Goal: Task Accomplishment & Management: Complete application form

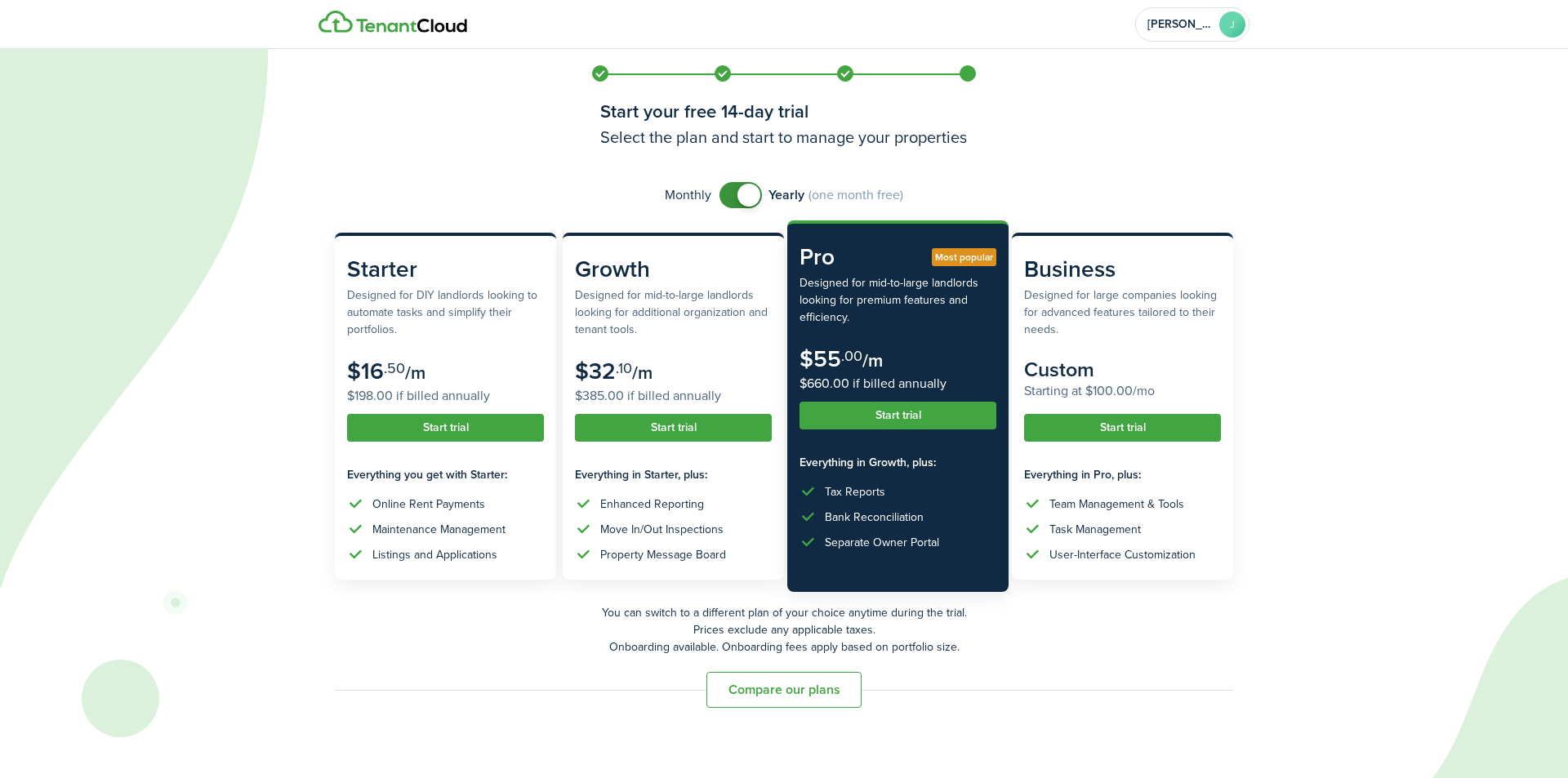
checkbox input "false"
click at [733, 197] on span at bounding box center [741, 195] width 17 height 26
click at [441, 420] on button "Start trial" at bounding box center [445, 428] width 197 height 27
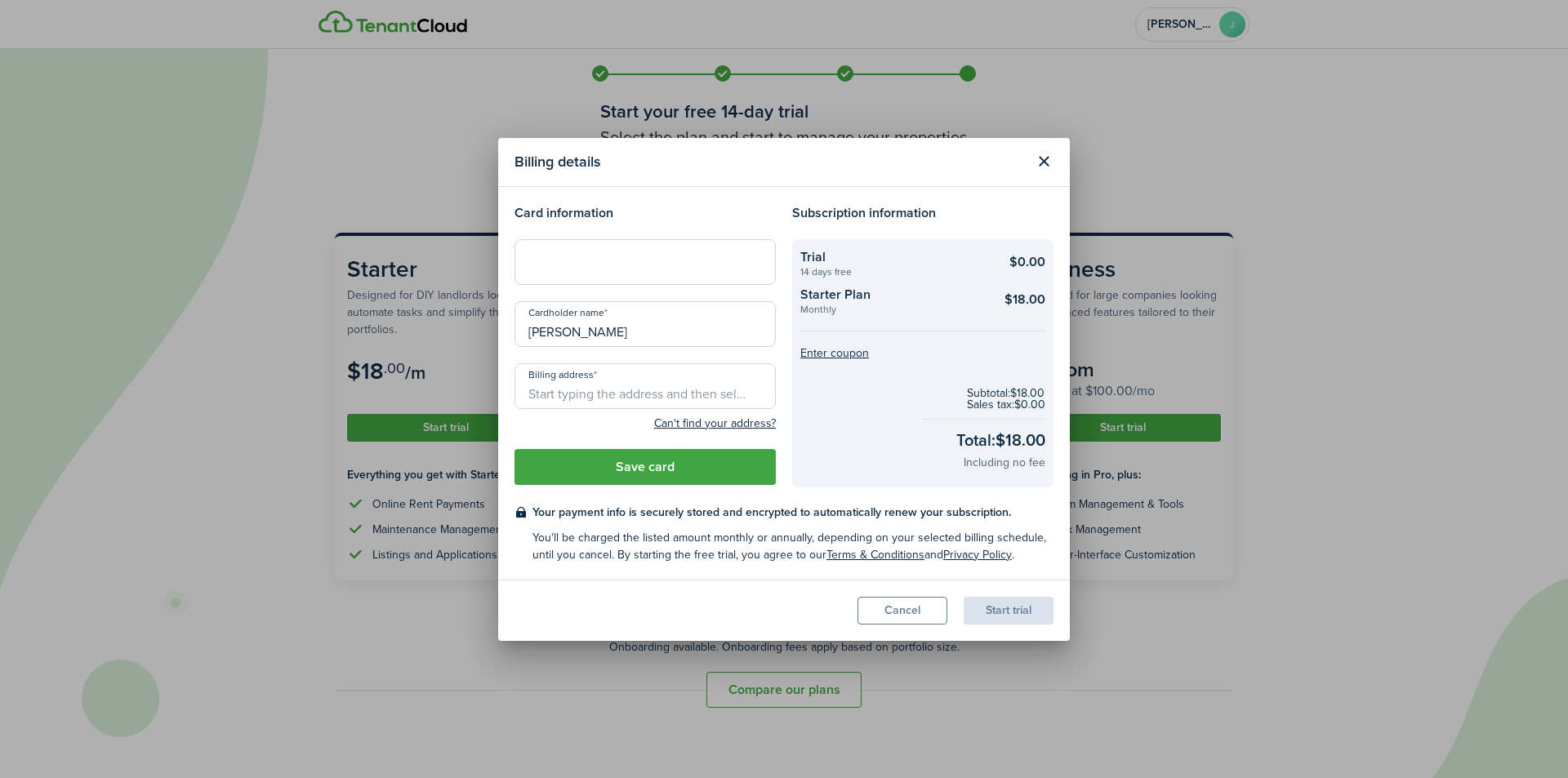
click at [616, 392] on input "Billing address" at bounding box center [645, 386] width 261 height 46
click at [592, 399] on input "Billing address" at bounding box center [645, 386] width 261 height 46
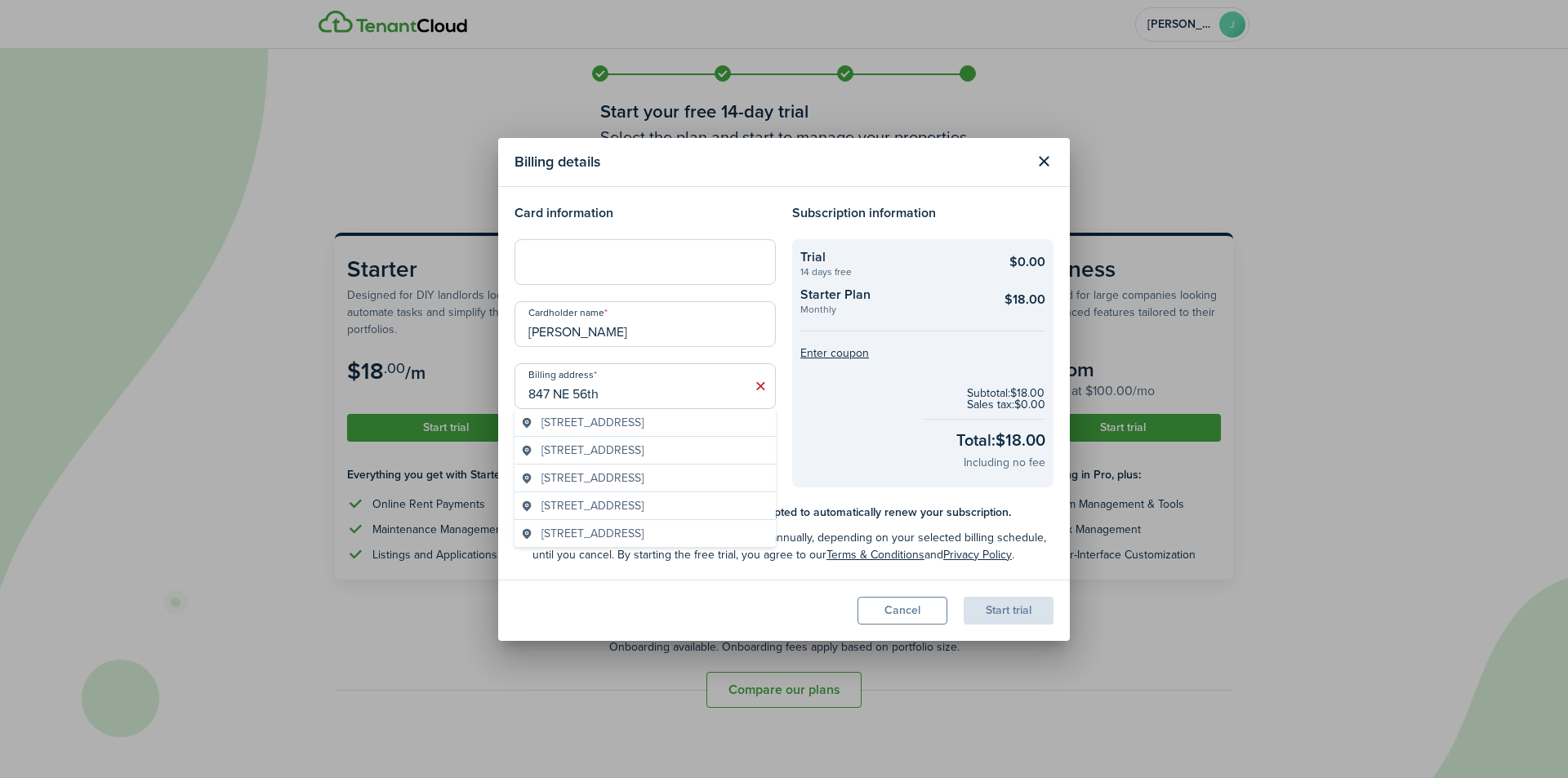
click at [621, 424] on span "[STREET_ADDRESS]" at bounding box center [591, 422] width 102 height 17
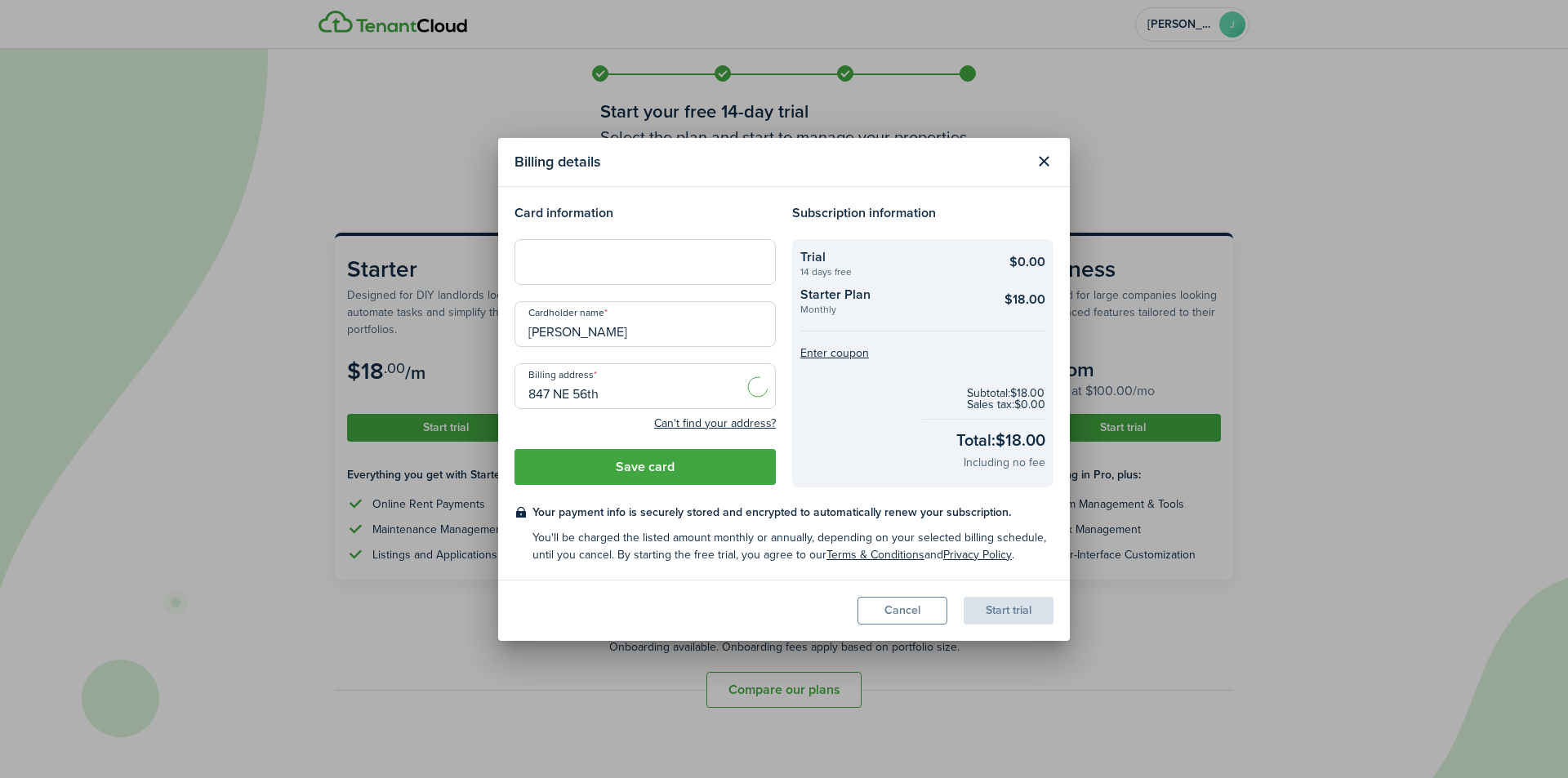
type input "[STREET_ADDRESS]"
click at [634, 467] on button "Save card" at bounding box center [645, 466] width 261 height 36
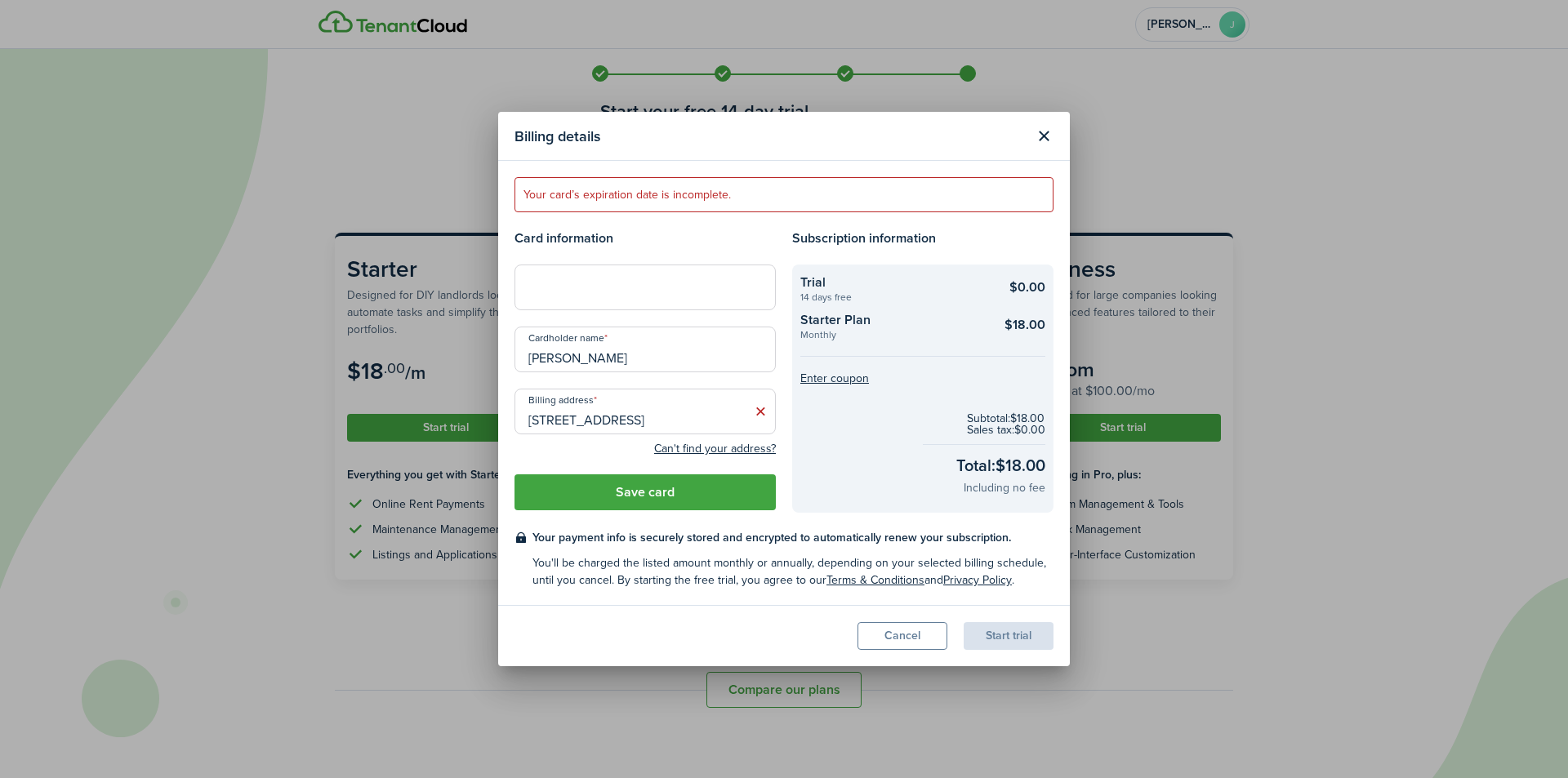
click at [781, 474] on div "Card information Cardholder name [PERSON_NAME] address [STREET_ADDRESS] Can't f…" at bounding box center [645, 370] width 278 height 284
click at [736, 497] on button "Save card" at bounding box center [645, 491] width 261 height 36
click at [683, 494] on button "Save card" at bounding box center [645, 491] width 261 height 36
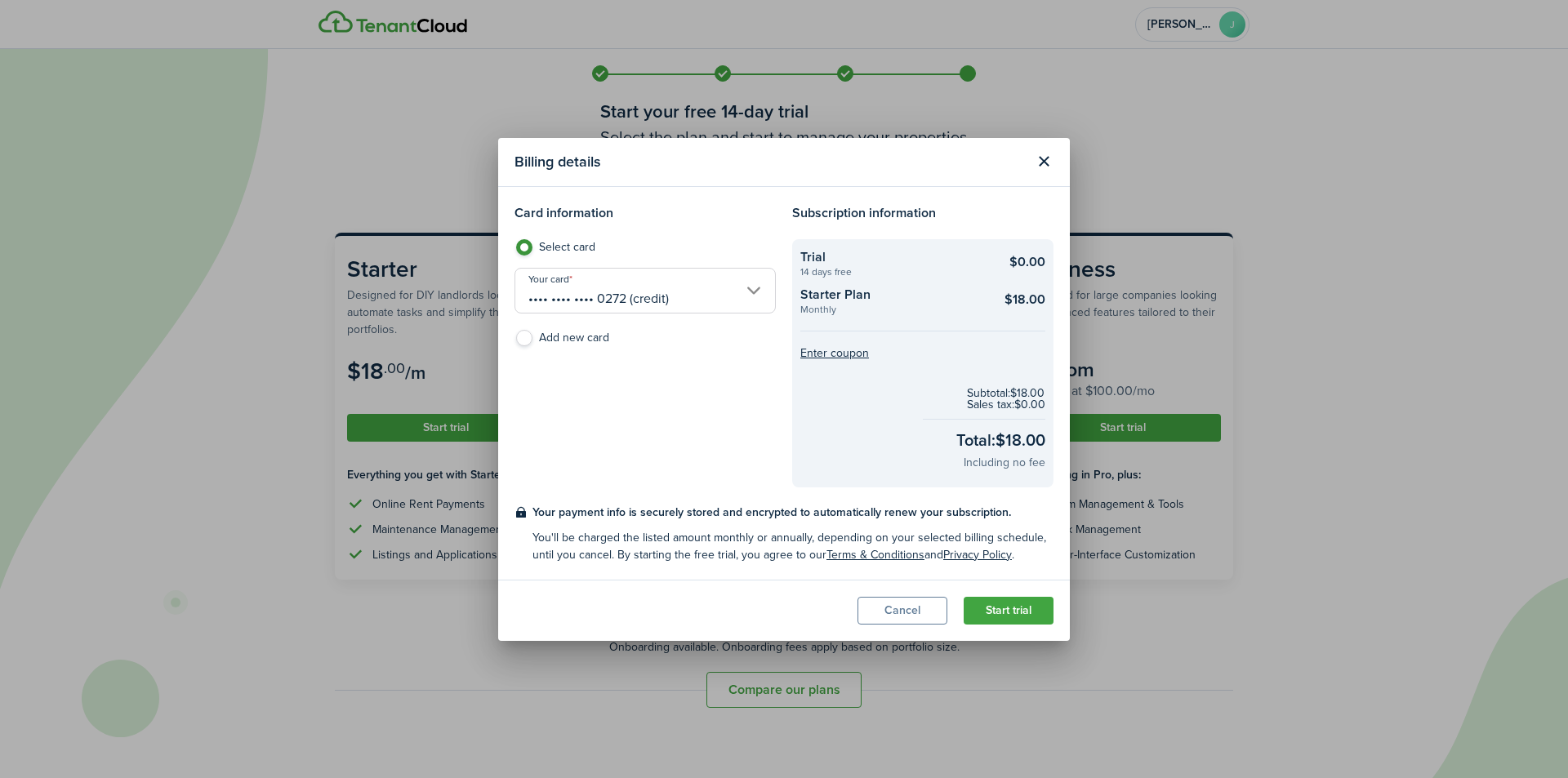
click at [1033, 615] on button "Start trial" at bounding box center [1009, 610] width 90 height 27
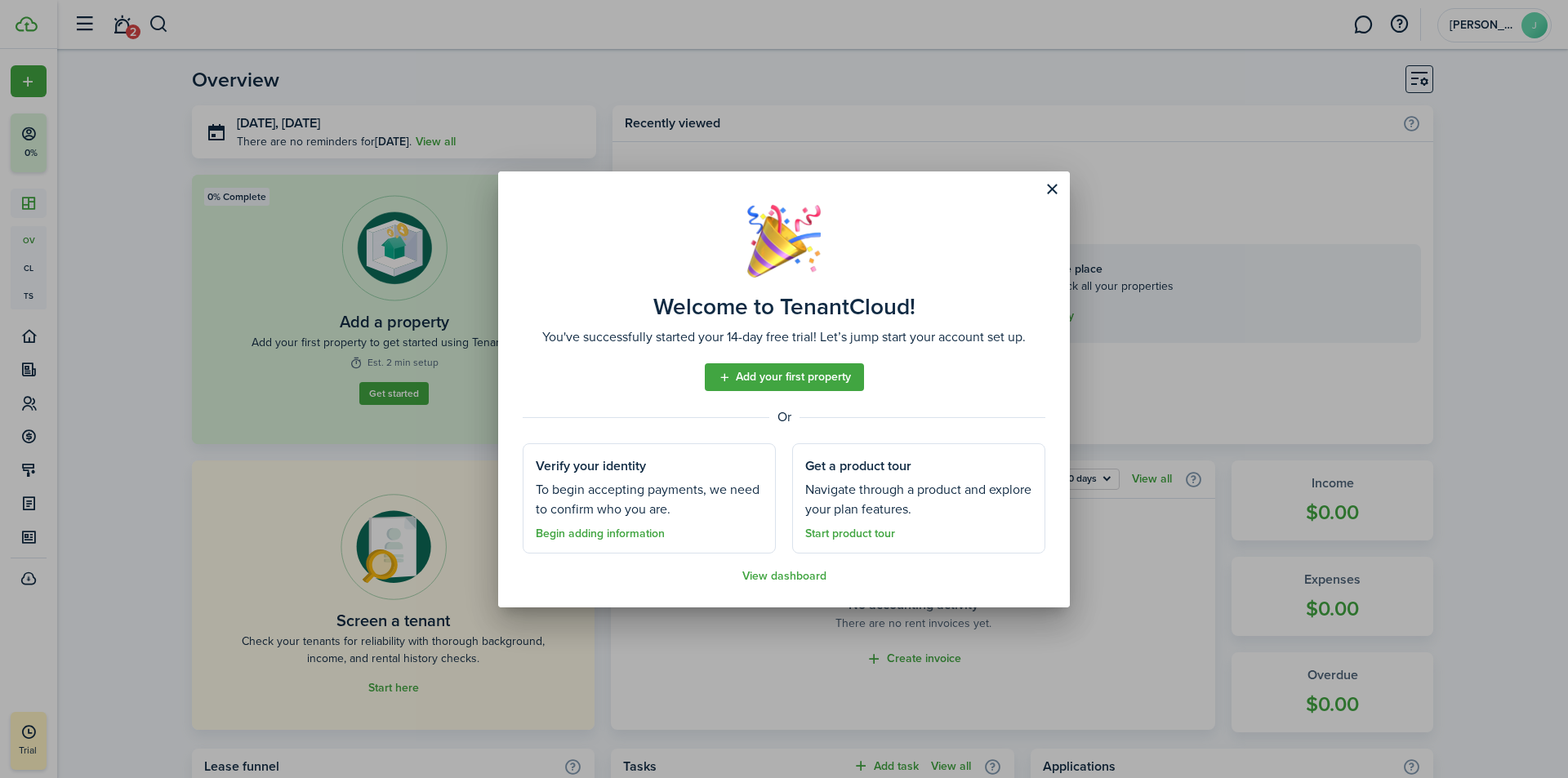
click at [626, 527] on link "Begin adding information" at bounding box center [600, 533] width 129 height 13
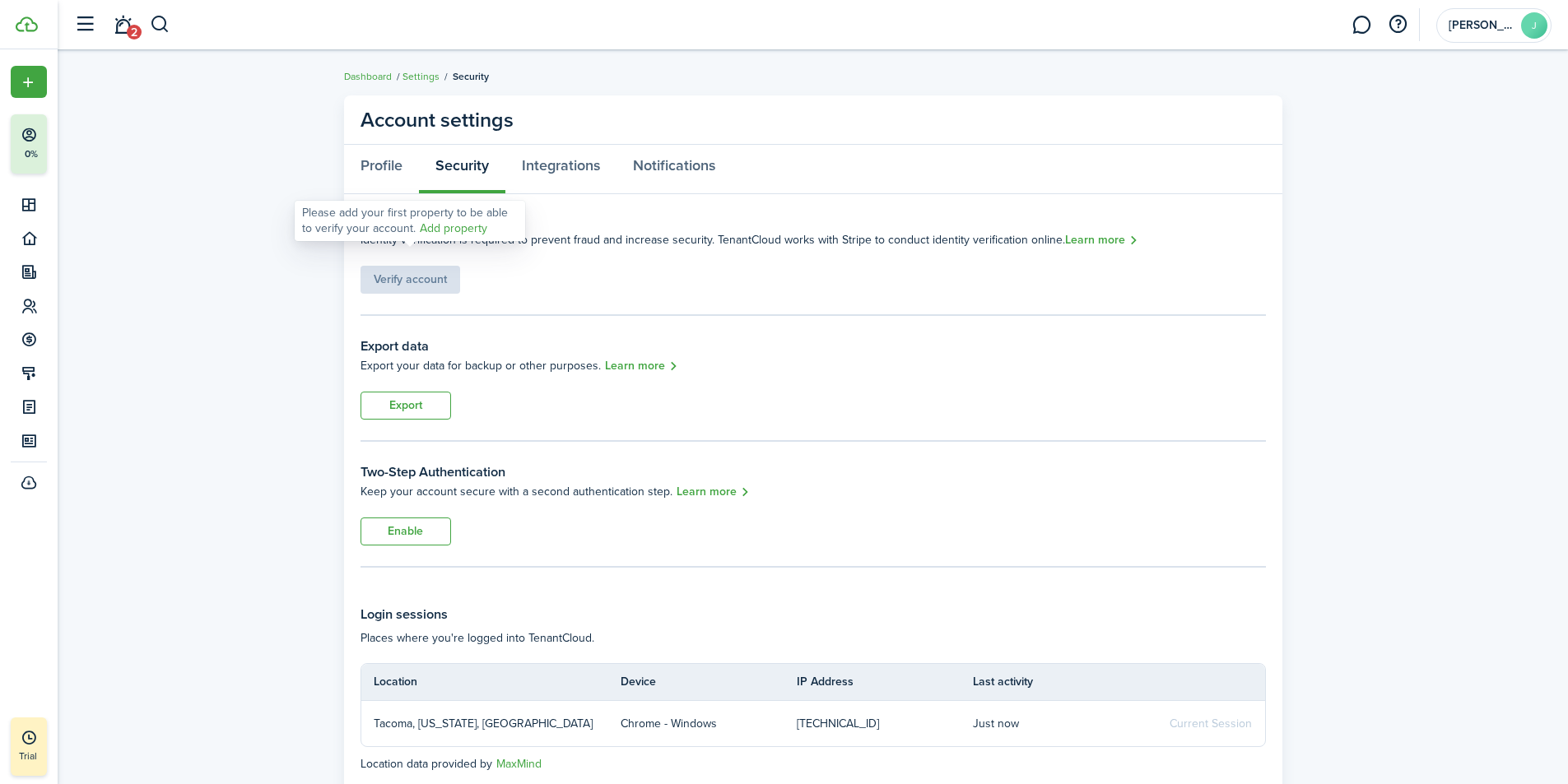
click at [444, 230] on link "Add property" at bounding box center [453, 228] width 67 height 18
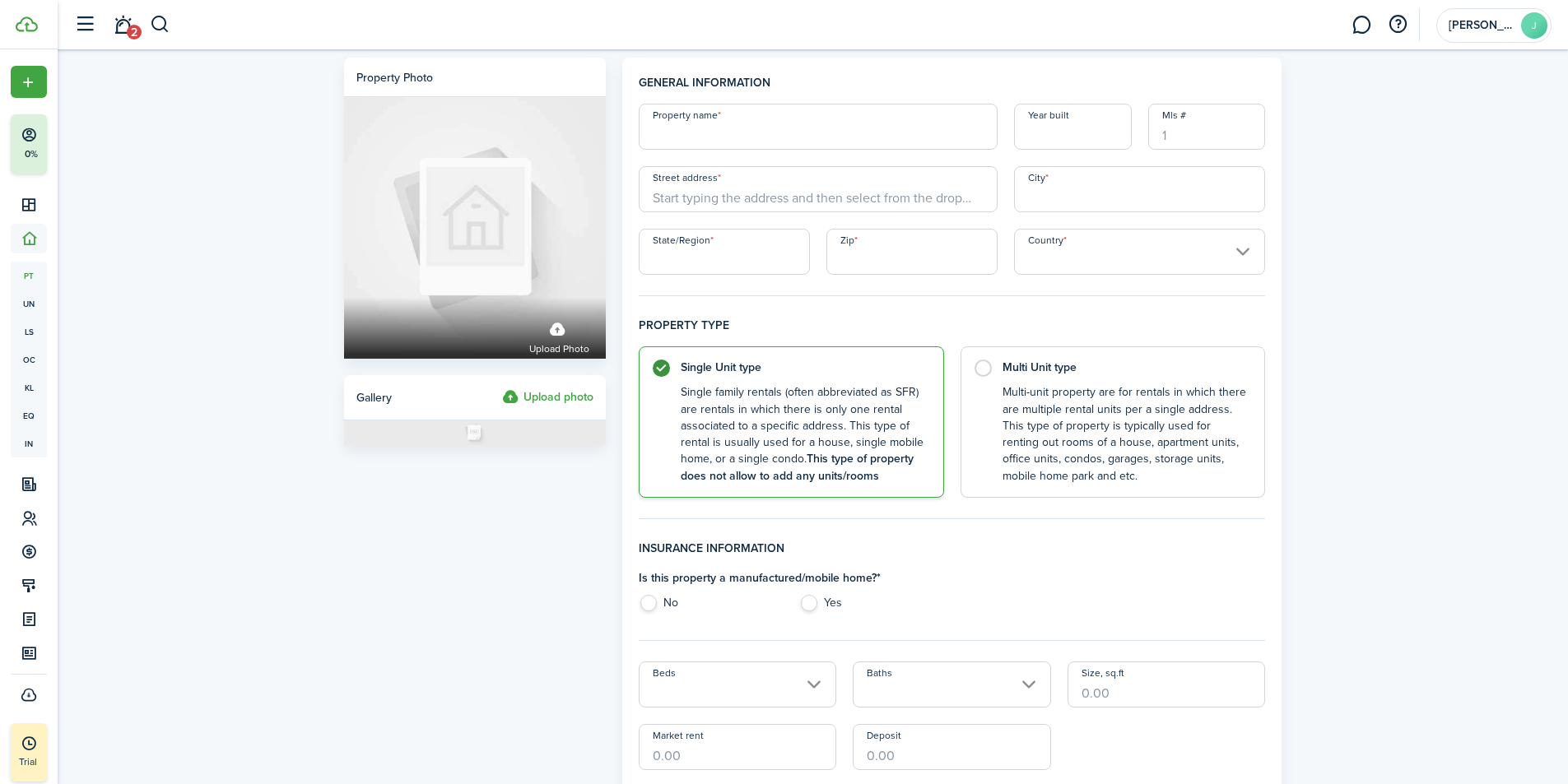
click at [735, 128] on input "Property name" at bounding box center [818, 127] width 359 height 46
type input "2"
type input "[PERSON_NAME][GEOGRAPHIC_DATA]"
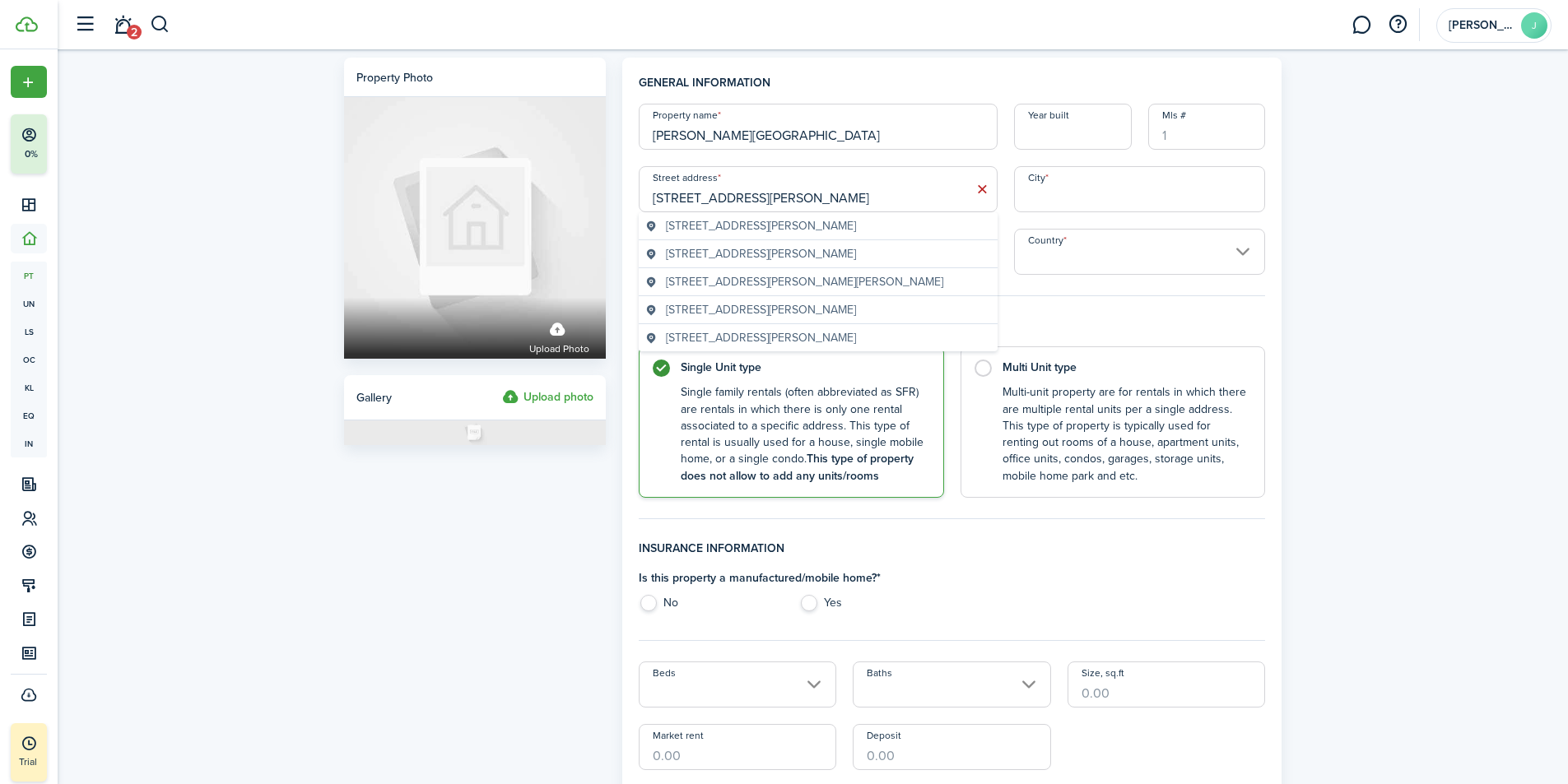
click at [769, 229] on span "[STREET_ADDRESS][PERSON_NAME]" at bounding box center [760, 225] width 190 height 18
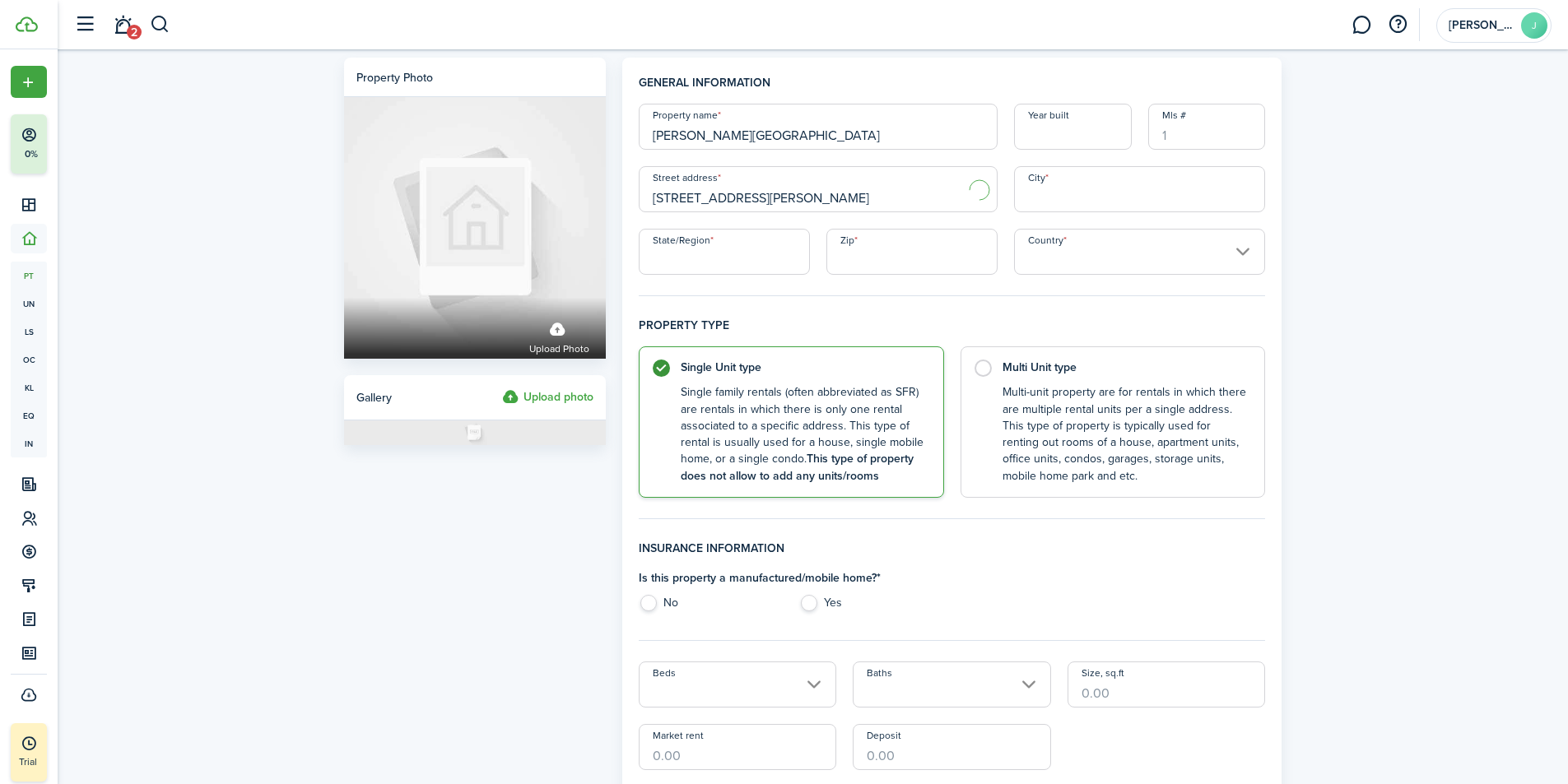
type input "[STREET_ADDRESS][PERSON_NAME]"
type input "Olympia"
type input "WA"
type input "98501"
type input "[GEOGRAPHIC_DATA]"
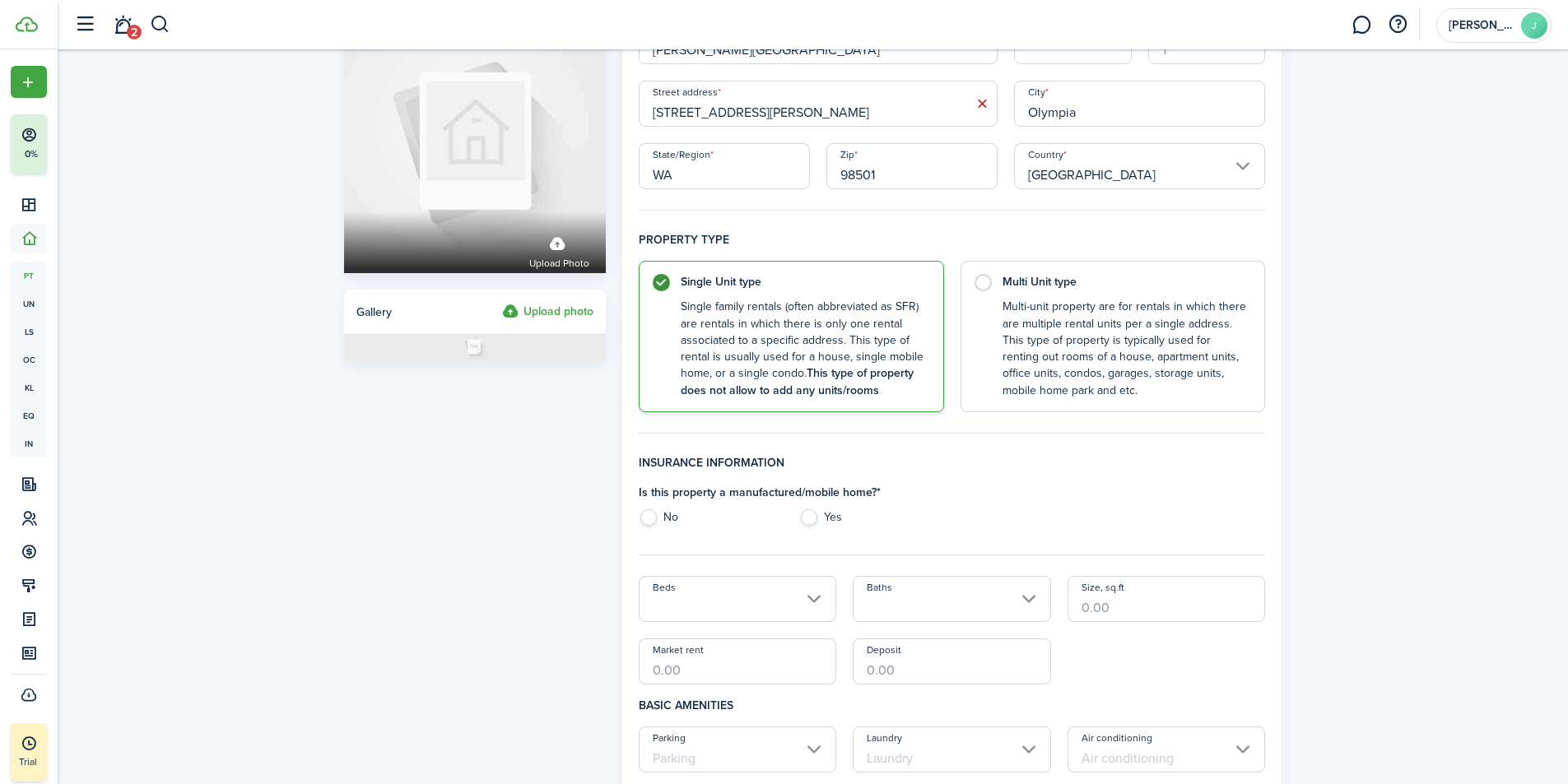
scroll to position [164, 0]
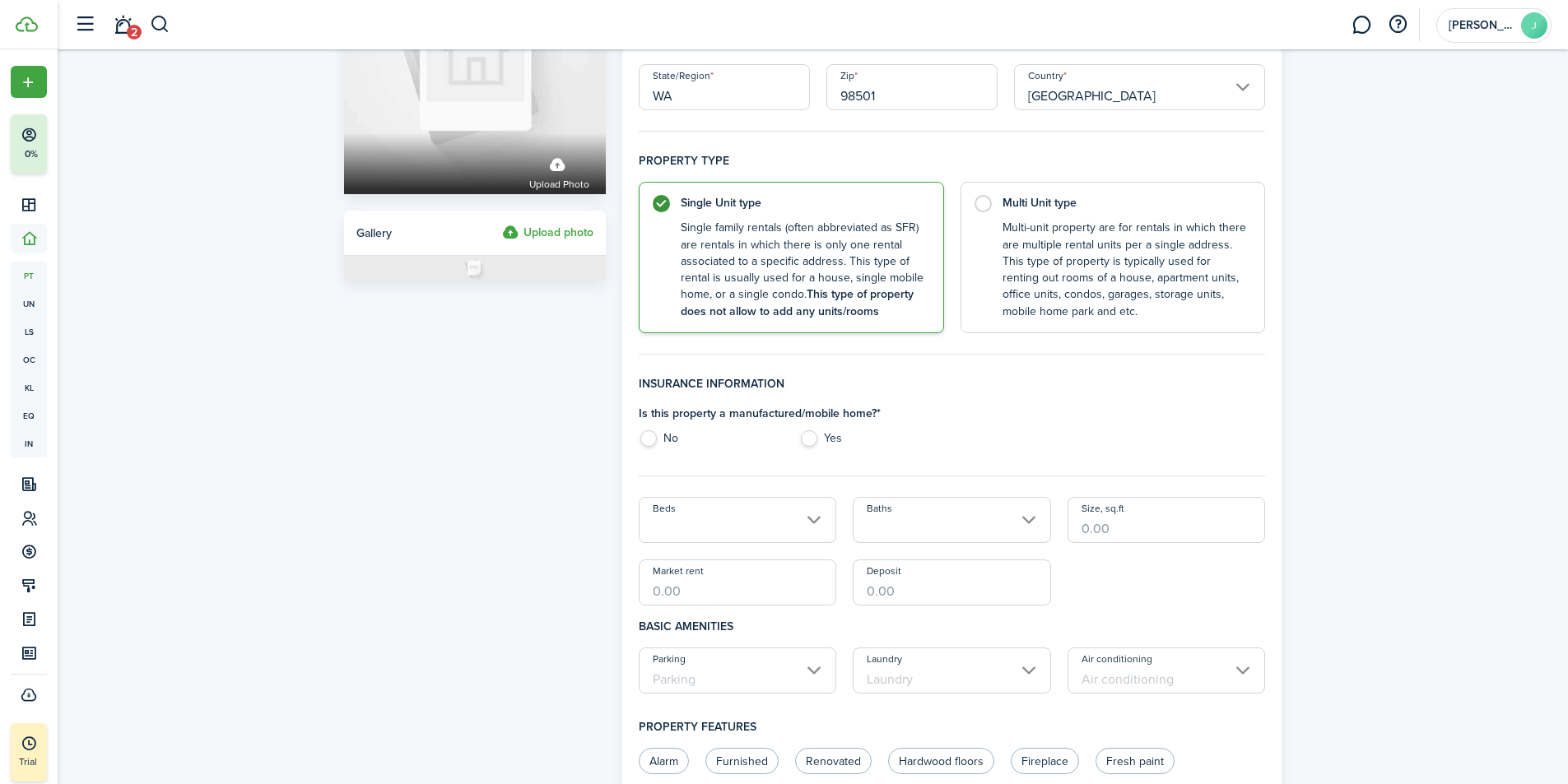
click at [658, 439] on label "No" at bounding box center [711, 442] width 144 height 25
radio input "true"
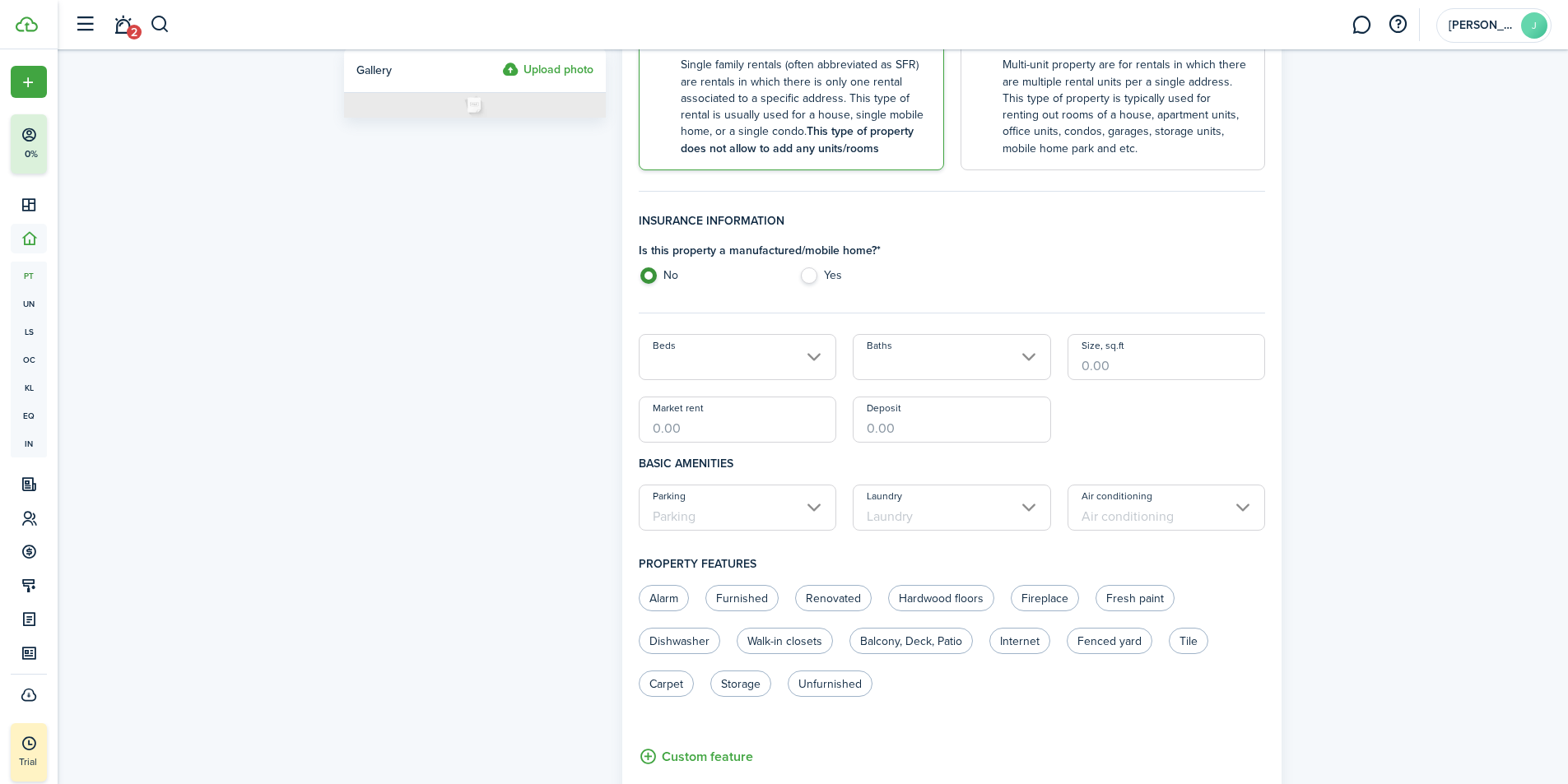
scroll to position [329, 0]
click at [796, 365] on input "Beds" at bounding box center [737, 356] width 199 height 46
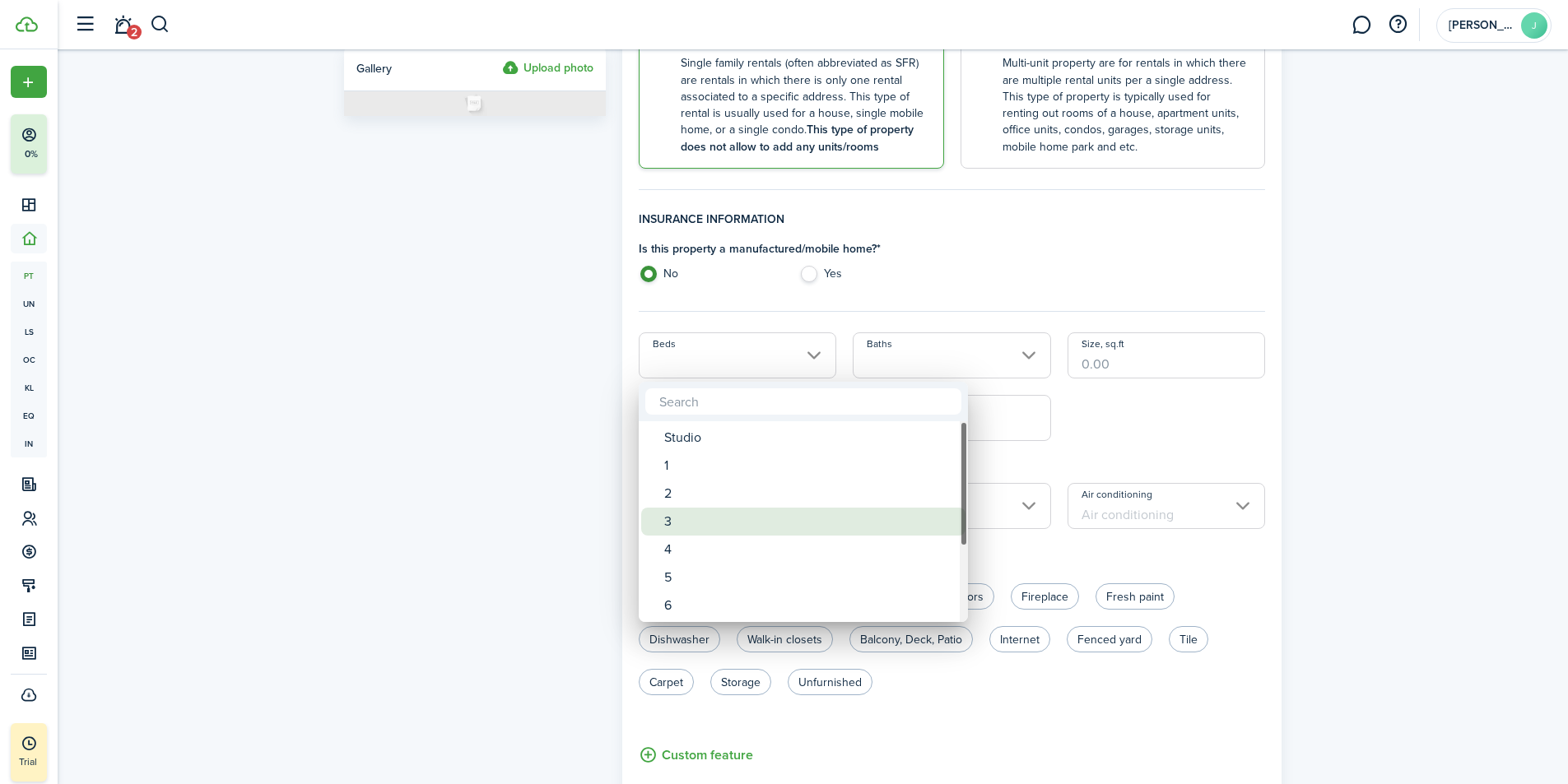
click at [668, 524] on div "3" at bounding box center [809, 521] width 291 height 28
type input "3"
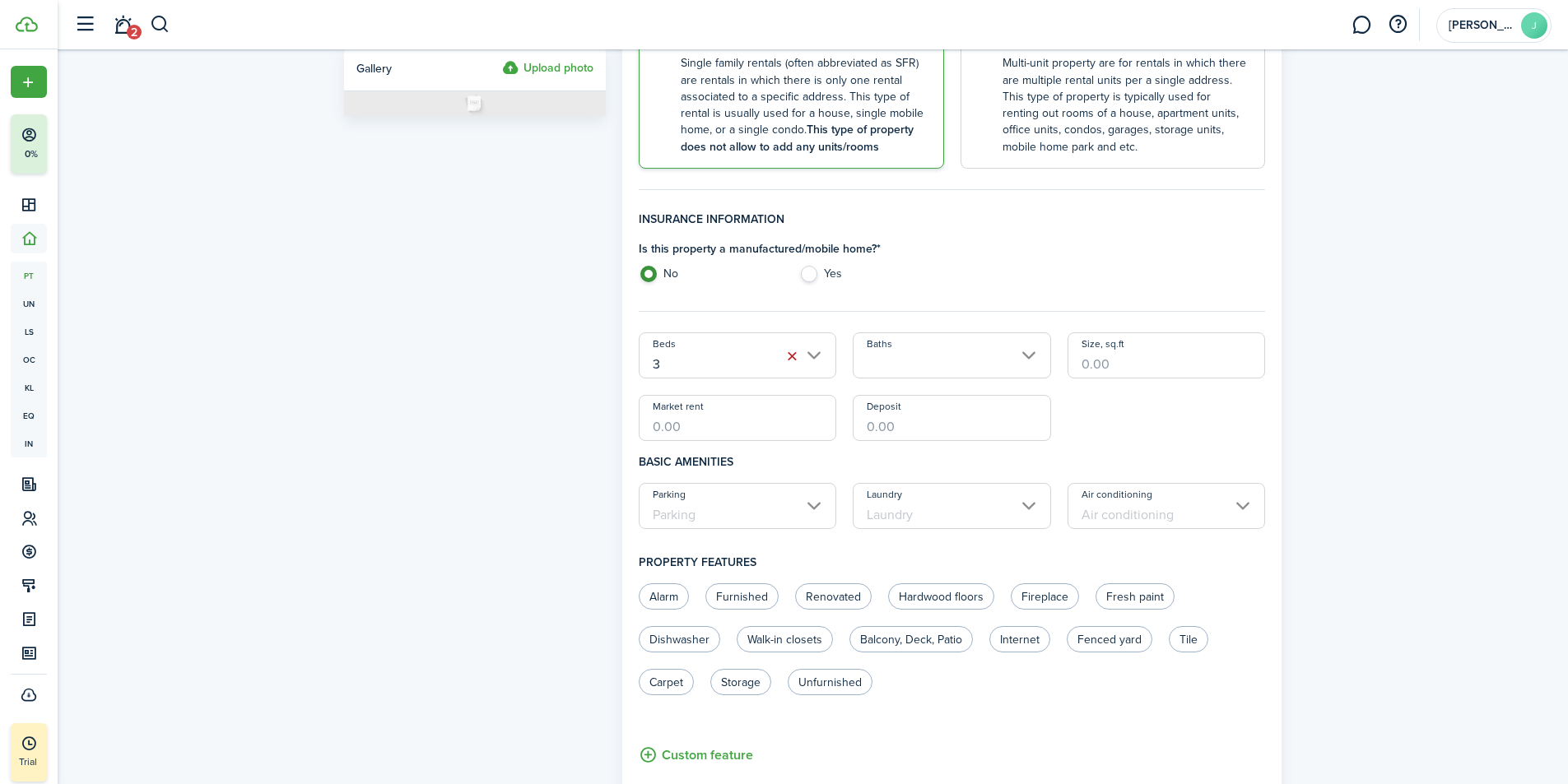
click at [960, 340] on input "Baths" at bounding box center [952, 356] width 199 height 46
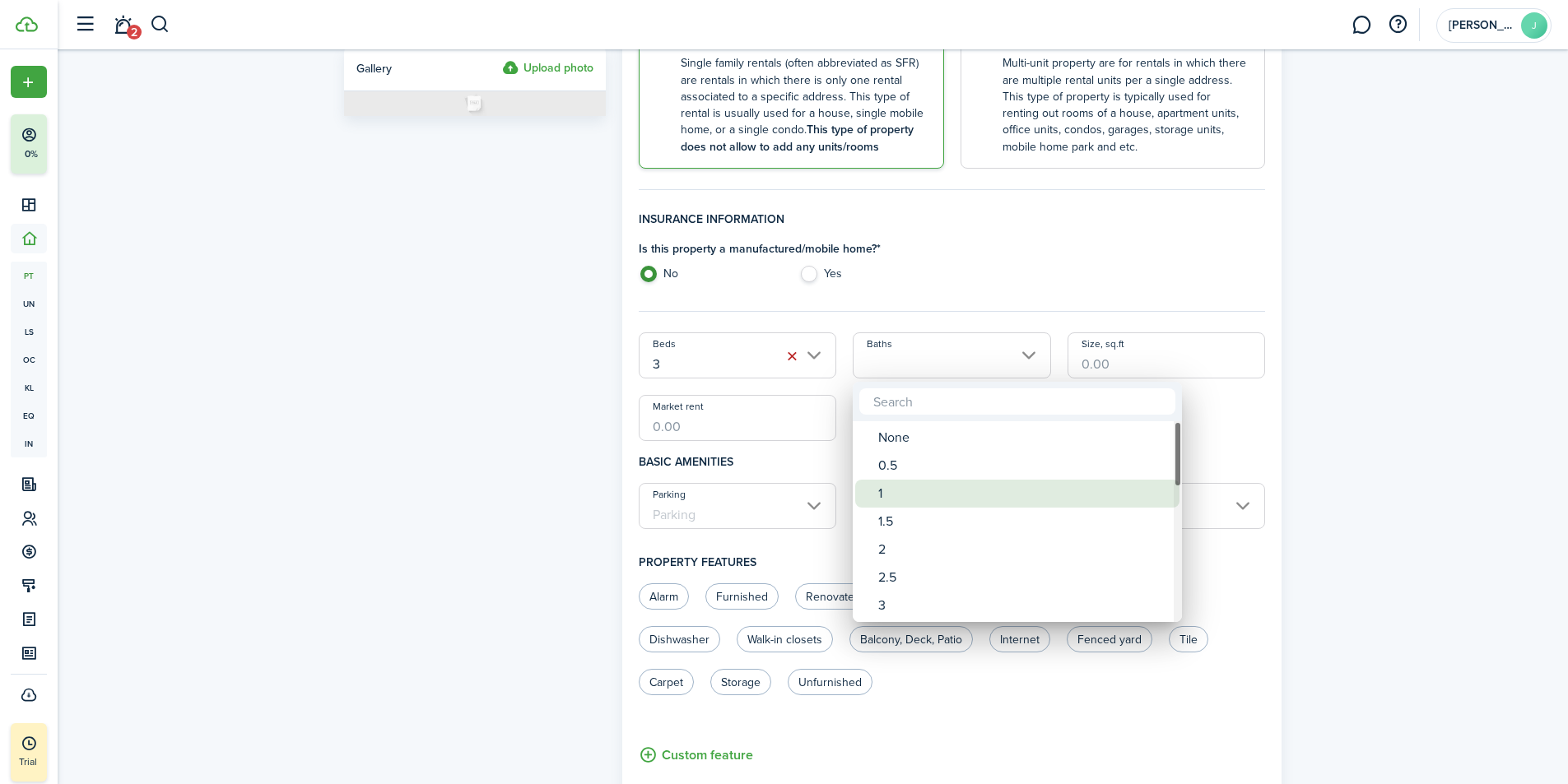
click at [886, 492] on div "1" at bounding box center [1023, 493] width 291 height 28
type input "1"
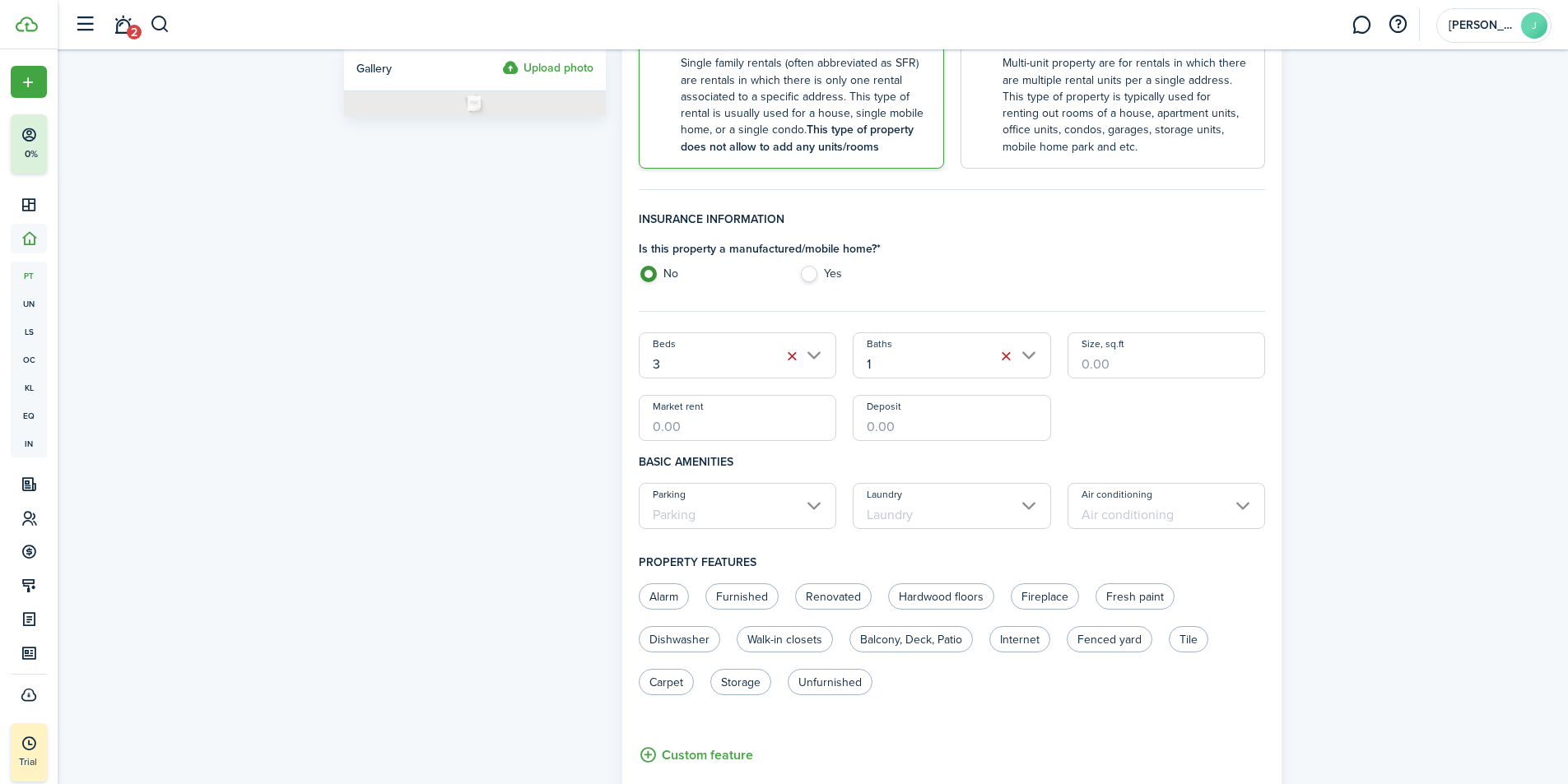
click at [1160, 368] on input "Size, sq.ft" at bounding box center [1166, 356] width 199 height 46
click at [760, 425] on input "Market rent" at bounding box center [737, 417] width 199 height 46
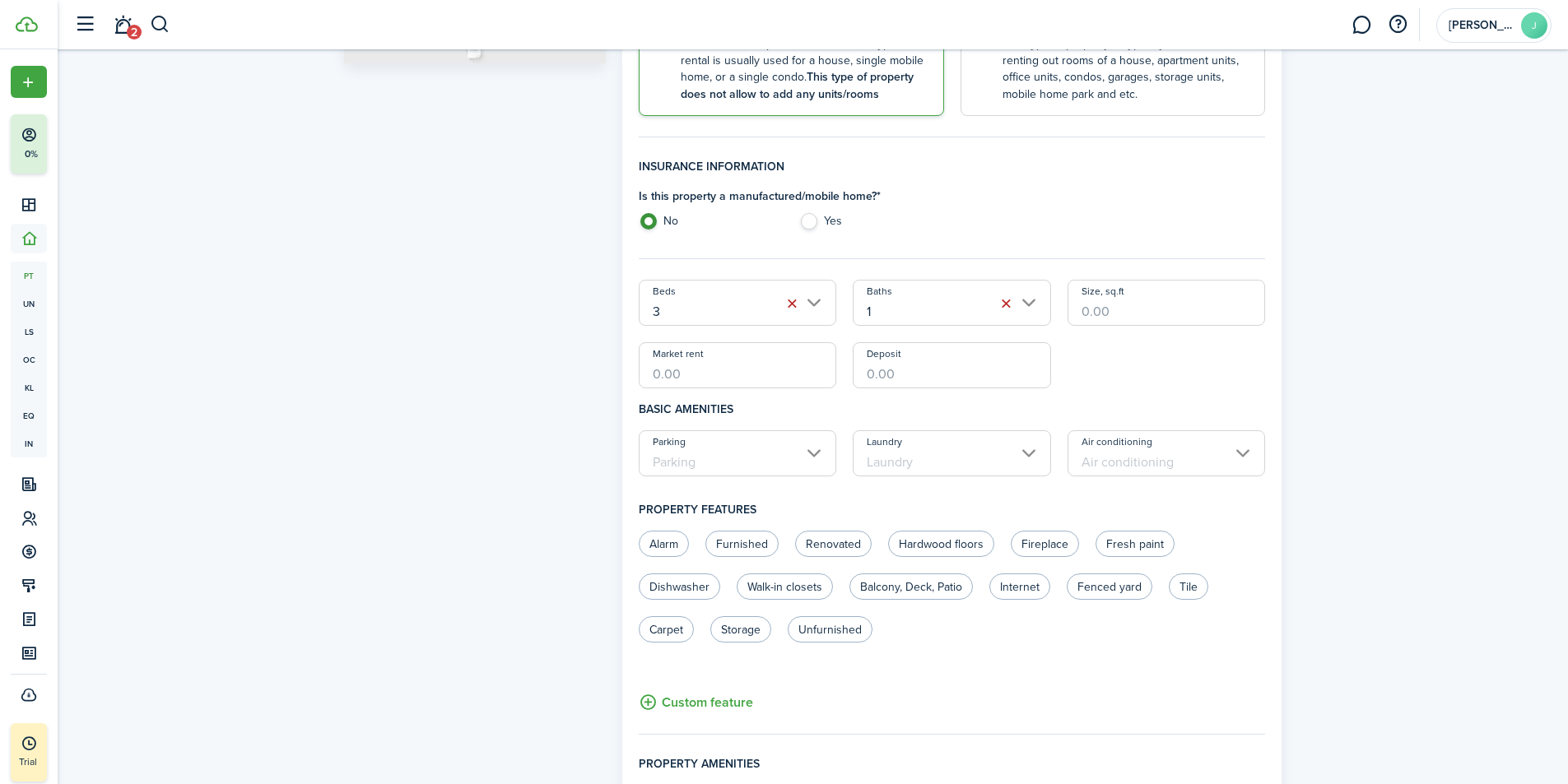
scroll to position [411, 0]
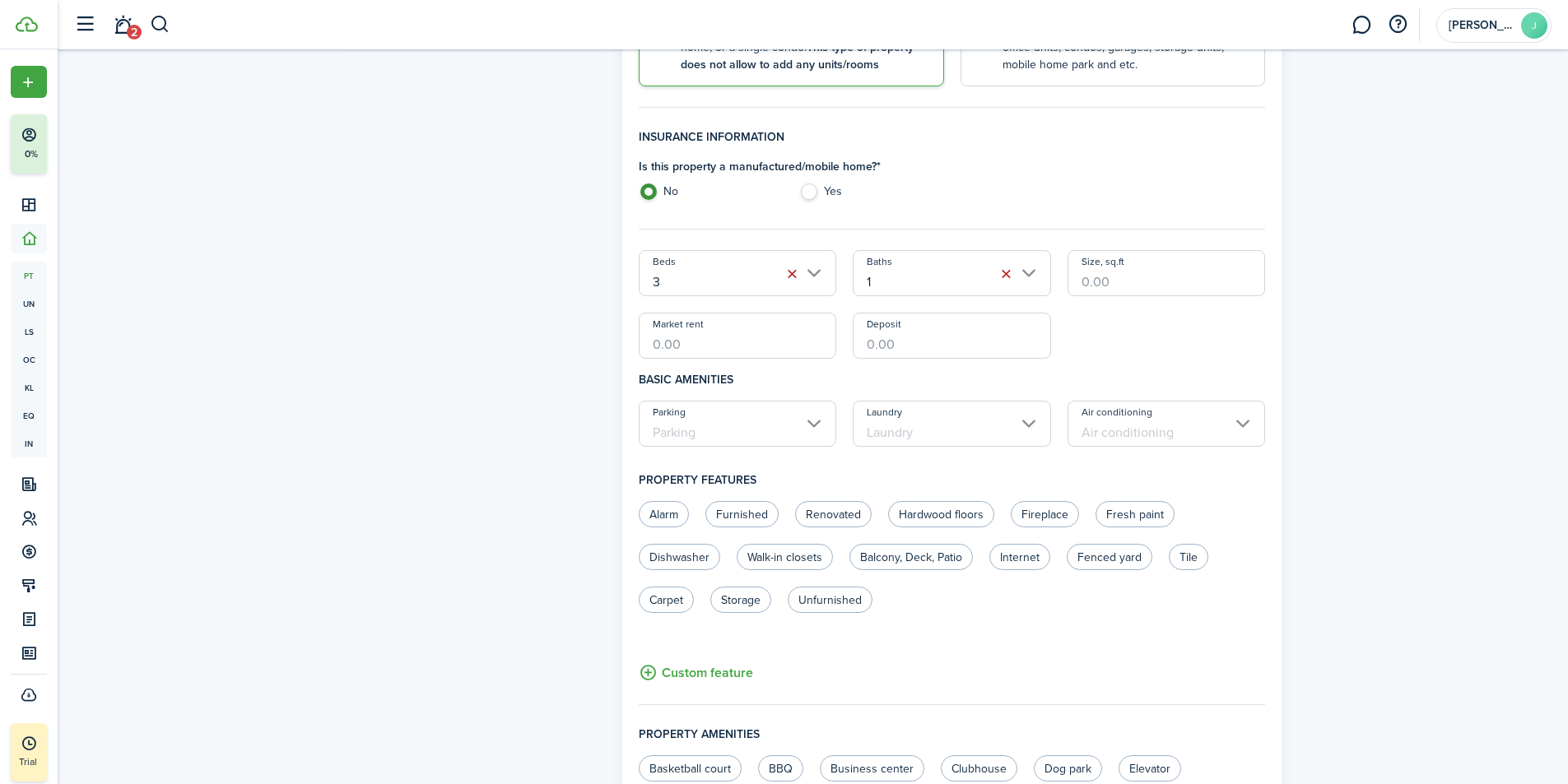
click at [753, 427] on input "Parking" at bounding box center [737, 424] width 199 height 46
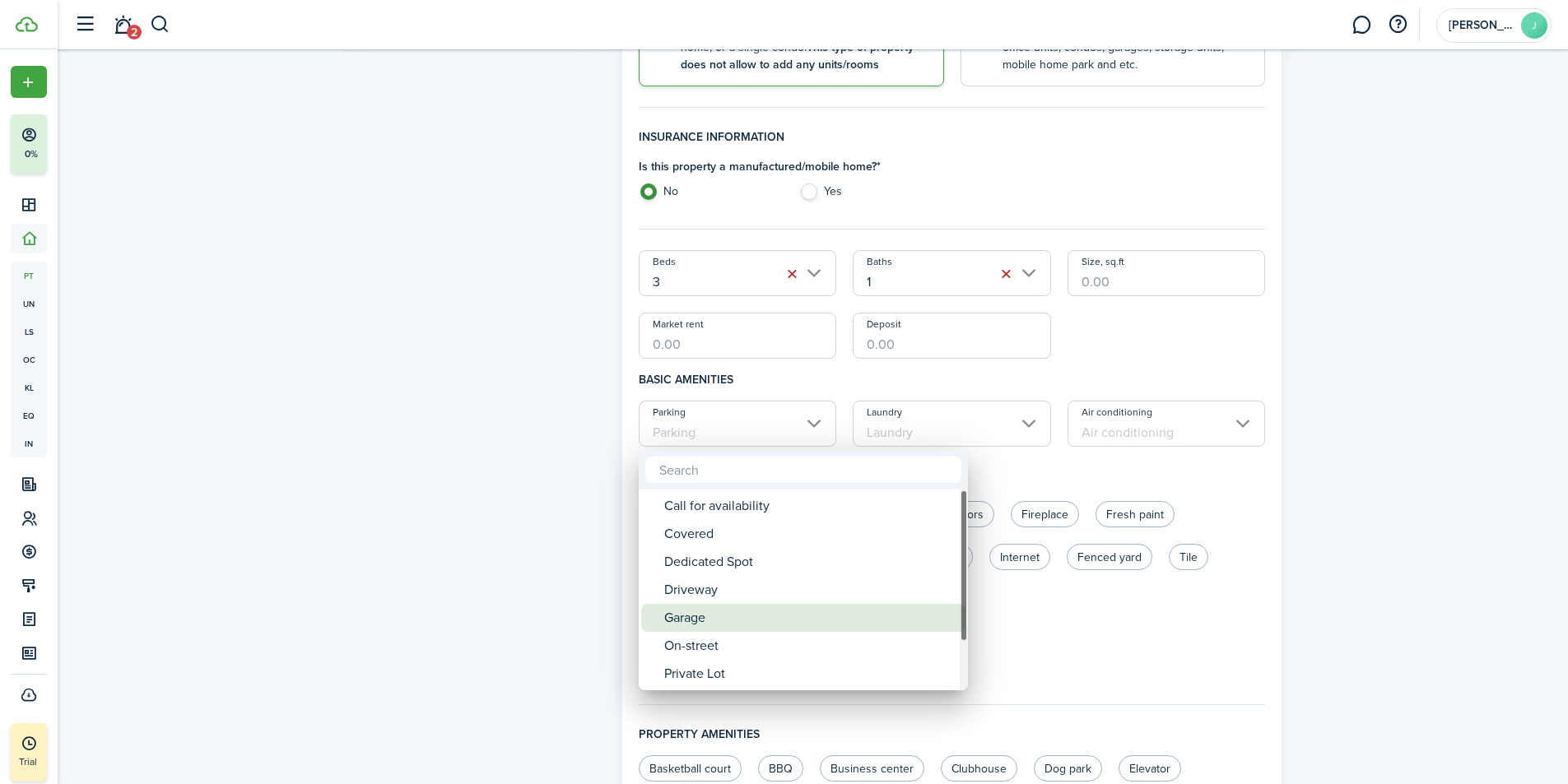
click at [715, 621] on div "Garage" at bounding box center [809, 618] width 291 height 28
type input "Garage"
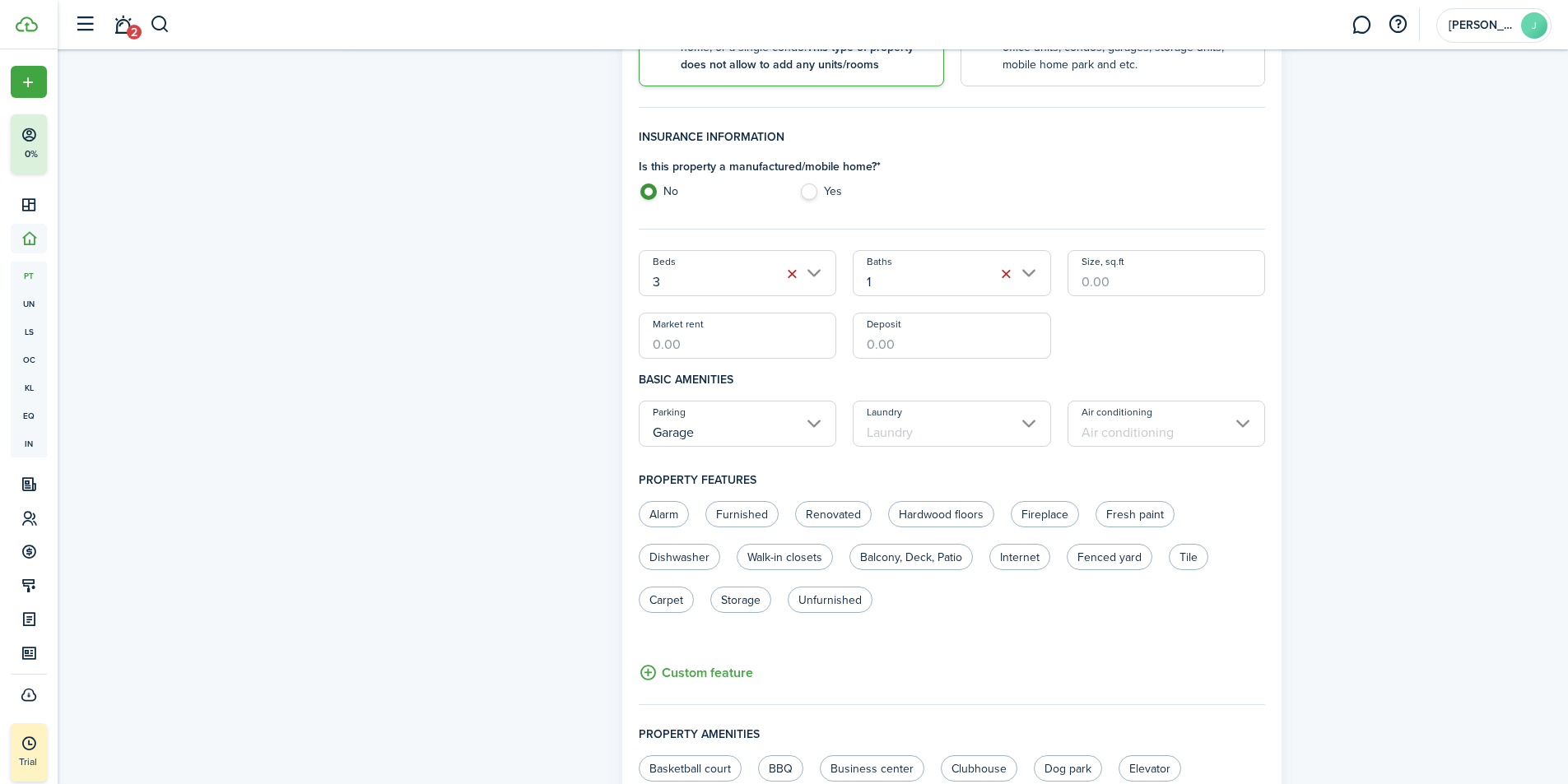
click at [922, 435] on input "Laundry" at bounding box center [952, 424] width 199 height 46
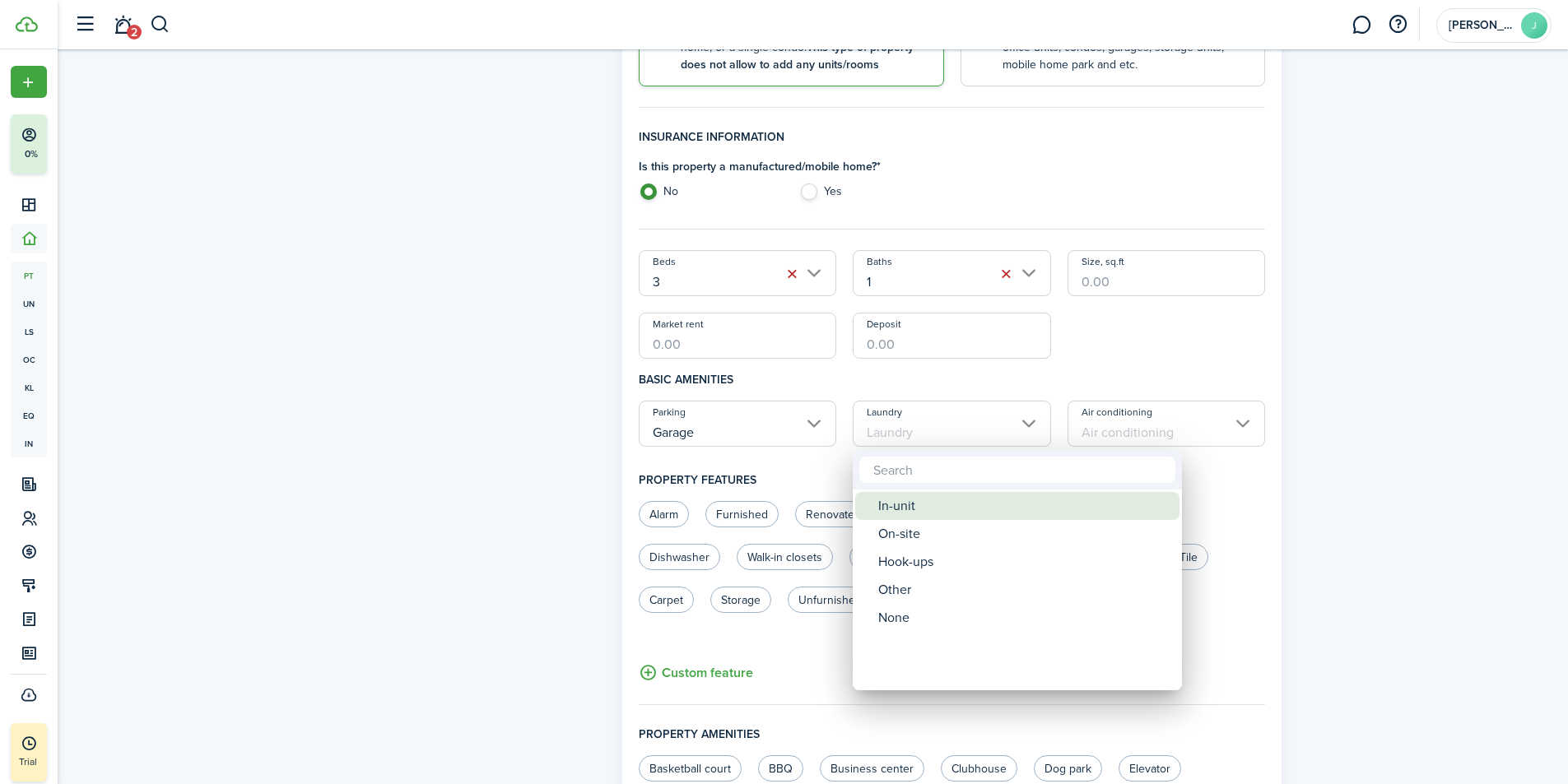
click at [915, 507] on div "In-unit" at bounding box center [1023, 506] width 291 height 28
type input "In-unit"
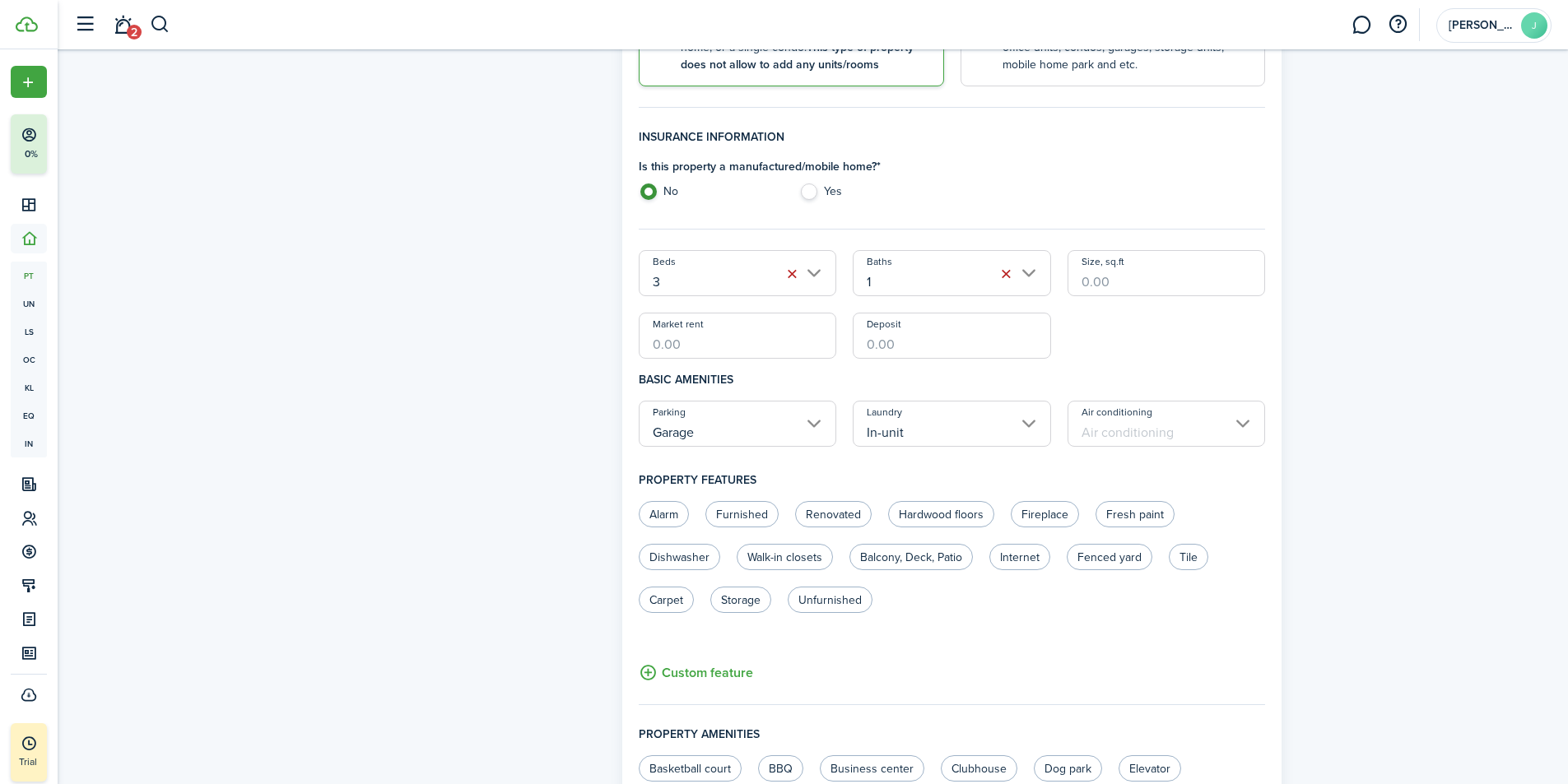
click at [1101, 434] on input "Air conditioning" at bounding box center [1166, 424] width 199 height 46
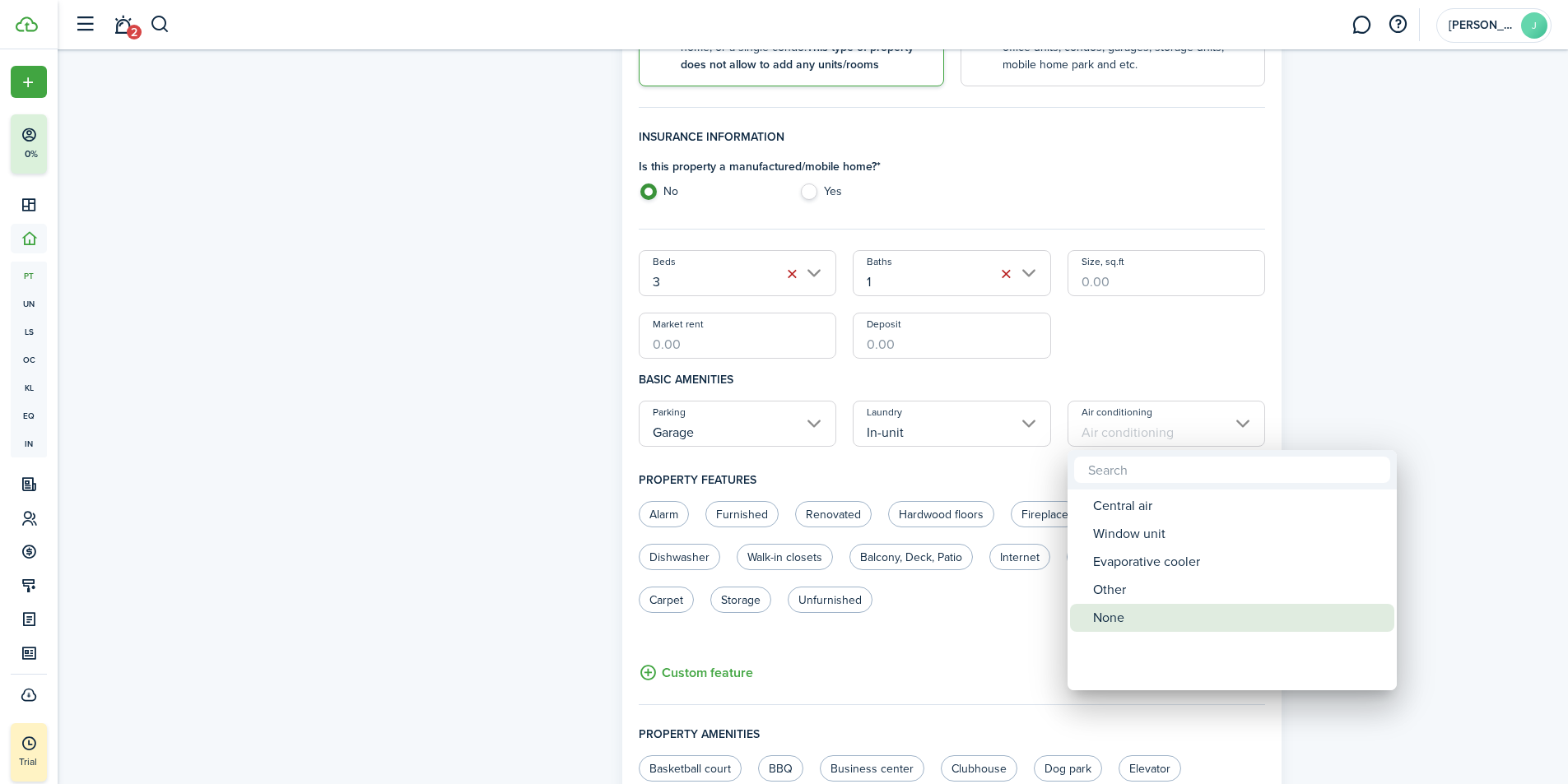
click at [1121, 621] on div "None" at bounding box center [1238, 618] width 291 height 28
type input "None"
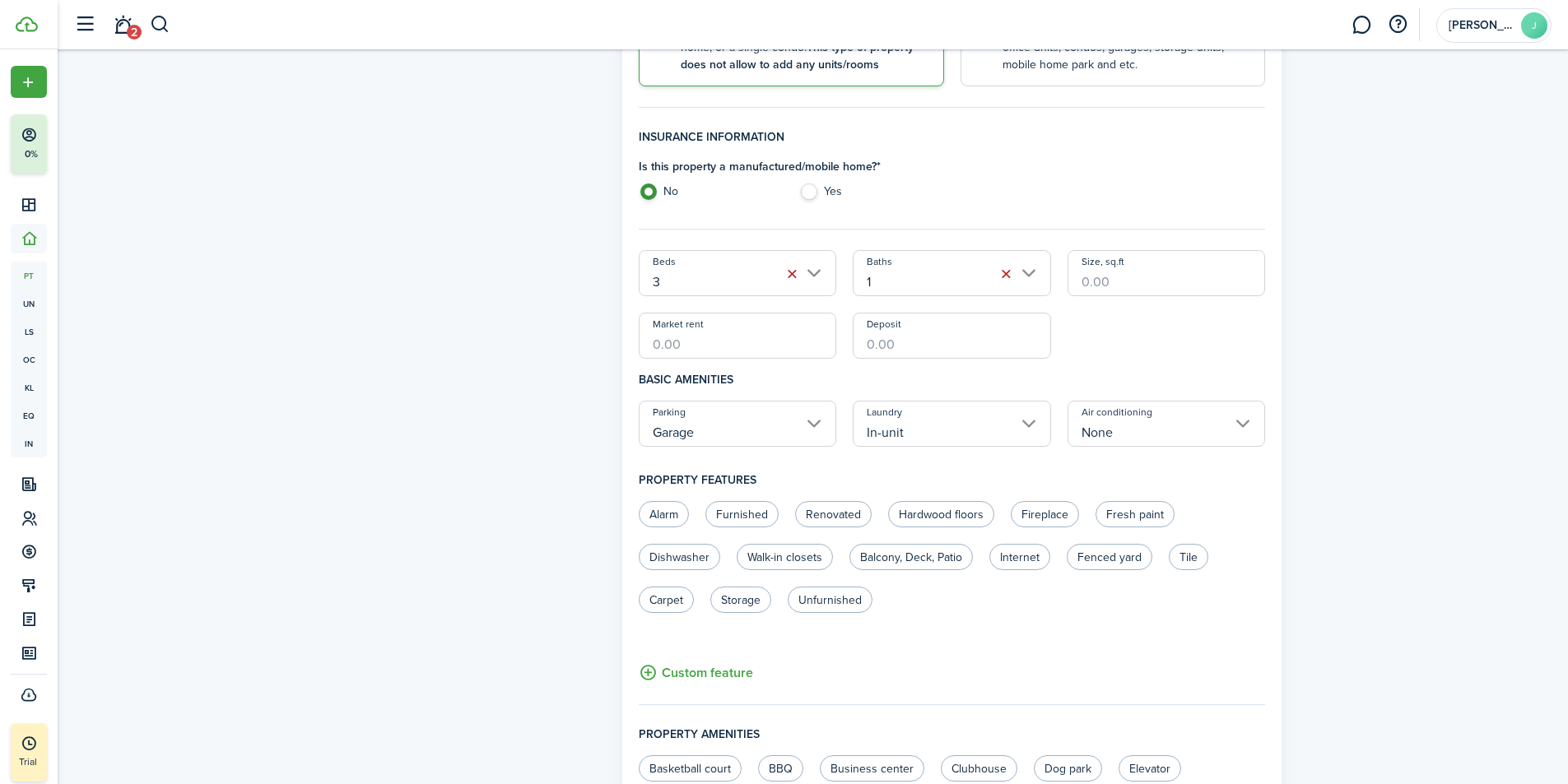
click at [757, 515] on label "Furnished" at bounding box center [741, 513] width 73 height 26
radio input "true"
click at [1028, 511] on label "Fireplace" at bounding box center [1045, 513] width 68 height 26
radio input "true"
click at [1129, 509] on label "Fresh paint" at bounding box center [1134, 513] width 79 height 26
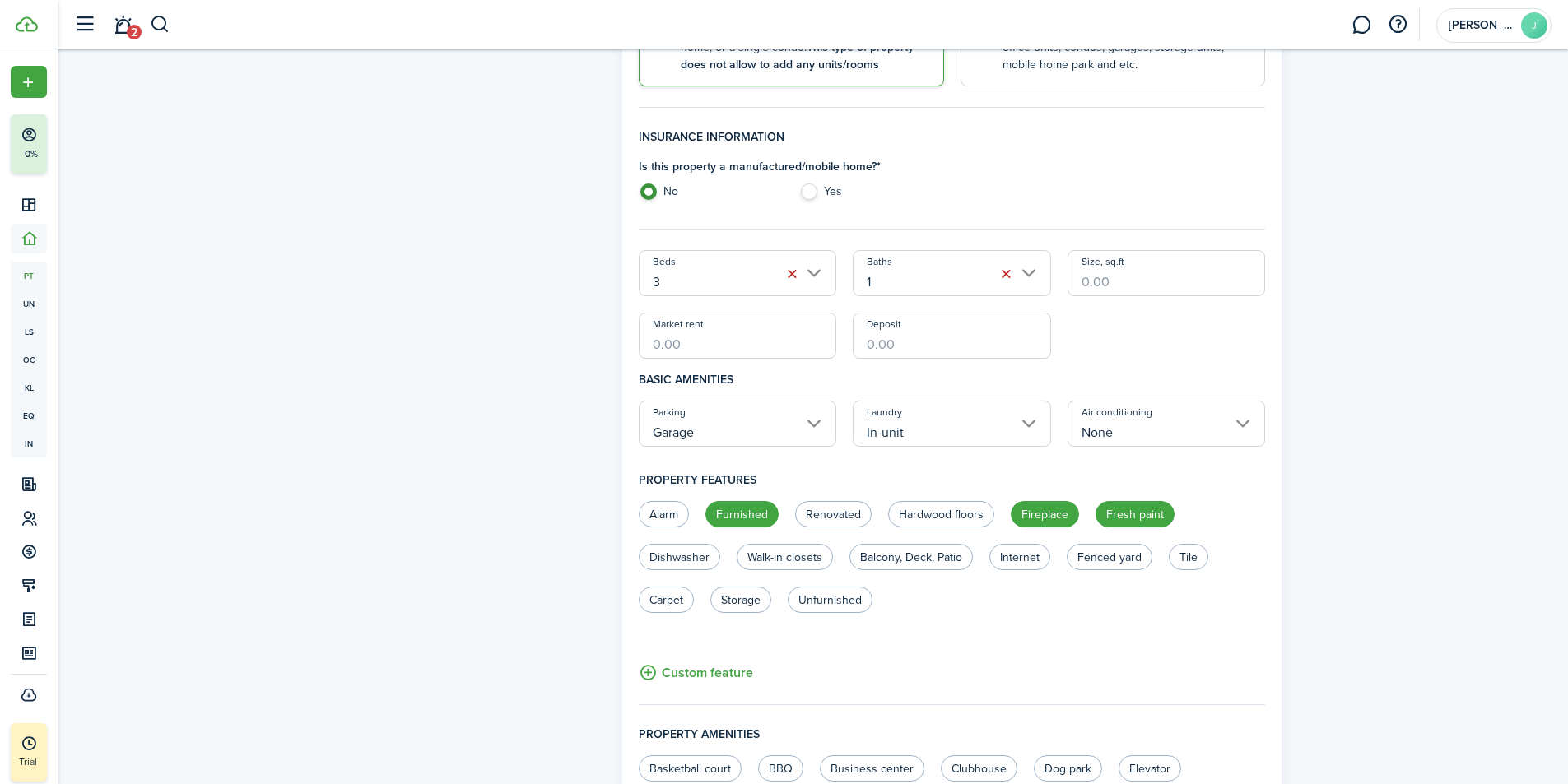
radio input "true"
click at [681, 557] on label "Dishwasher" at bounding box center [679, 557] width 81 height 26
radio input "true"
click at [942, 558] on label "Balcony, Deck, Patio" at bounding box center [911, 557] width 124 height 26
radio input "true"
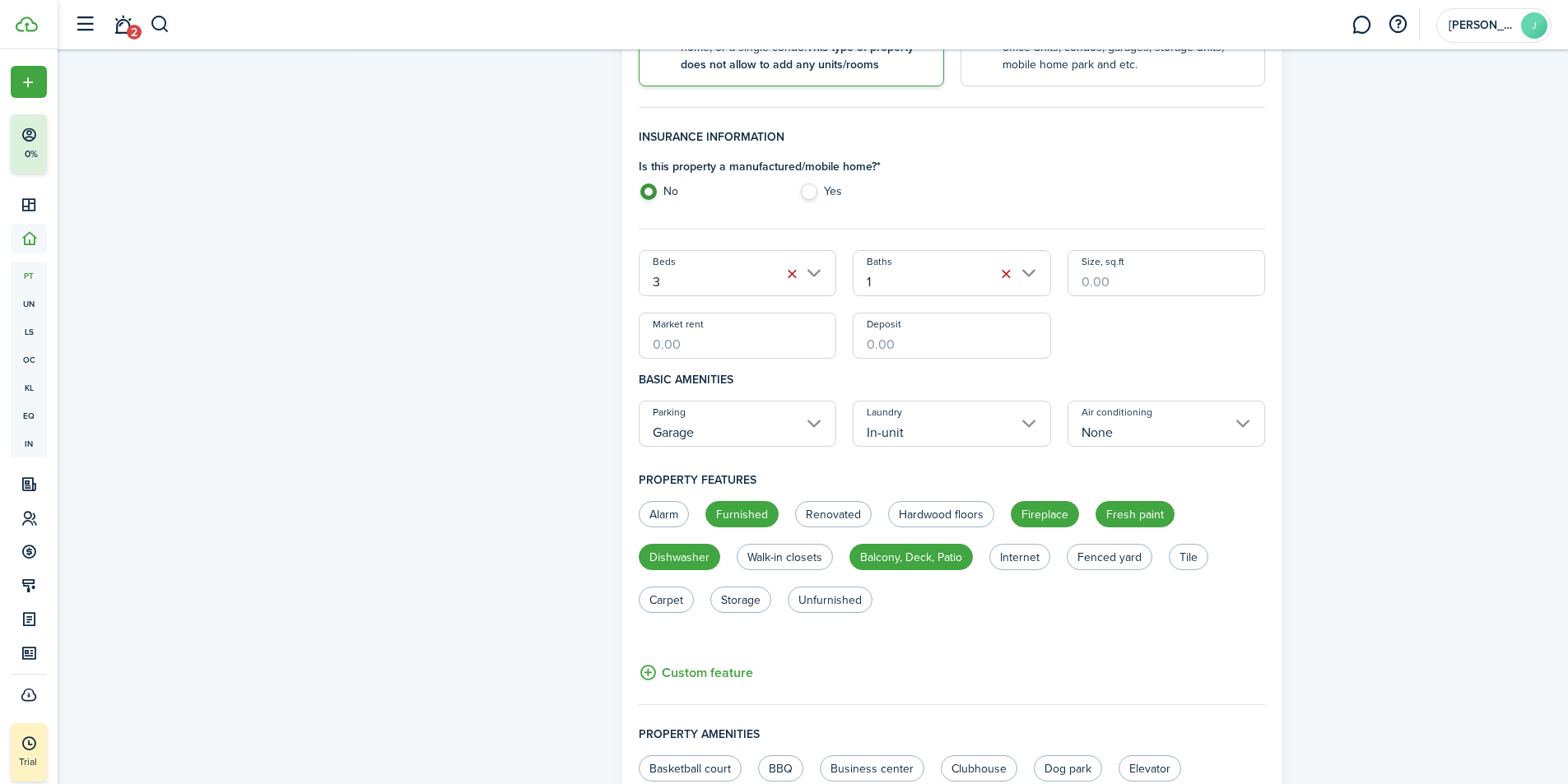
click at [1121, 556] on label "Fenced yard" at bounding box center [1109, 557] width 86 height 26
radio input "true"
click at [666, 601] on label "Carpet" at bounding box center [666, 599] width 55 height 26
radio input "true"
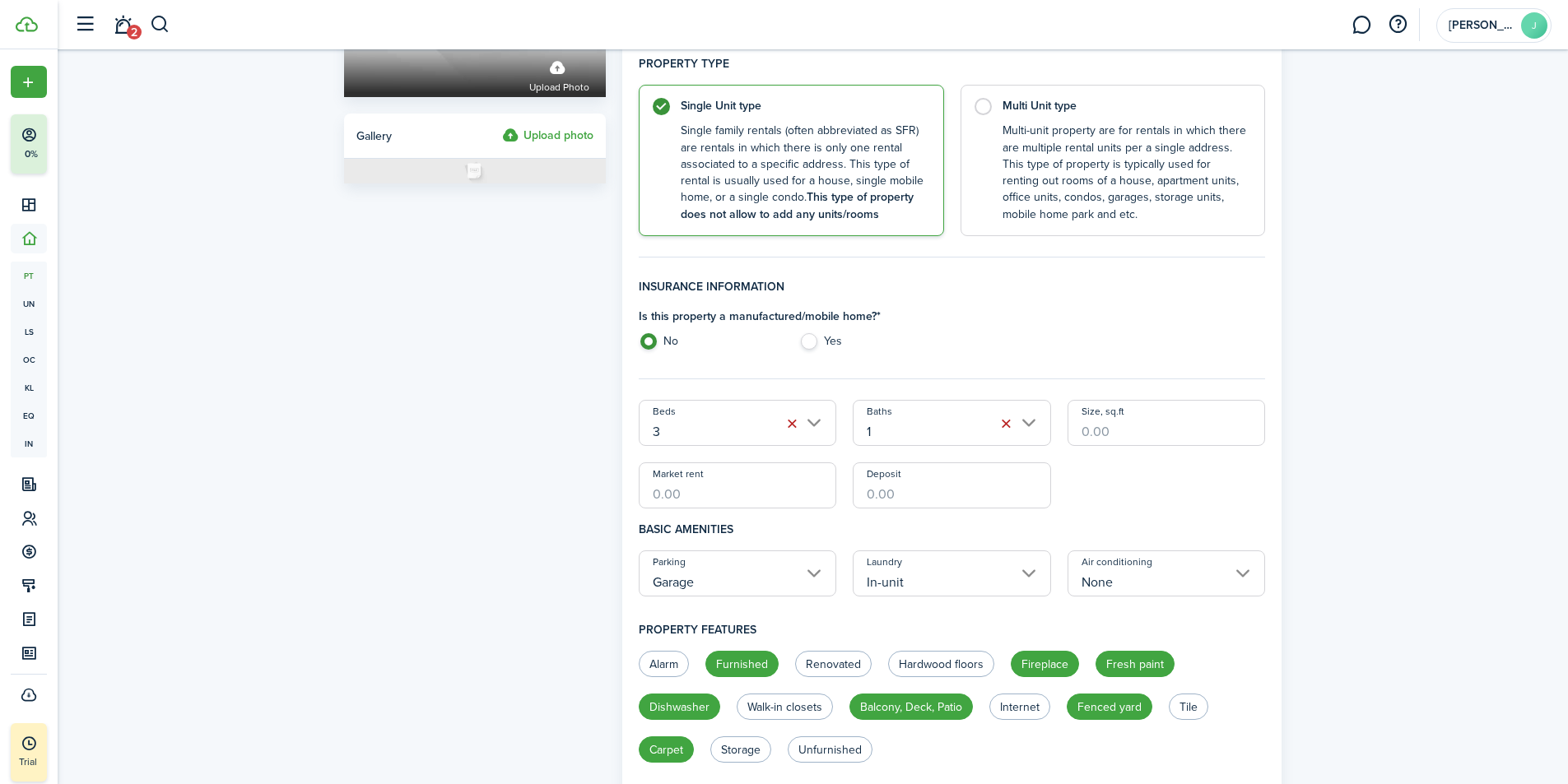
scroll to position [188, 0]
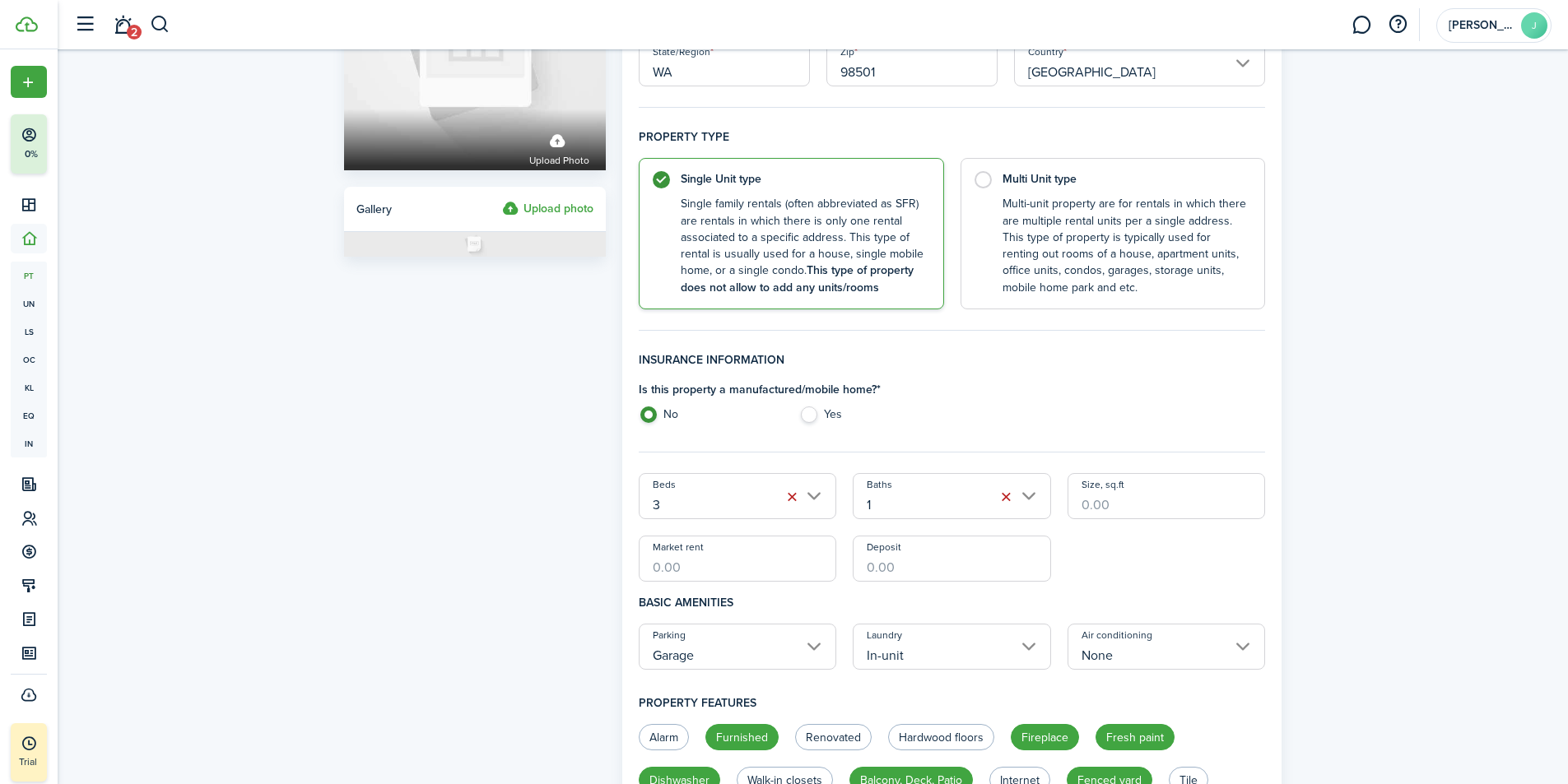
click at [695, 560] on input "Market rent" at bounding box center [737, 559] width 199 height 46
type input "$2,500.00"
click at [1124, 579] on div "Beds 3 Baths 1 Size, sq.ft Market rent $2,500.00 Deposit $2,500.00" at bounding box center [952, 527] width 643 height 109
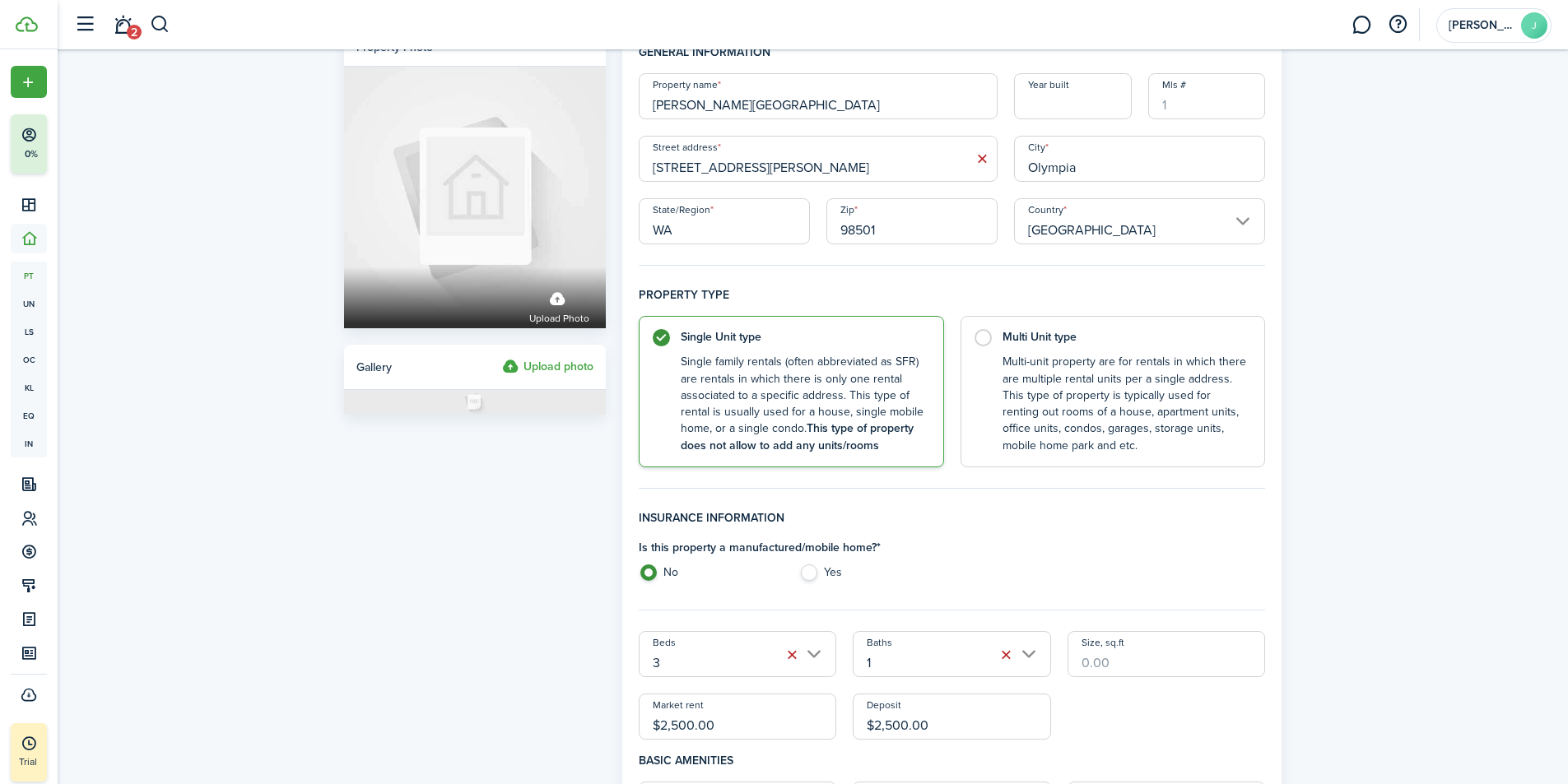
scroll to position [0, 0]
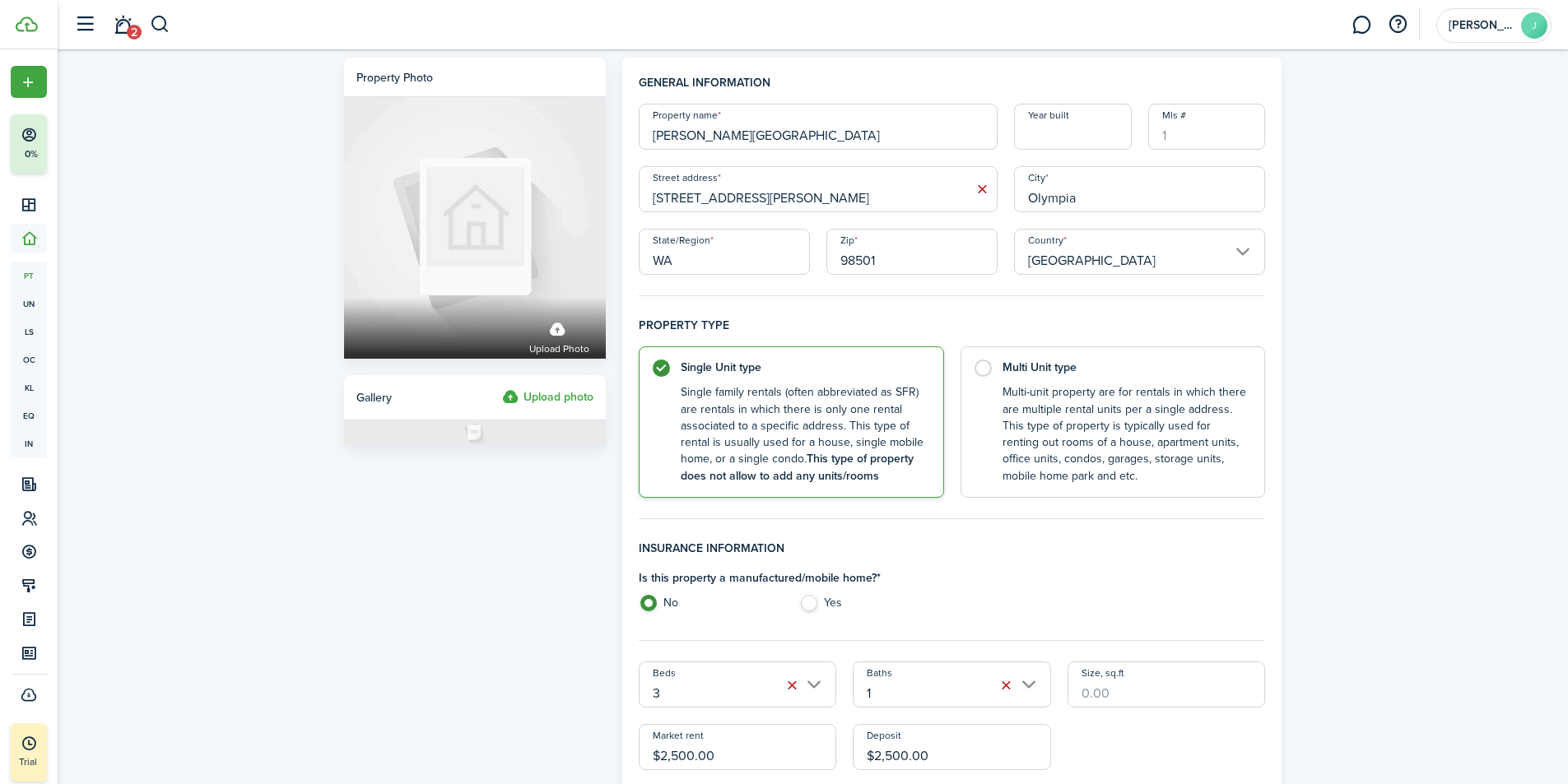
click at [1079, 131] on input "Year built" at bounding box center [1072, 127] width 117 height 46
type input "1955"
click at [1206, 134] on input "Mls #" at bounding box center [1206, 127] width 117 height 46
click at [1199, 139] on input "19" at bounding box center [1206, 127] width 117 height 46
type input "1964333"
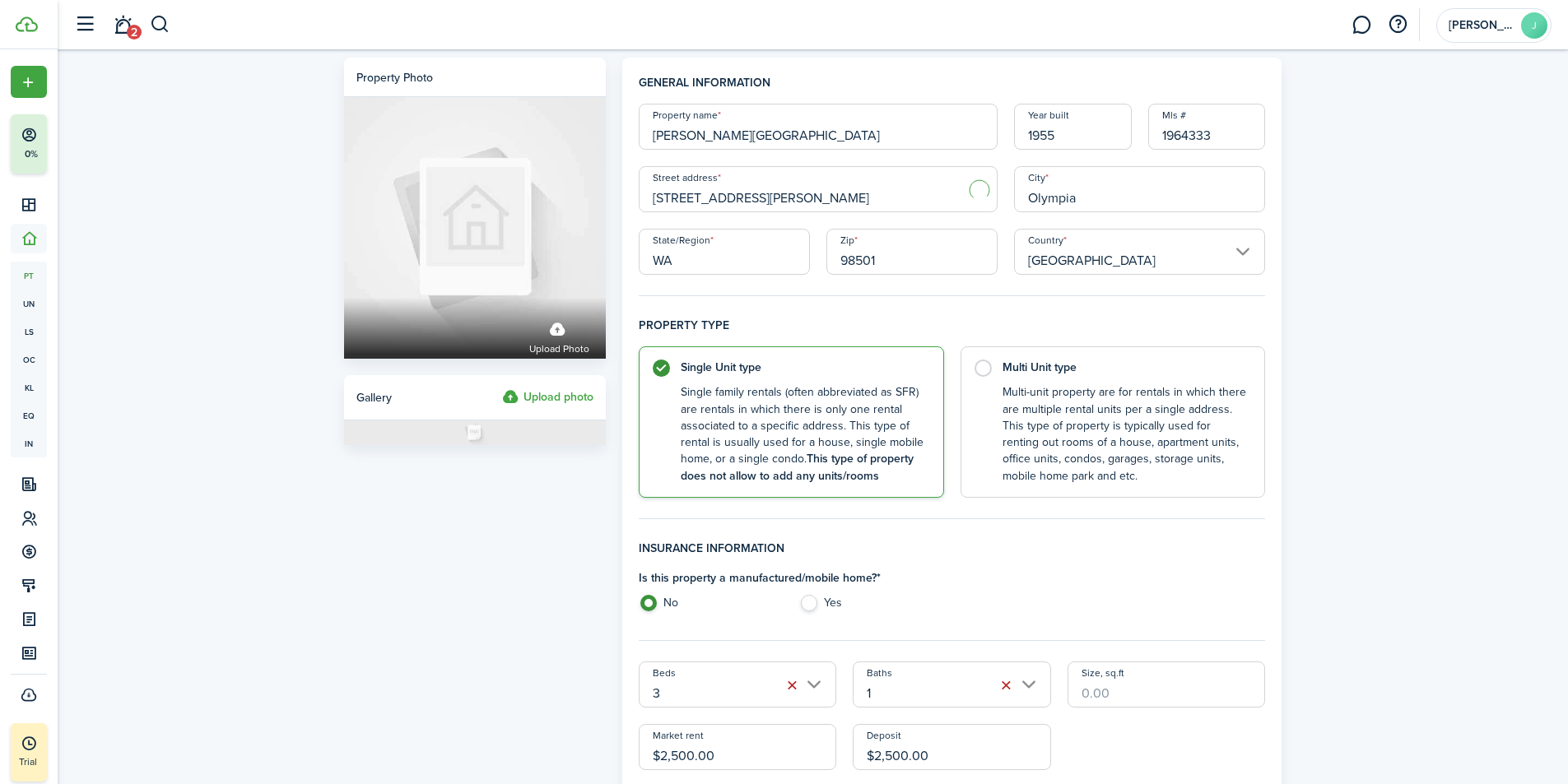
click at [1141, 320] on h4 "Property type" at bounding box center [952, 332] width 627 height 30
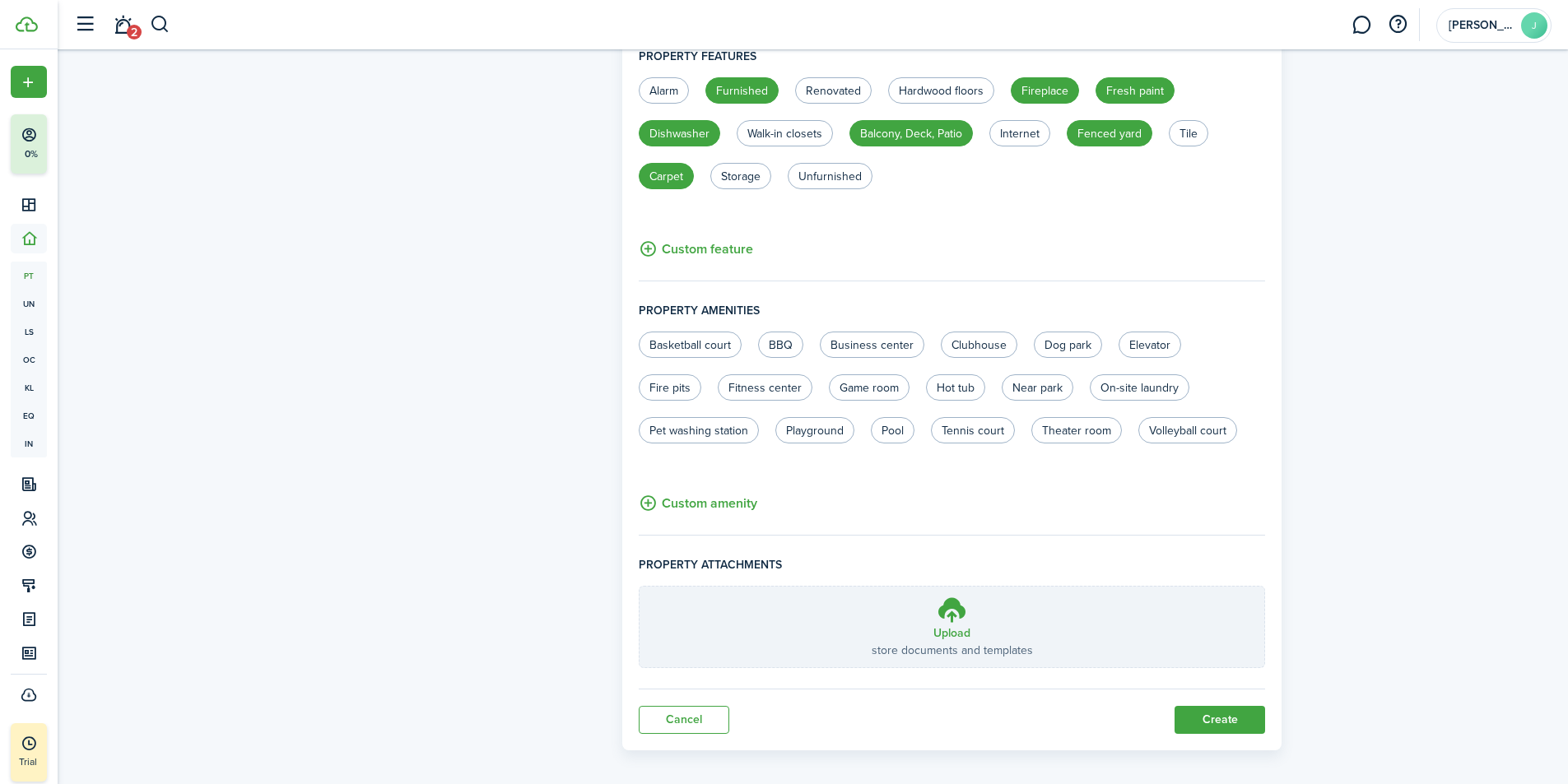
scroll to position [846, 0]
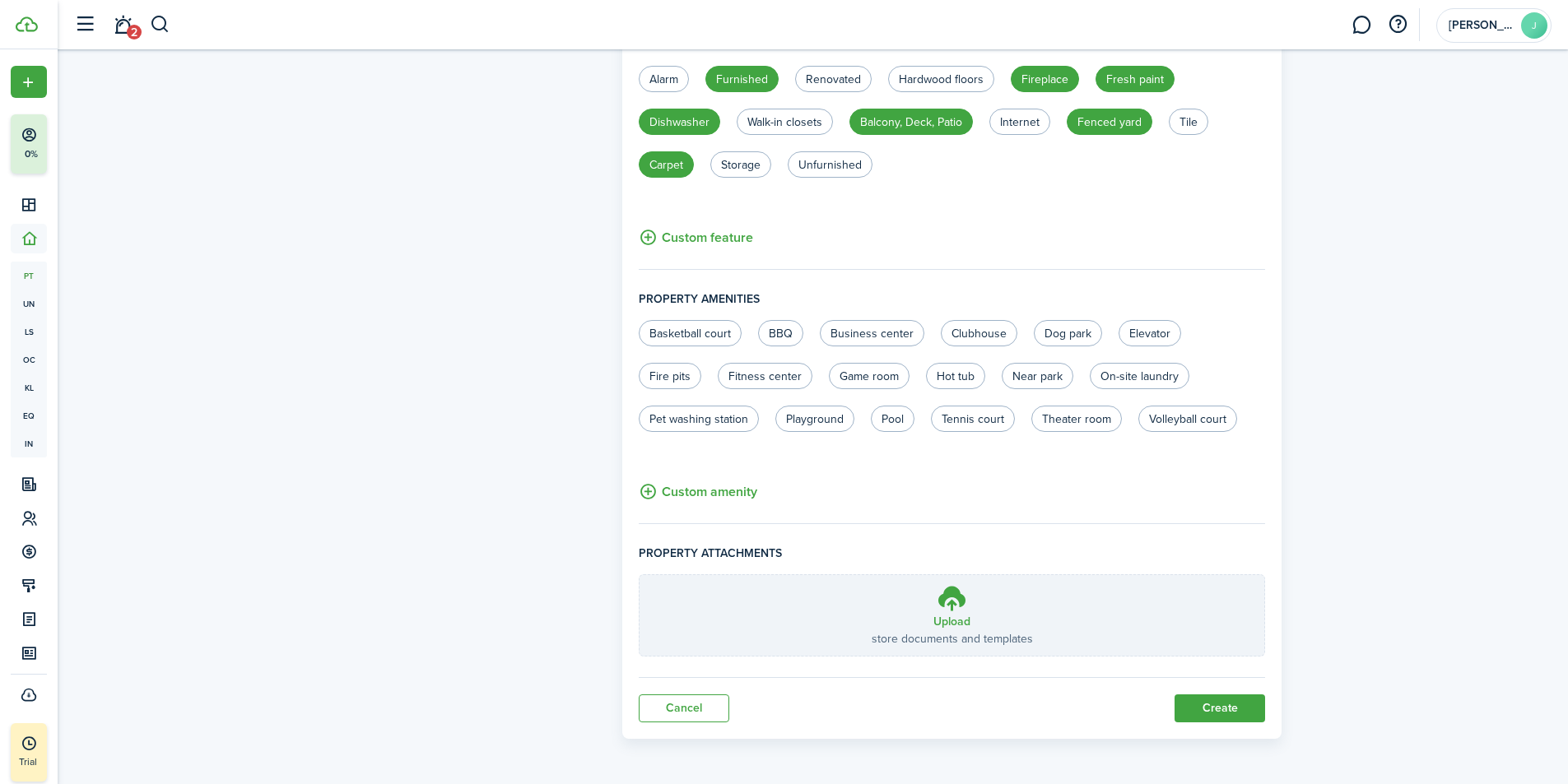
click at [1033, 376] on label "Near park" at bounding box center [1037, 376] width 71 height 26
radio input "true"
click at [1235, 714] on button "Create" at bounding box center [1220, 708] width 91 height 28
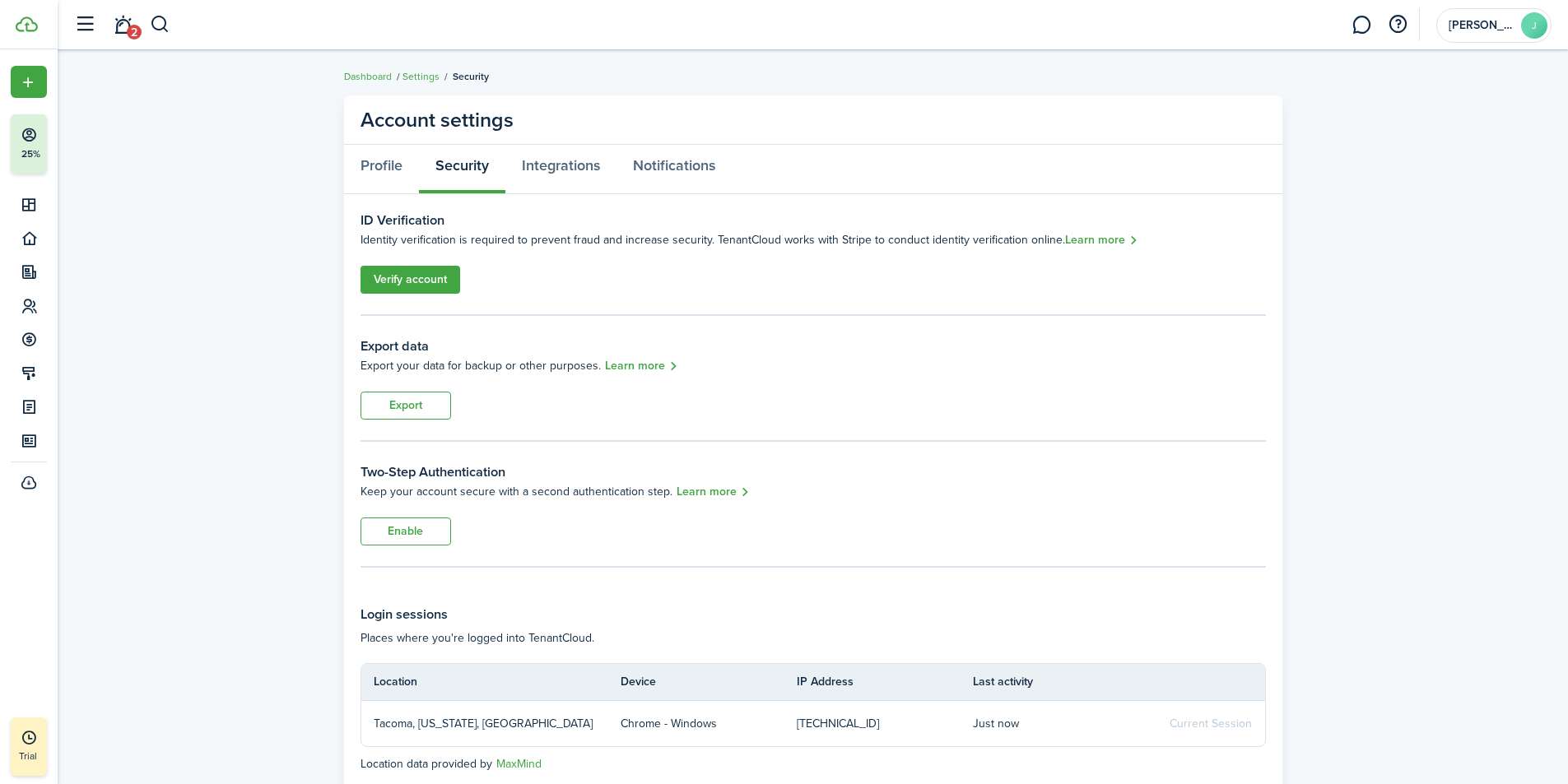
click at [398, 282] on link "Verify account" at bounding box center [410, 280] width 100 height 28
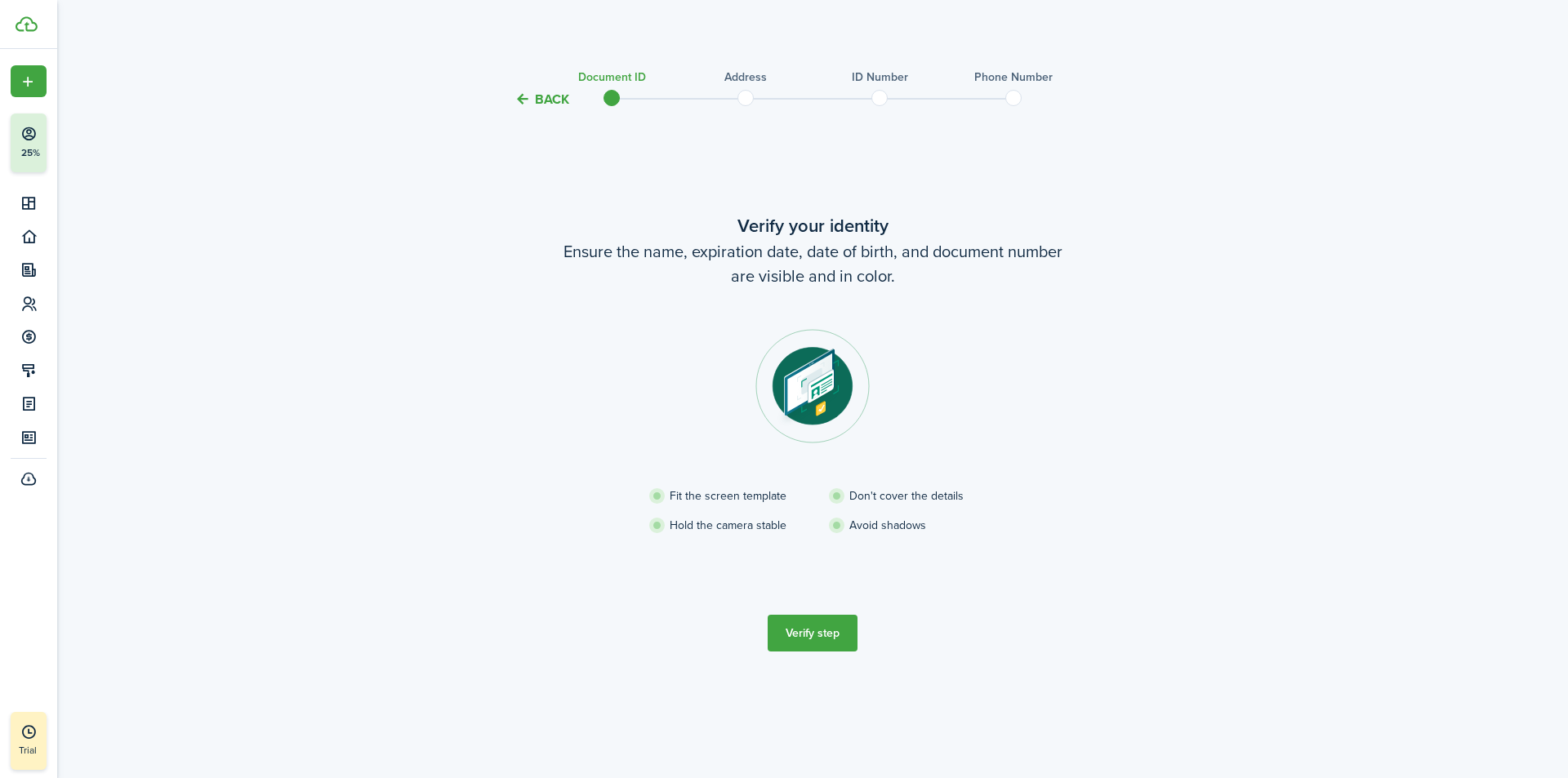
click at [820, 629] on button "Verify step" at bounding box center [812, 633] width 90 height 37
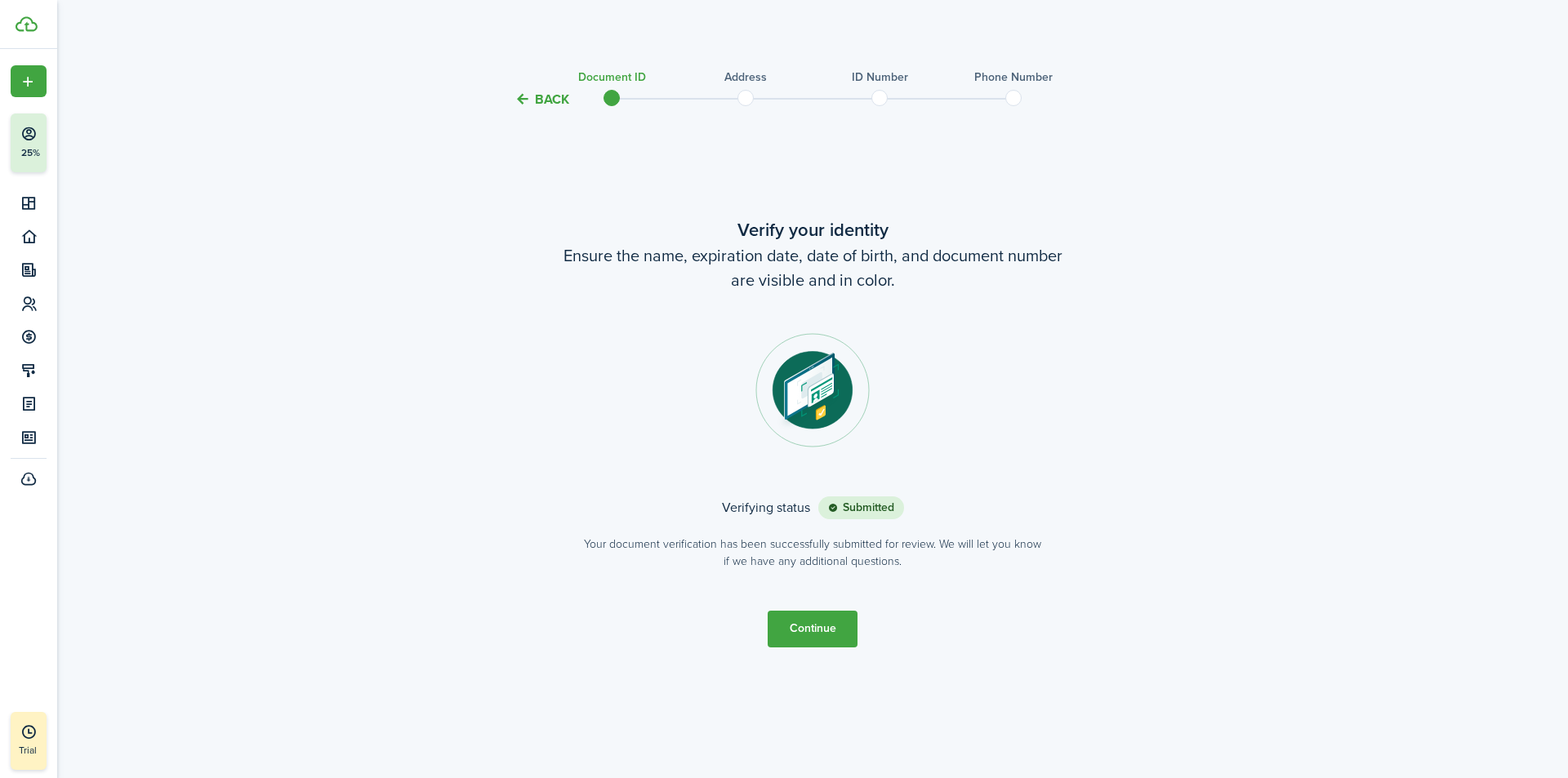
click at [790, 613] on button "Continue" at bounding box center [812, 629] width 90 height 37
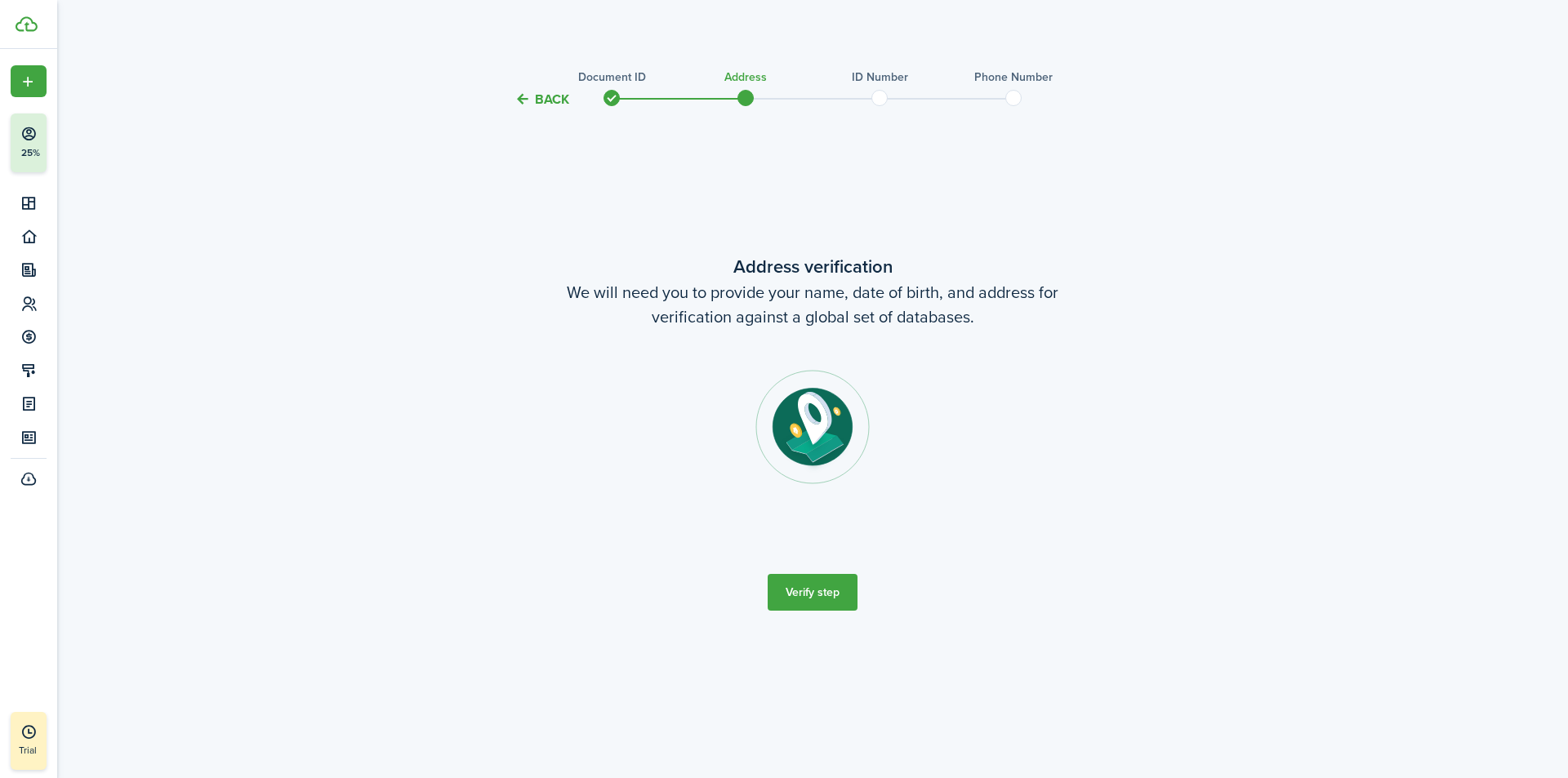
click at [812, 600] on button "Verify step" at bounding box center [812, 592] width 90 height 37
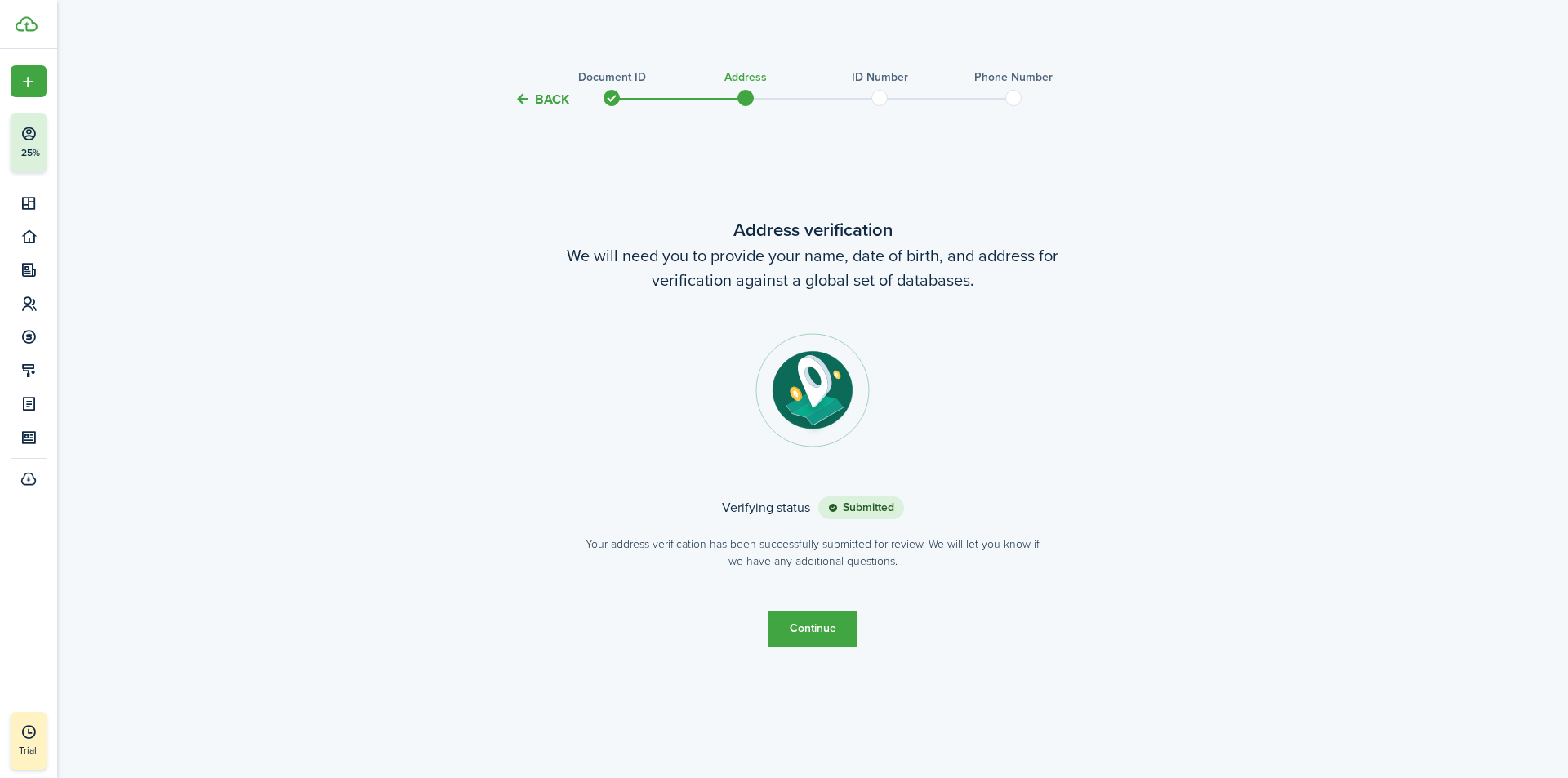
click at [803, 630] on button "Continue" at bounding box center [812, 629] width 90 height 37
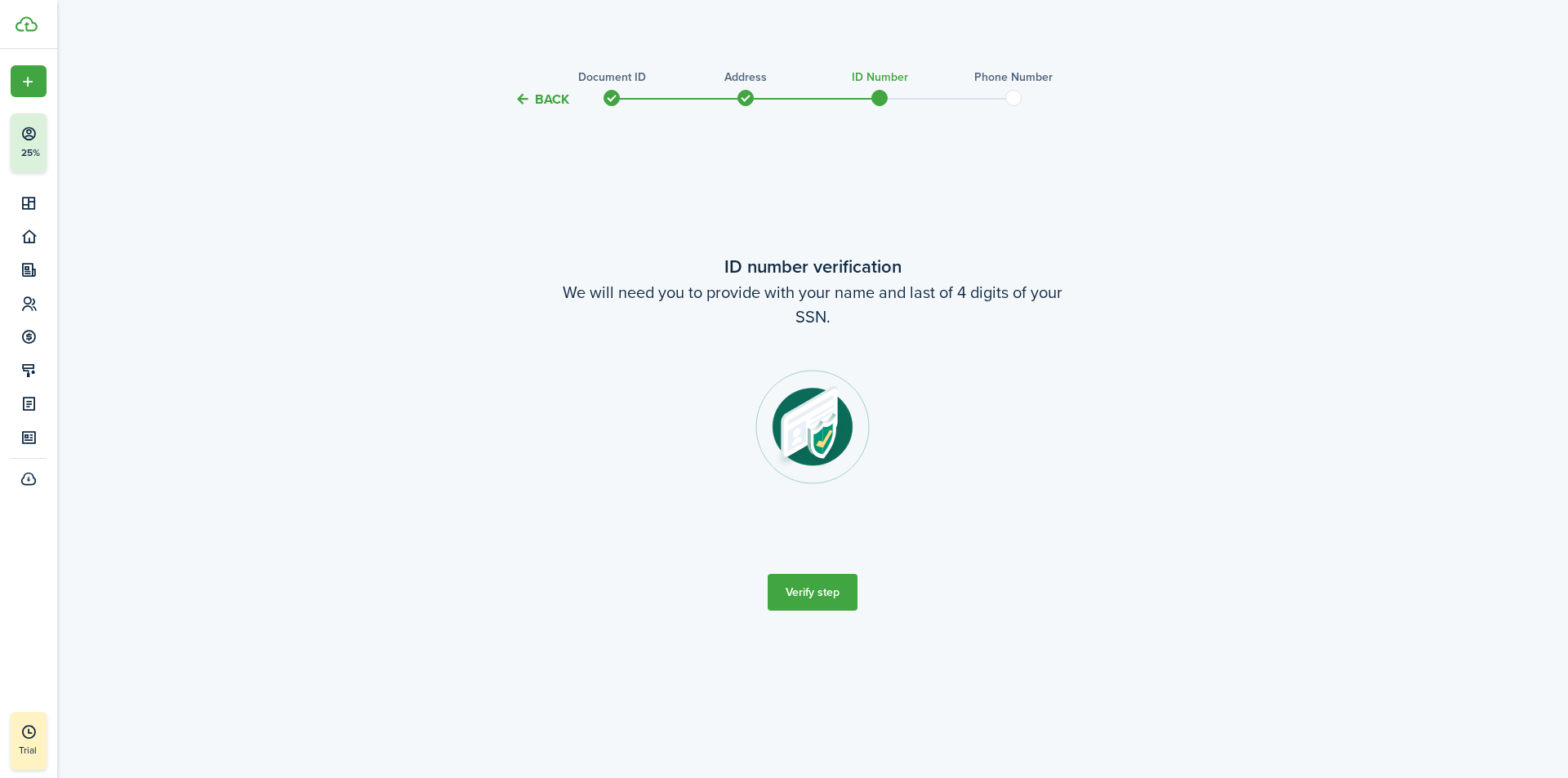
click at [826, 596] on button "Verify step" at bounding box center [812, 592] width 90 height 37
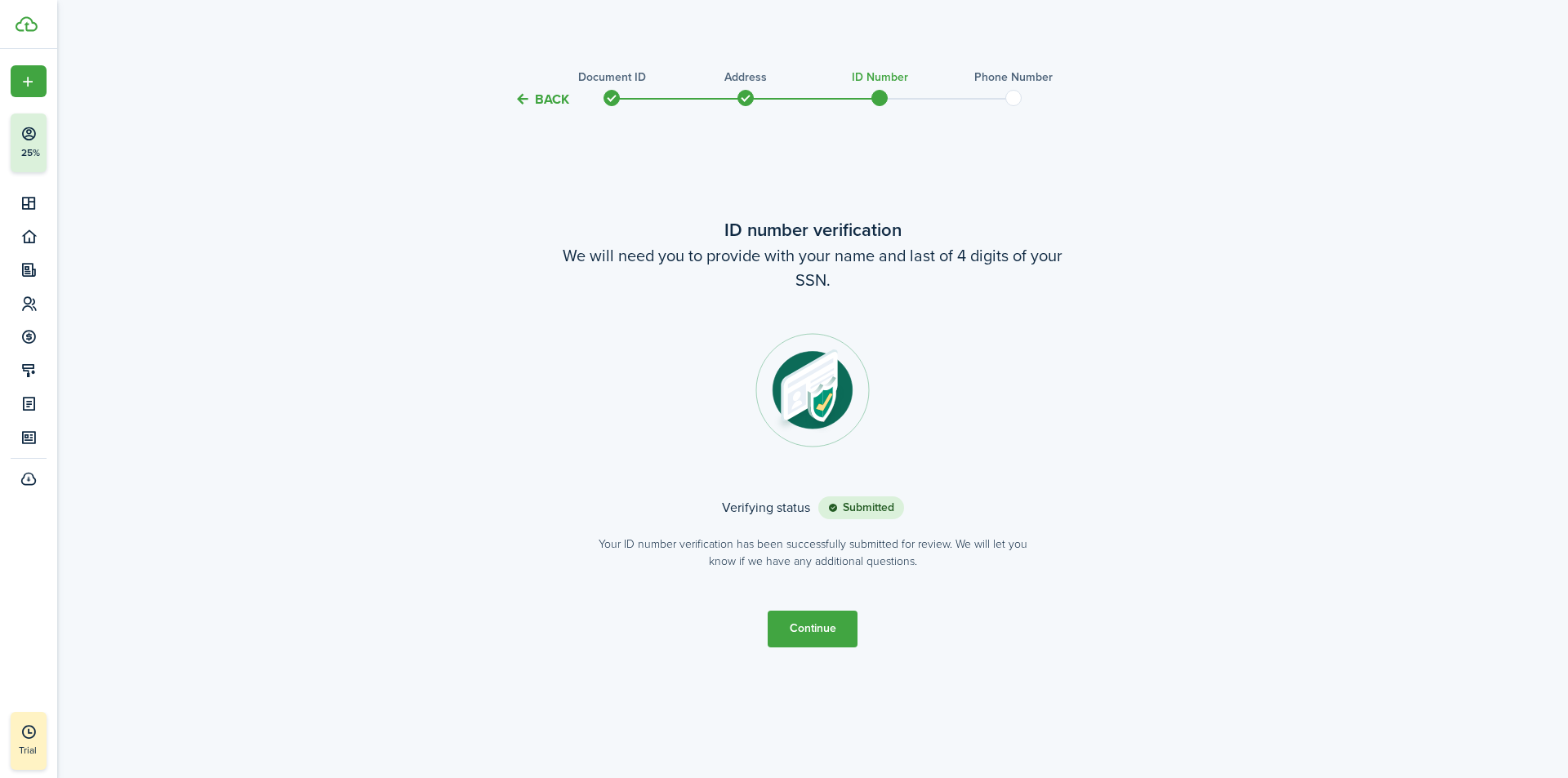
click at [790, 624] on button "Continue" at bounding box center [812, 629] width 90 height 37
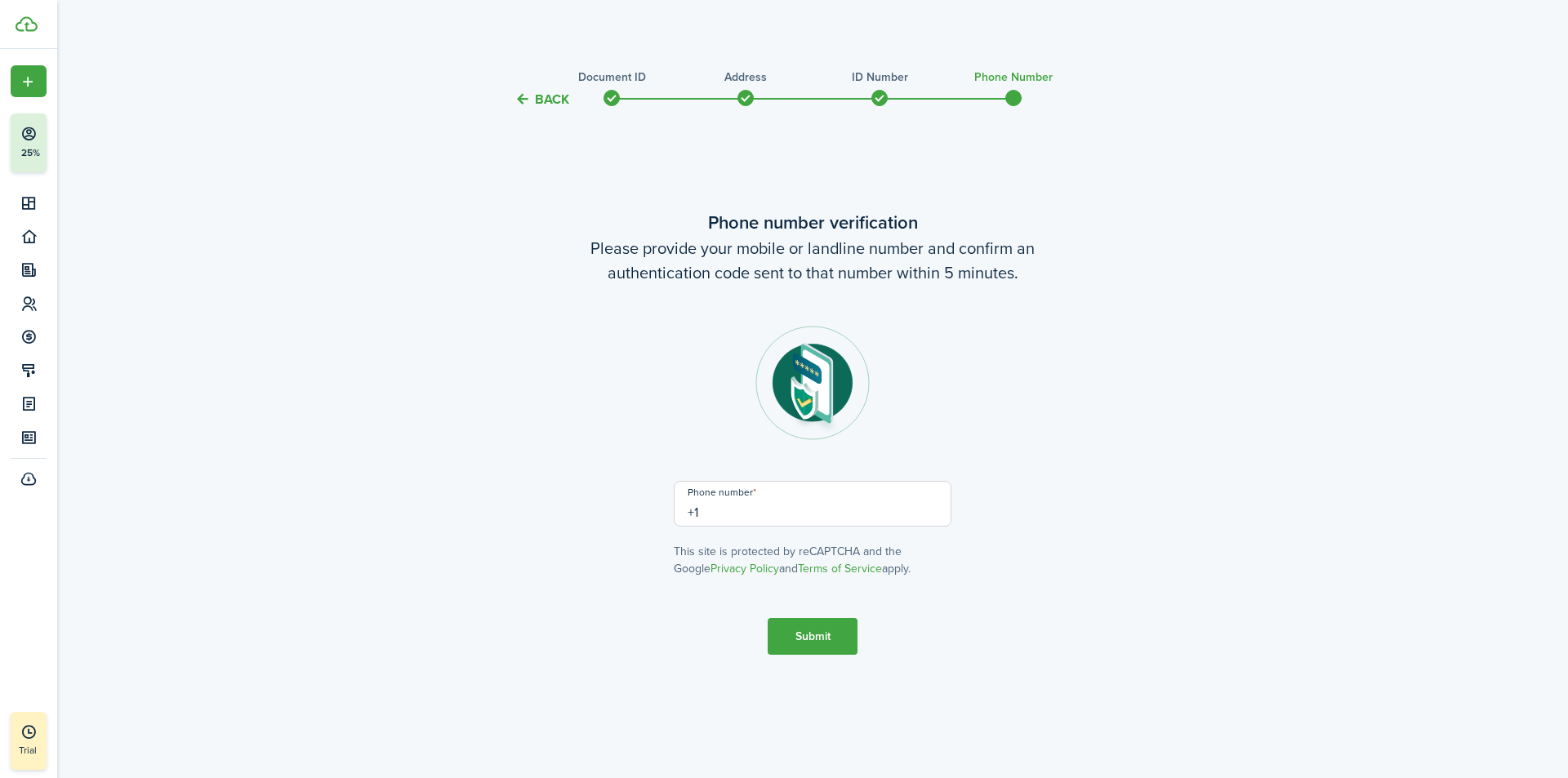
click at [822, 503] on input "+1" at bounding box center [812, 504] width 278 height 46
type input "[PHONE_NUMBER]"
click at [811, 633] on button "Submit" at bounding box center [812, 636] width 90 height 37
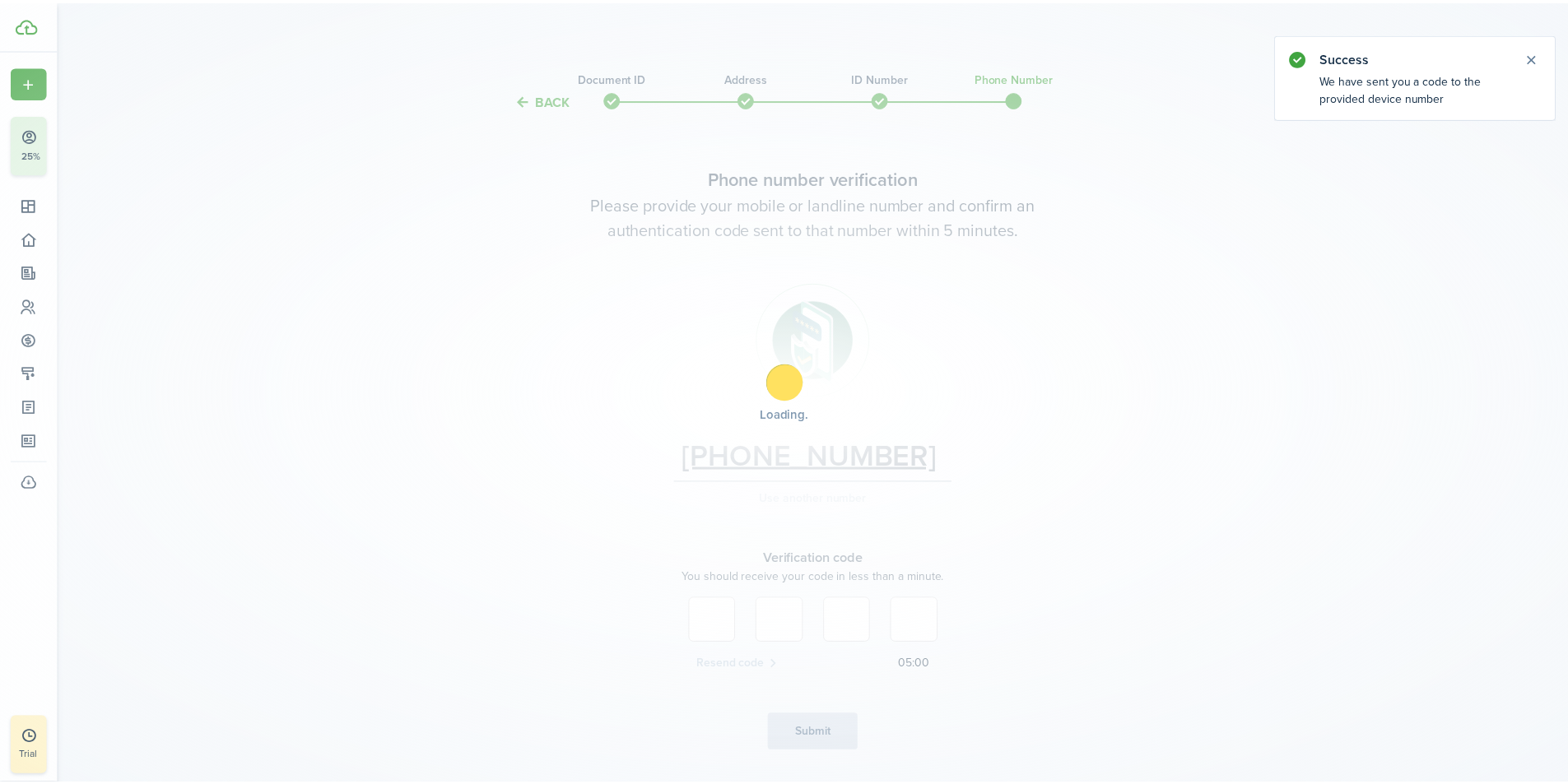
scroll to position [46, 0]
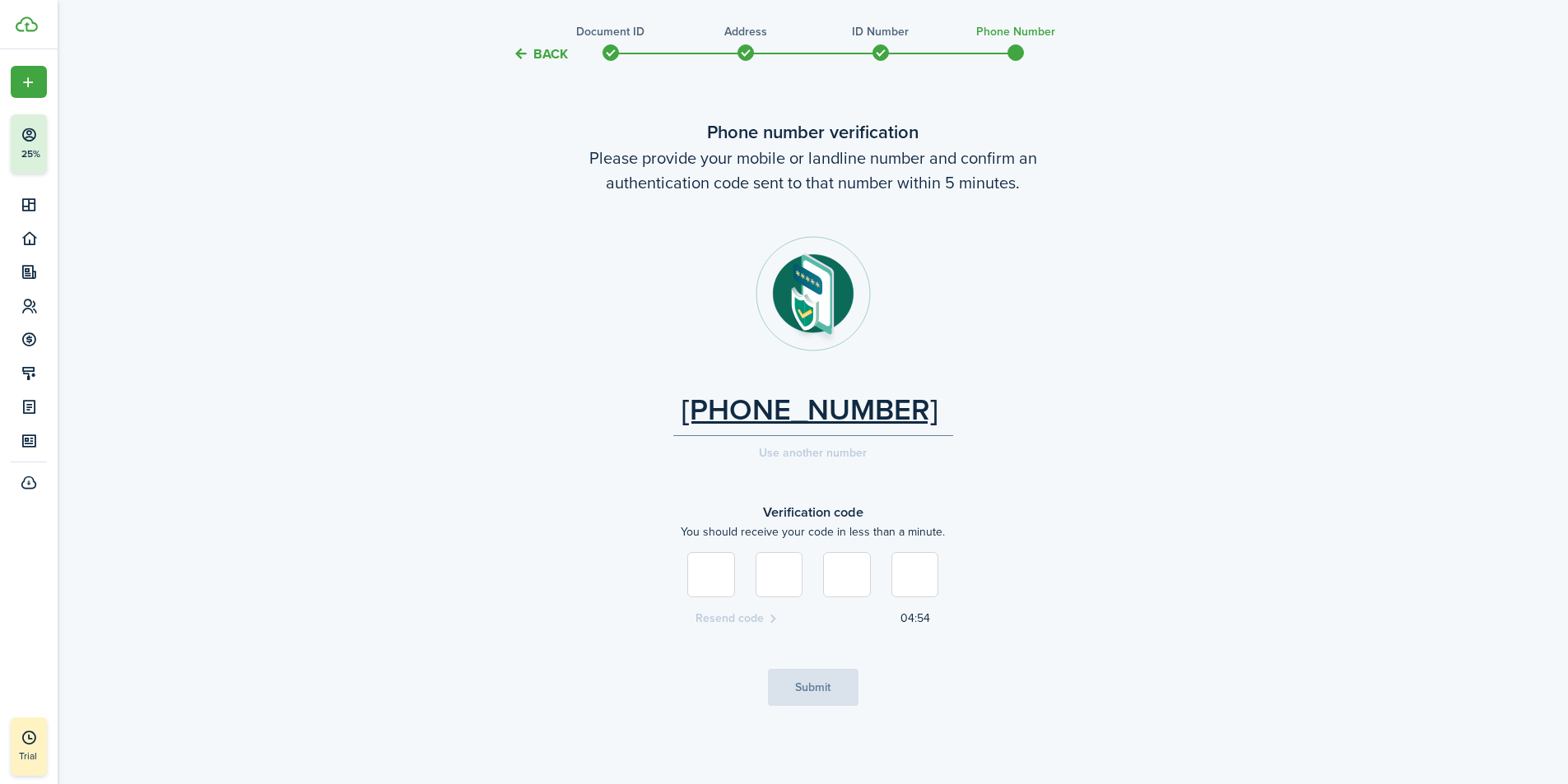
type input "3"
type input "1"
type input "2"
type input "5"
click at [815, 690] on button "Submit" at bounding box center [813, 687] width 91 height 37
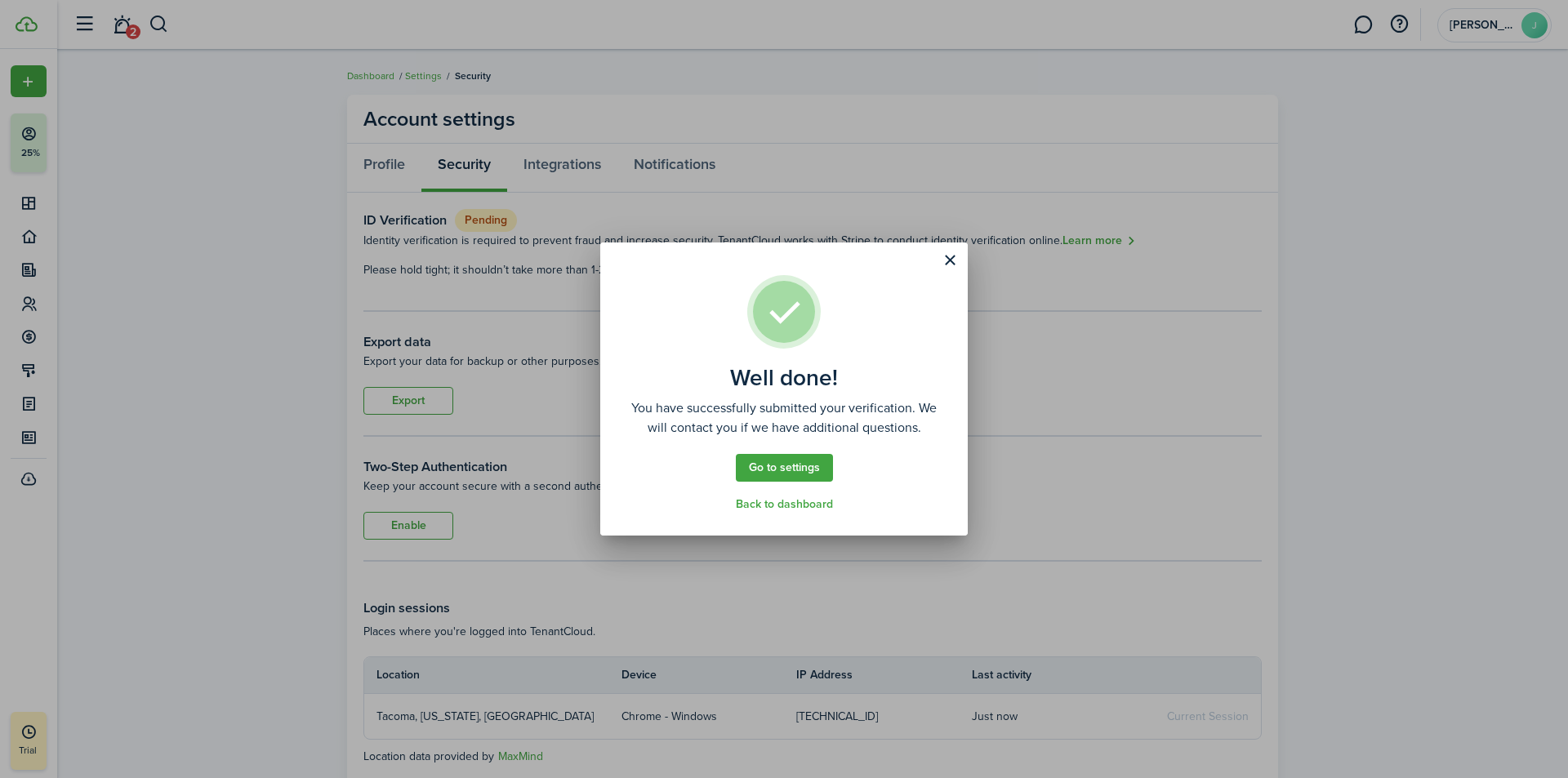
click at [793, 505] on link "Back to dashboard" at bounding box center [784, 504] width 97 height 13
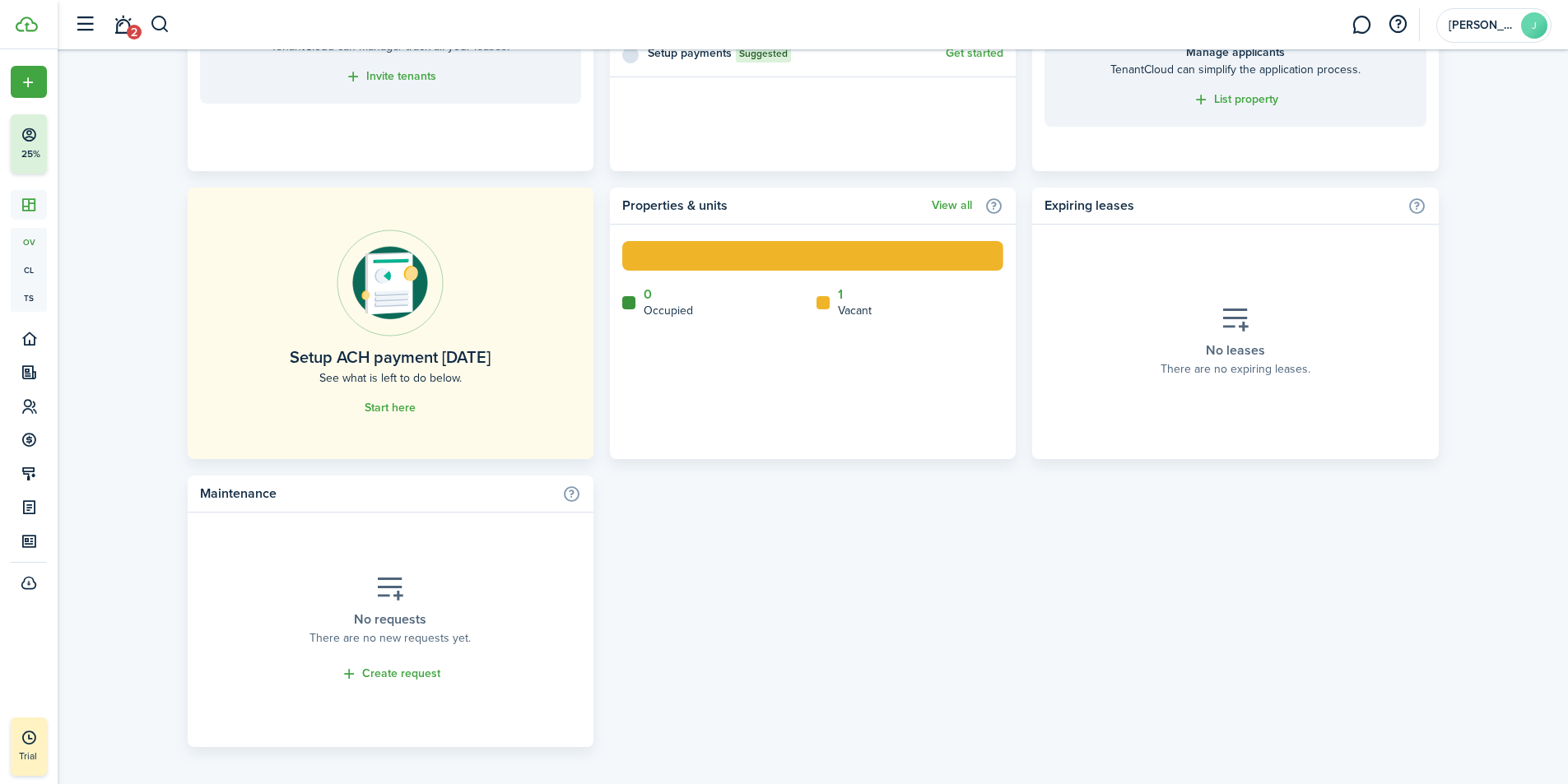
scroll to position [862, 0]
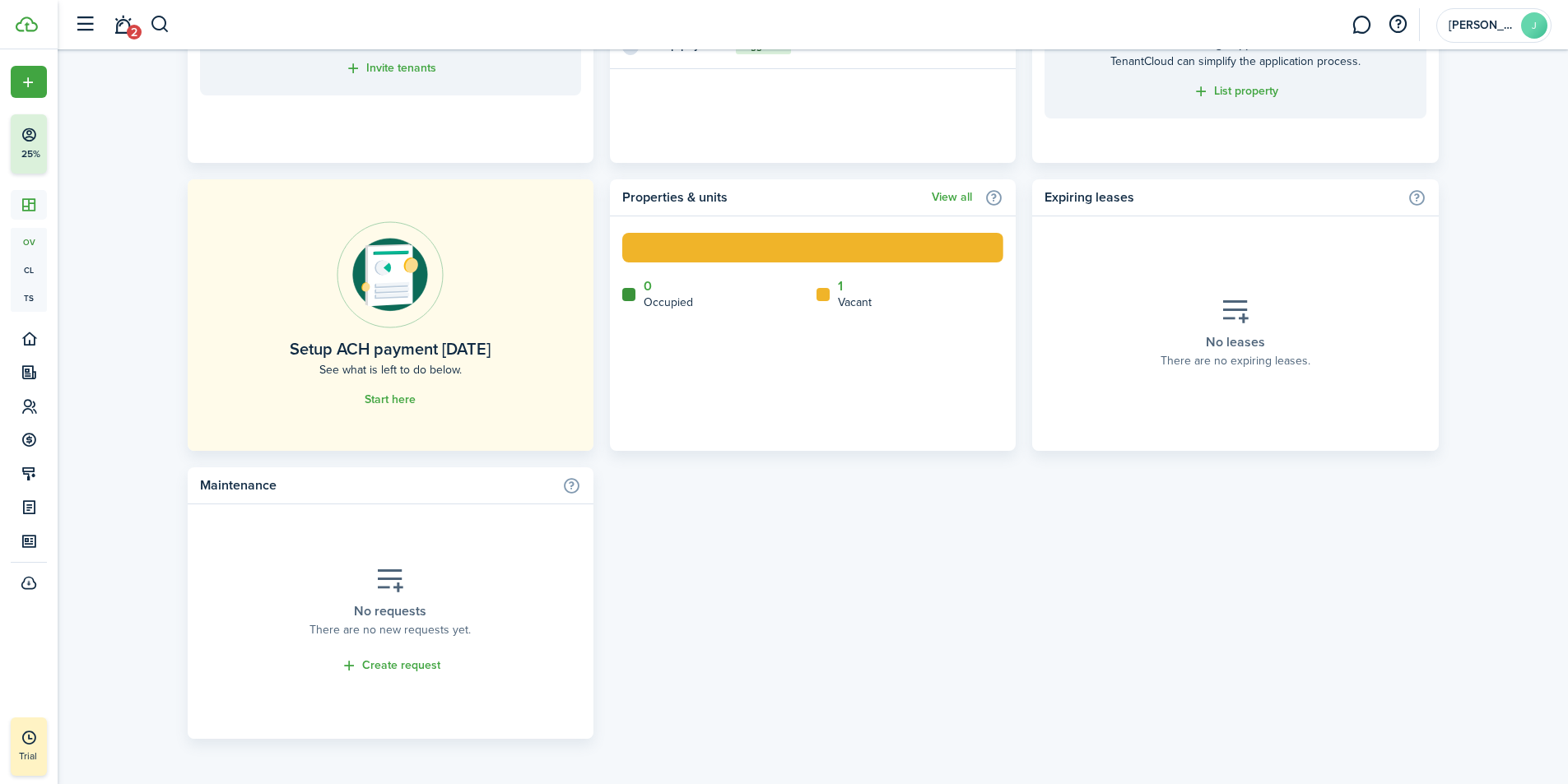
click at [842, 283] on link "1" at bounding box center [840, 286] width 5 height 15
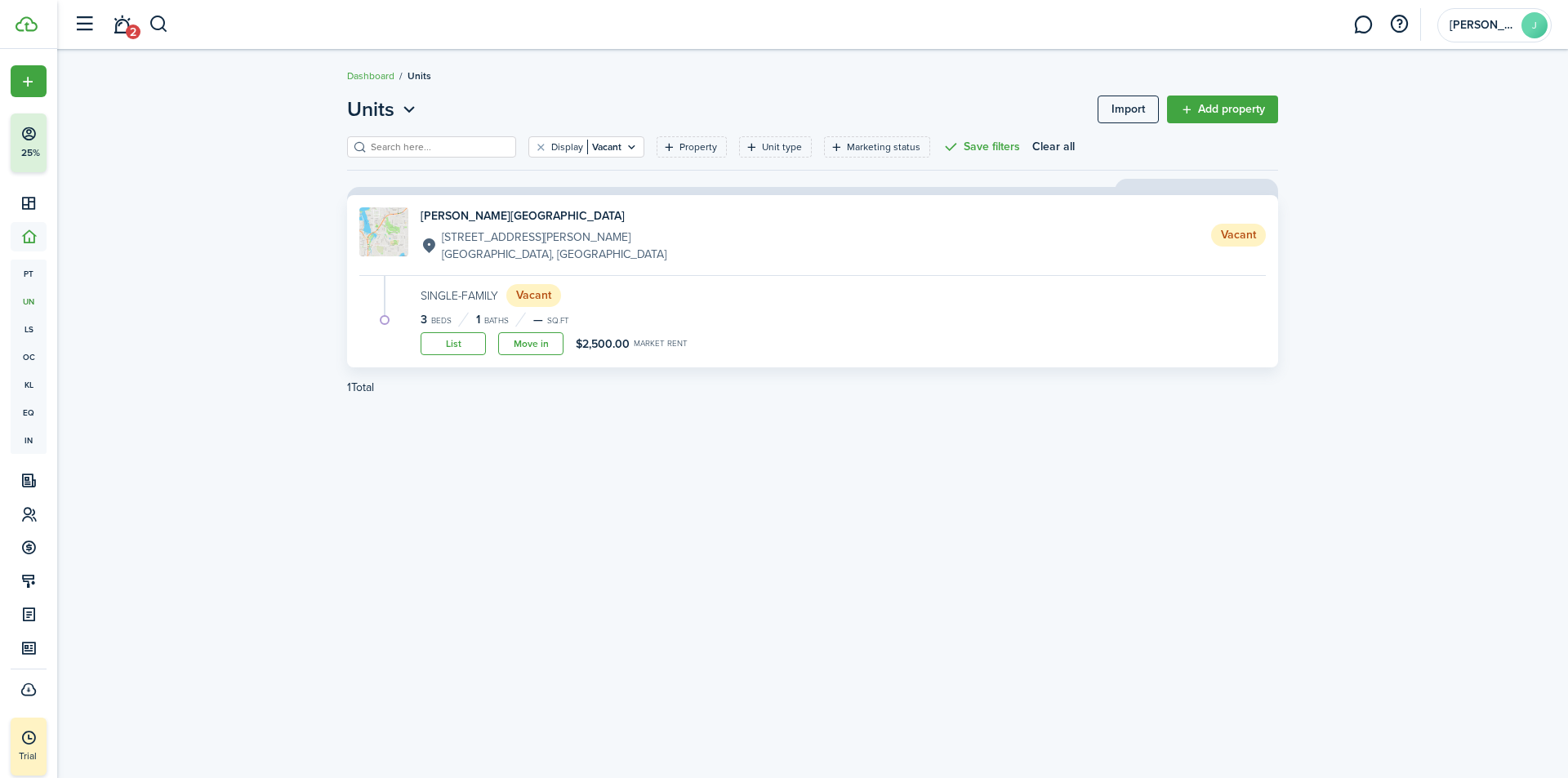
click at [1213, 117] on link "Add property" at bounding box center [1222, 109] width 111 height 27
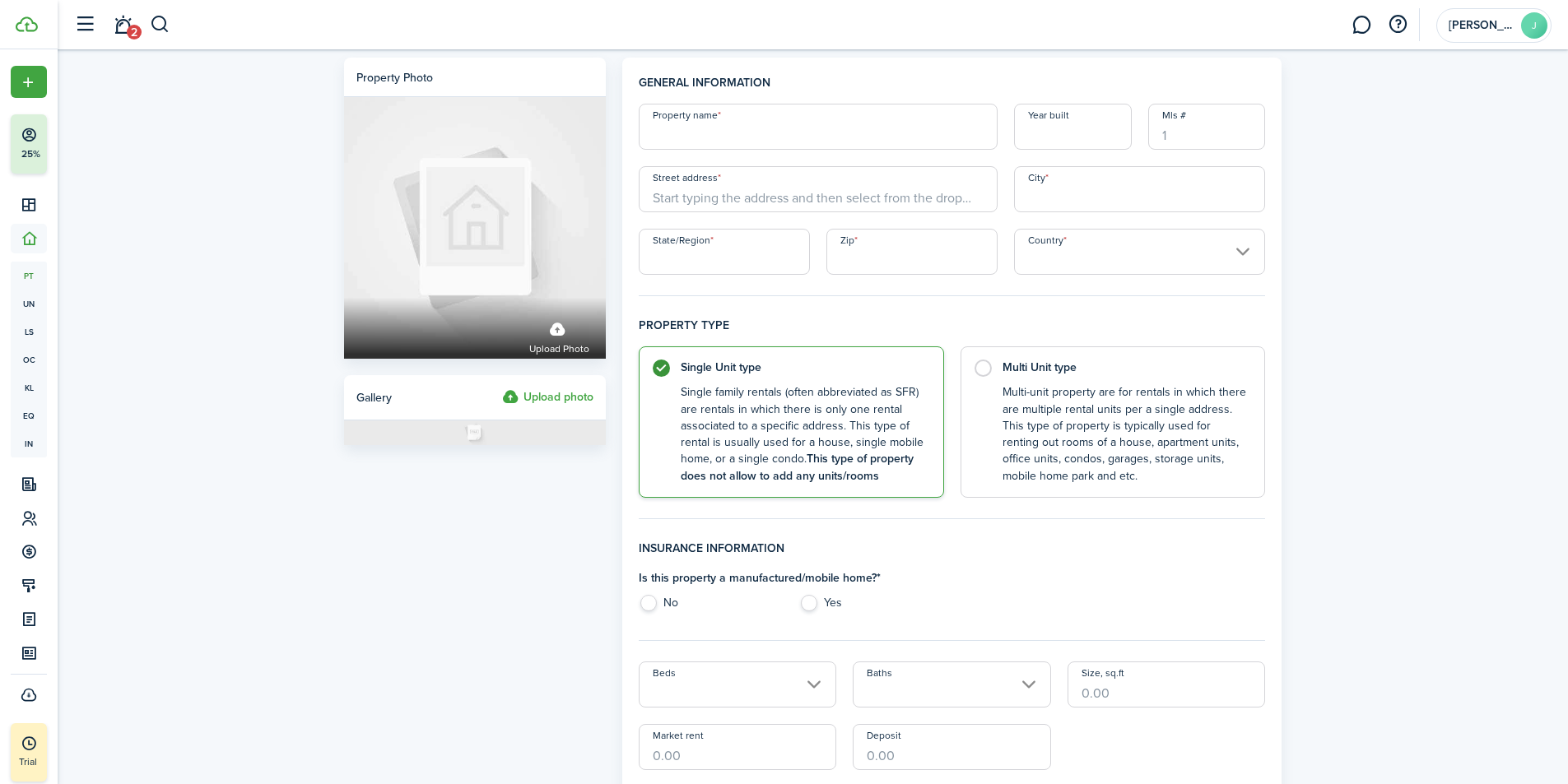
click at [714, 126] on input "Property name" at bounding box center [818, 127] width 359 height 46
type input "Skokomish Apts"
type input "1980"
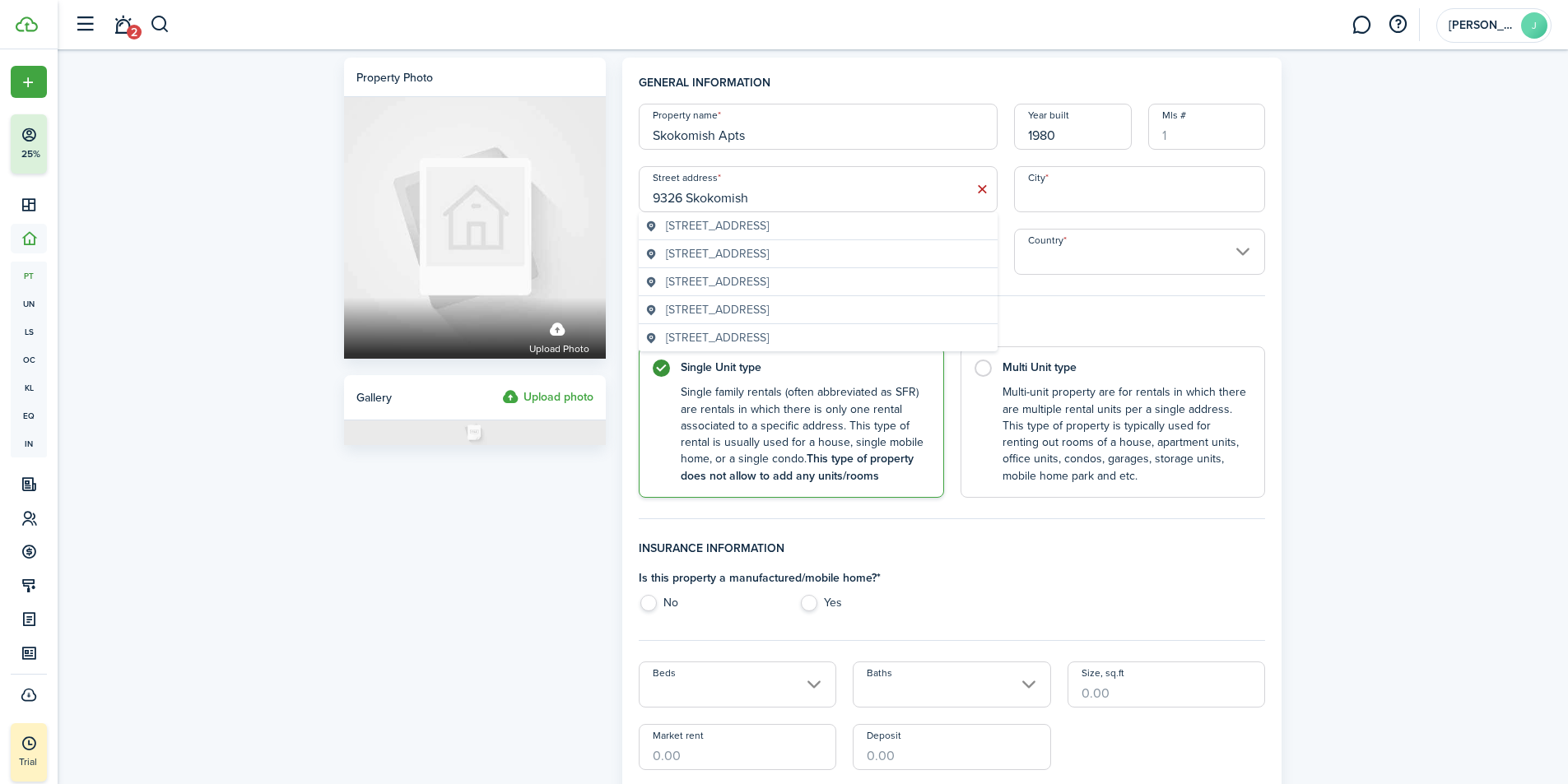
click at [749, 226] on span "[STREET_ADDRESS]" at bounding box center [716, 225] width 103 height 18
type input "[STREET_ADDRESS]"
type input "Olympia"
type input "WA"
type input "98516"
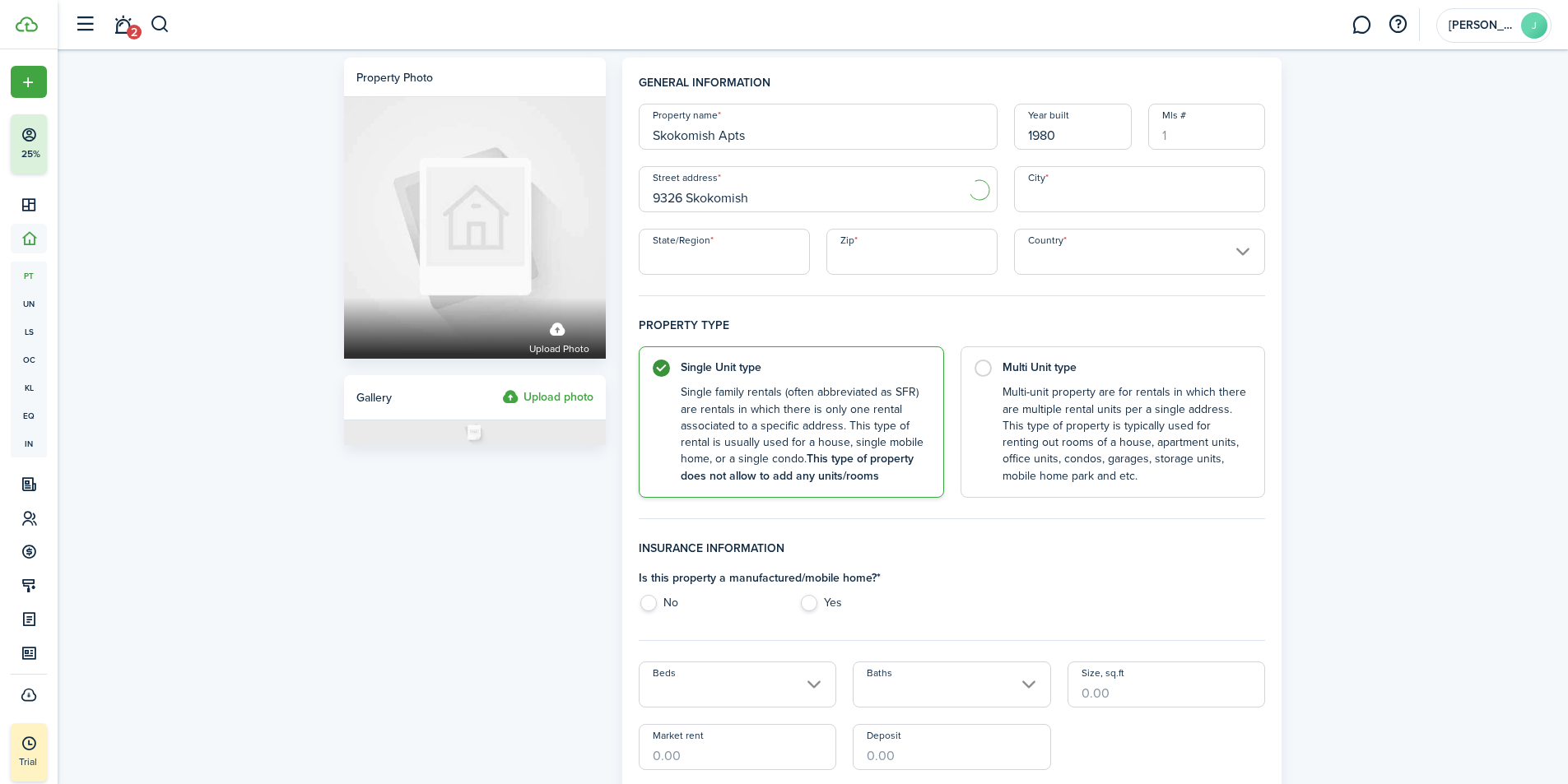
type input "[GEOGRAPHIC_DATA]"
click at [1027, 387] on control-radio-card-description "Multi-unit property are for rentals in which there are multiple rental units pe…" at bounding box center [1125, 434] width 246 height 101
radio input "false"
radio input "true"
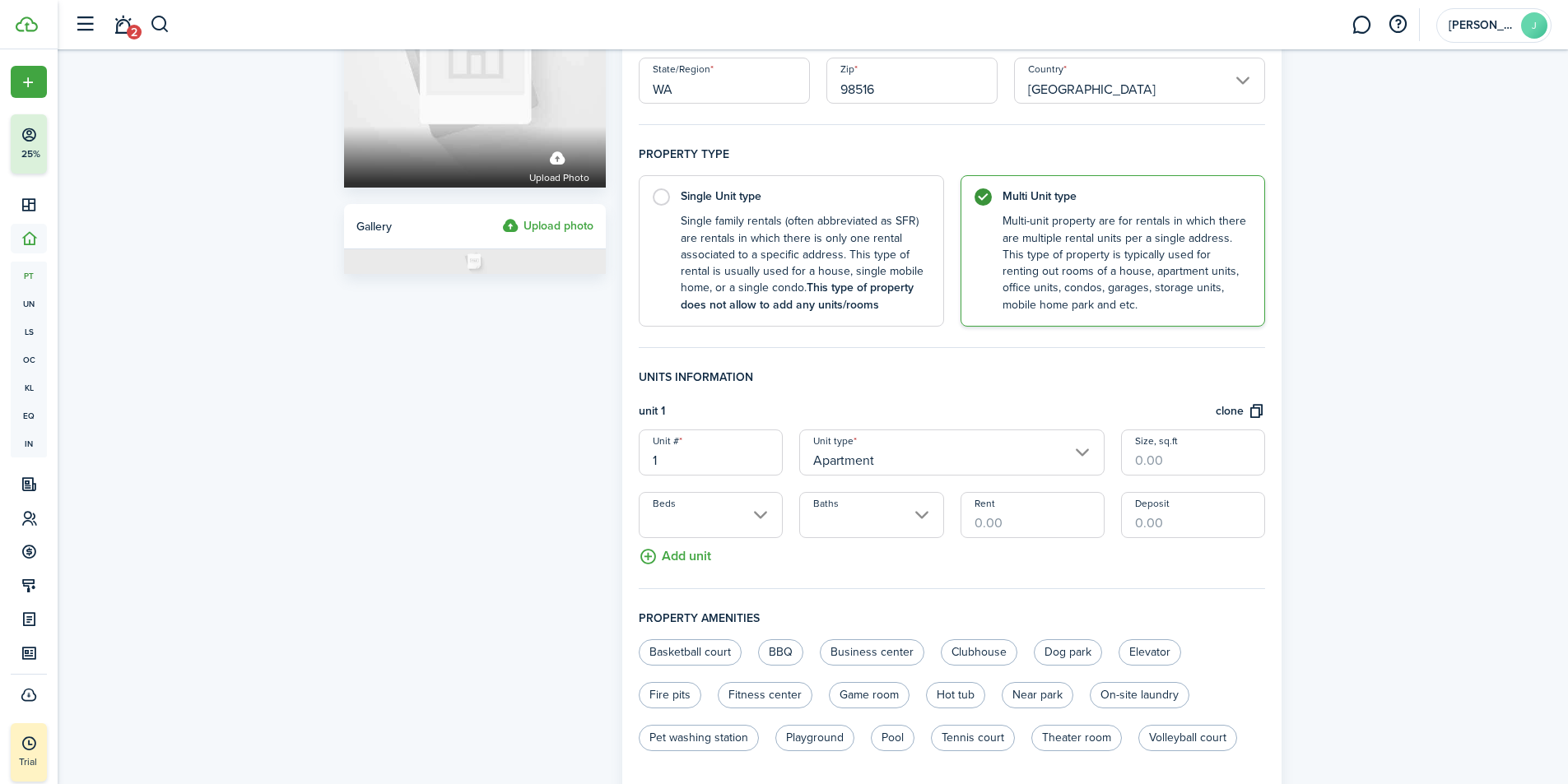
scroll to position [247, 0]
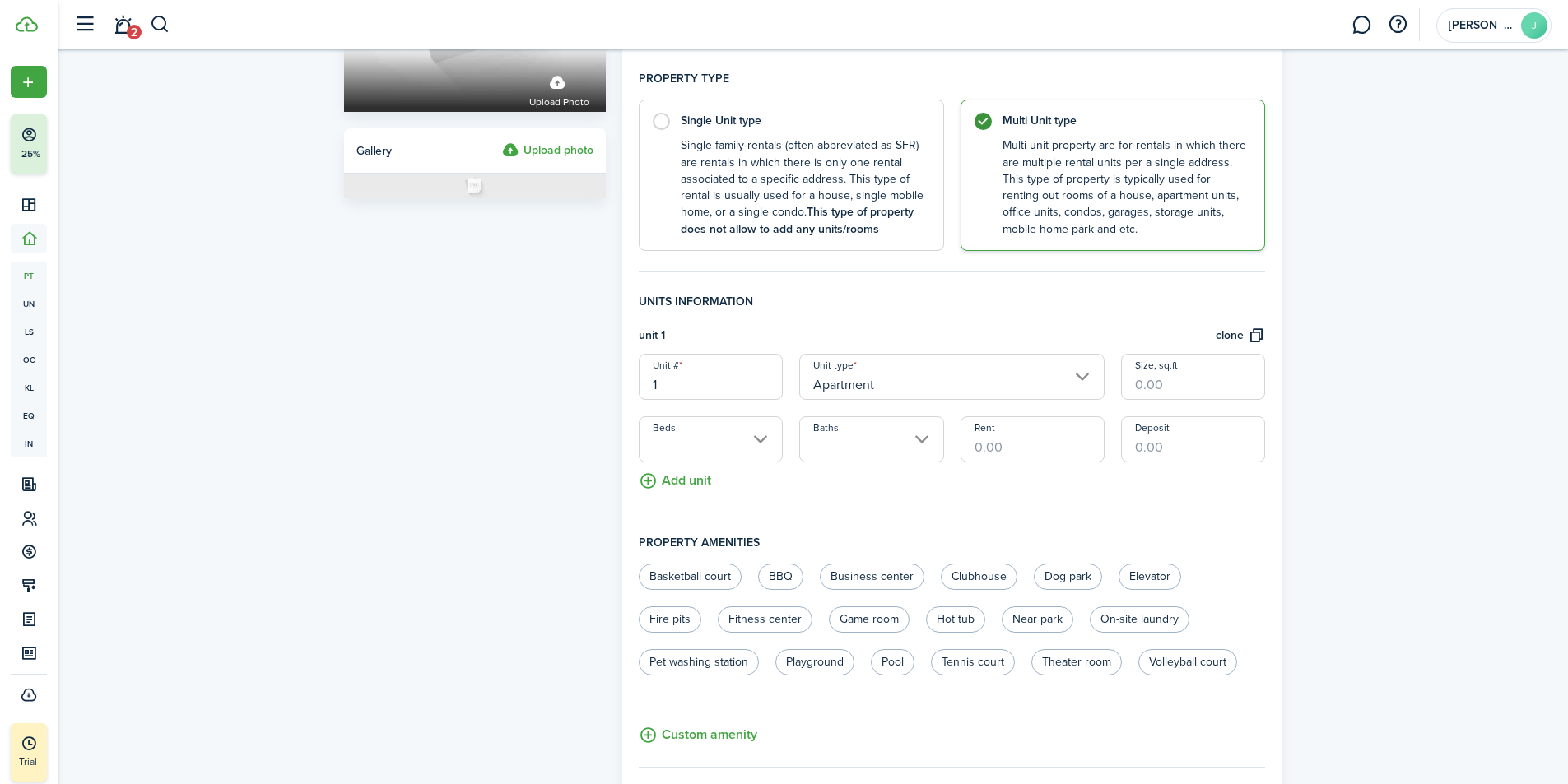
click at [891, 381] on input "Apartment" at bounding box center [952, 377] width 305 height 46
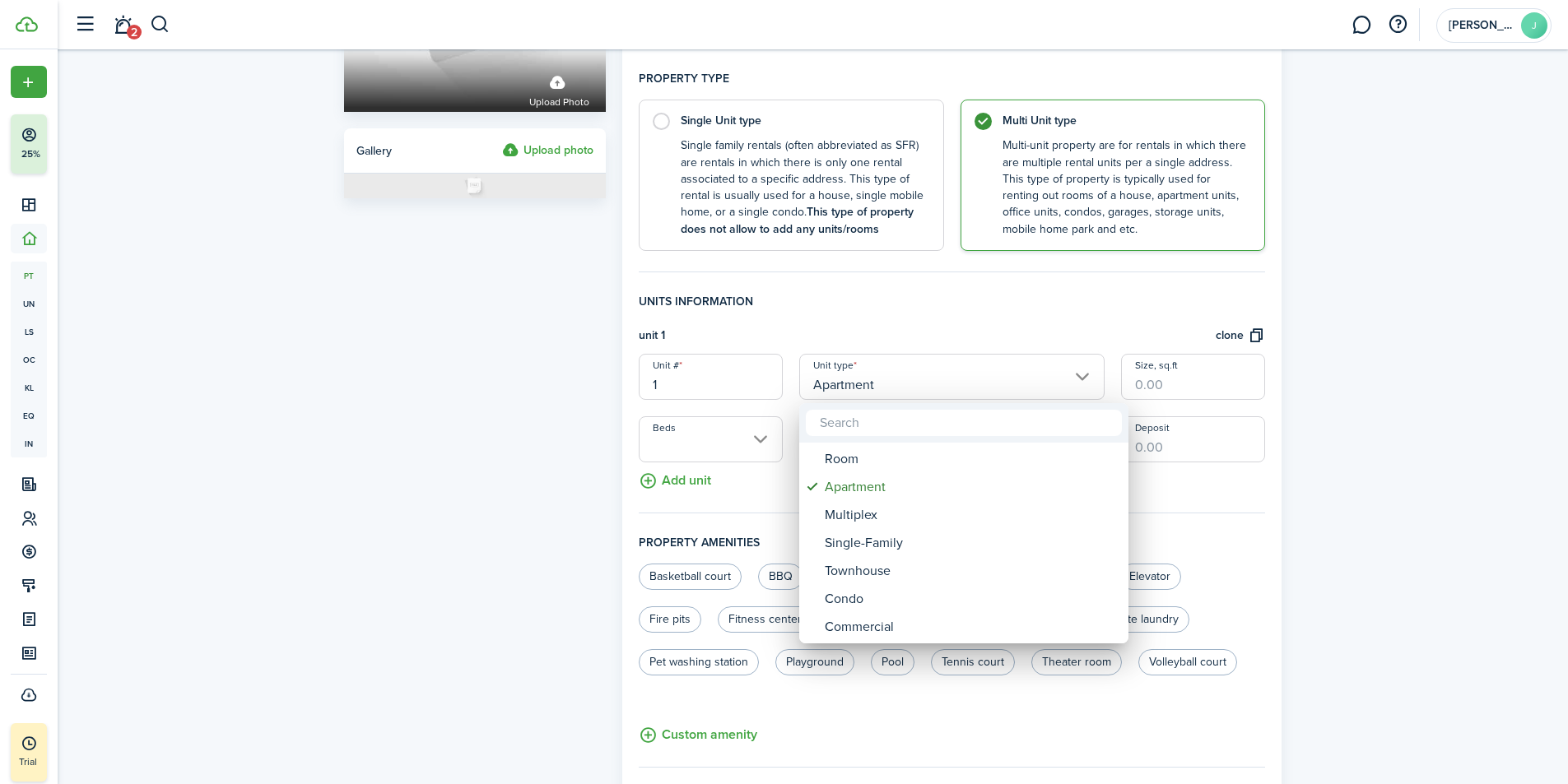
click at [890, 374] on div at bounding box center [784, 392] width 1831 height 1047
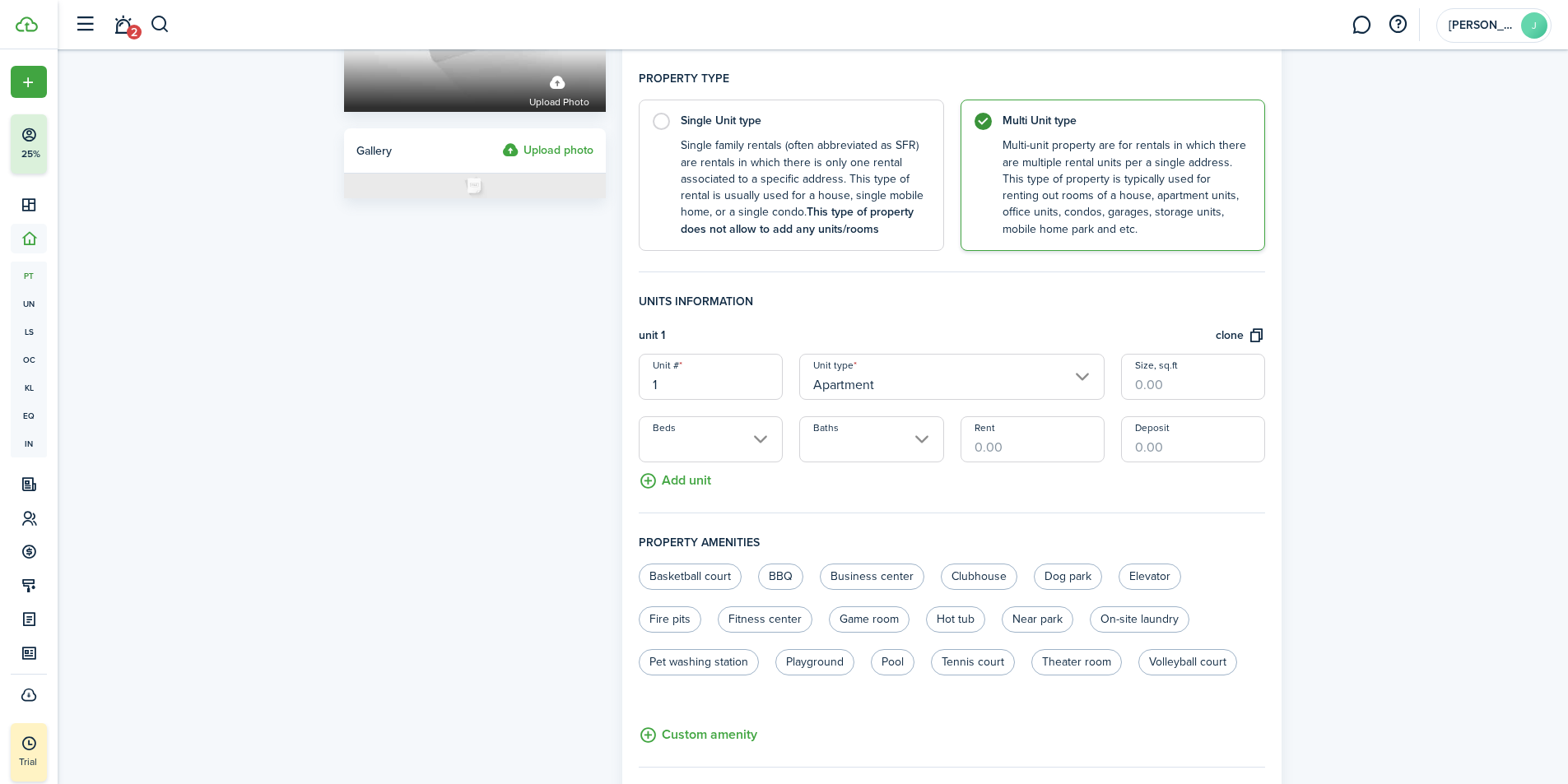
click at [679, 479] on button "Add unit" at bounding box center [675, 476] width 72 height 29
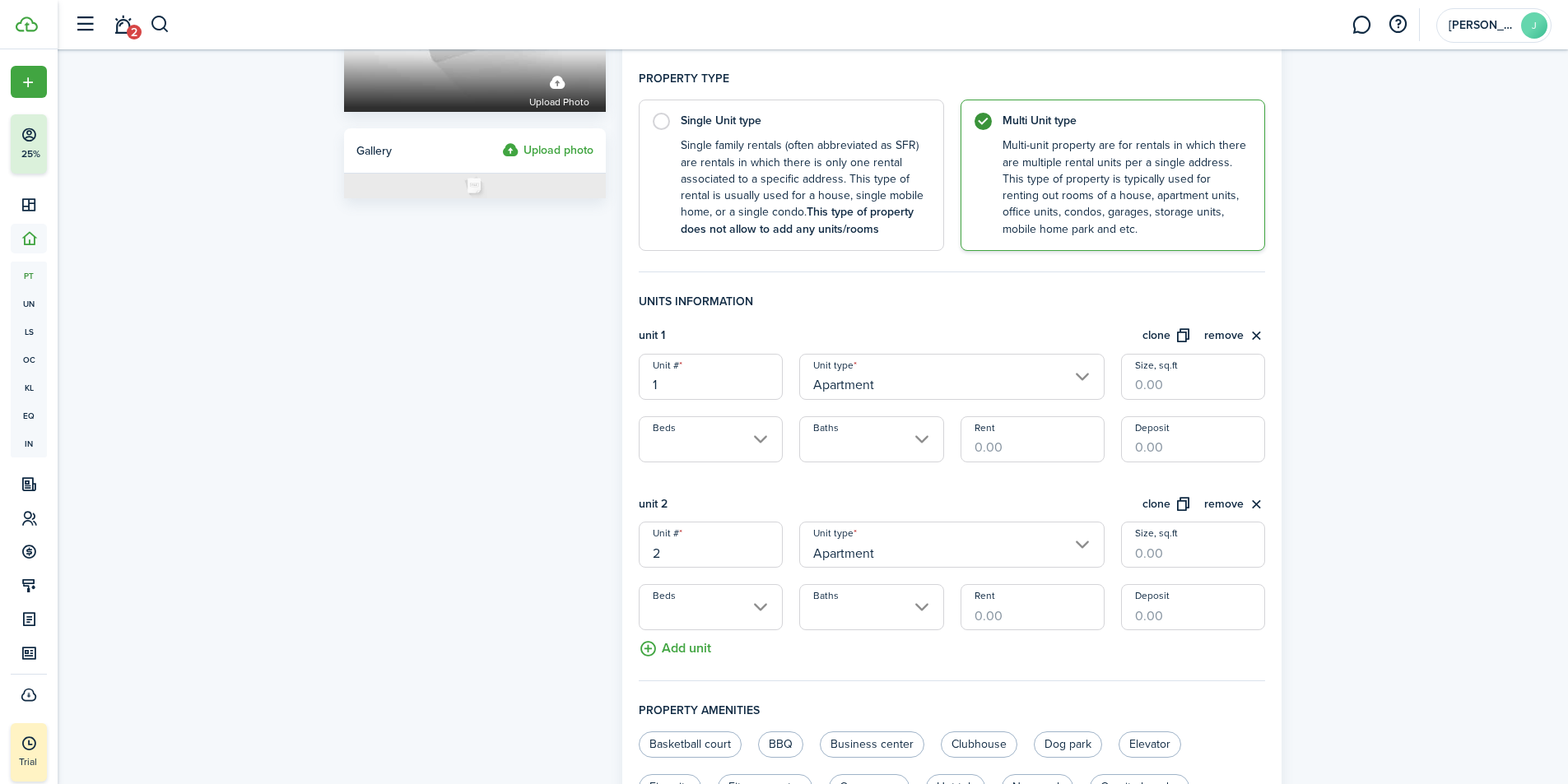
drag, startPoint x: 678, startPoint y: 392, endPoint x: 631, endPoint y: 387, distance: 47.3
click at [631, 387] on div "Unit # 1" at bounding box center [711, 377] width 161 height 46
type input "A"
drag, startPoint x: 668, startPoint y: 549, endPoint x: 630, endPoint y: 552, distance: 38.1
click at [630, 552] on div "Unit # 2" at bounding box center [711, 545] width 161 height 46
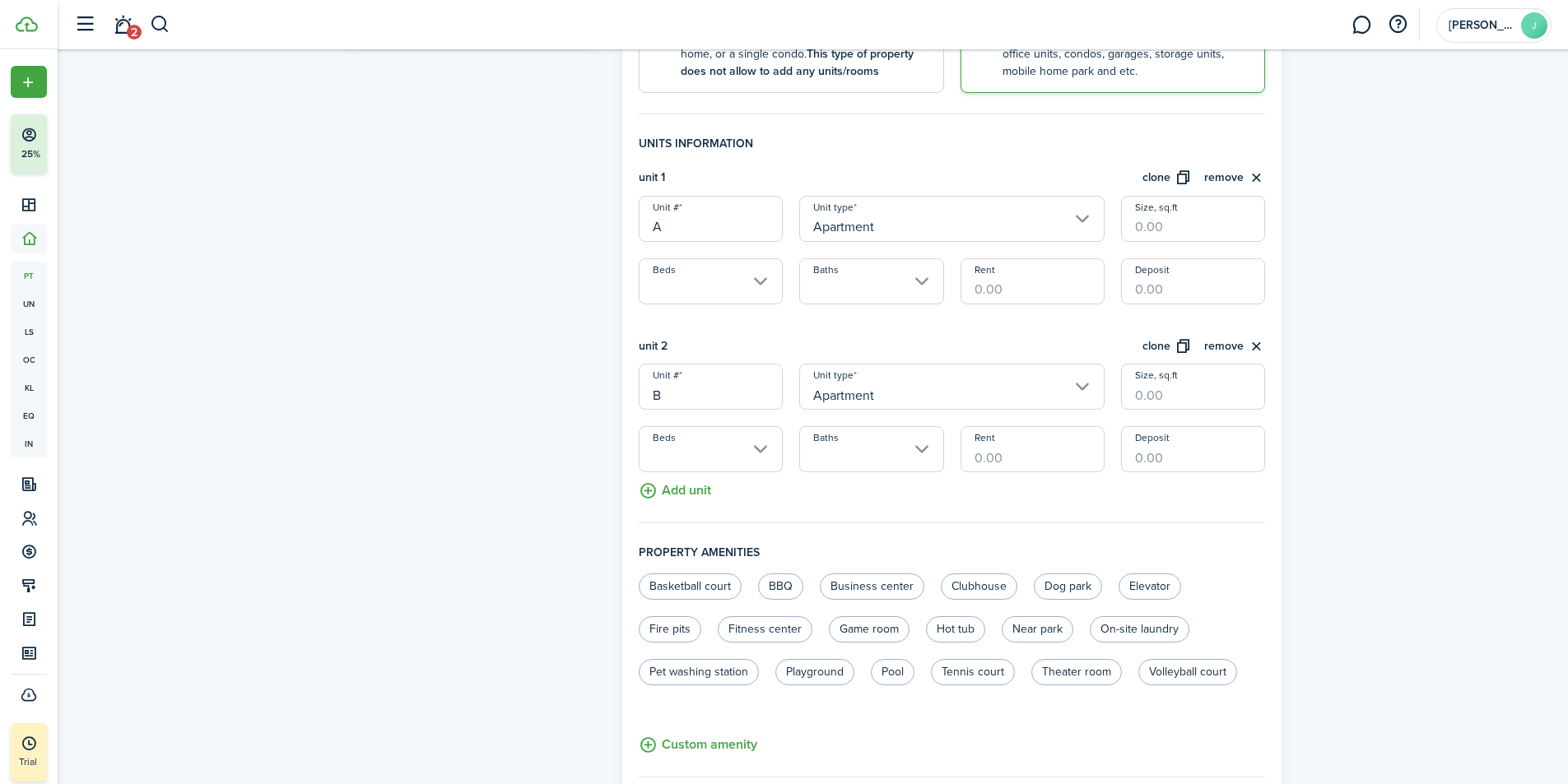
scroll to position [411, 0]
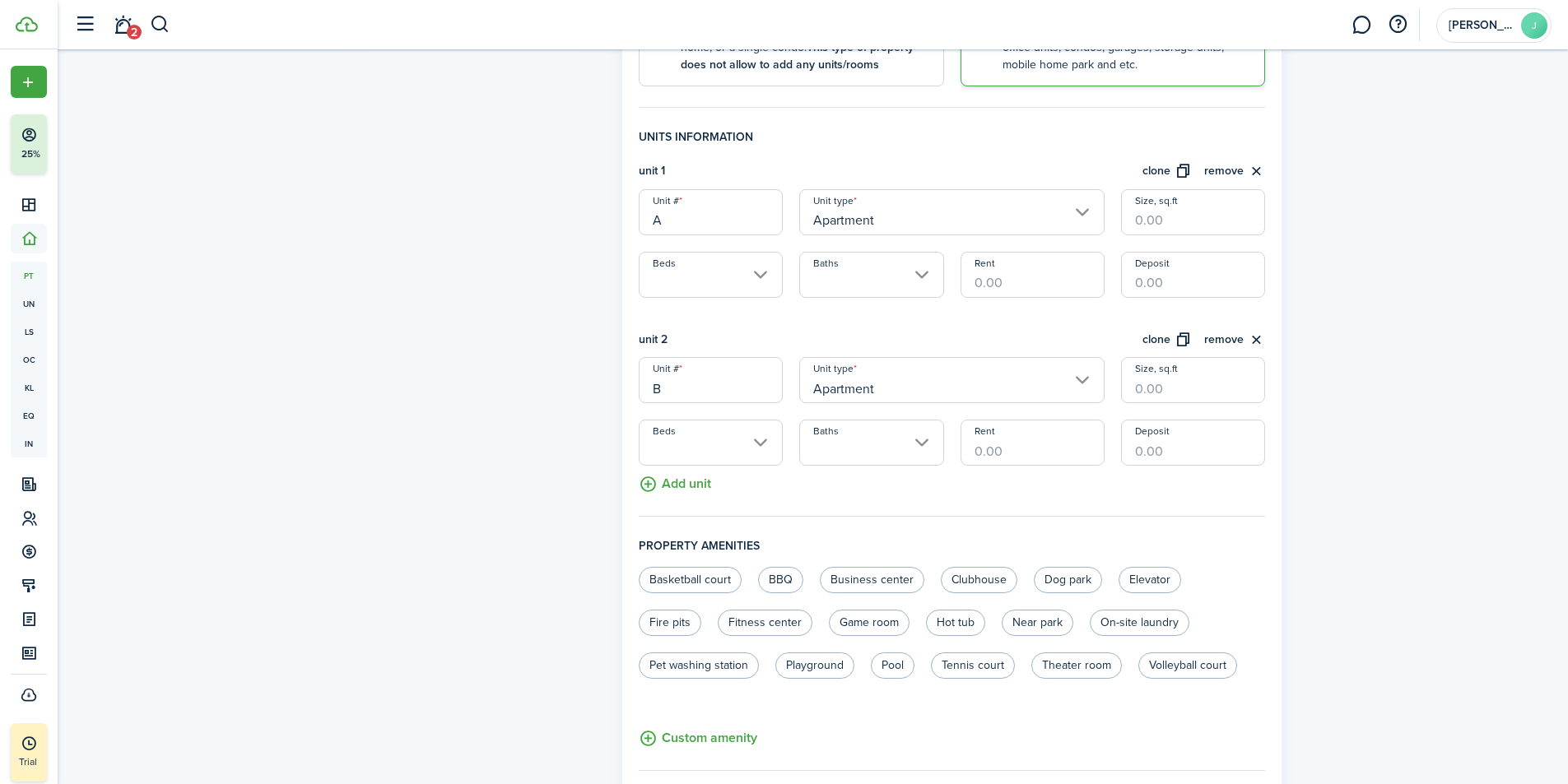
type input "B"
click at [689, 485] on button "Add unit" at bounding box center [675, 479] width 72 height 29
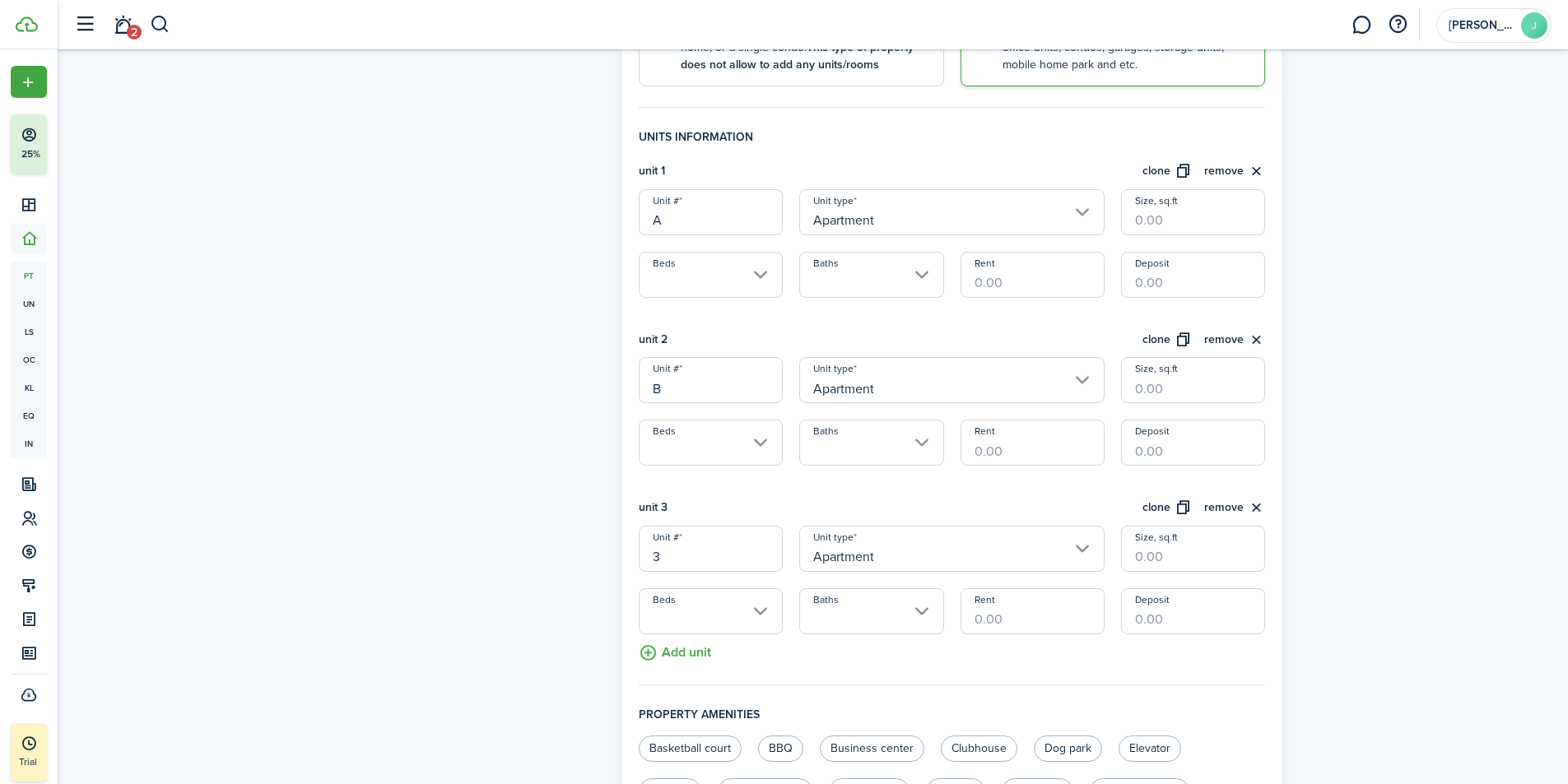
drag, startPoint x: 683, startPoint y: 553, endPoint x: 601, endPoint y: 558, distance: 82.2
click at [601, 558] on form "Property photo Upload photo Gallery Upload photo General information Property n…" at bounding box center [812, 400] width 954 height 1507
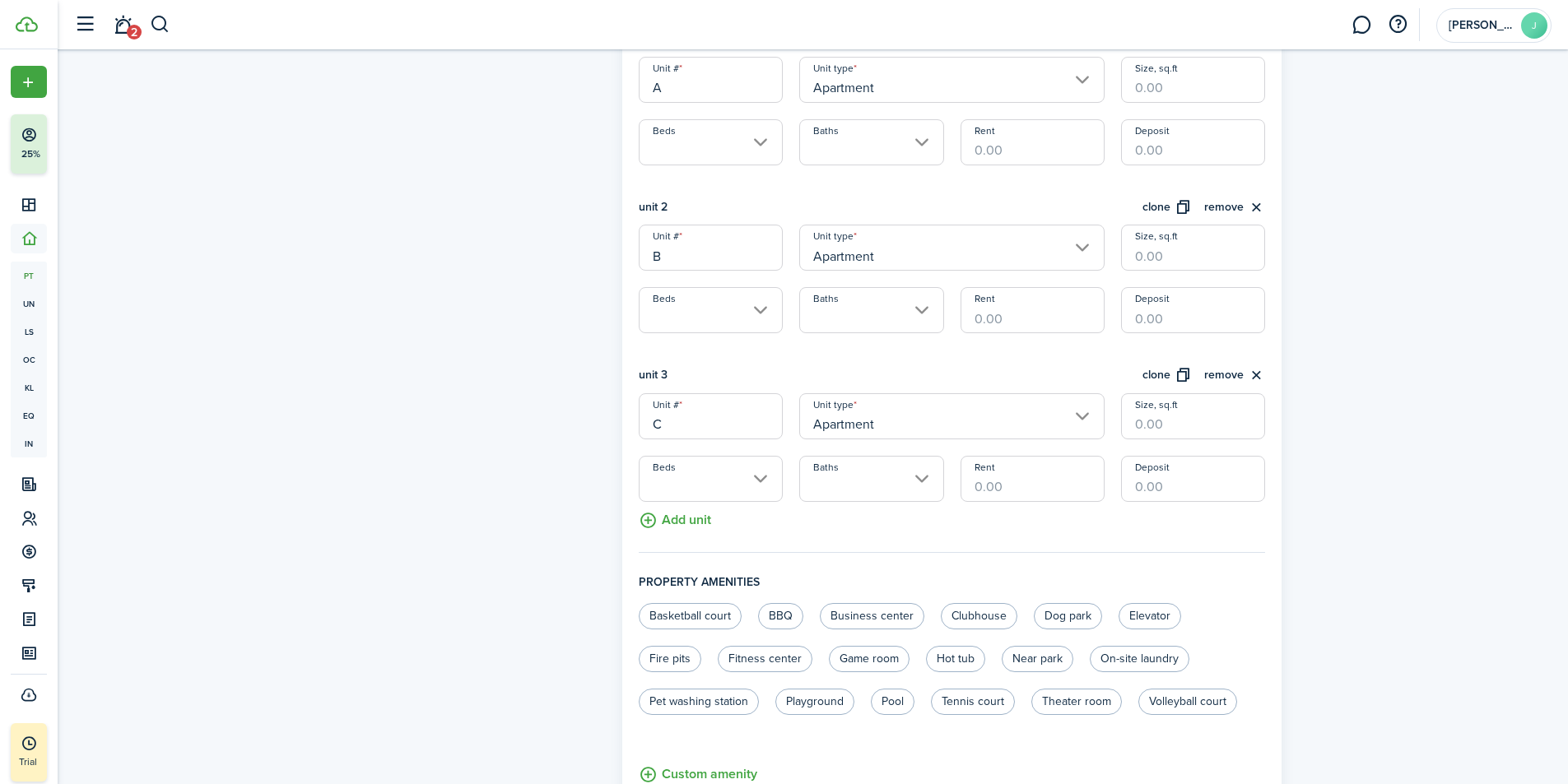
scroll to position [575, 0]
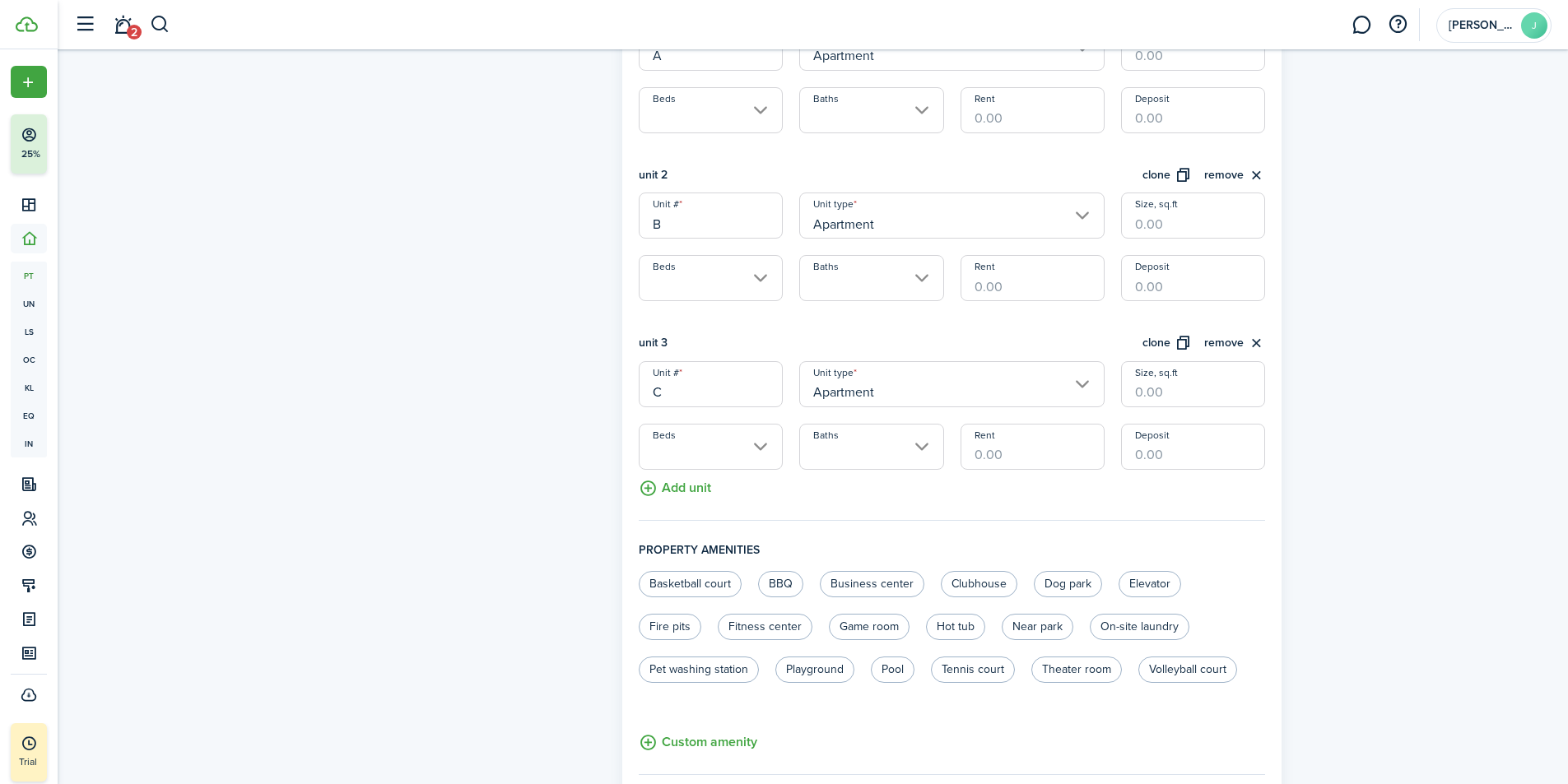
type input "C"
click at [681, 485] on button "Add unit" at bounding box center [675, 484] width 72 height 29
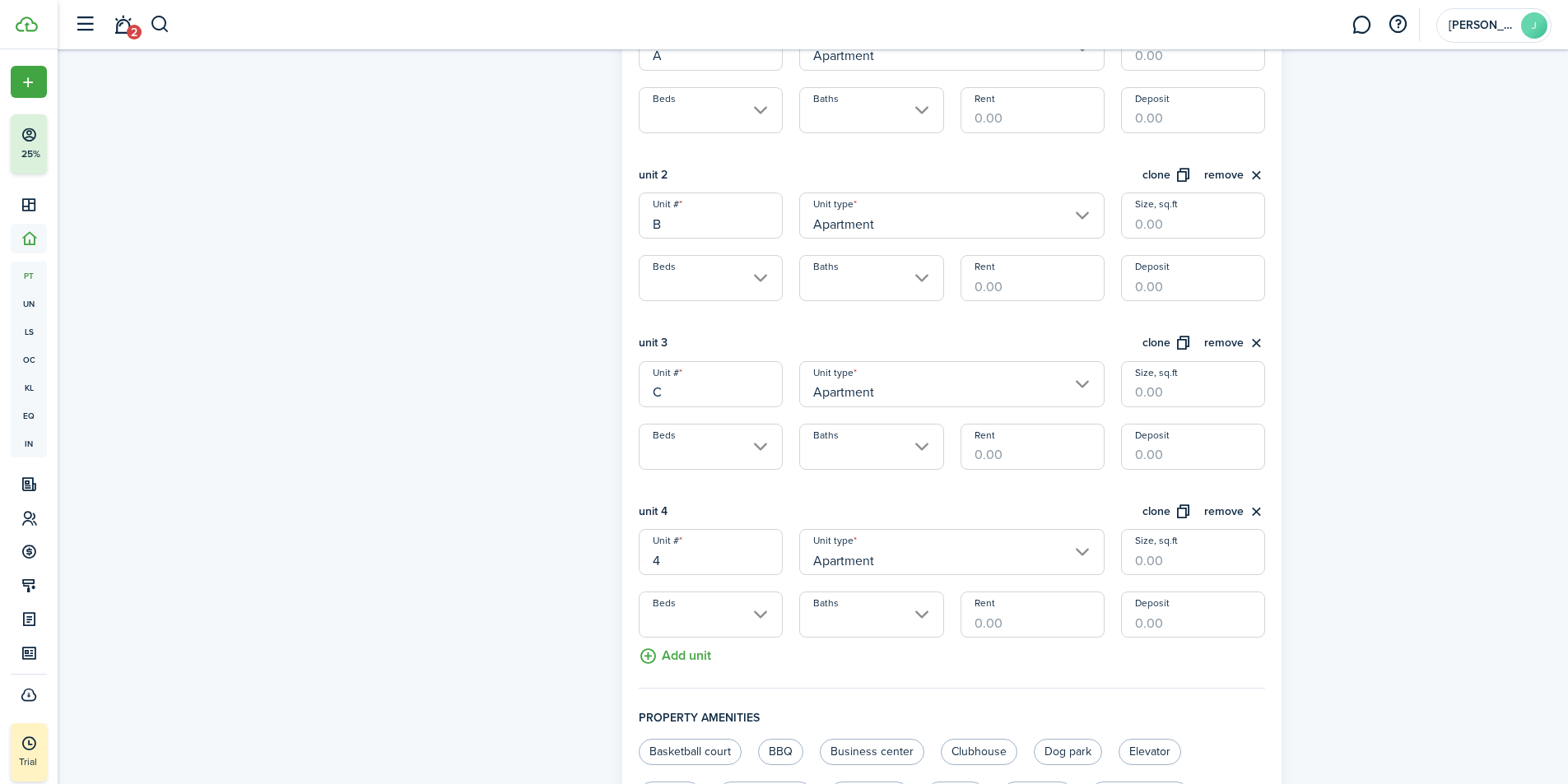
drag, startPoint x: 676, startPoint y: 560, endPoint x: 604, endPoint y: 563, distance: 72.1
click at [604, 563] on form "Property photo Upload photo Gallery Upload photo General information Property n…" at bounding box center [812, 320] width 954 height 1675
type input "D"
click at [1154, 556] on input "Size, sq.ft" at bounding box center [1193, 552] width 144 height 46
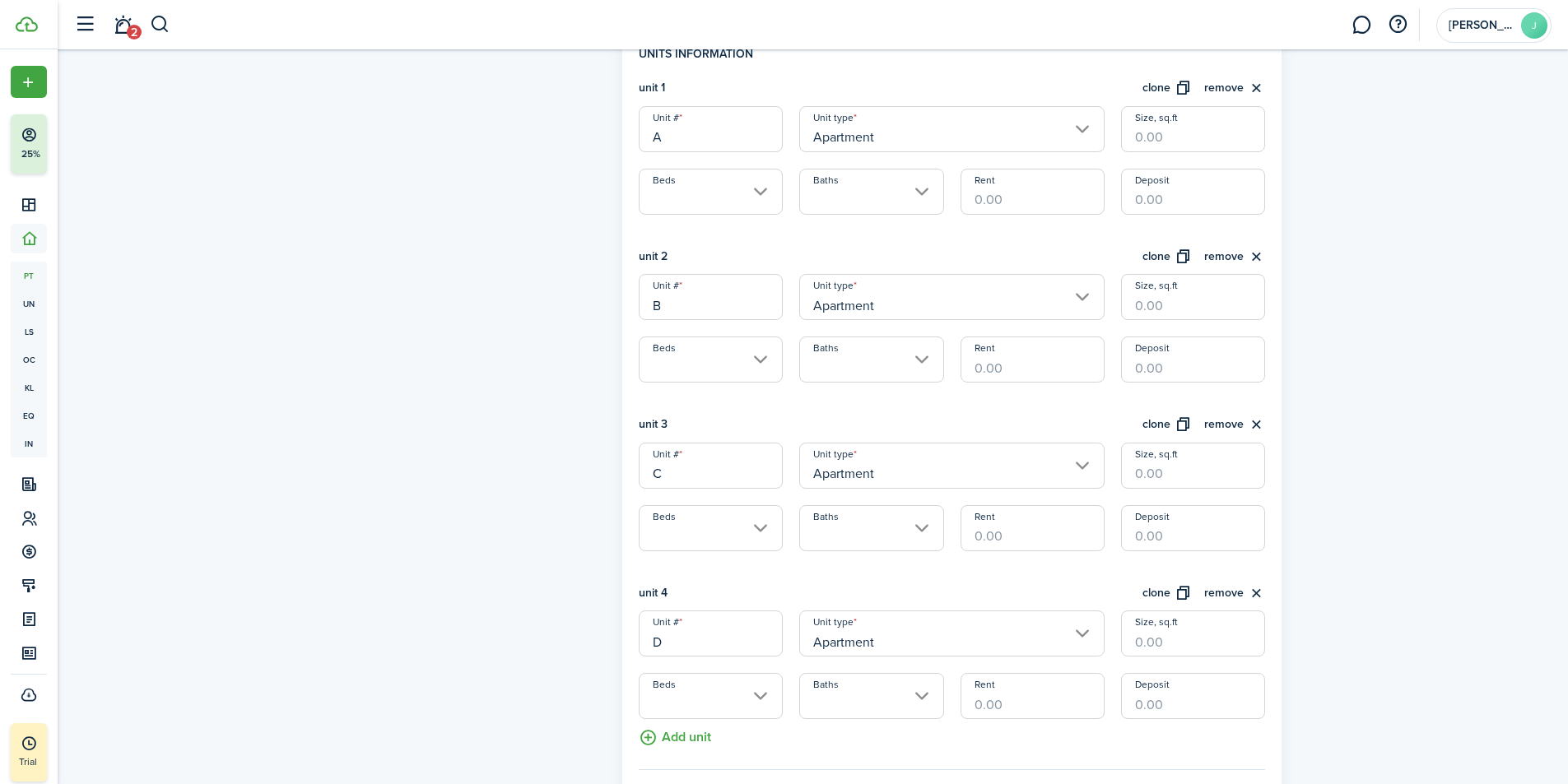
scroll to position [493, 0]
click at [704, 537] on input "Beds" at bounding box center [711, 529] width 144 height 46
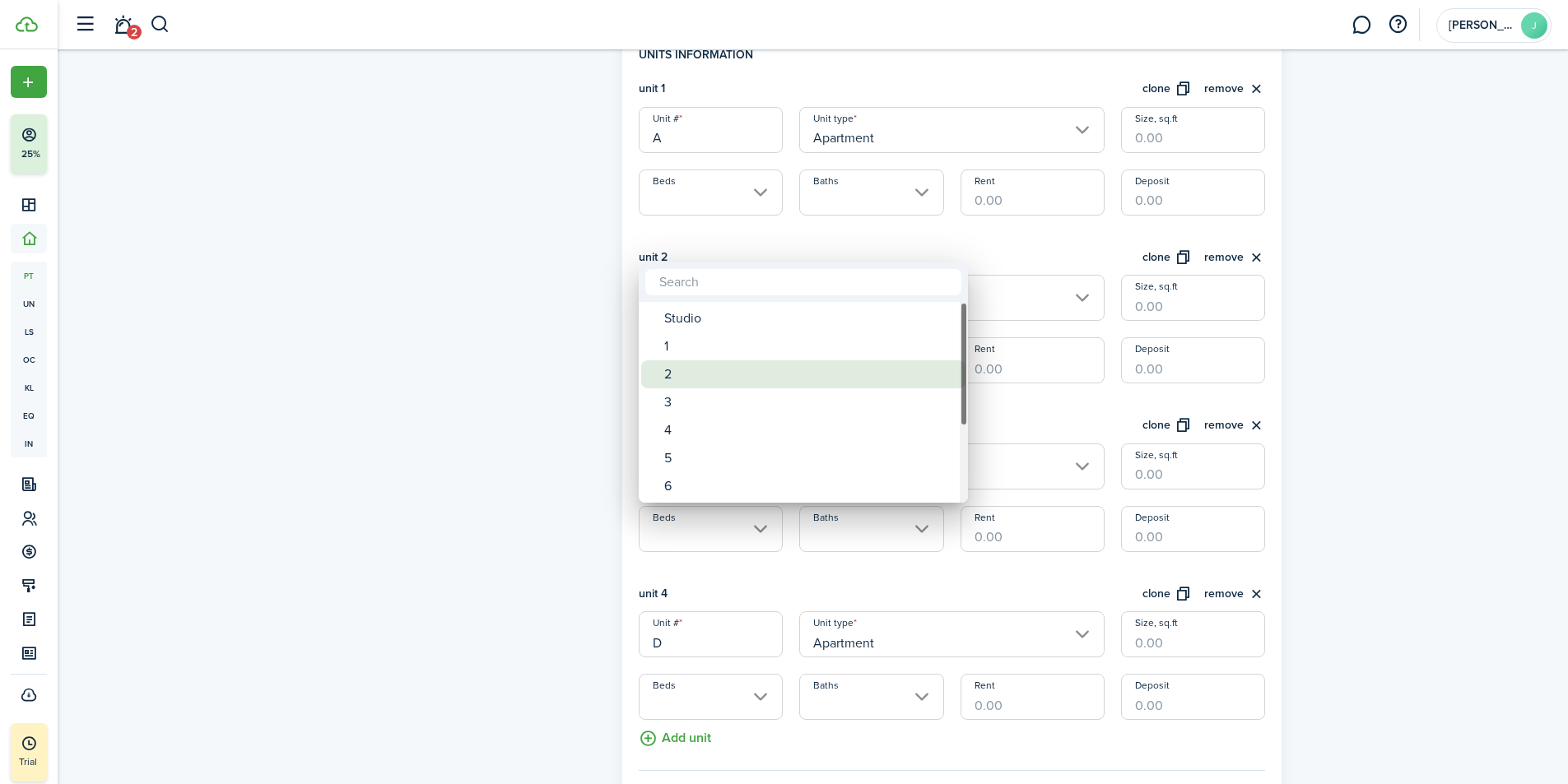
click at [679, 367] on div "2" at bounding box center [809, 374] width 291 height 28
type input "2"
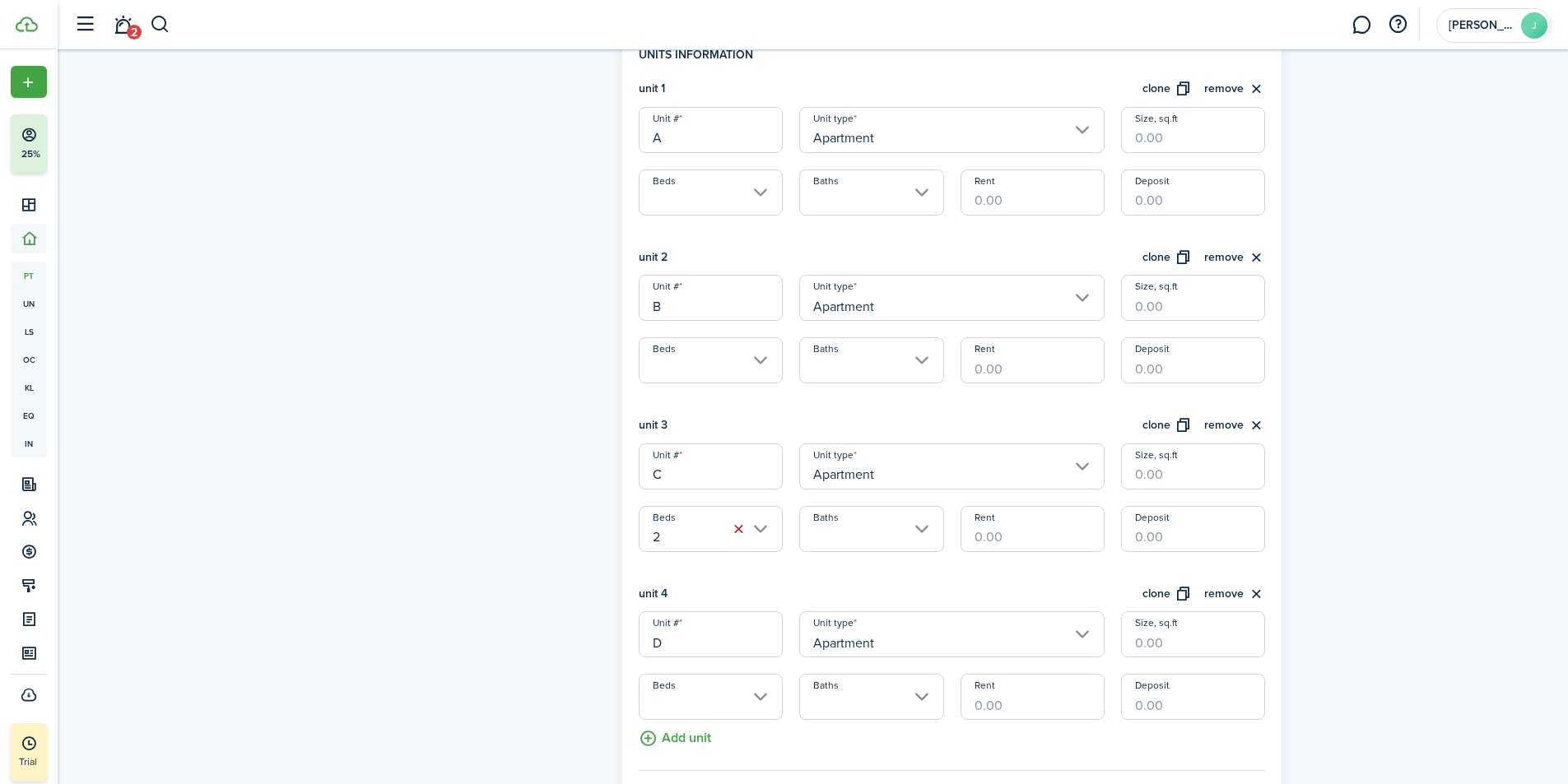
click at [680, 372] on input "Beds" at bounding box center [711, 360] width 144 height 46
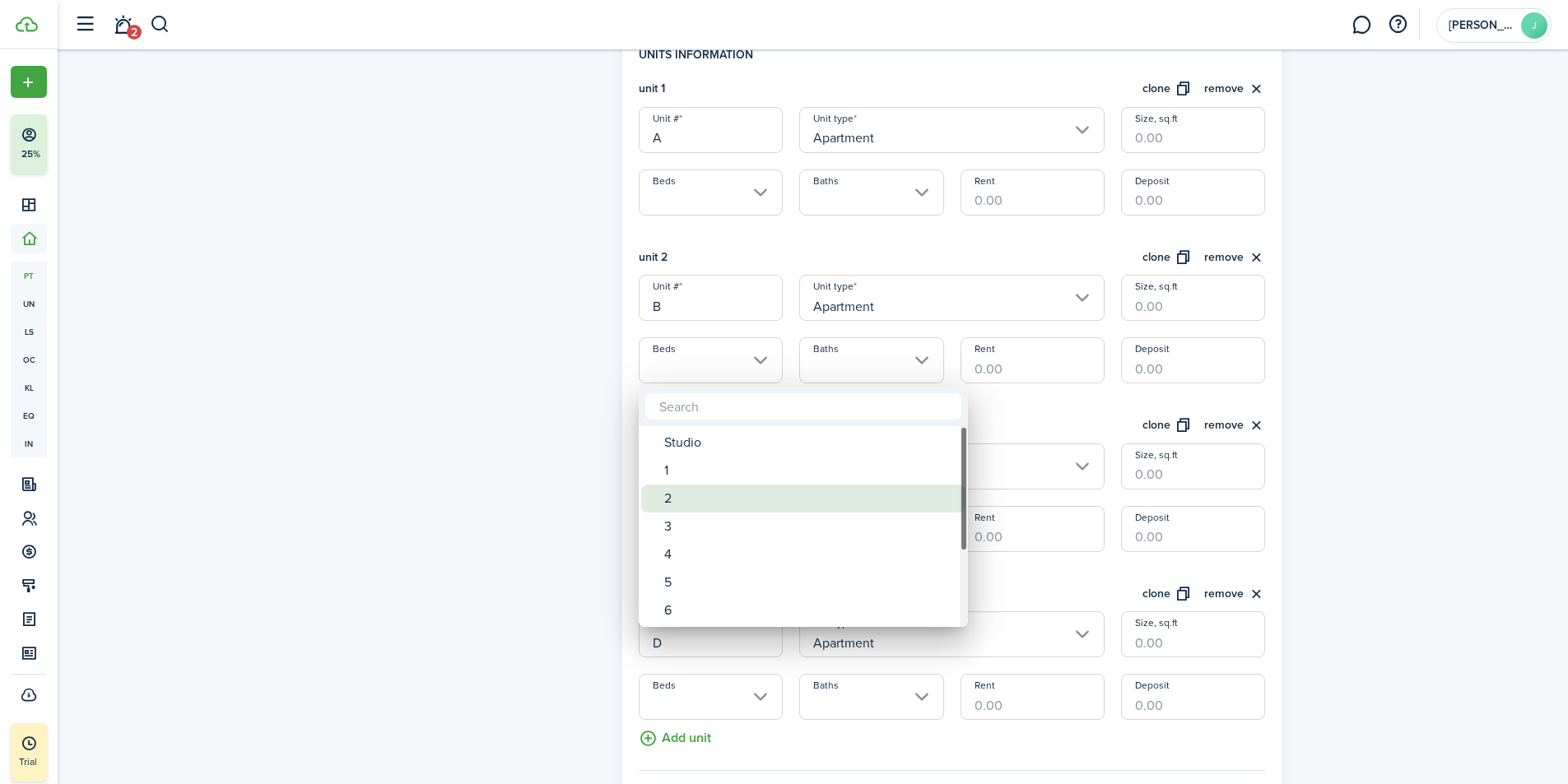
click at [681, 492] on div "2" at bounding box center [809, 499] width 291 height 28
type input "2"
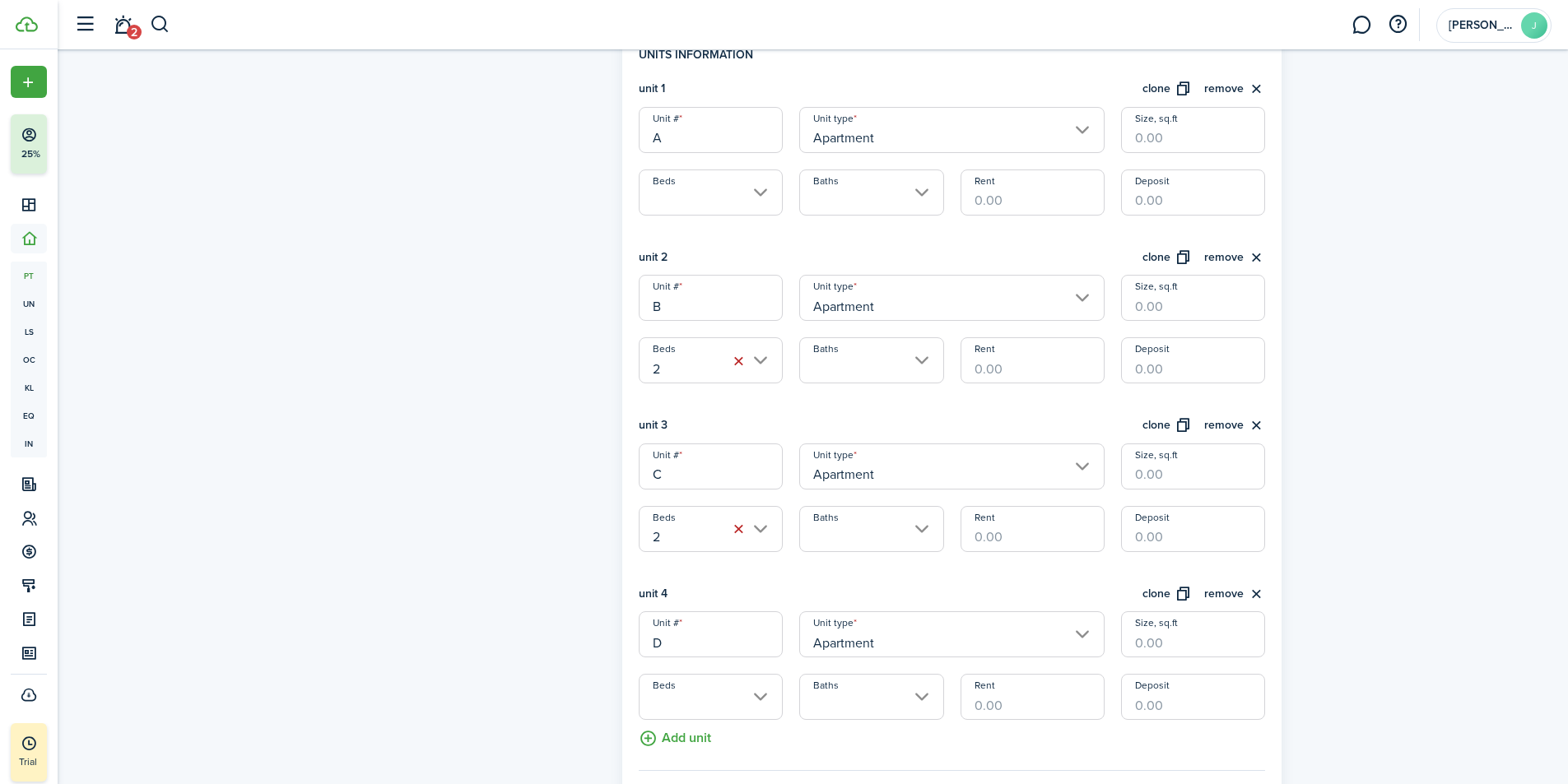
click at [705, 183] on input "Beds" at bounding box center [711, 192] width 144 height 46
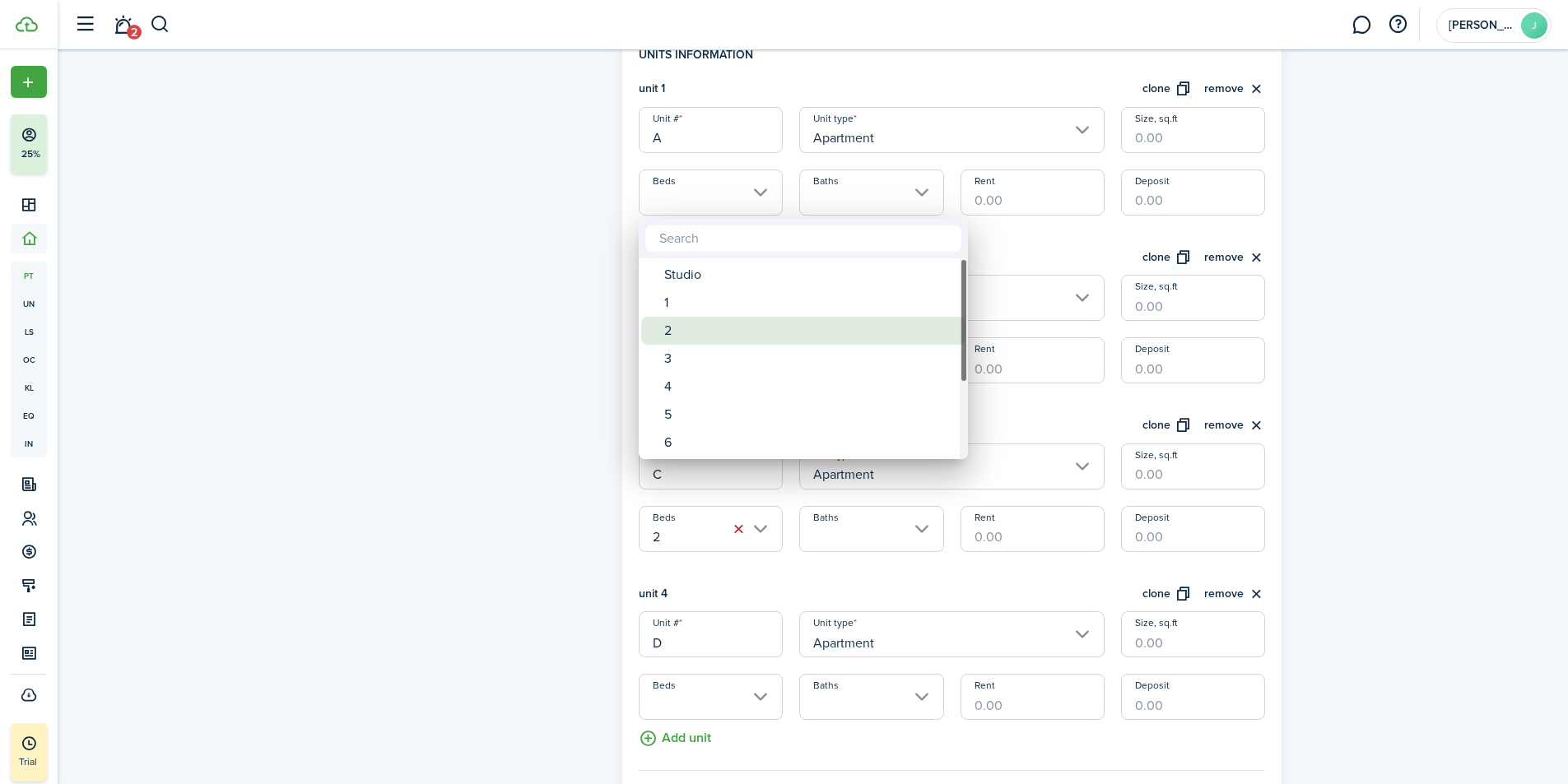
click at [676, 335] on div "2" at bounding box center [809, 331] width 291 height 28
type input "2"
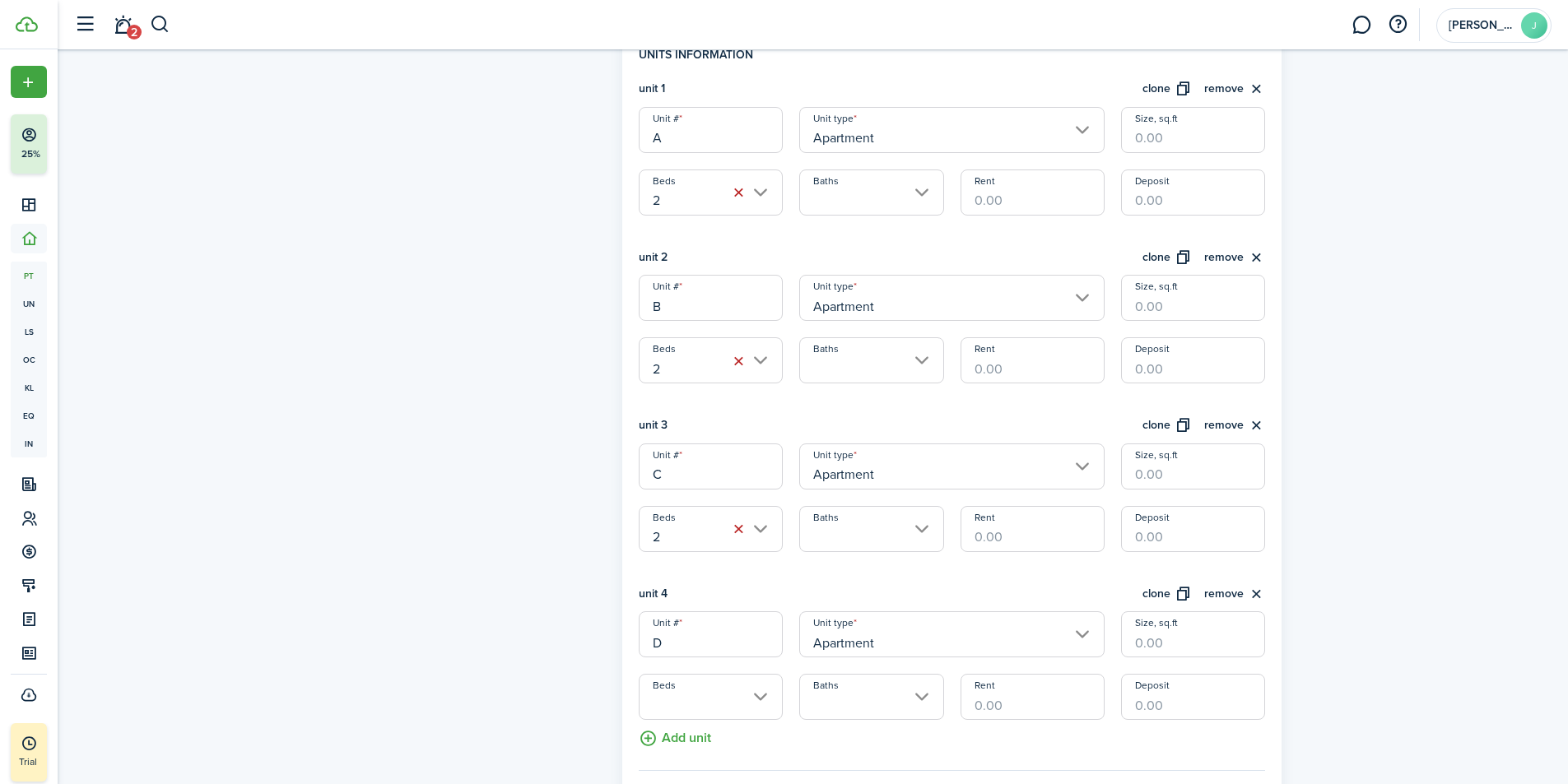
click at [840, 201] on input "Baths" at bounding box center [871, 192] width 144 height 46
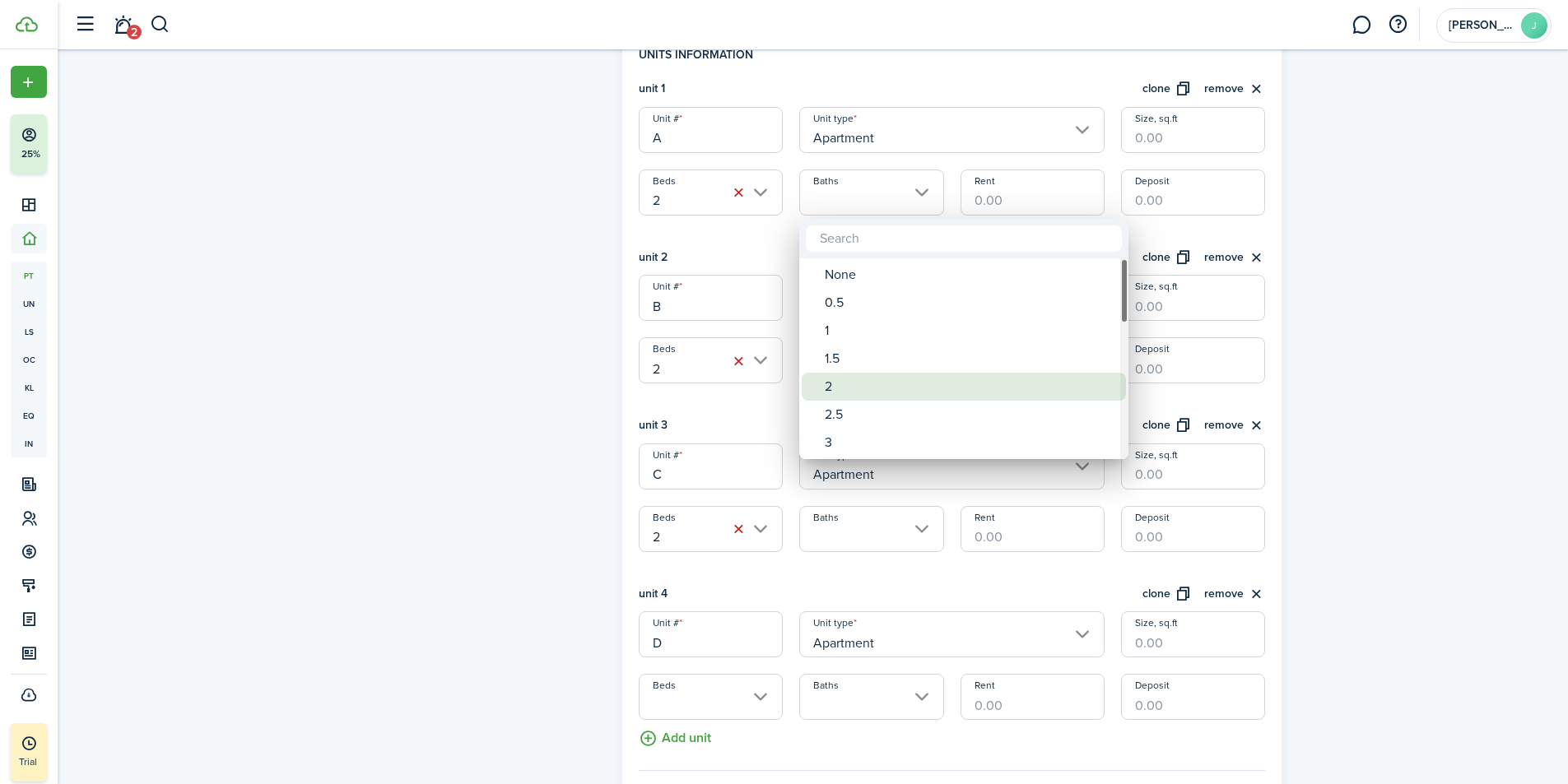
click at [829, 383] on div "2" at bounding box center [969, 386] width 291 height 28
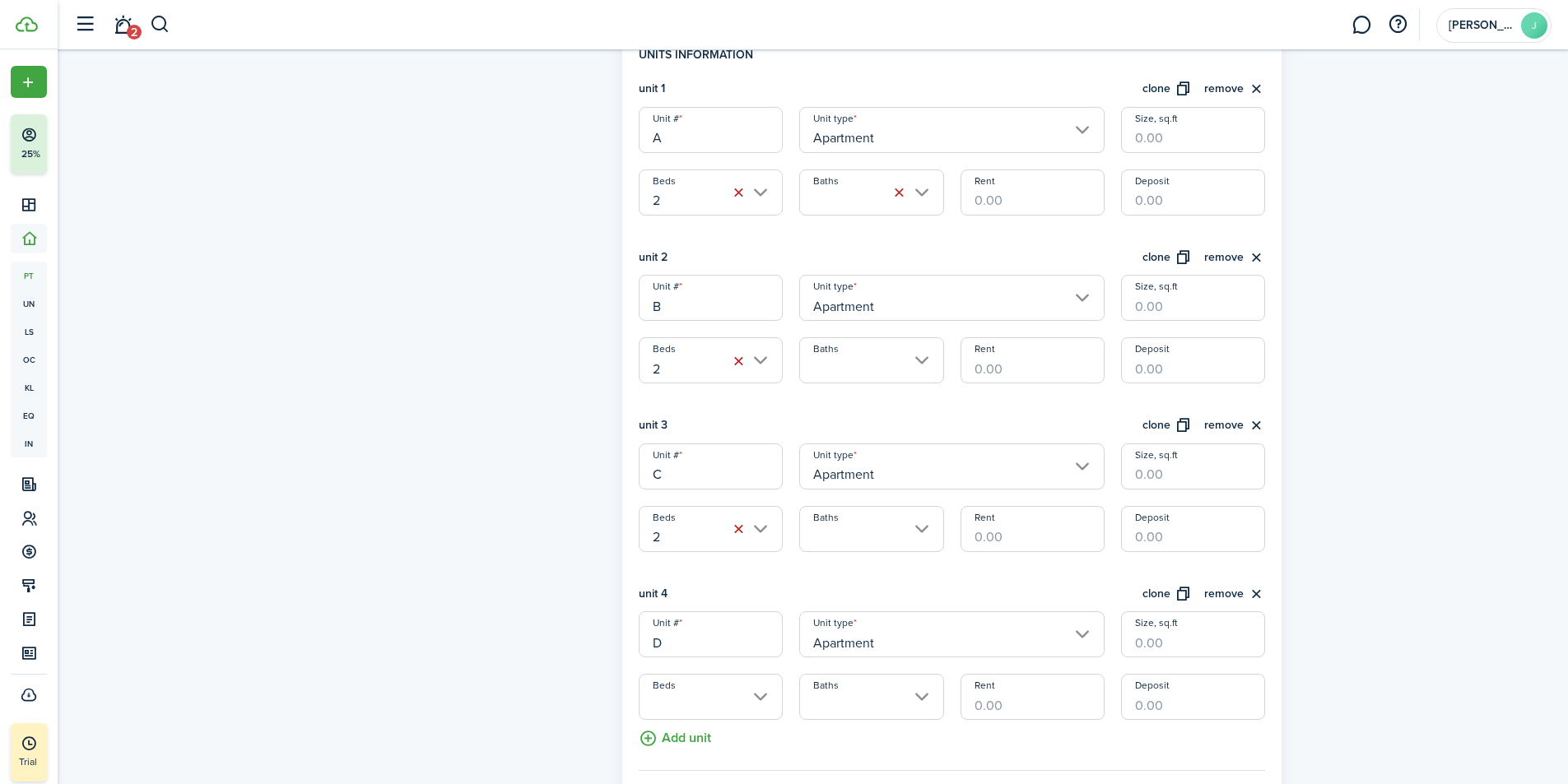
type input "2"
click at [841, 351] on input "Baths" at bounding box center [871, 360] width 144 height 46
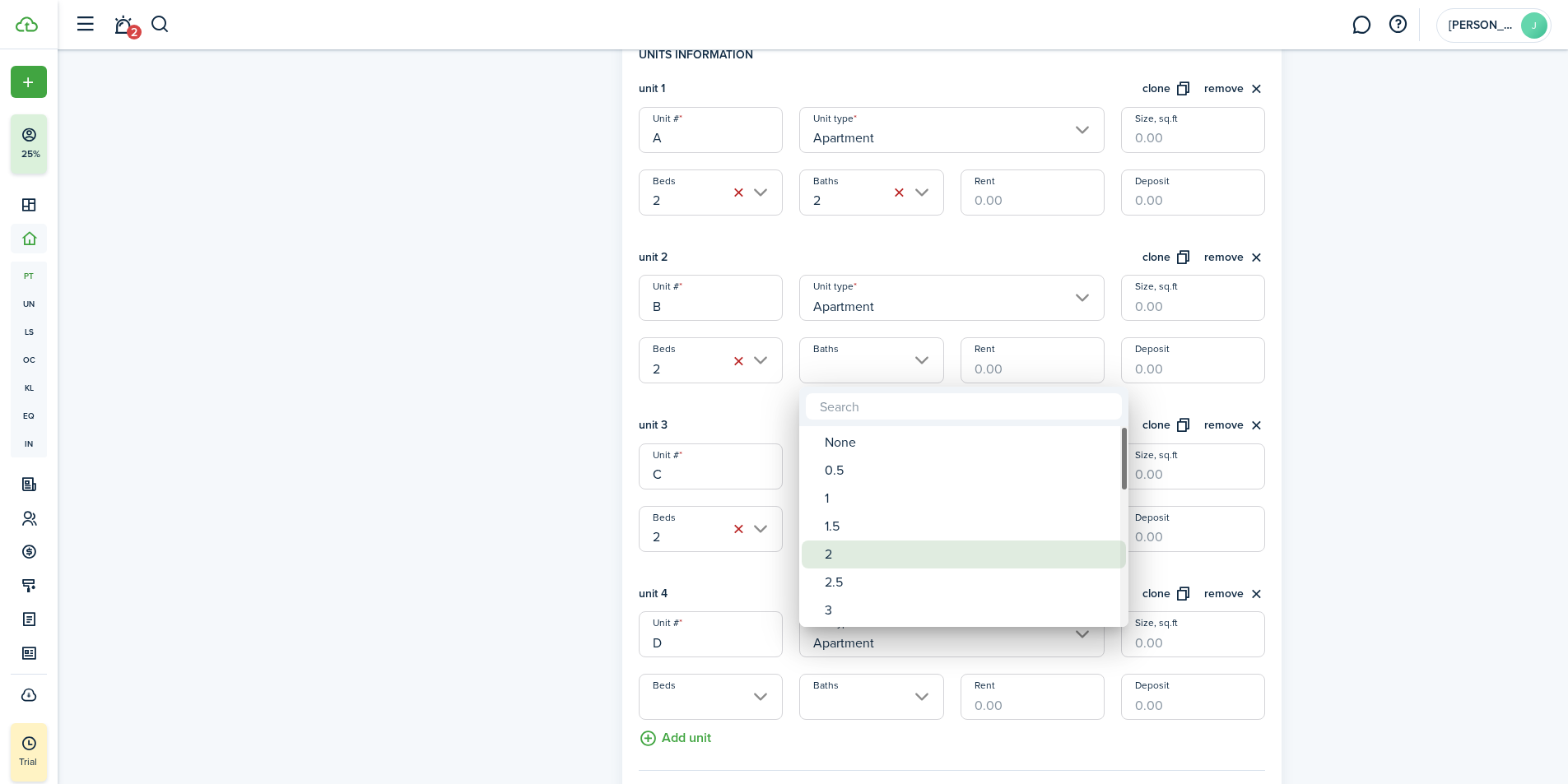
click at [850, 549] on div "2" at bounding box center [969, 554] width 291 height 28
type input "2"
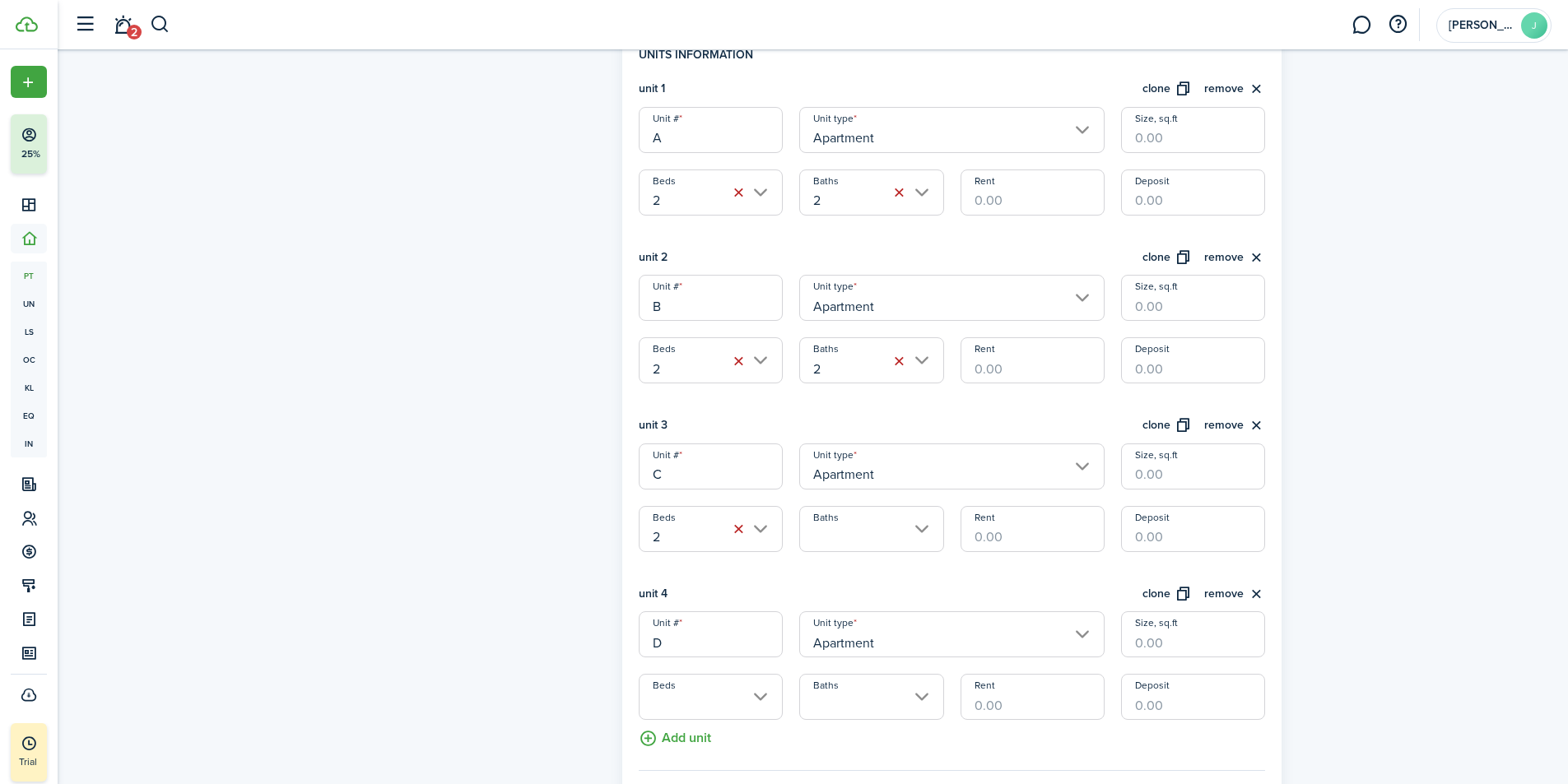
click at [855, 530] on input "Baths" at bounding box center [871, 529] width 144 height 46
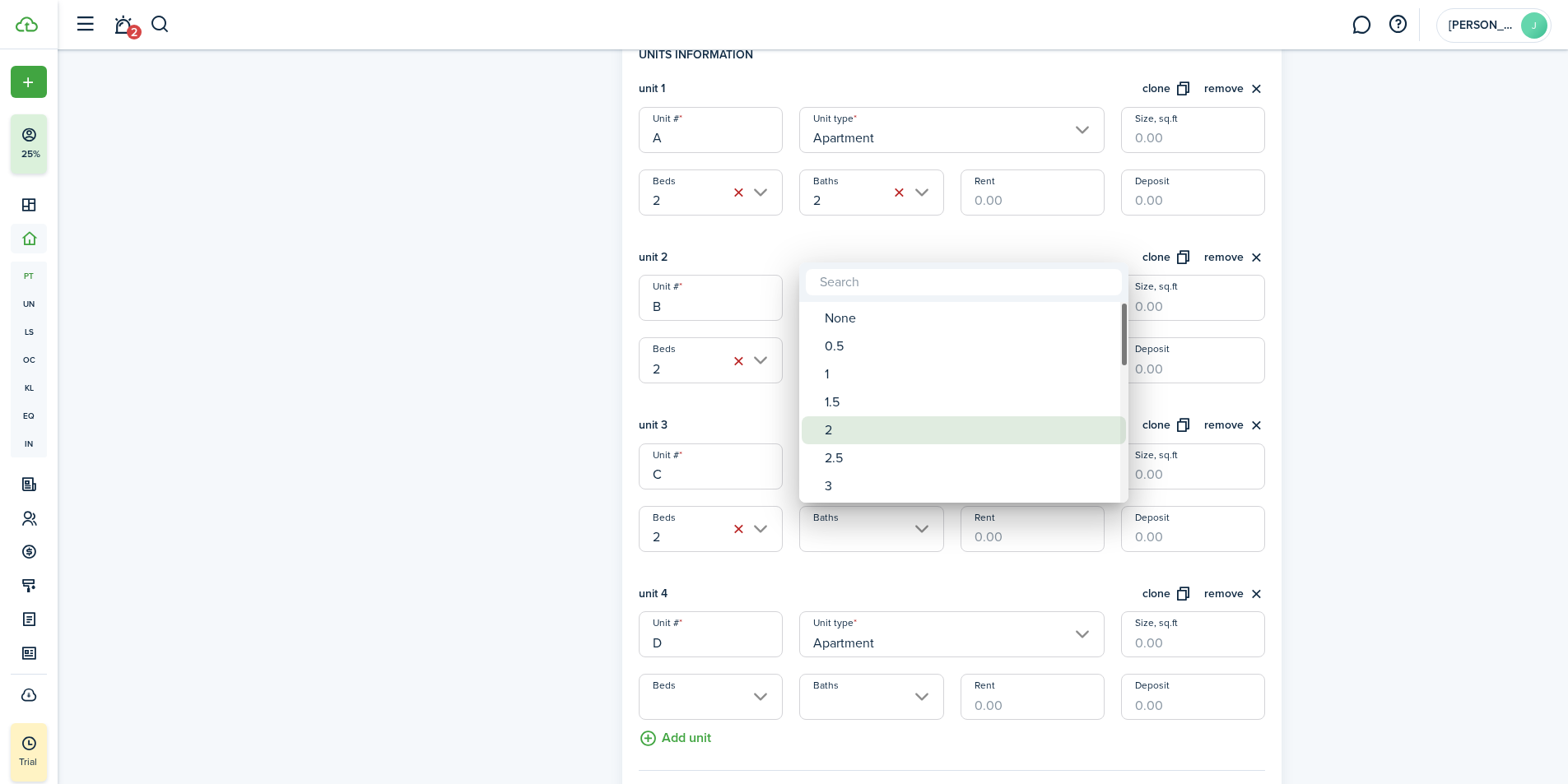
click at [836, 416] on div "2" at bounding box center [969, 430] width 291 height 28
type input "2"
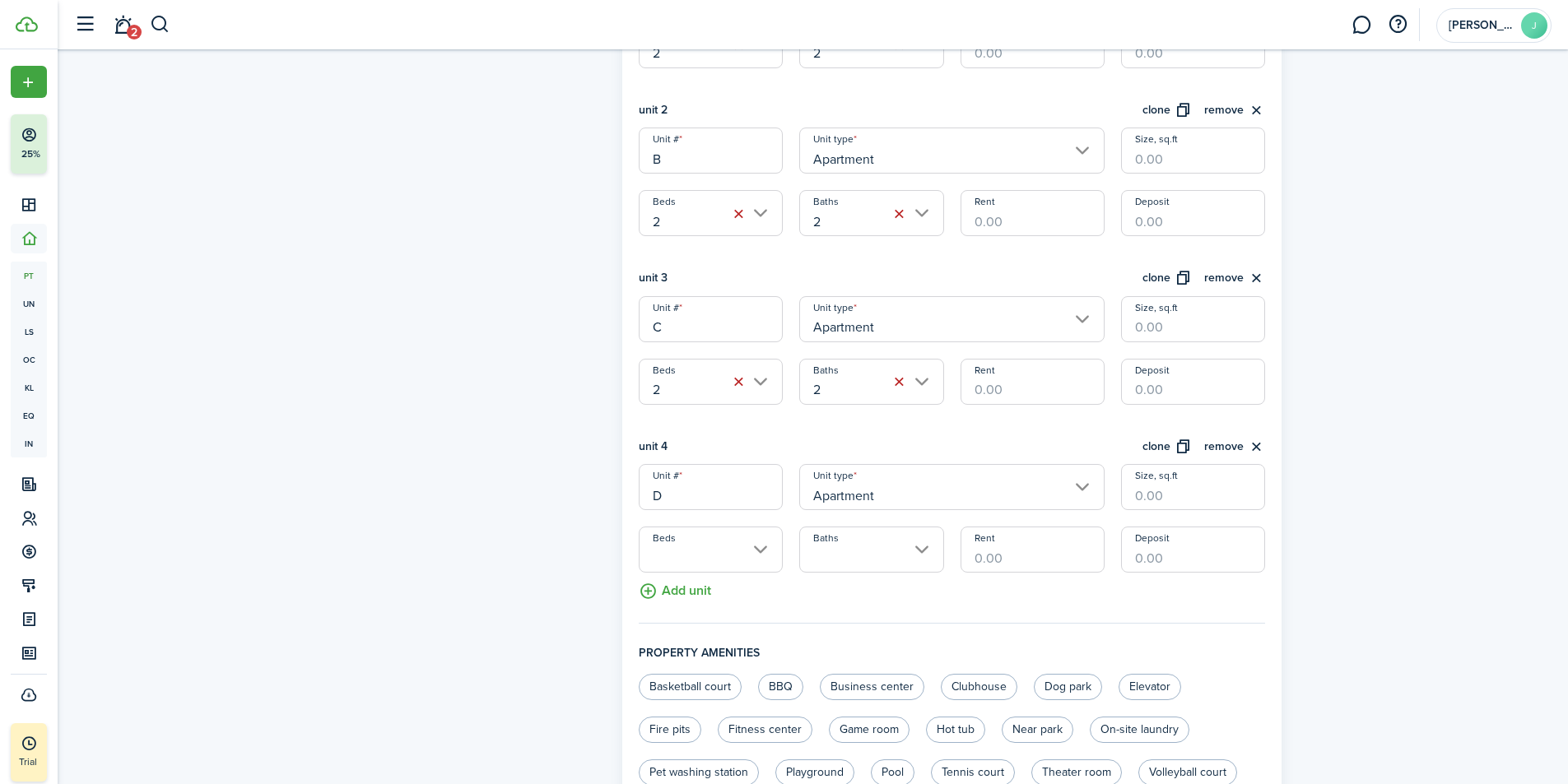
scroll to position [657, 0]
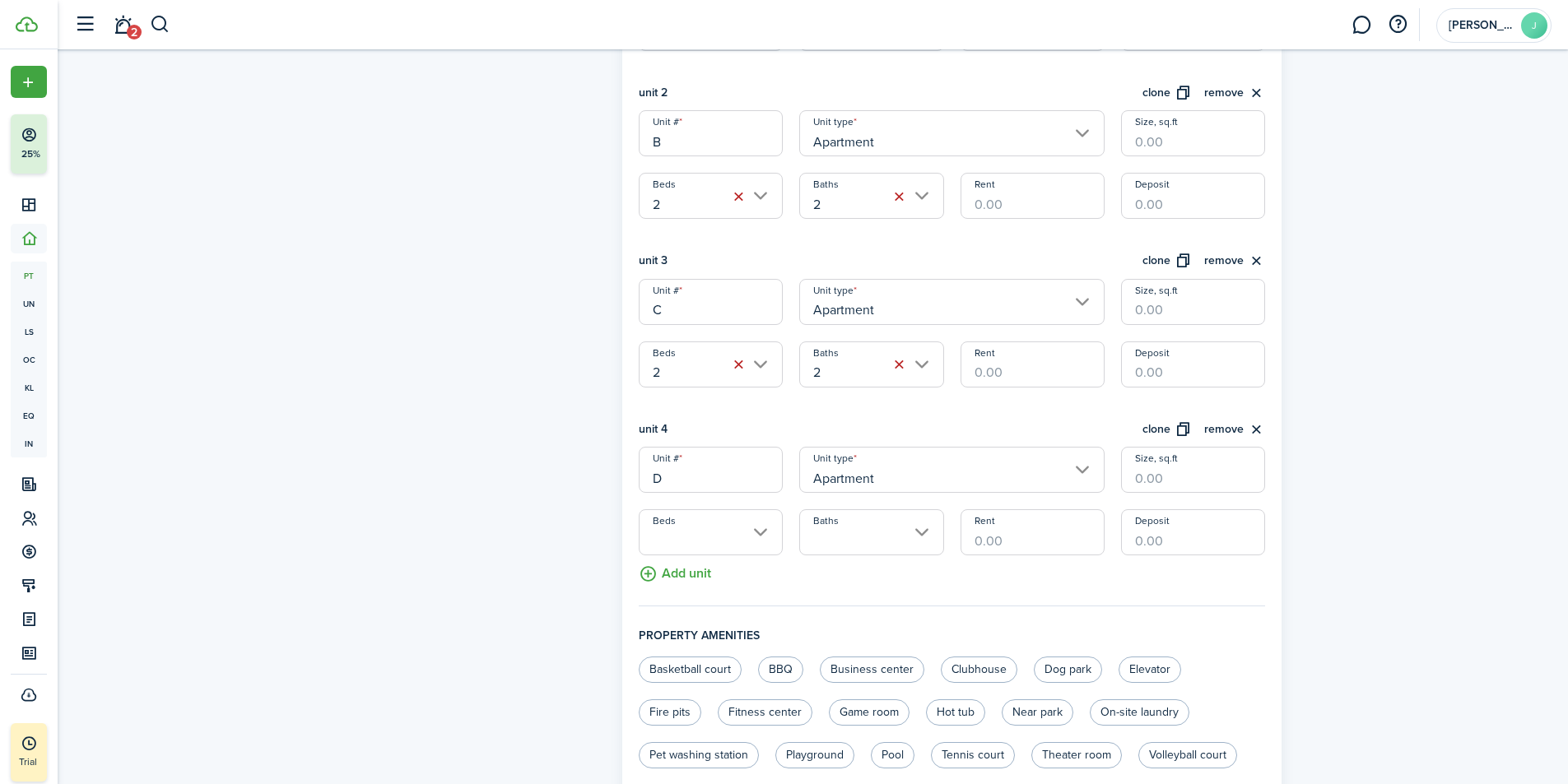
click at [847, 541] on input "Baths" at bounding box center [871, 532] width 144 height 46
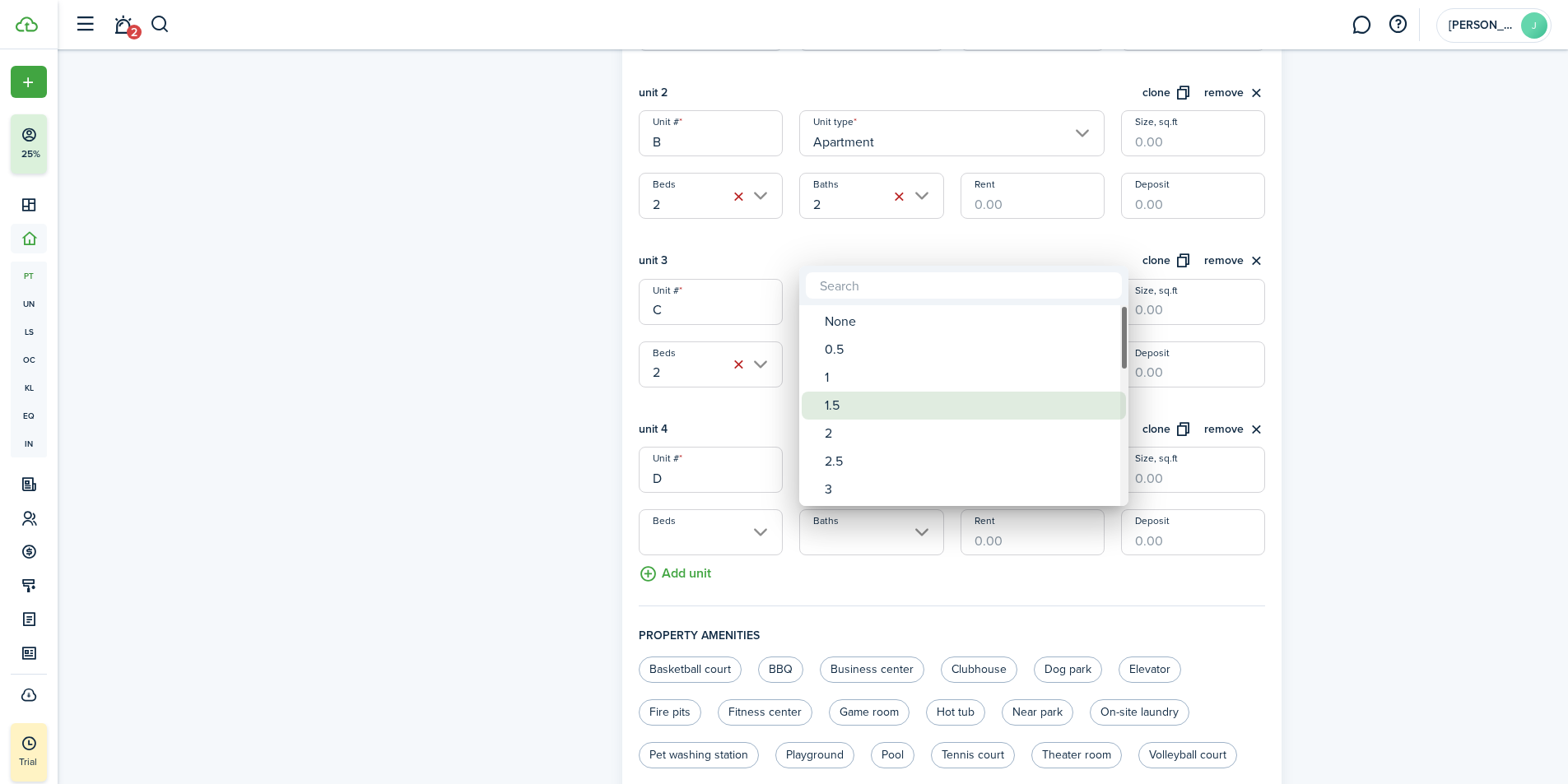
click at [838, 435] on div "2" at bounding box center [969, 433] width 291 height 28
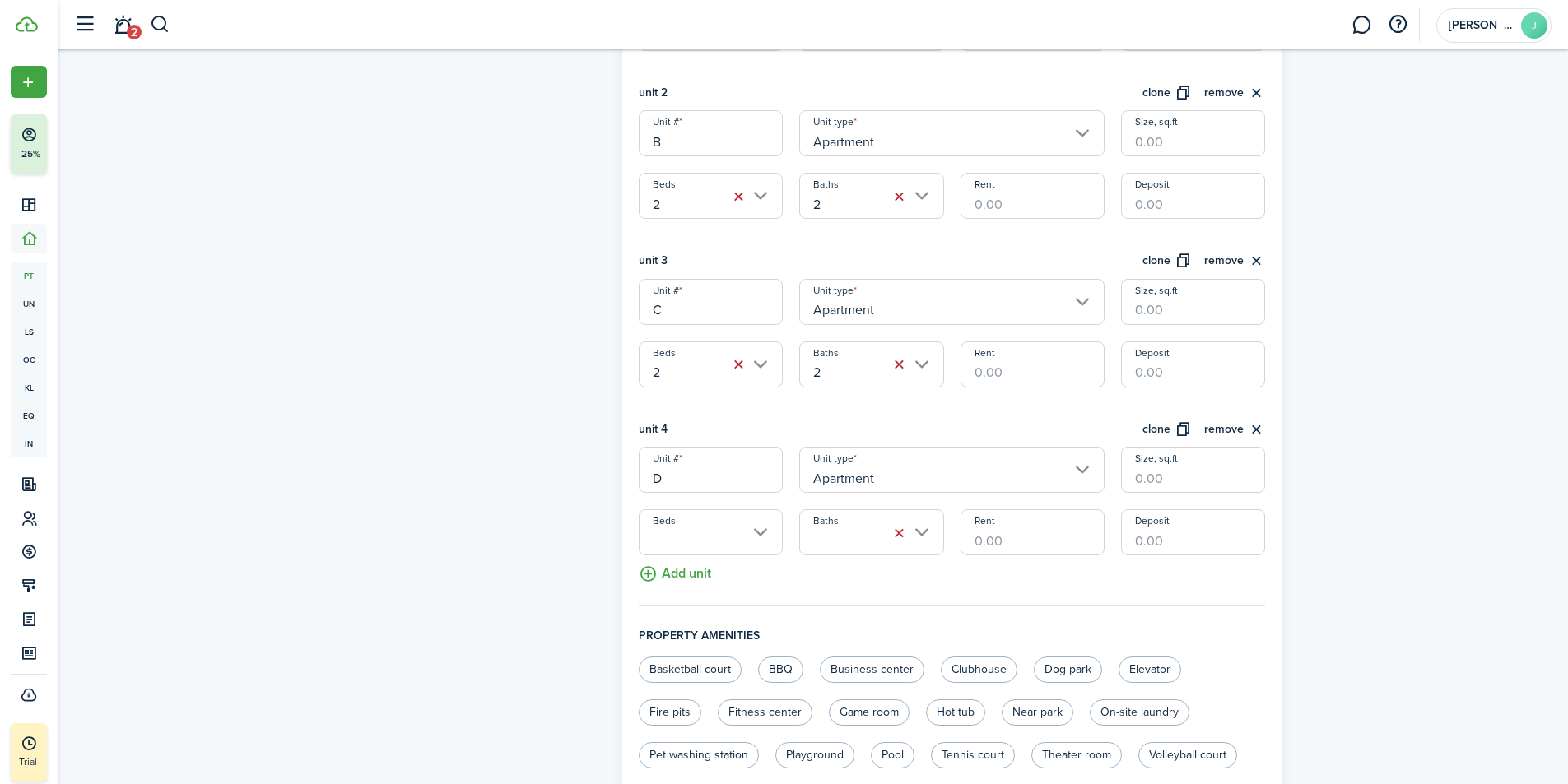
type input "2"
click at [728, 521] on input "Beds" at bounding box center [711, 532] width 144 height 46
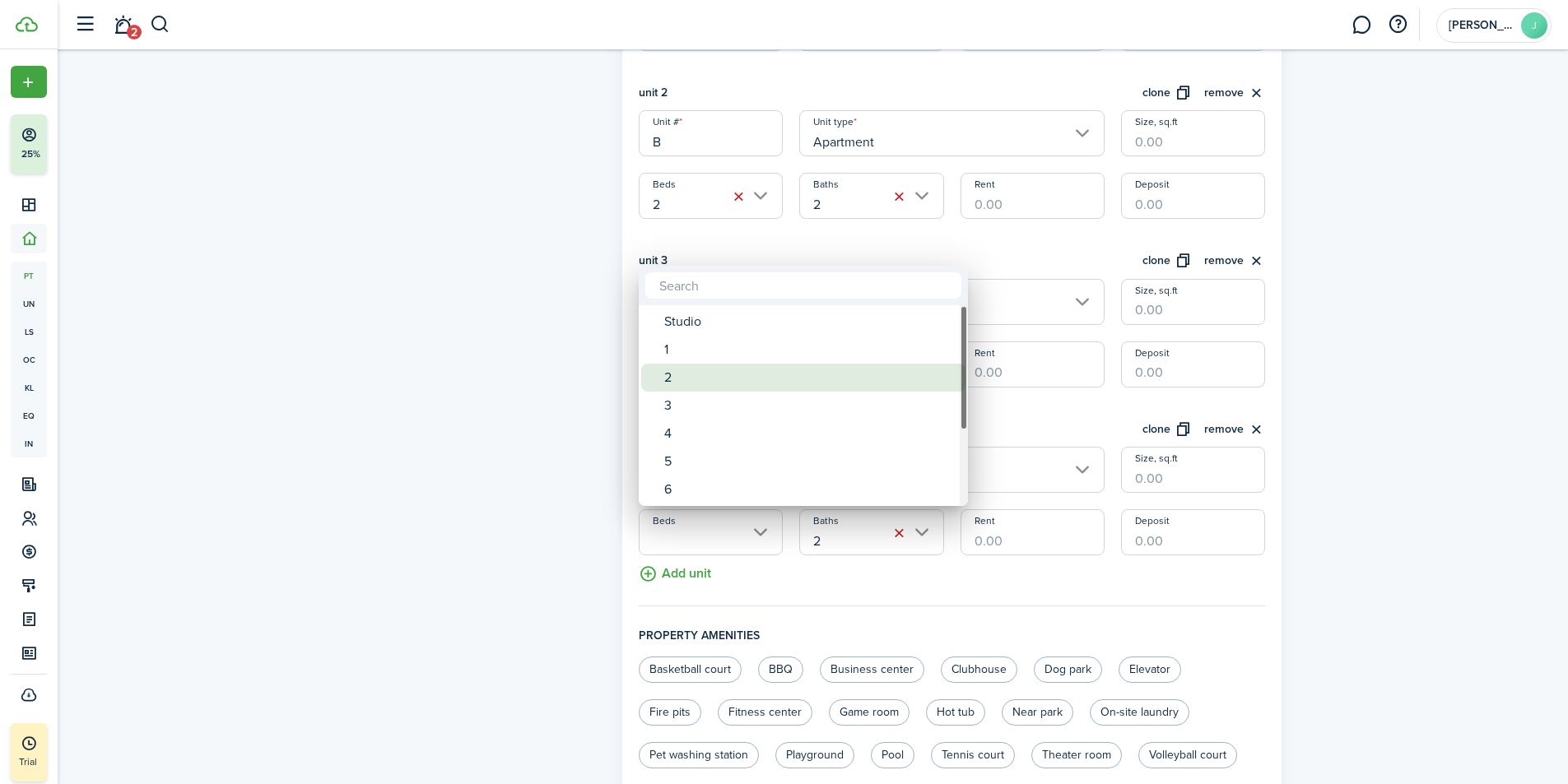
click at [684, 378] on div "2" at bounding box center [809, 378] width 291 height 28
type input "2"
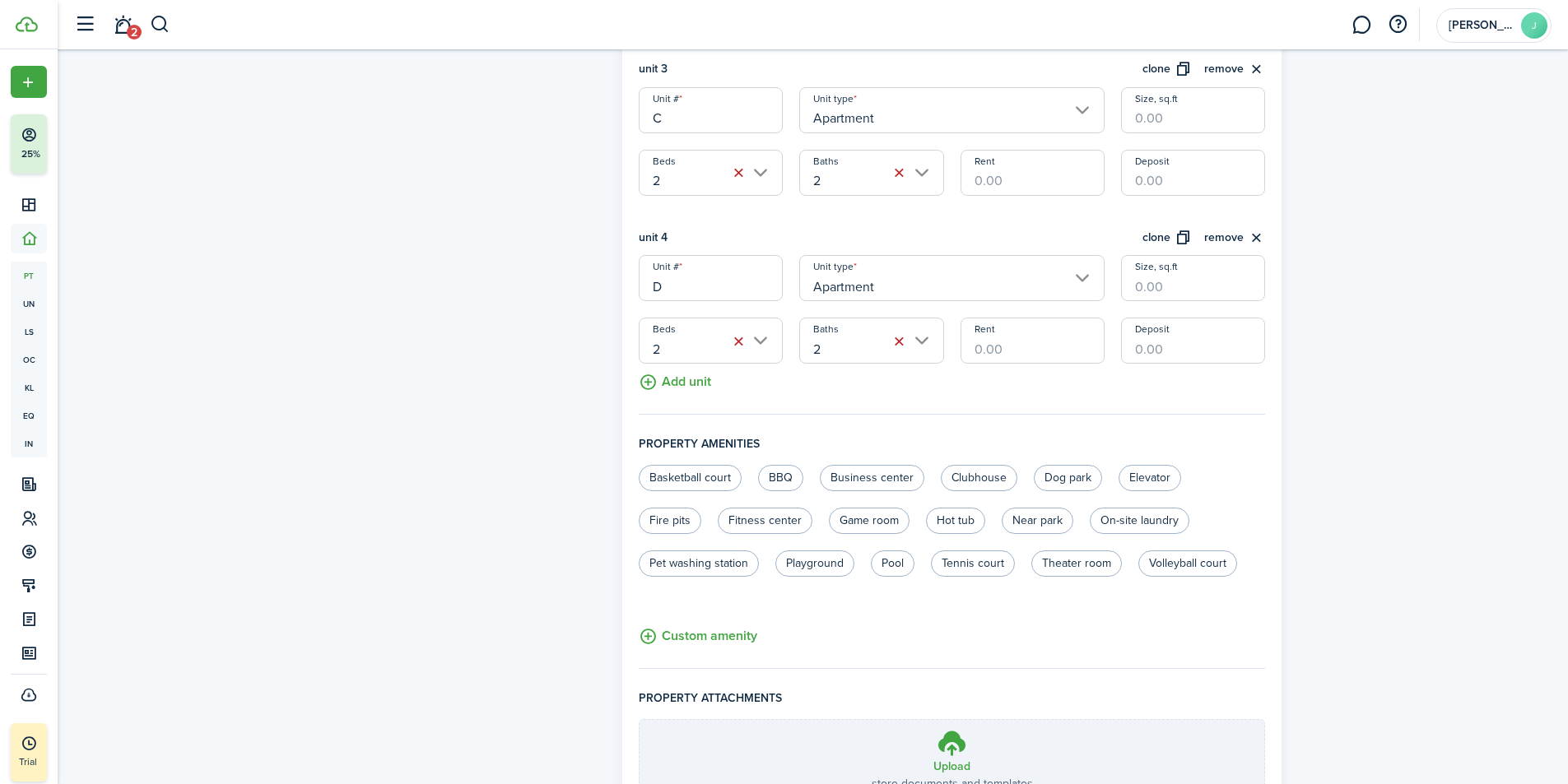
scroll to position [830, 0]
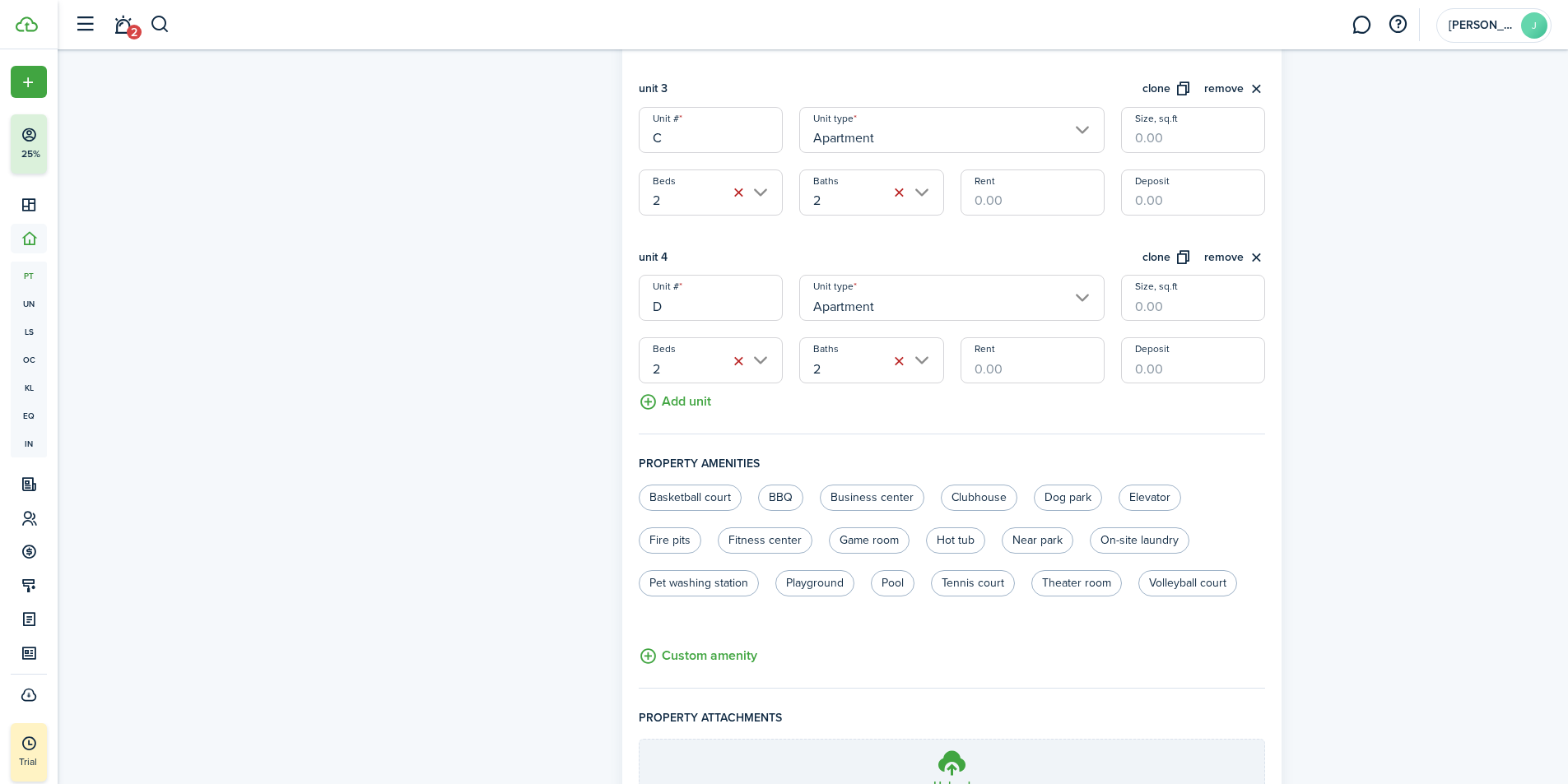
click at [1008, 356] on input "Rent" at bounding box center [1032, 360] width 144 height 46
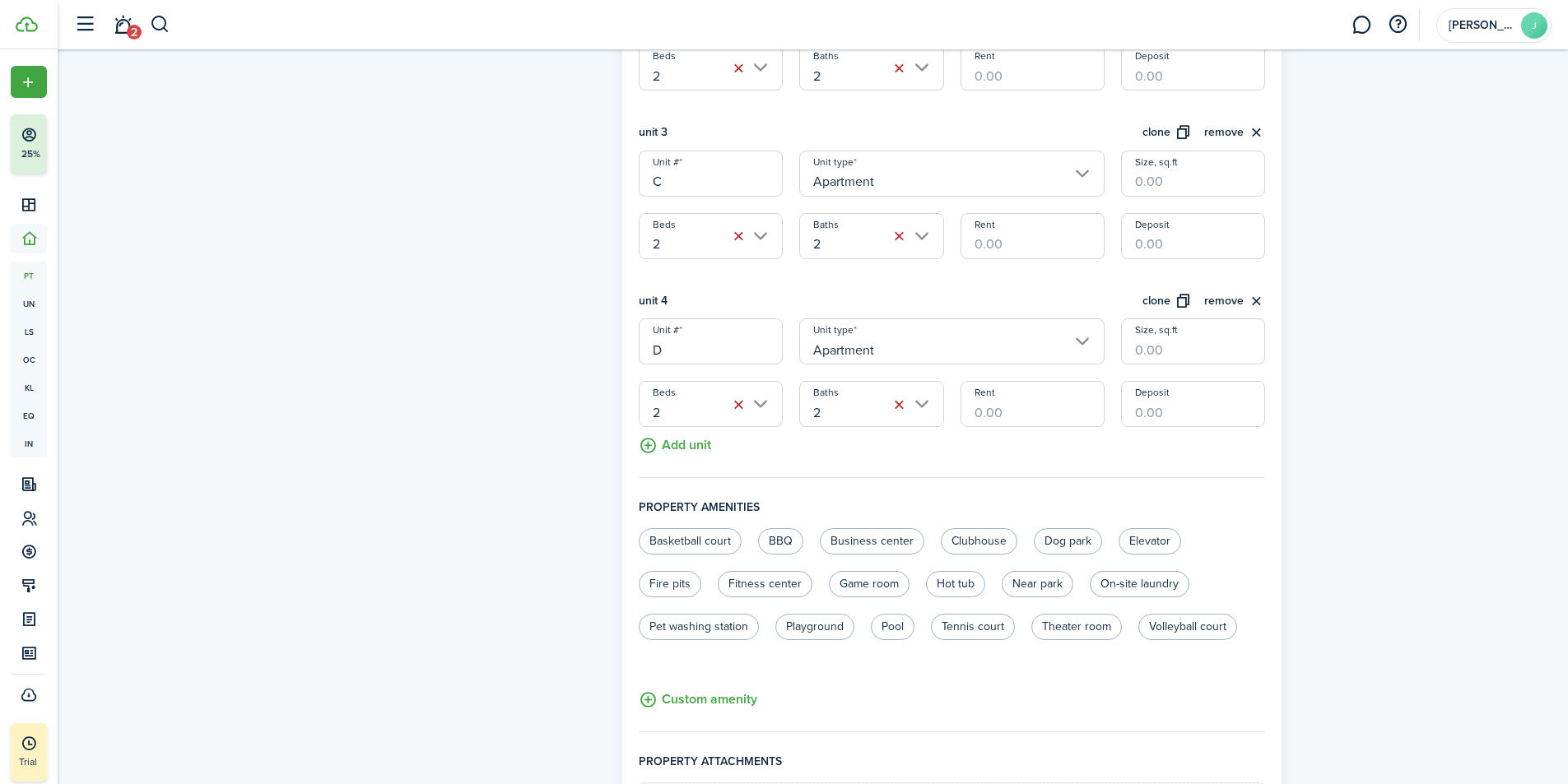
scroll to position [748, 0]
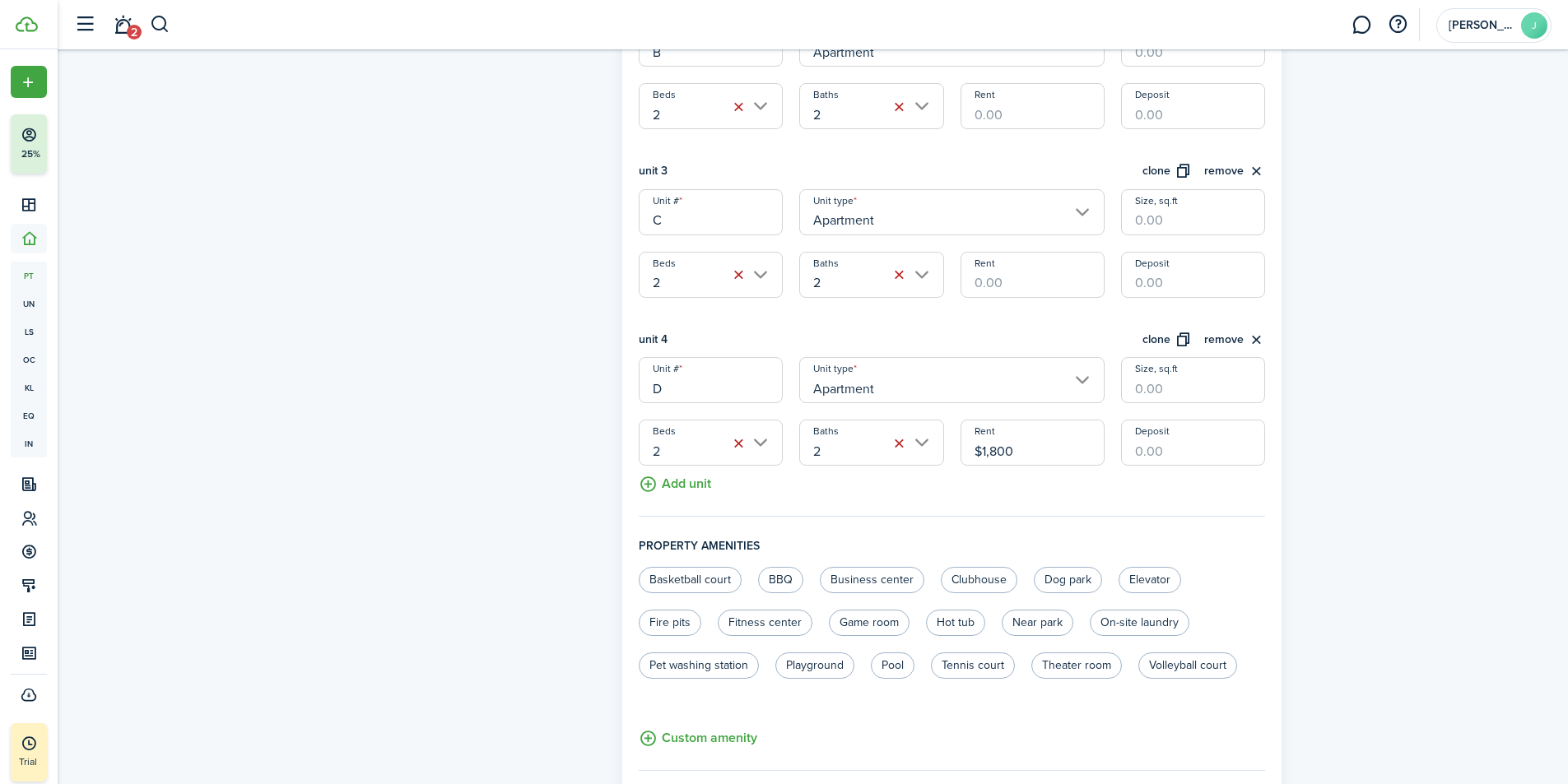
type input "$1,800.00"
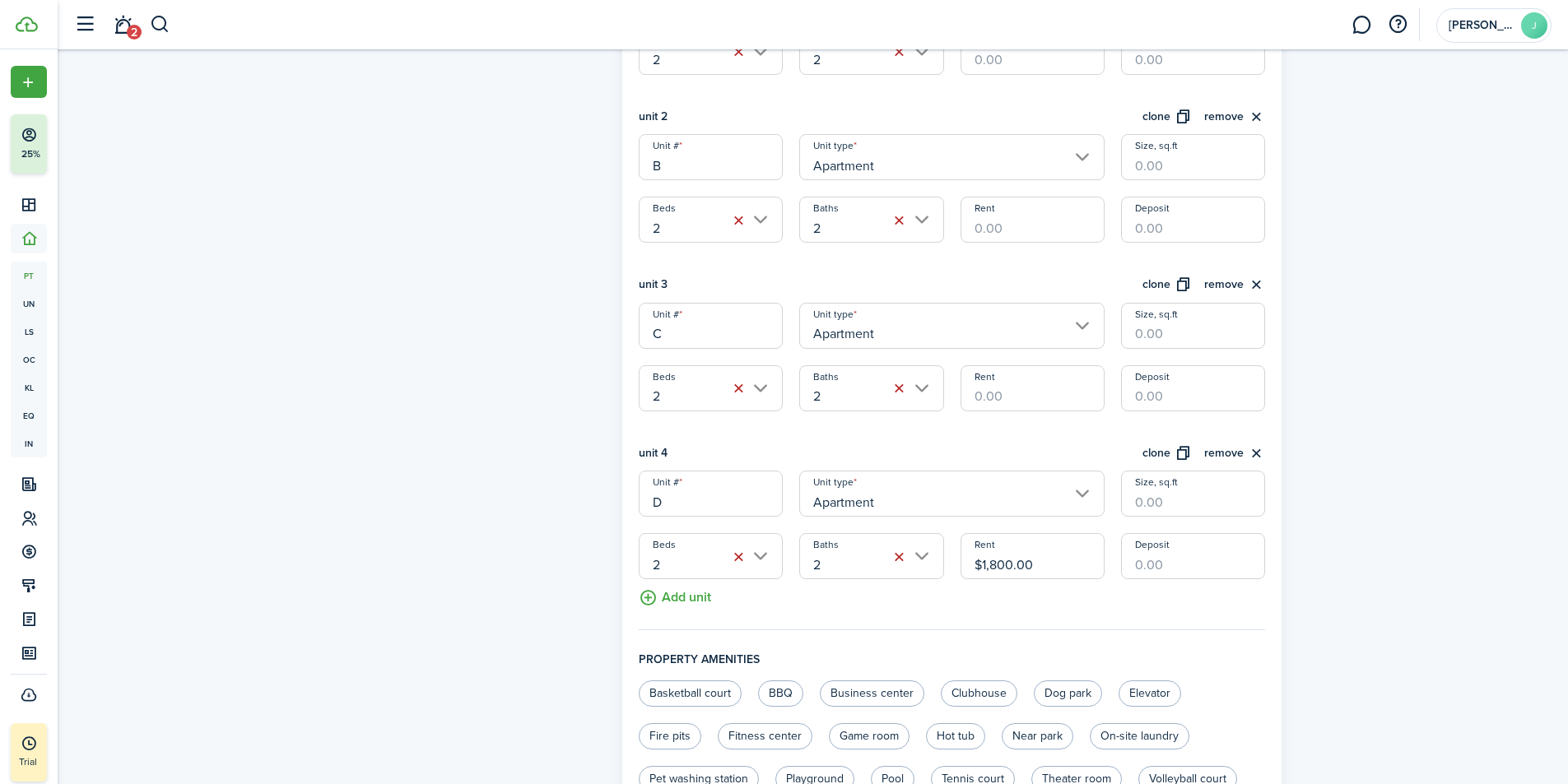
scroll to position [583, 0]
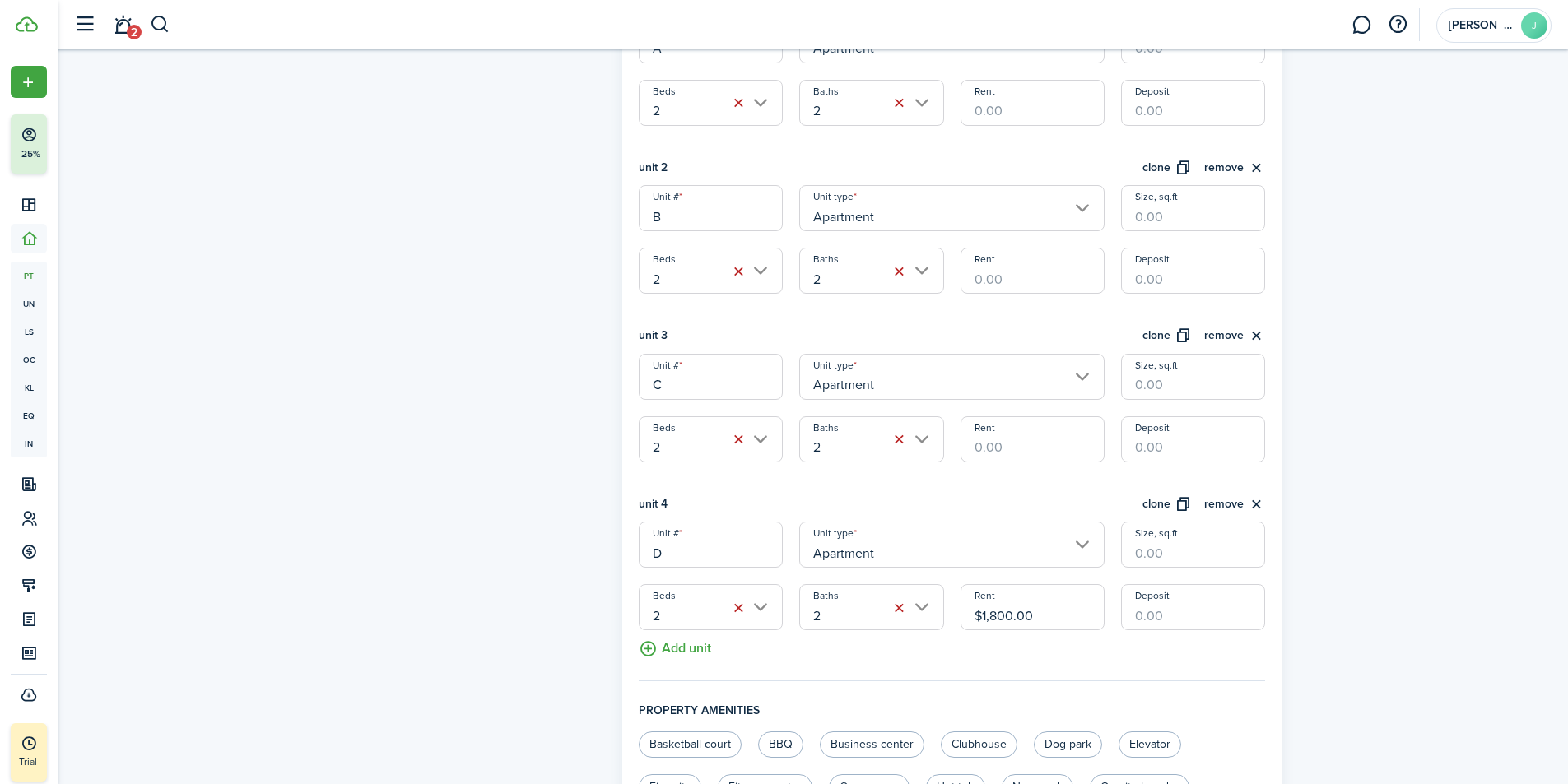
click at [984, 451] on input "Rent" at bounding box center [1032, 440] width 144 height 46
type input "$1,400.00"
click at [1012, 272] on input "Rent" at bounding box center [1032, 271] width 144 height 46
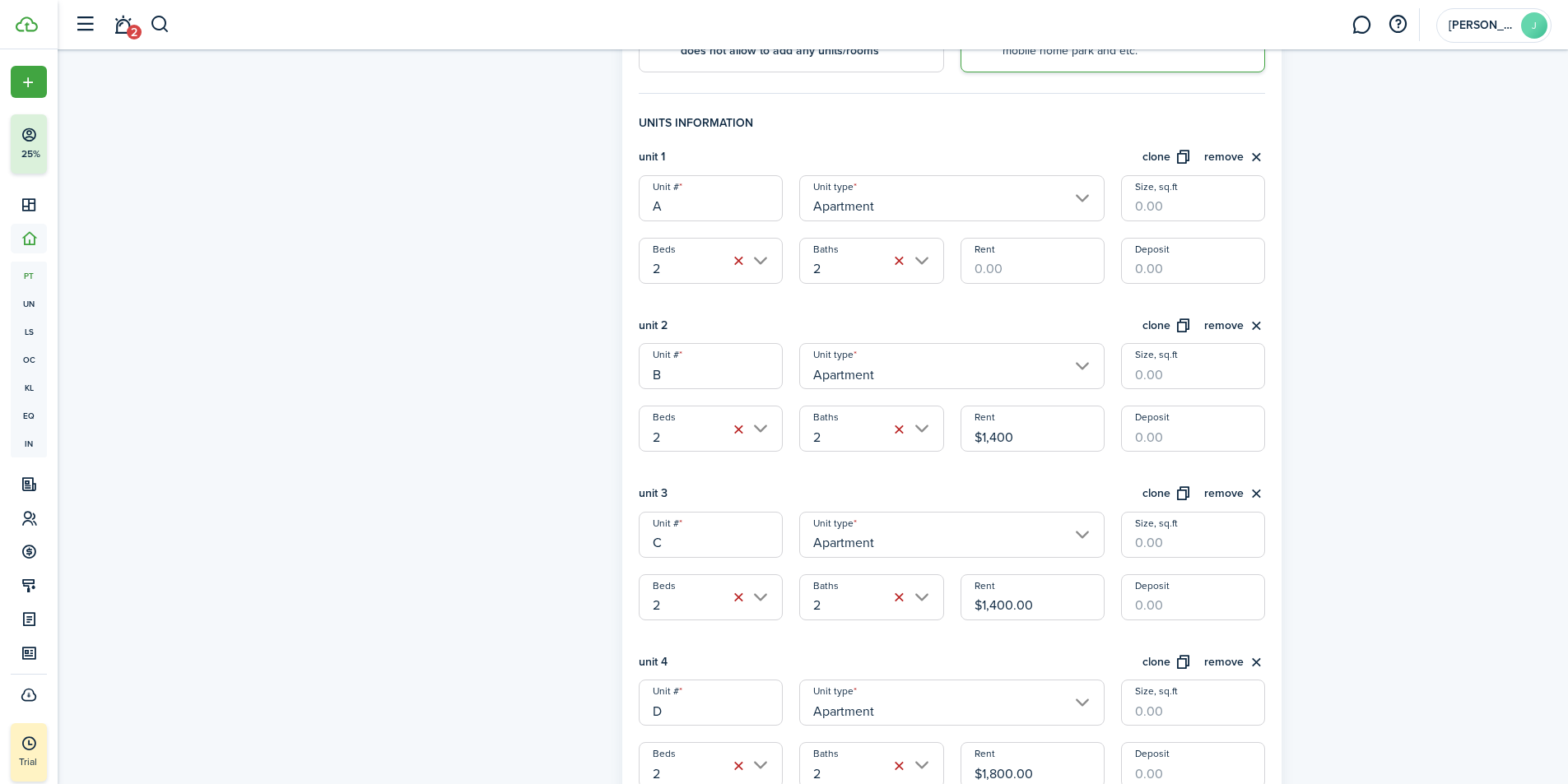
scroll to position [418, 0]
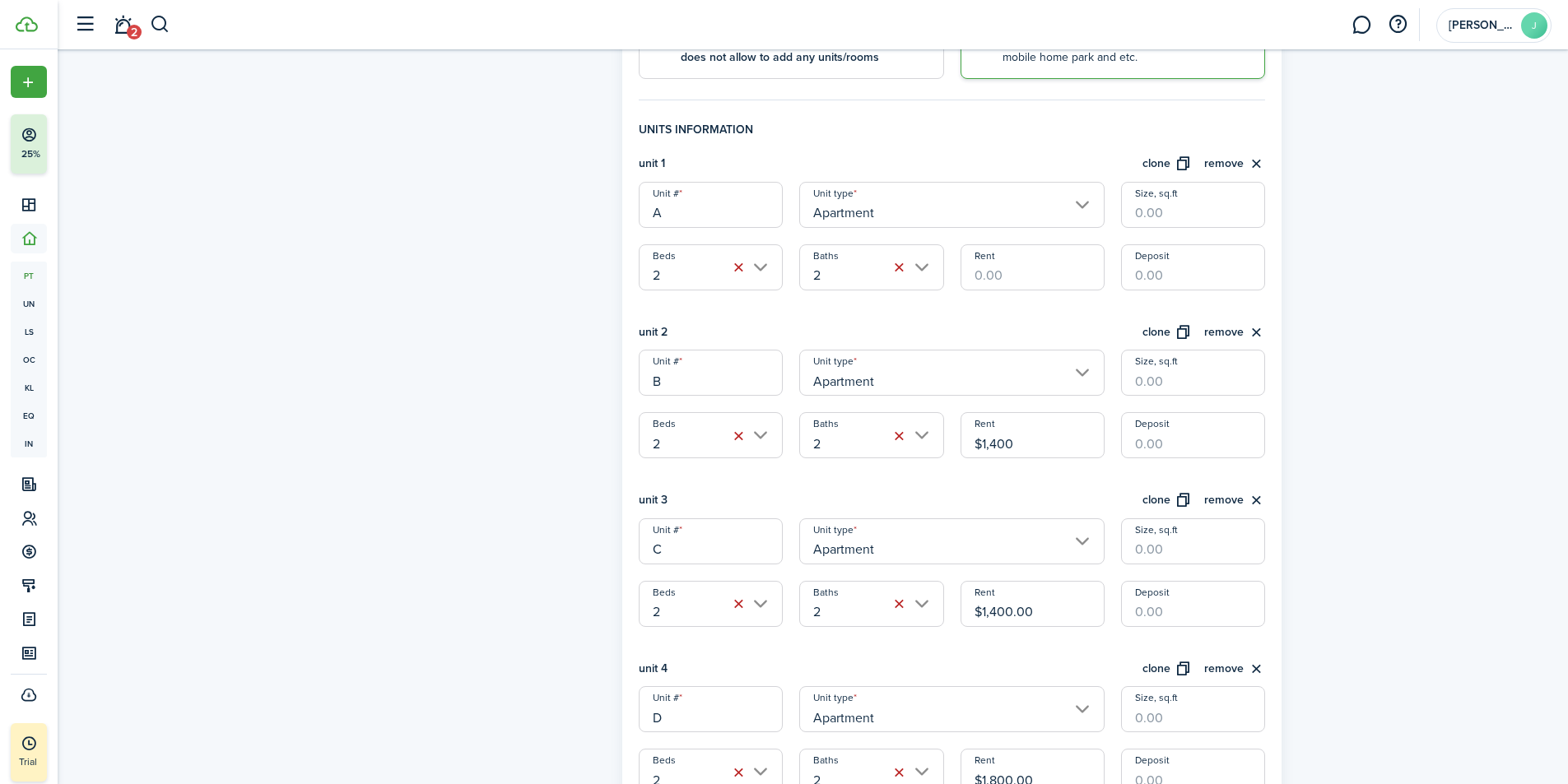
type input "$1,400.00"
click at [1005, 277] on input "Rent" at bounding box center [1032, 267] width 144 height 46
type input "$1,650.00"
click at [1066, 318] on div "unit 1 clone remove Unit # A Unit type Apartment Size, sq.ft Beds 2 Baths 2 Ren…" at bounding box center [952, 474] width 627 height 640
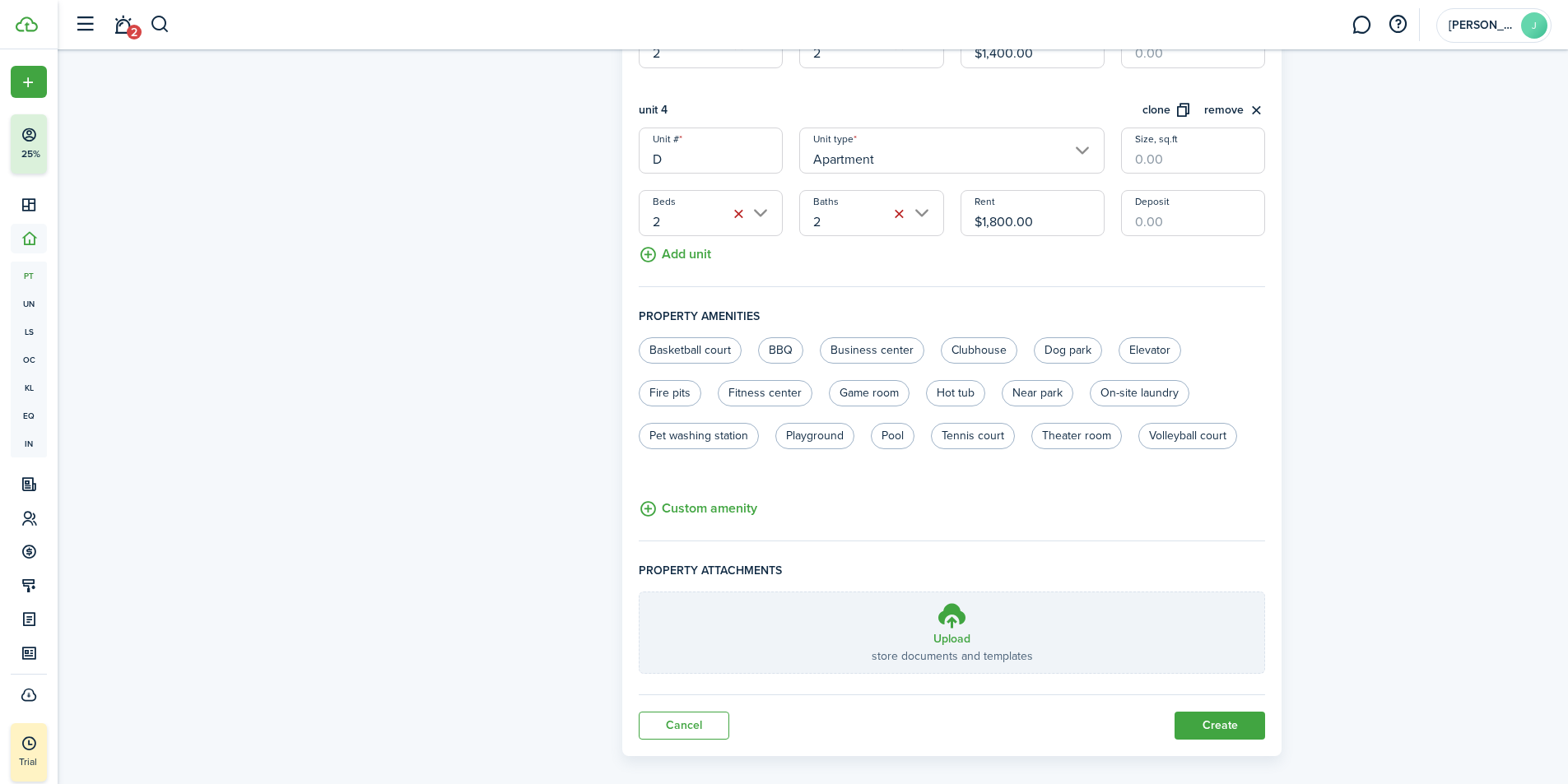
scroll to position [995, 0]
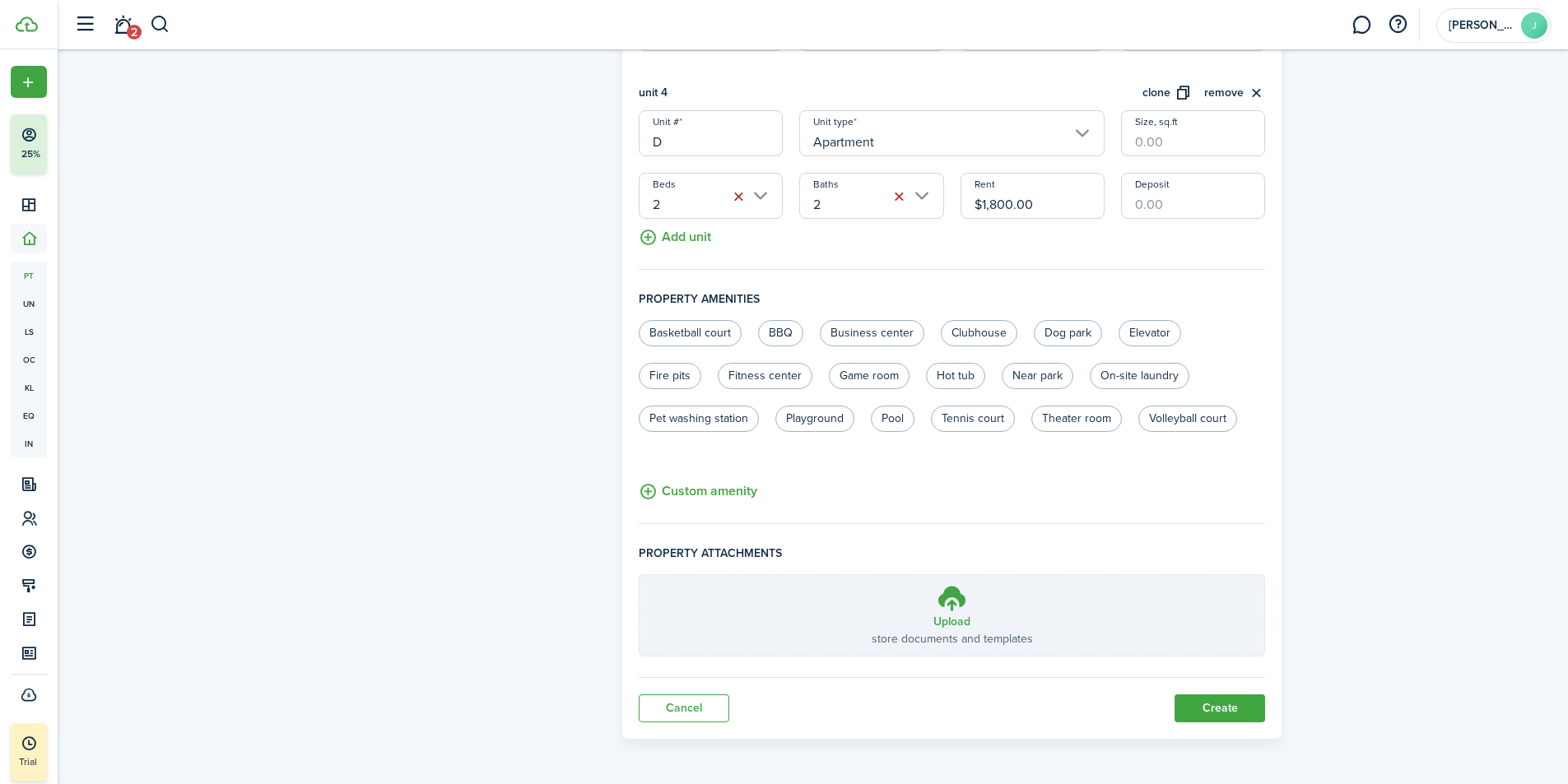
click at [1216, 711] on button "Create" at bounding box center [1220, 708] width 91 height 28
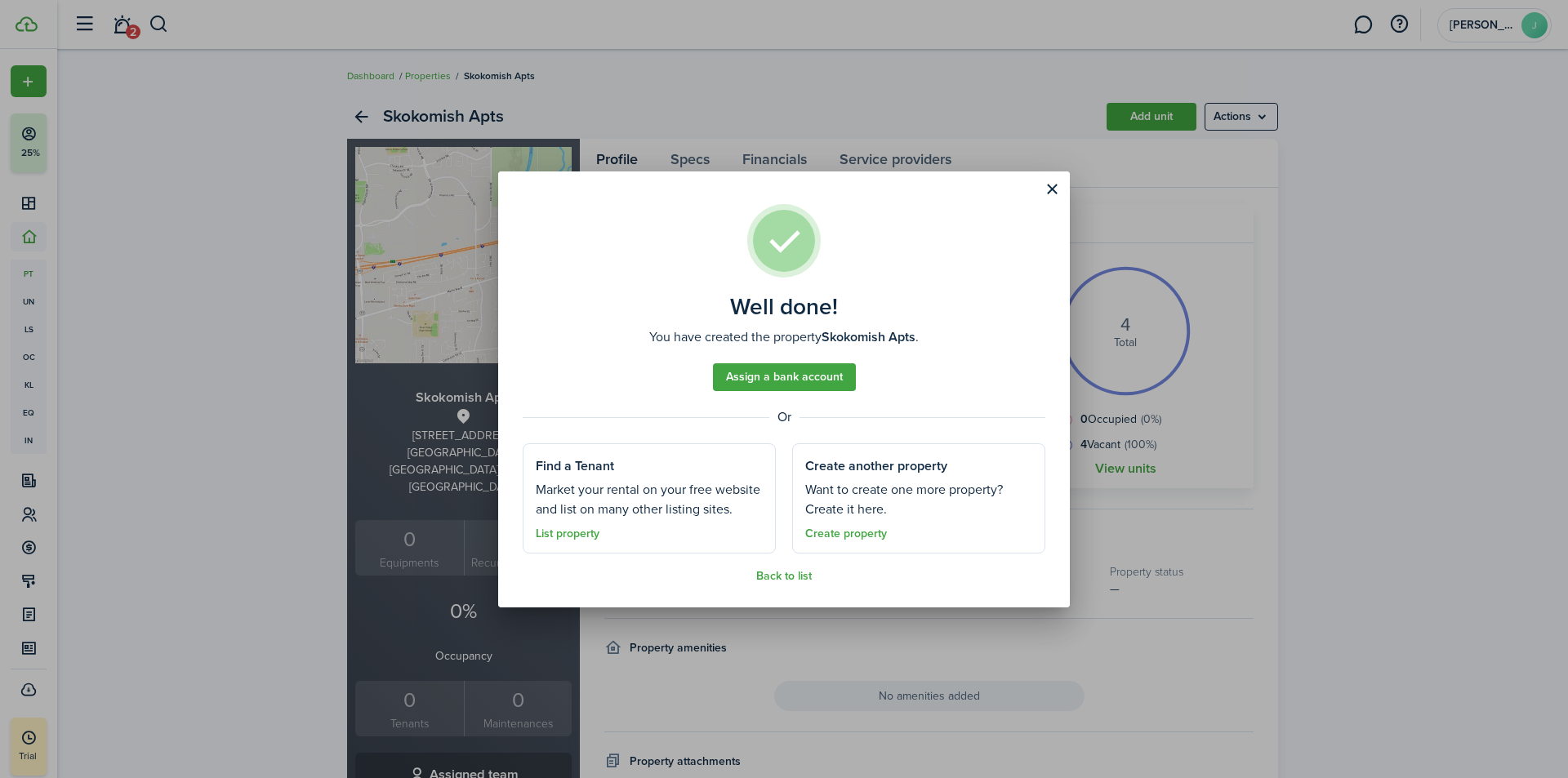
click at [795, 376] on link "Assign a bank account" at bounding box center [784, 377] width 143 height 27
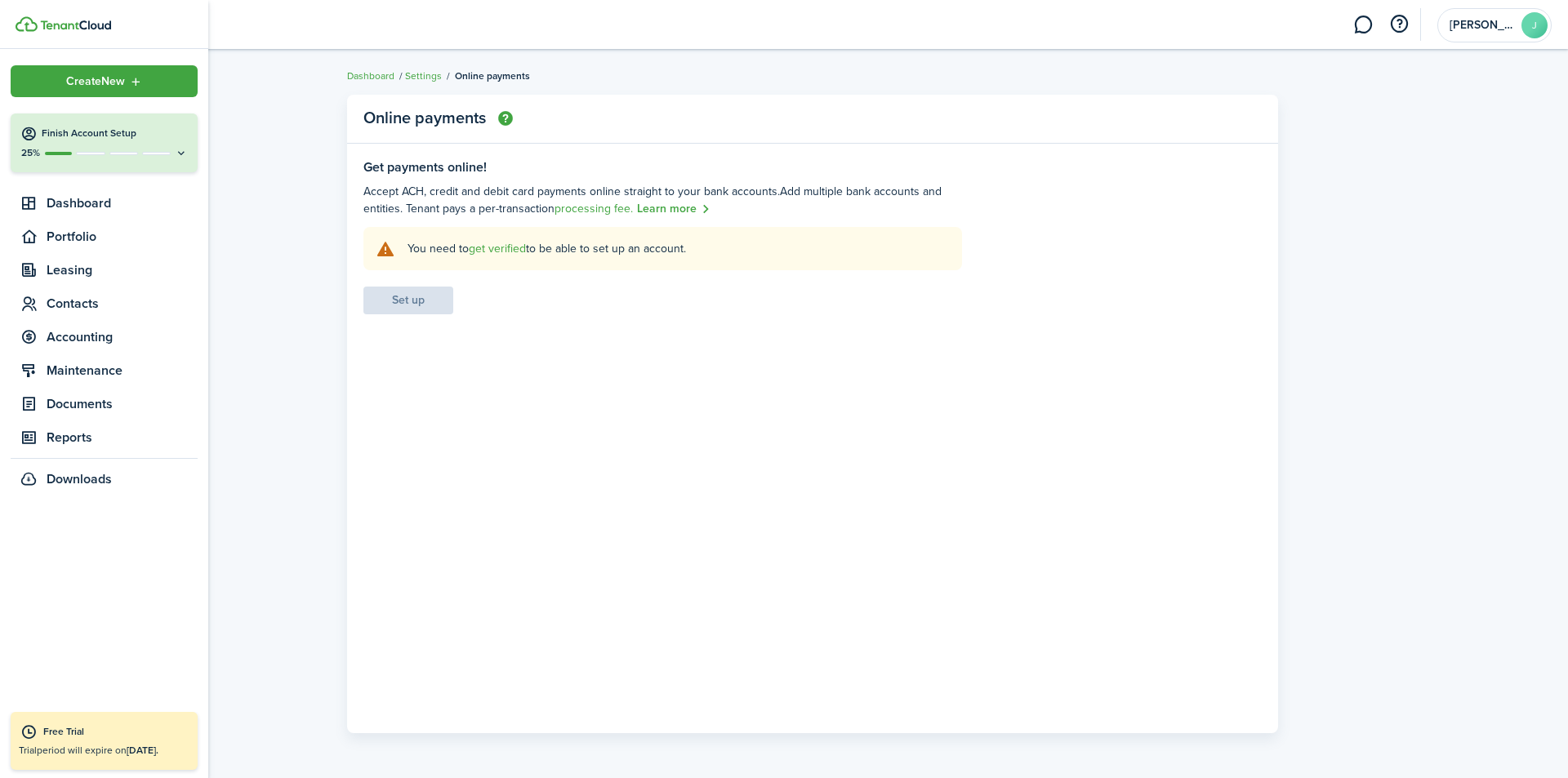
click at [78, 298] on span "Contacts" at bounding box center [122, 303] width 151 height 19
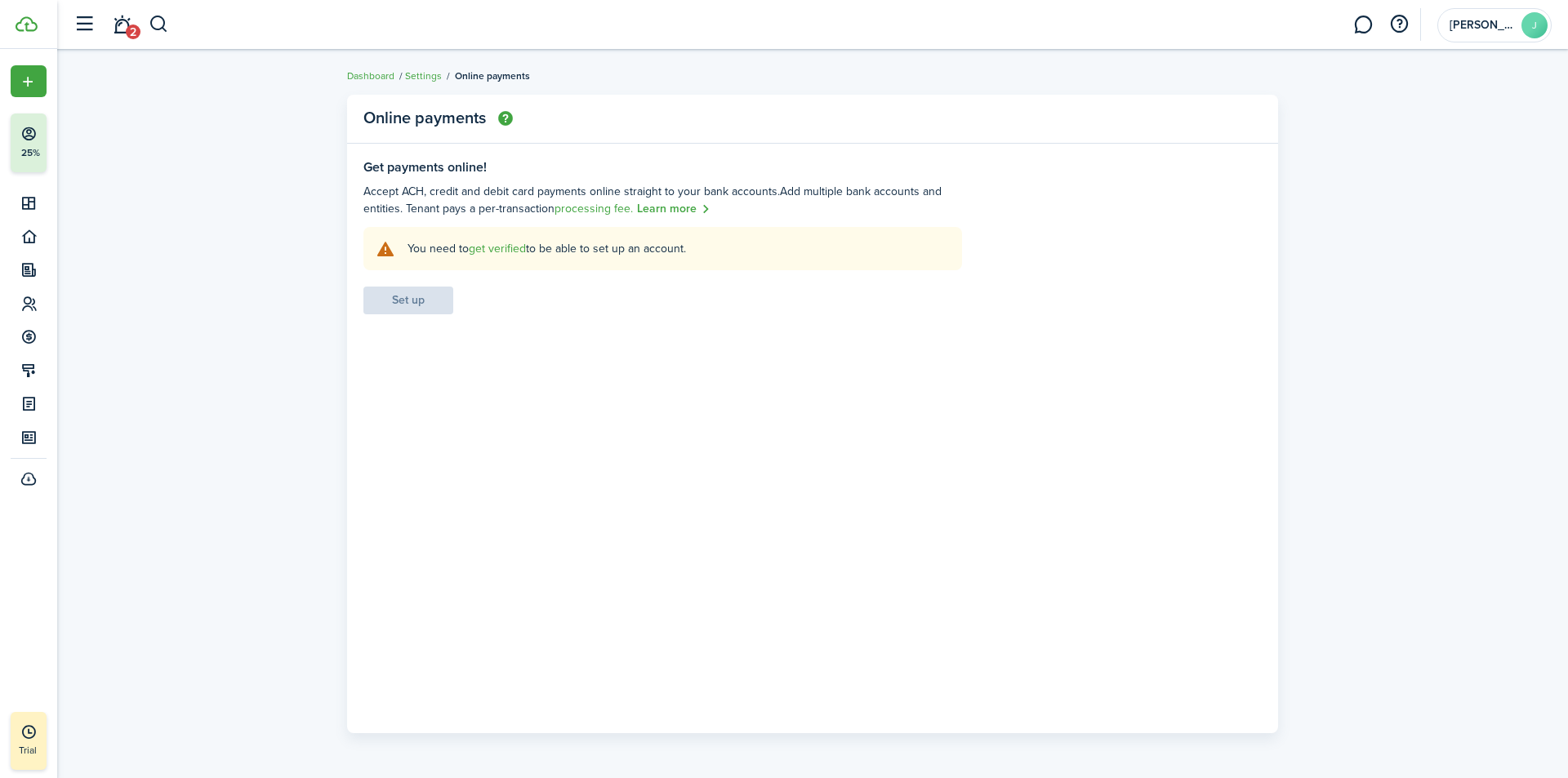
click at [1493, 27] on span "[PERSON_NAME]" at bounding box center [1482, 25] width 65 height 11
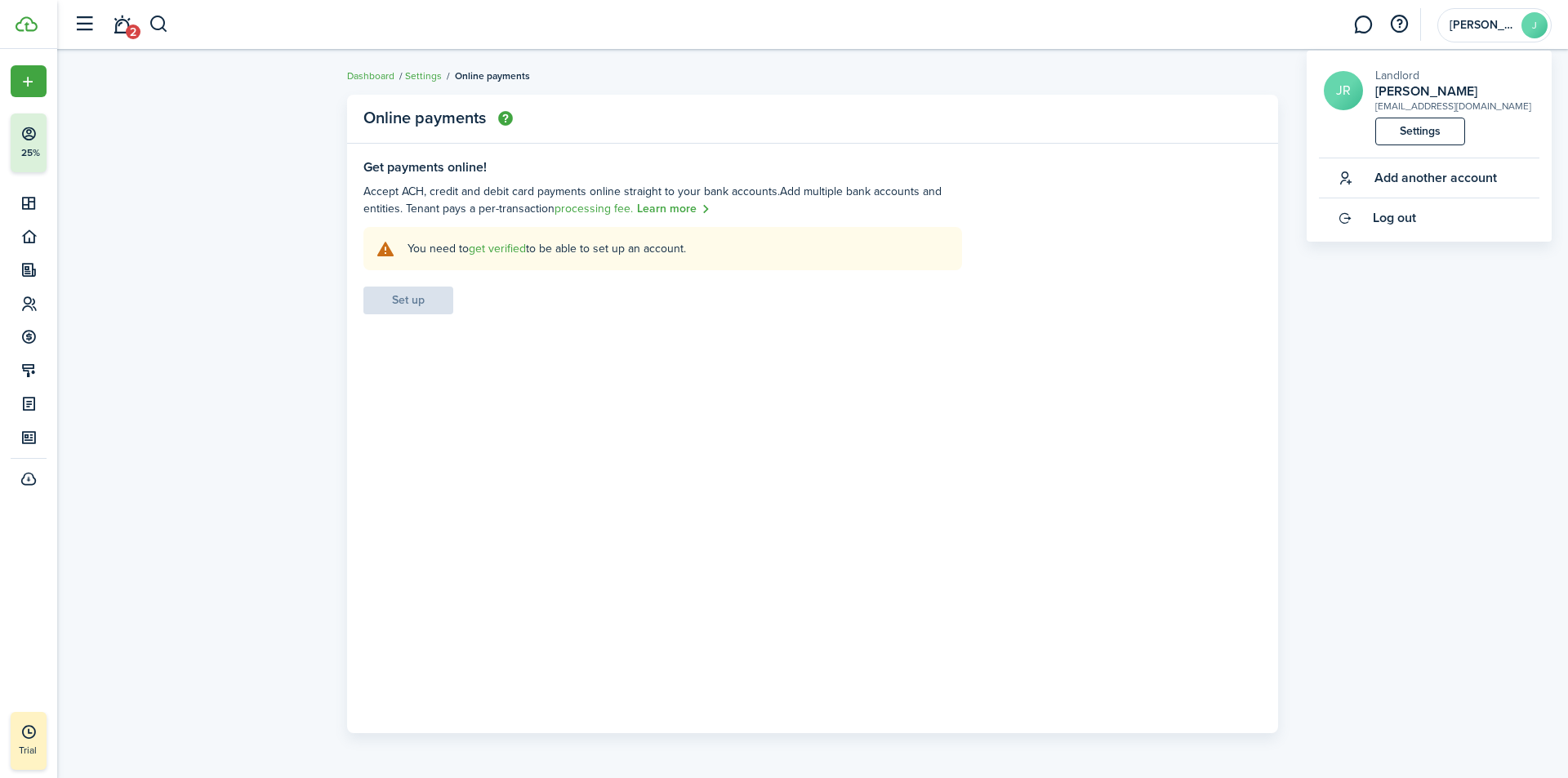
click at [1430, 130] on link "Settings" at bounding box center [1420, 131] width 90 height 27
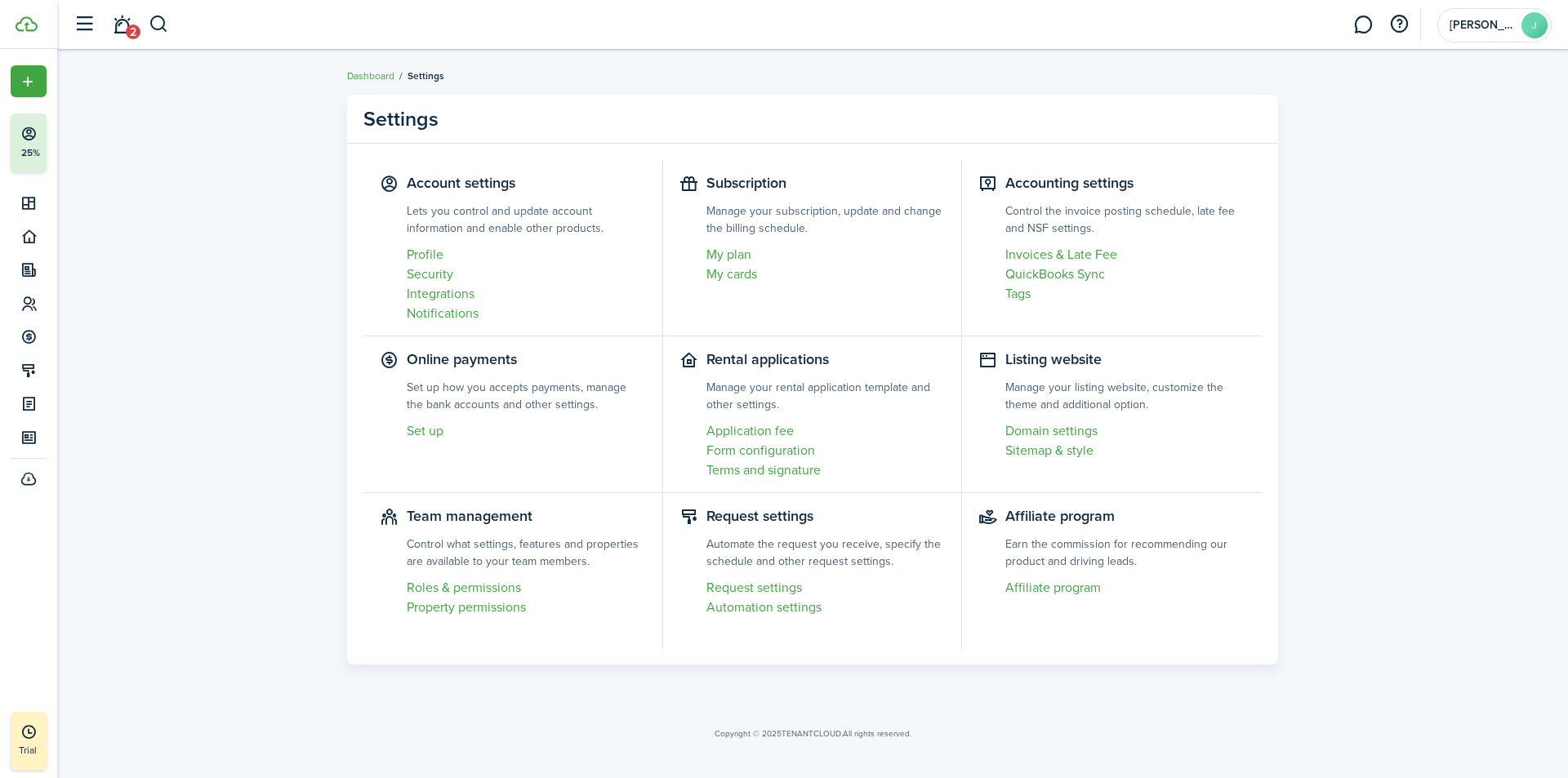
click at [495, 589] on link "Roles & permissions" at bounding box center [526, 587] width 239 height 19
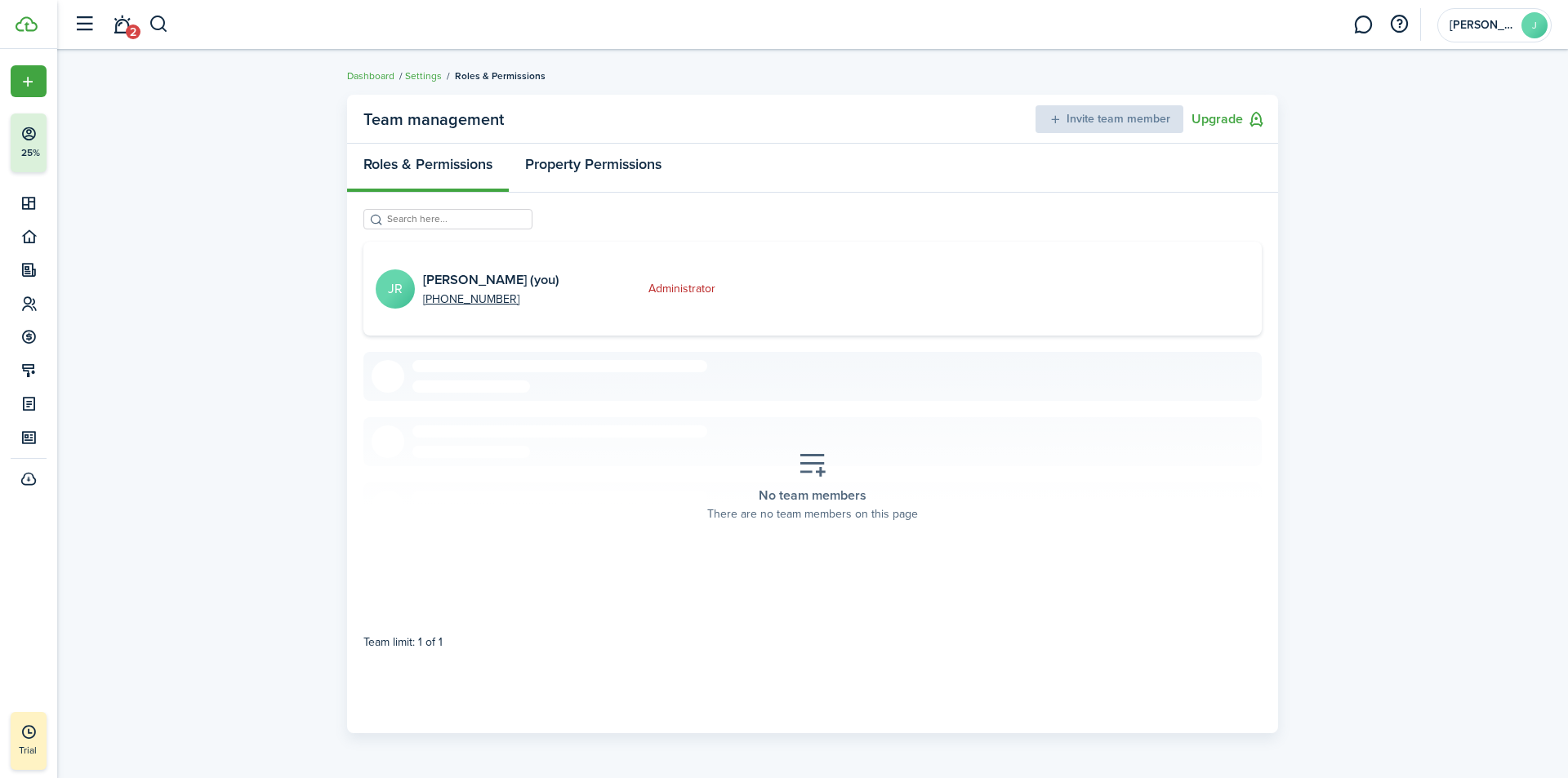
click at [614, 172] on link "Property Permissions" at bounding box center [593, 168] width 169 height 49
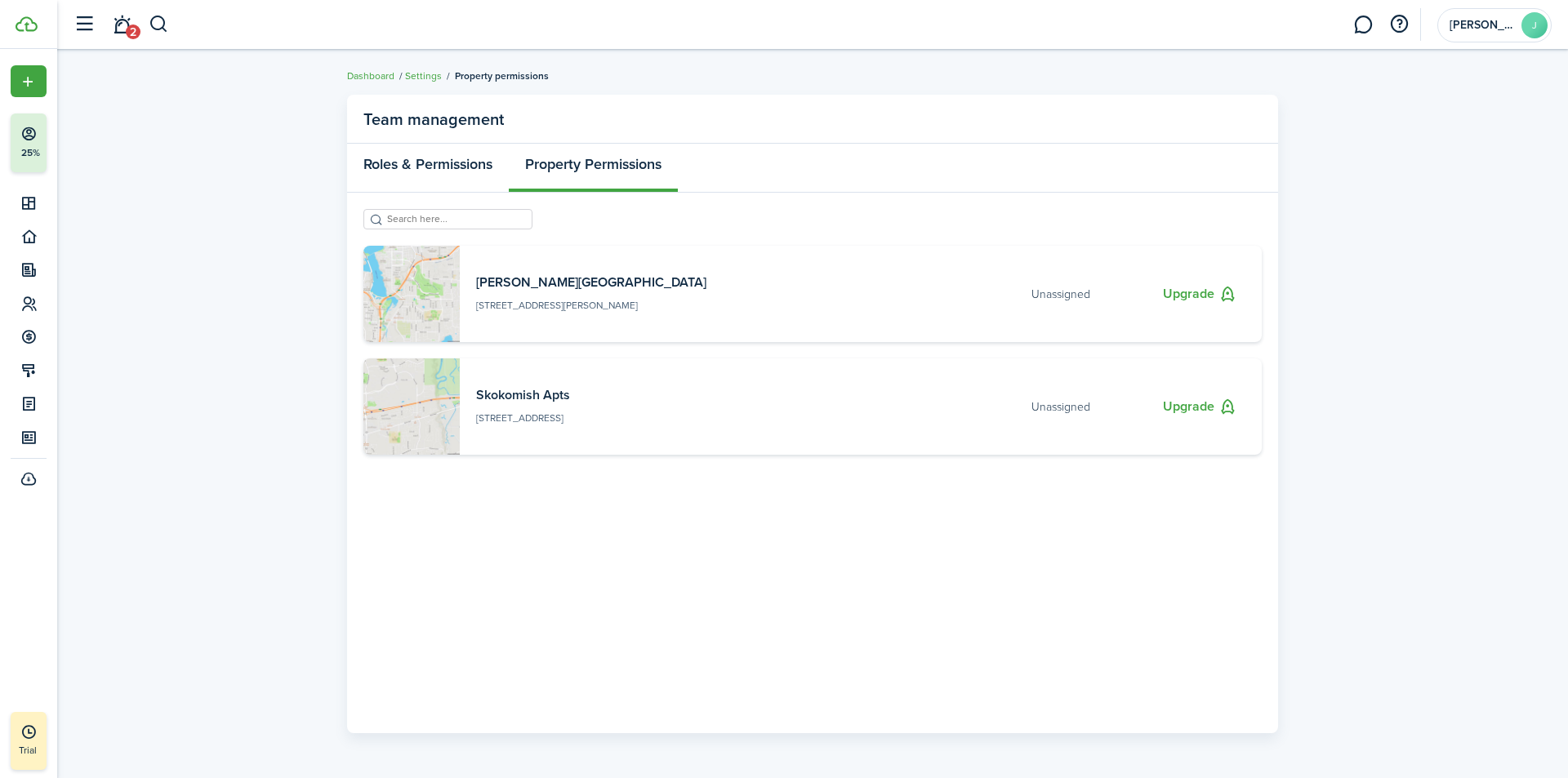
click at [487, 170] on link "Roles & Permissions" at bounding box center [427, 168] width 161 height 49
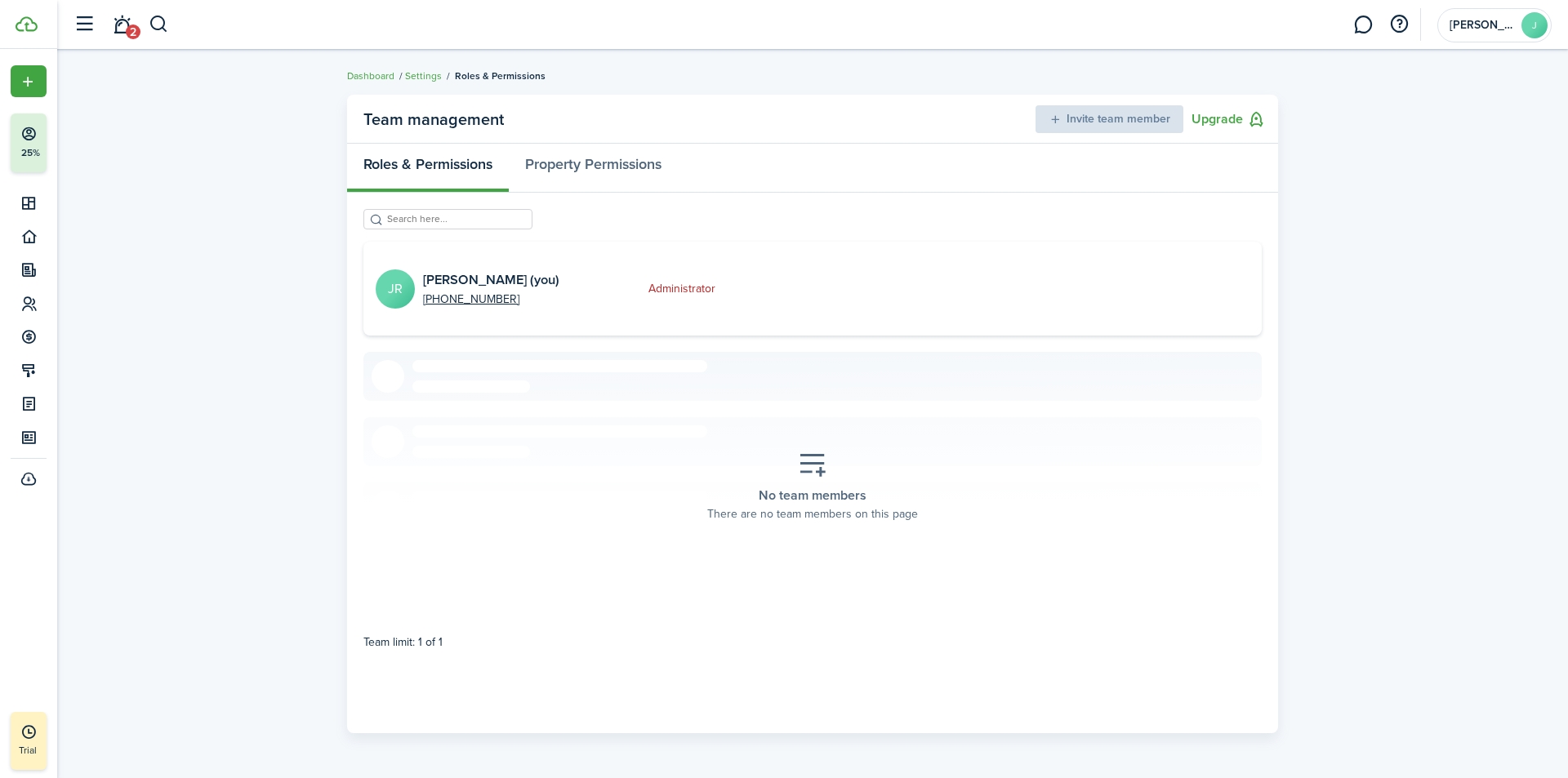
click at [503, 279] on h3 "[PERSON_NAME] (you)" at bounding box center [536, 280] width 226 height 20
click at [711, 304] on team-management-admin-card "JR [PERSON_NAME] (you) [PHONE_NUMBER] Administrator" at bounding box center [812, 289] width 899 height 93
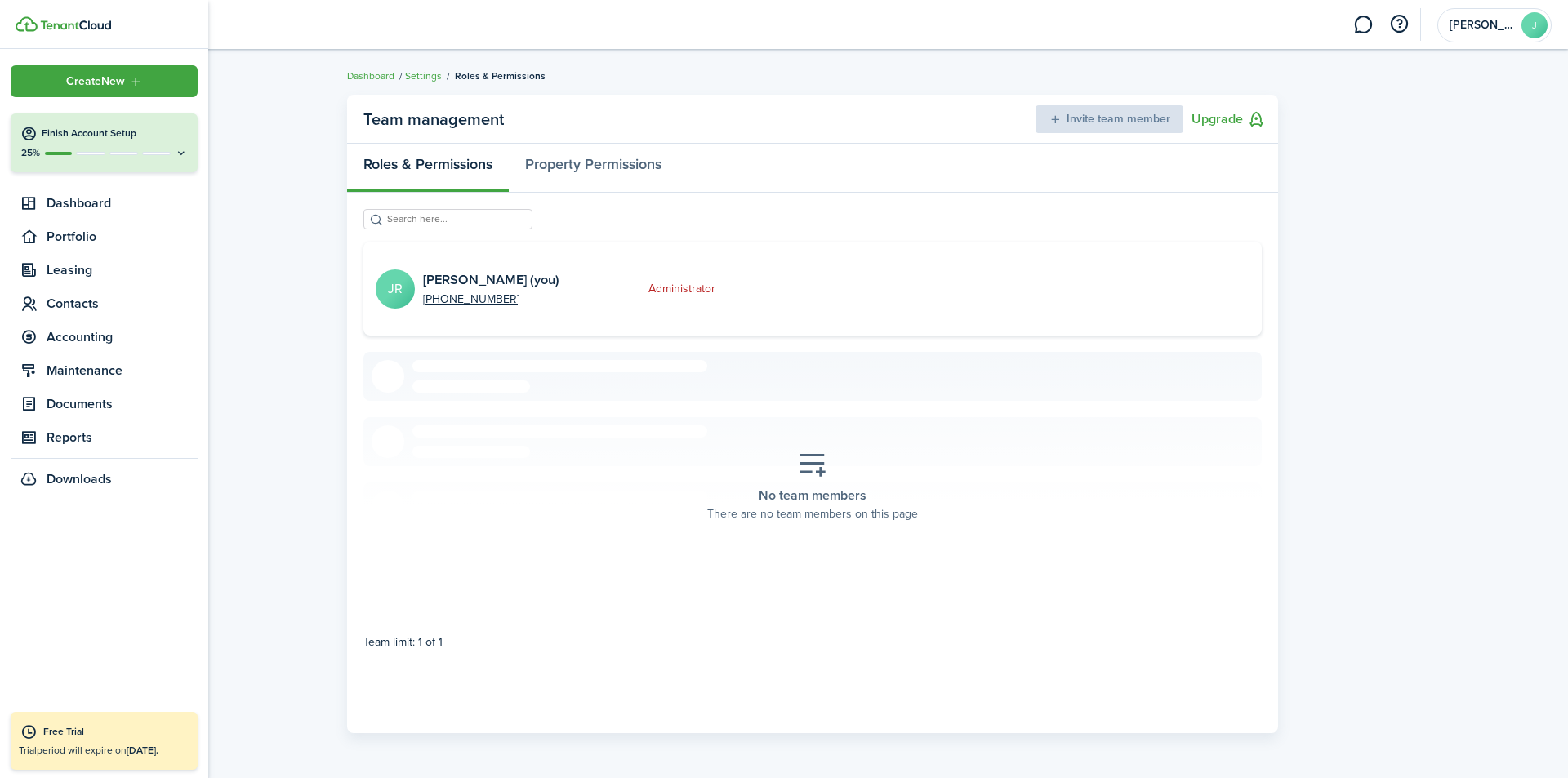
click at [80, 304] on span "Contacts" at bounding box center [122, 303] width 151 height 19
click at [82, 235] on span "Portfolio" at bounding box center [122, 236] width 151 height 19
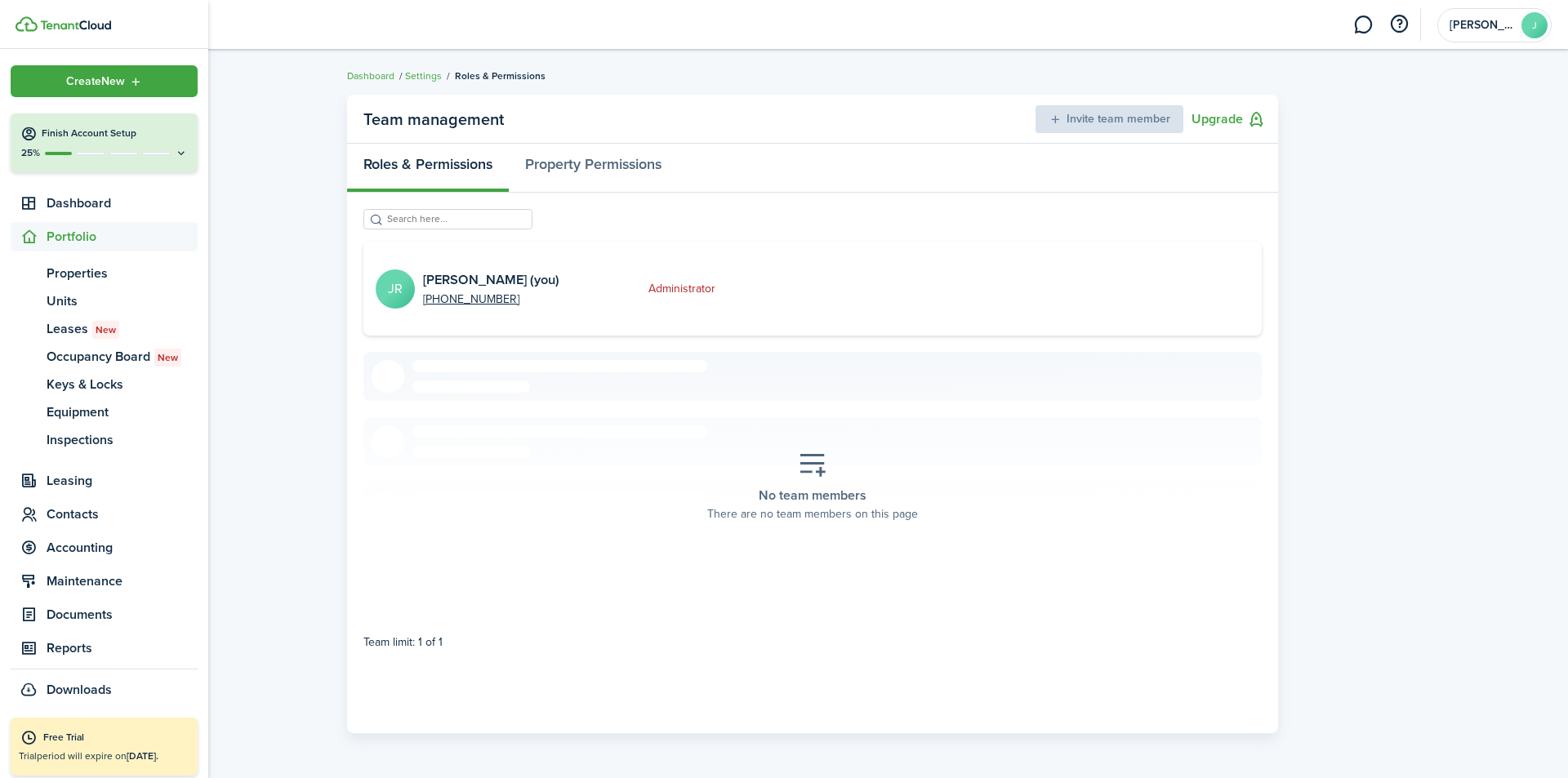
click at [90, 203] on span "Dashboard" at bounding box center [122, 203] width 151 height 19
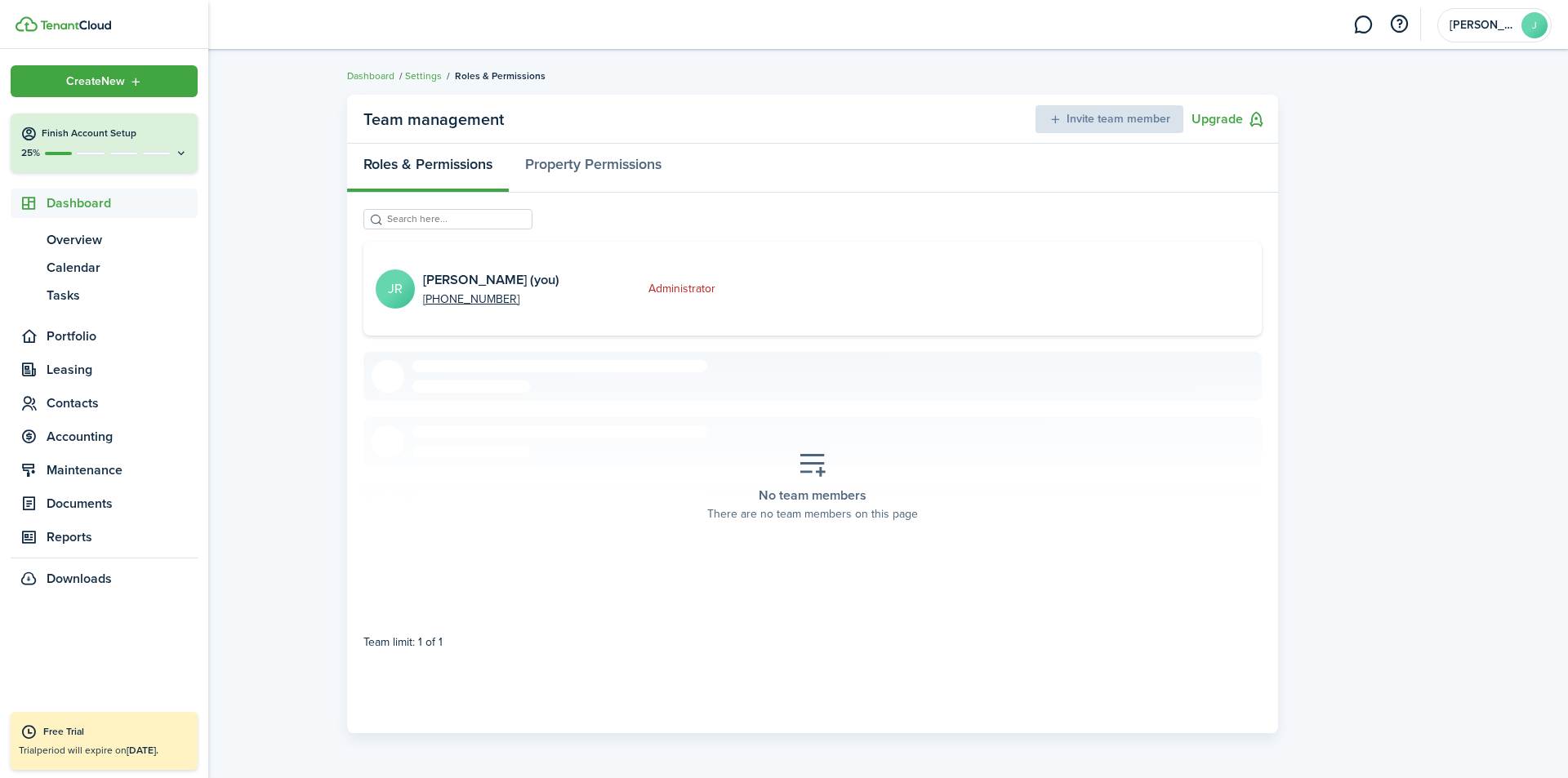
click at [94, 237] on span "Overview" at bounding box center [122, 239] width 151 height 19
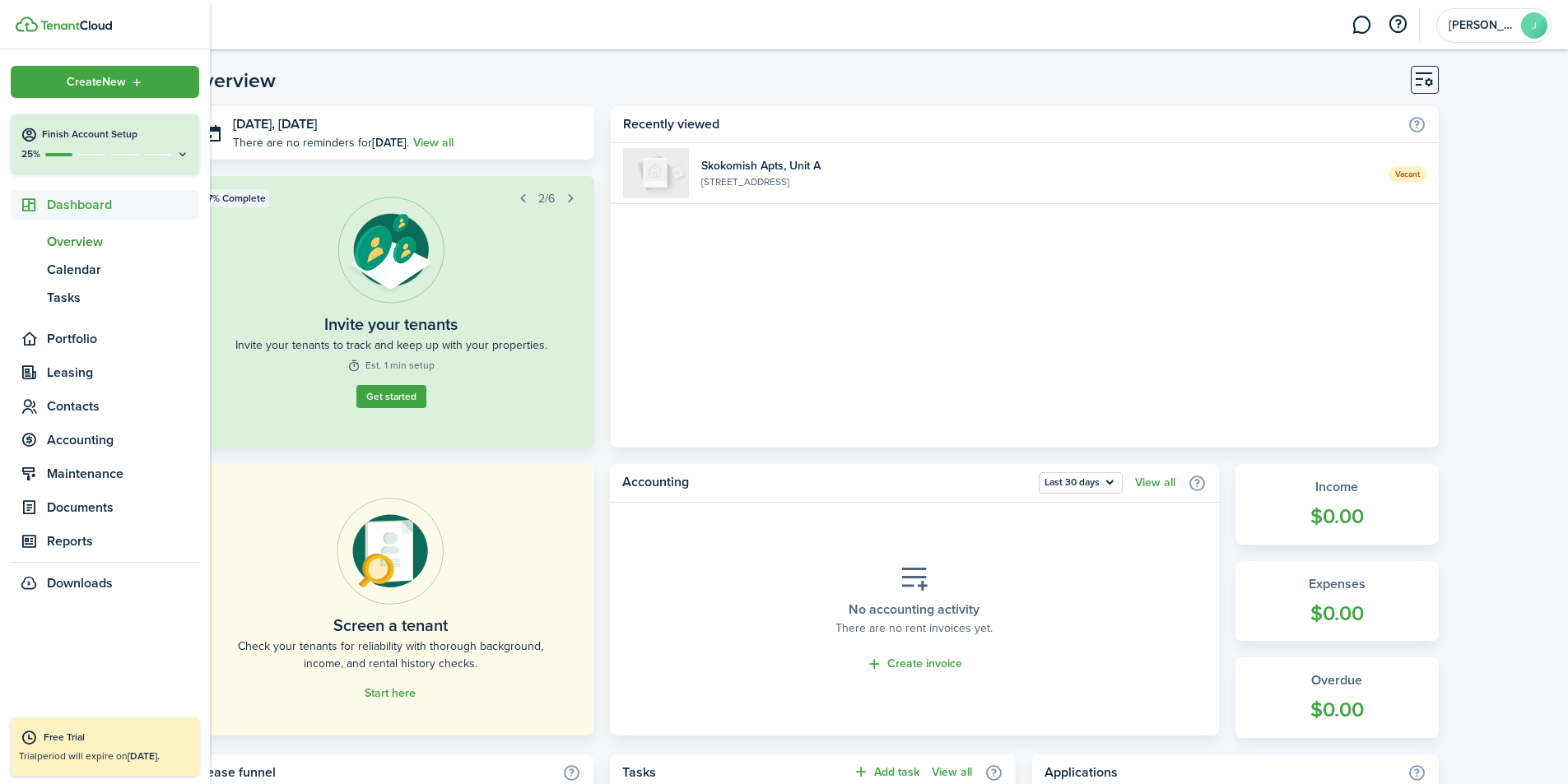
click at [79, 339] on span "Portfolio" at bounding box center [123, 338] width 152 height 19
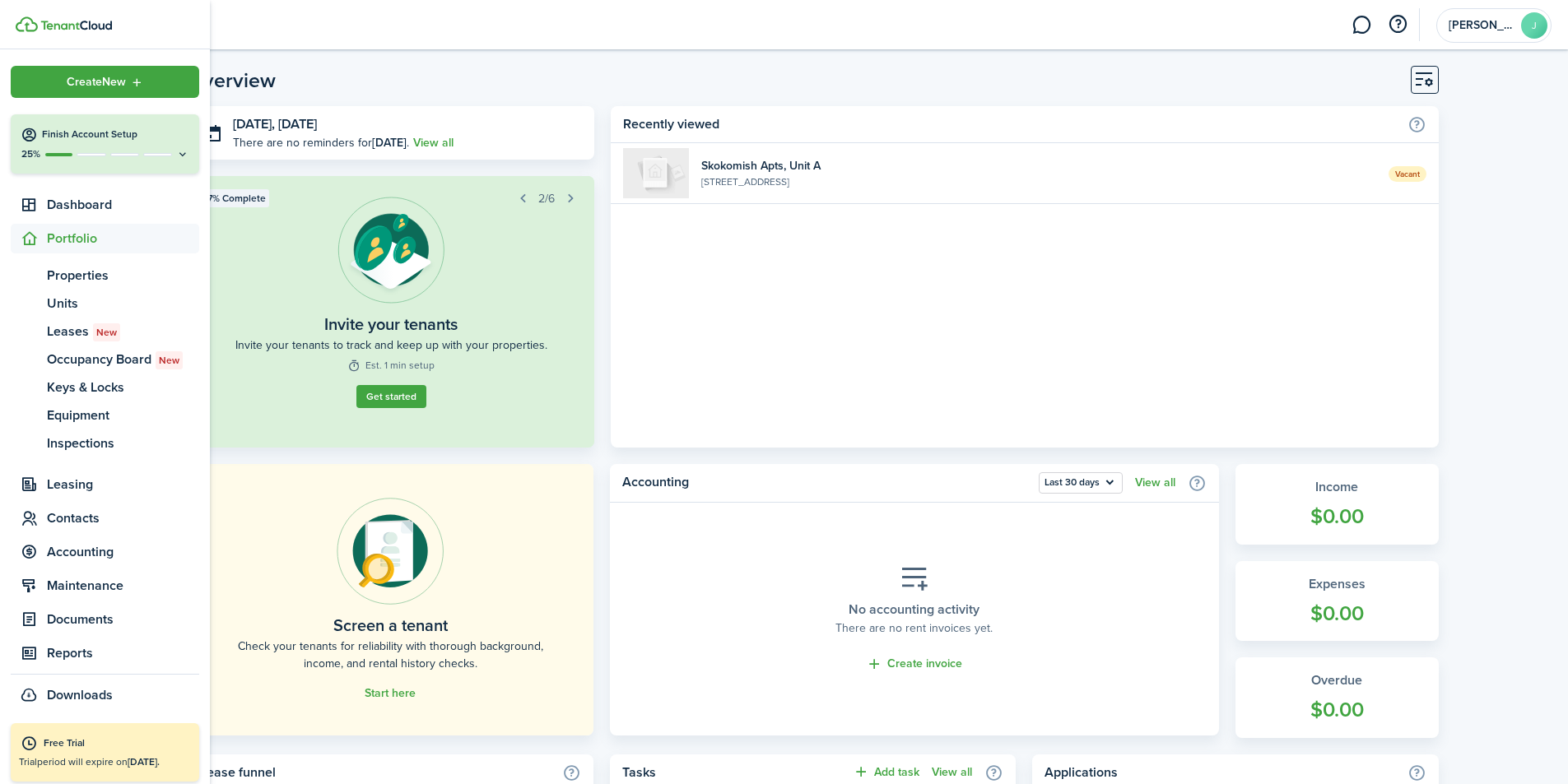
click at [71, 494] on span "Leasing" at bounding box center [123, 484] width 152 height 19
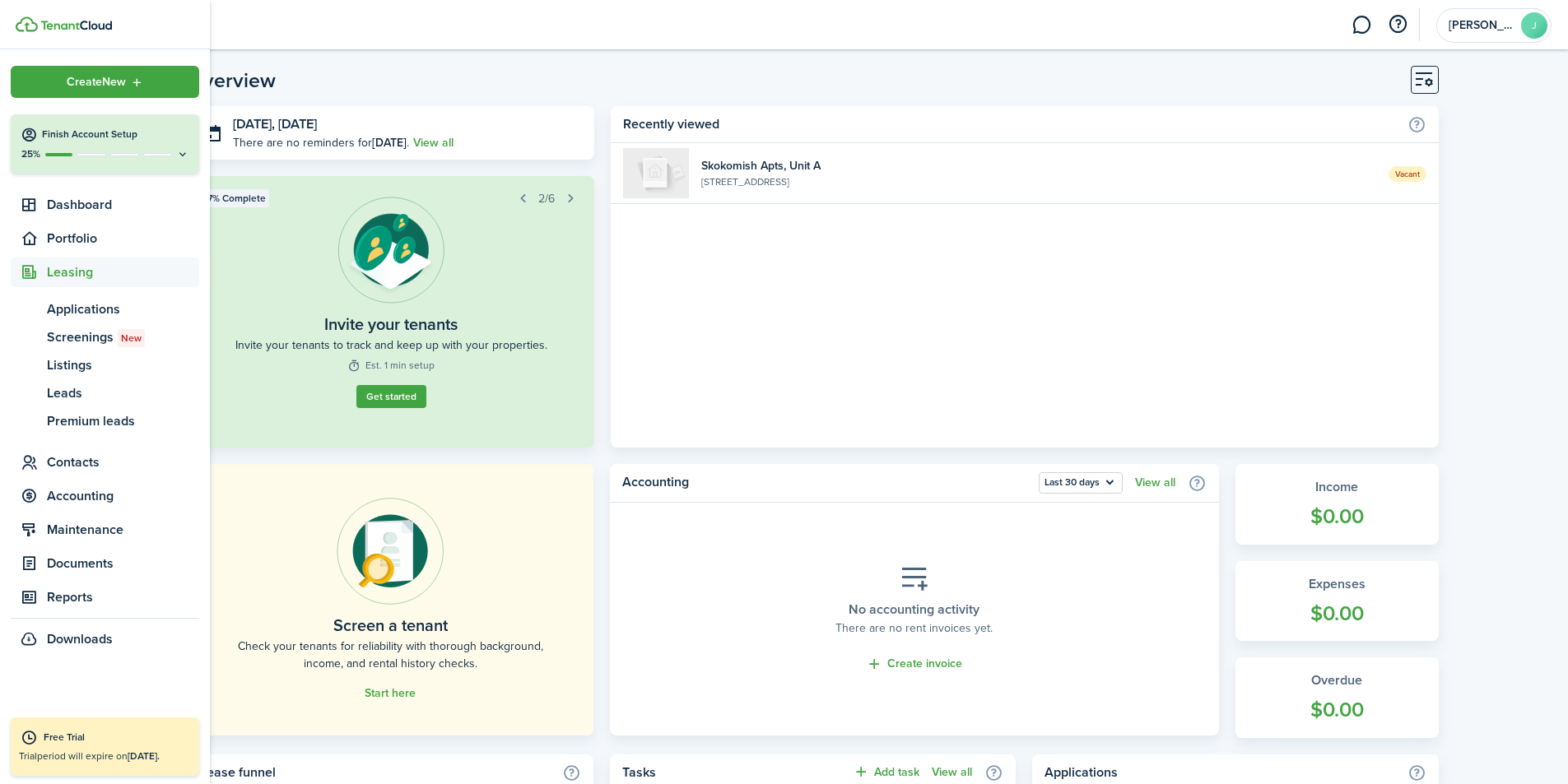
click at [76, 464] on span "Contacts" at bounding box center [123, 462] width 152 height 19
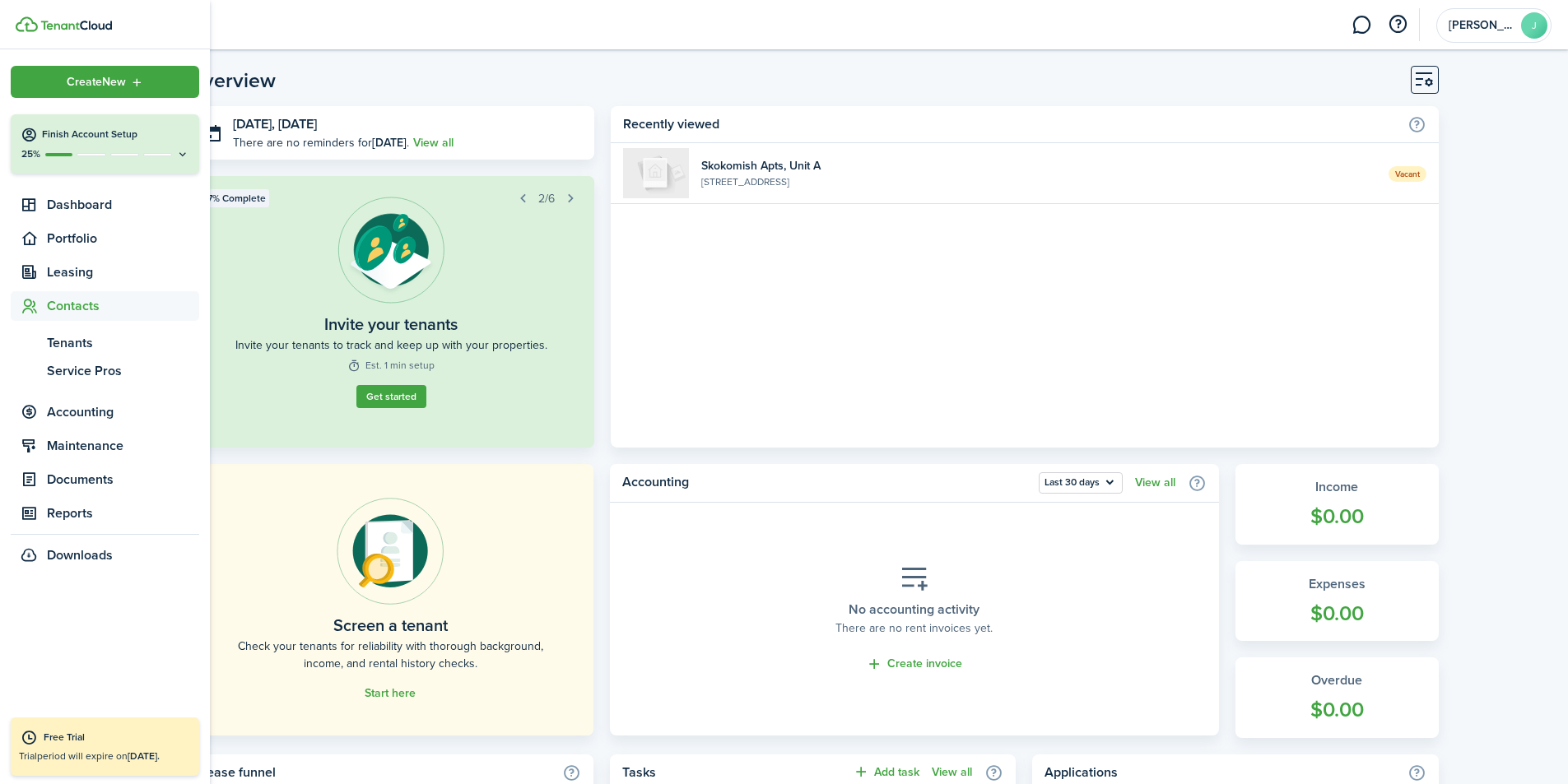
click at [79, 343] on span "Tenants" at bounding box center [123, 343] width 152 height 19
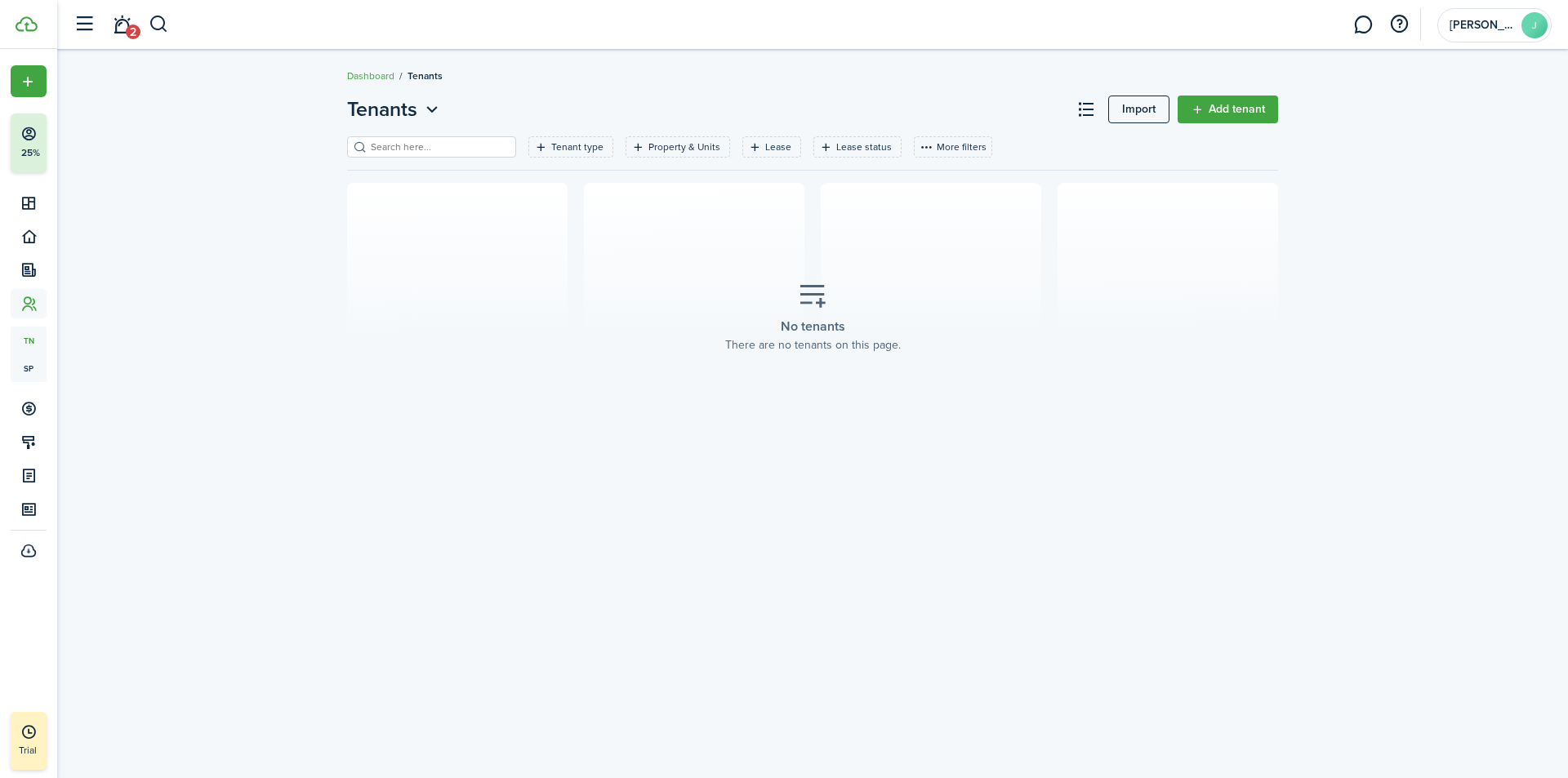
click at [1205, 104] on link "Add tenant" at bounding box center [1228, 109] width 101 height 27
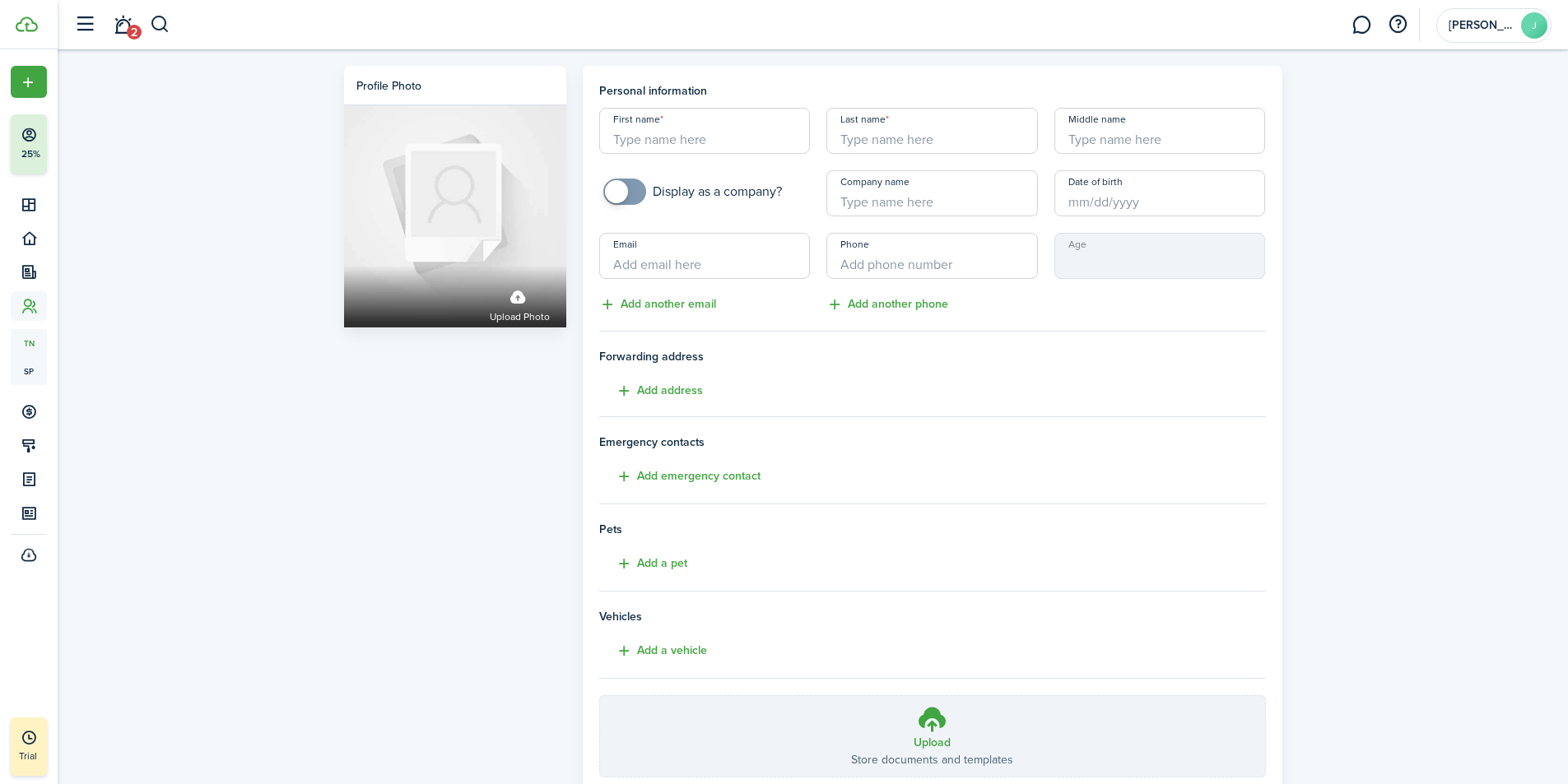
click at [643, 140] on input "First name" at bounding box center [704, 131] width 212 height 46
click at [648, 392] on button "Add address" at bounding box center [650, 391] width 103 height 18
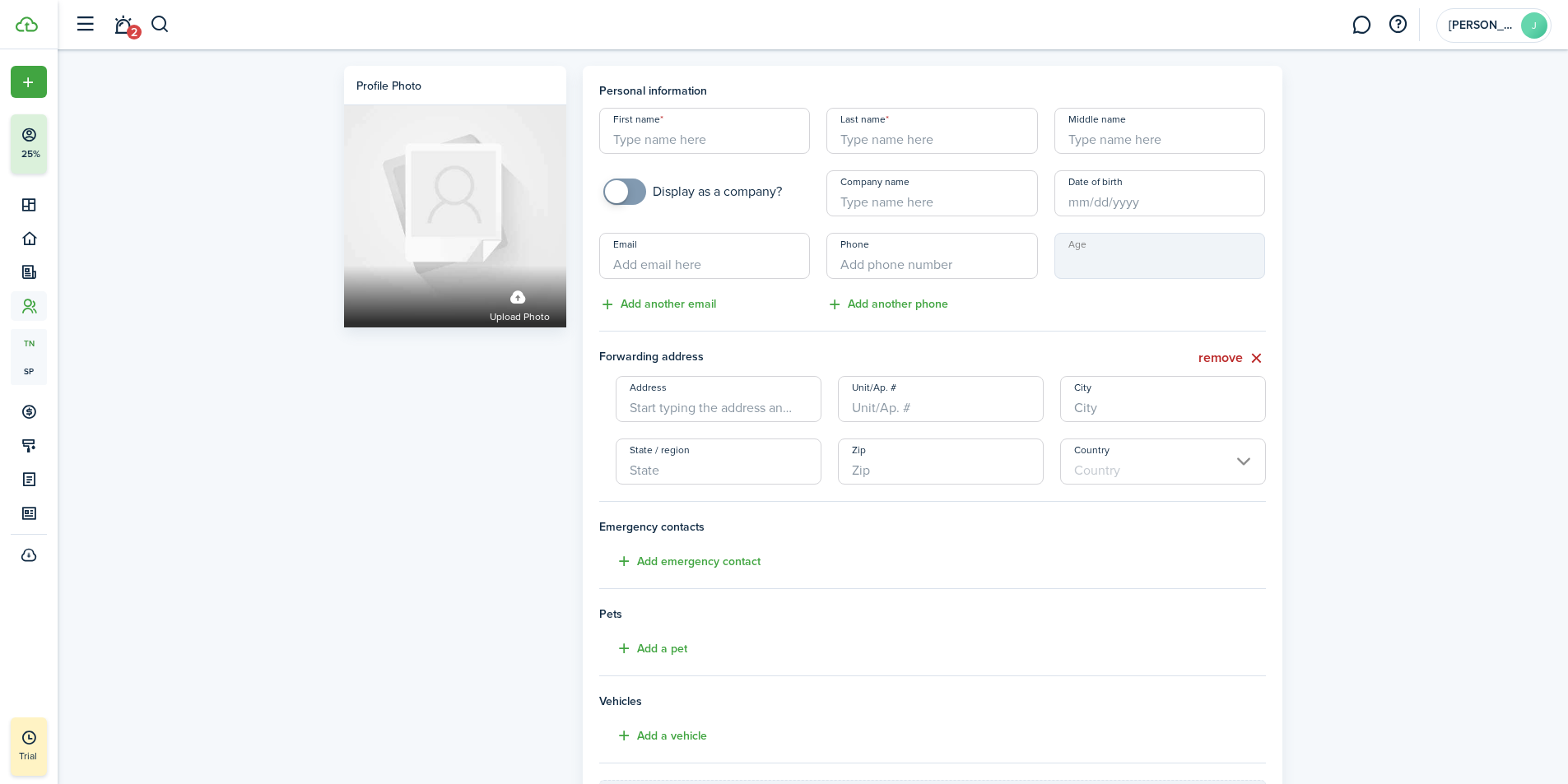
click at [1235, 357] on button "remove" at bounding box center [1232, 358] width 67 height 20
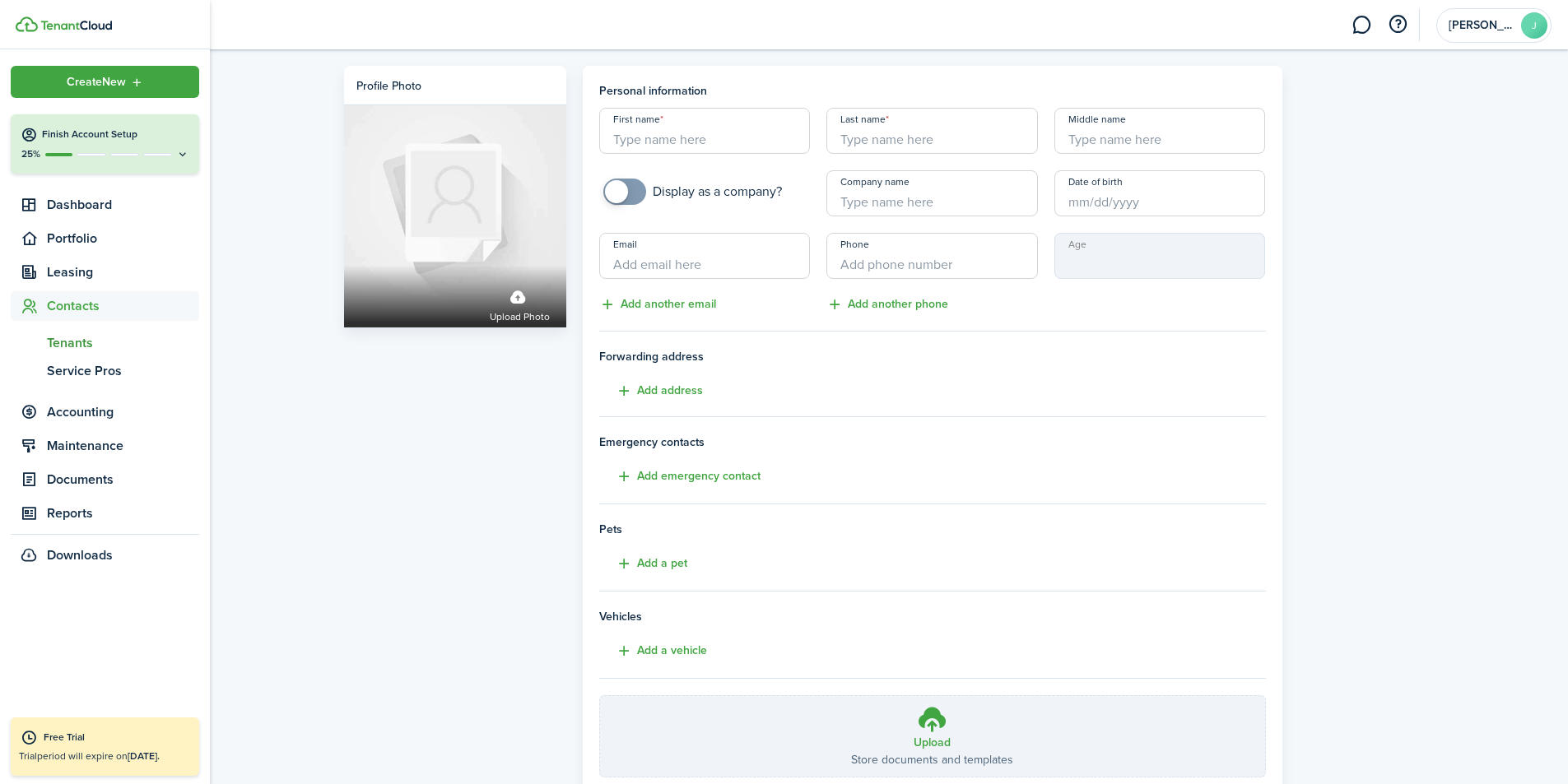
click at [70, 238] on span "Portfolio" at bounding box center [123, 238] width 152 height 19
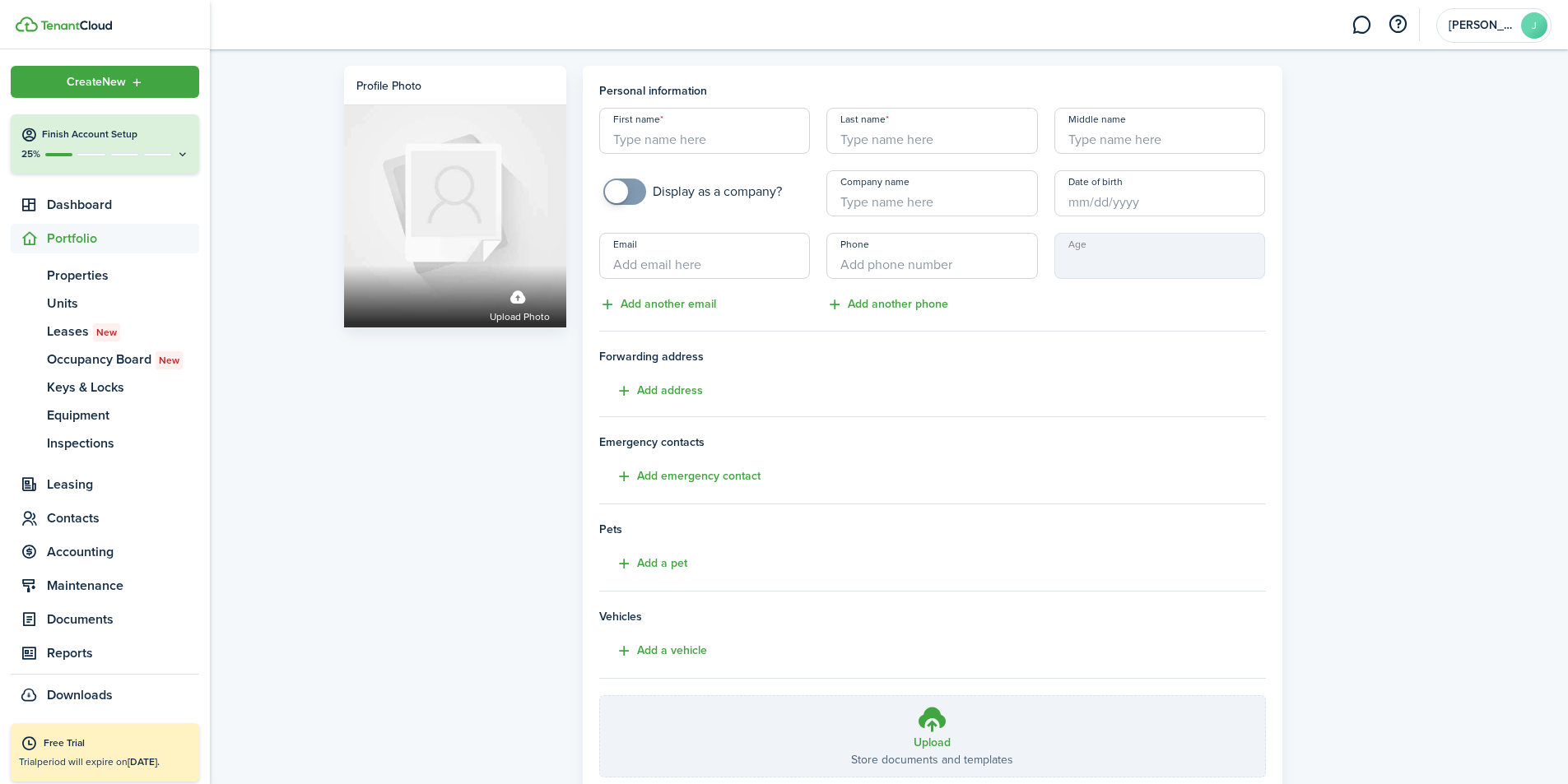
click at [75, 275] on span "Properties" at bounding box center [123, 275] width 152 height 19
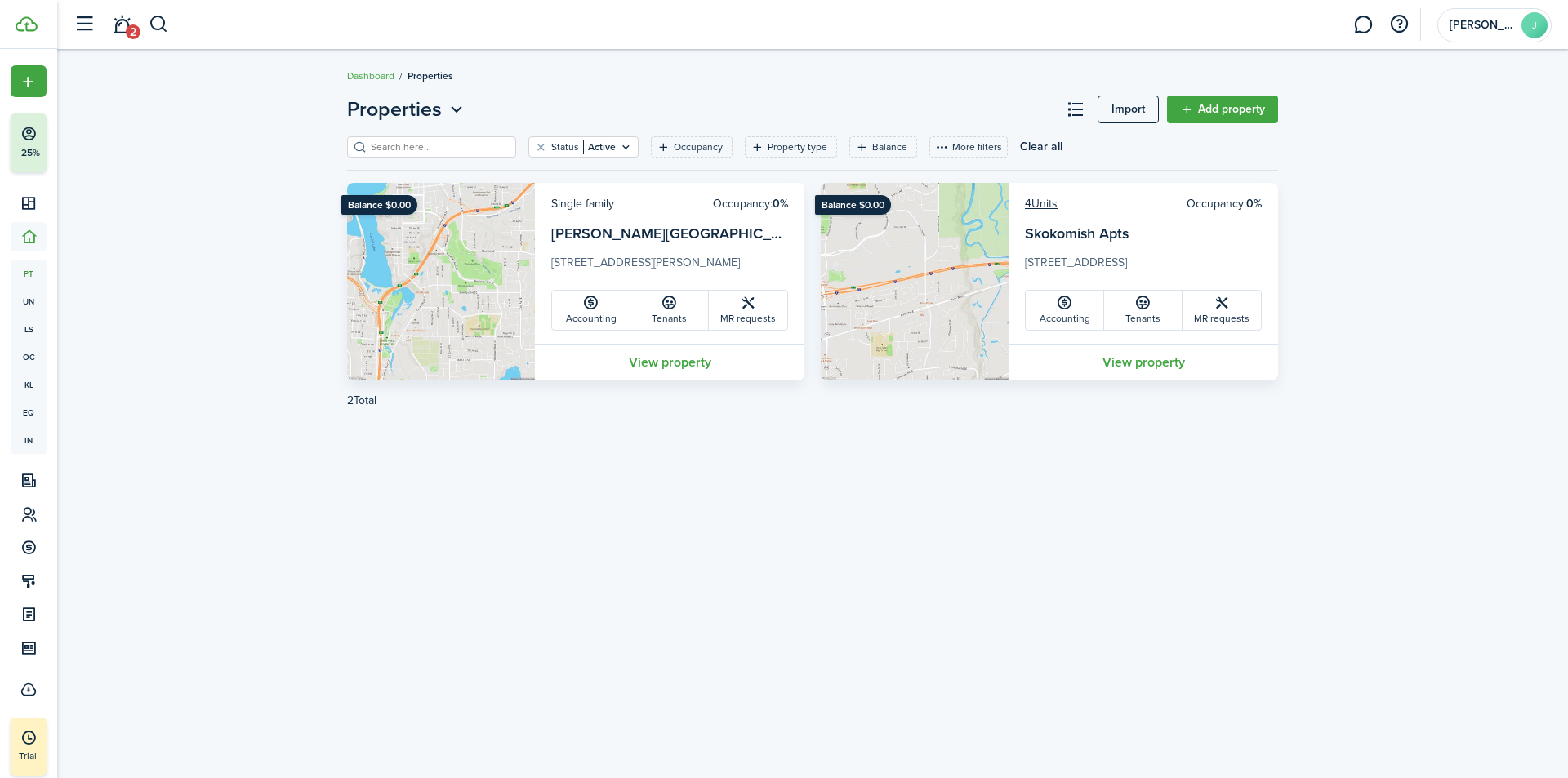
click at [1139, 312] on link "Tenants" at bounding box center [1143, 310] width 78 height 39
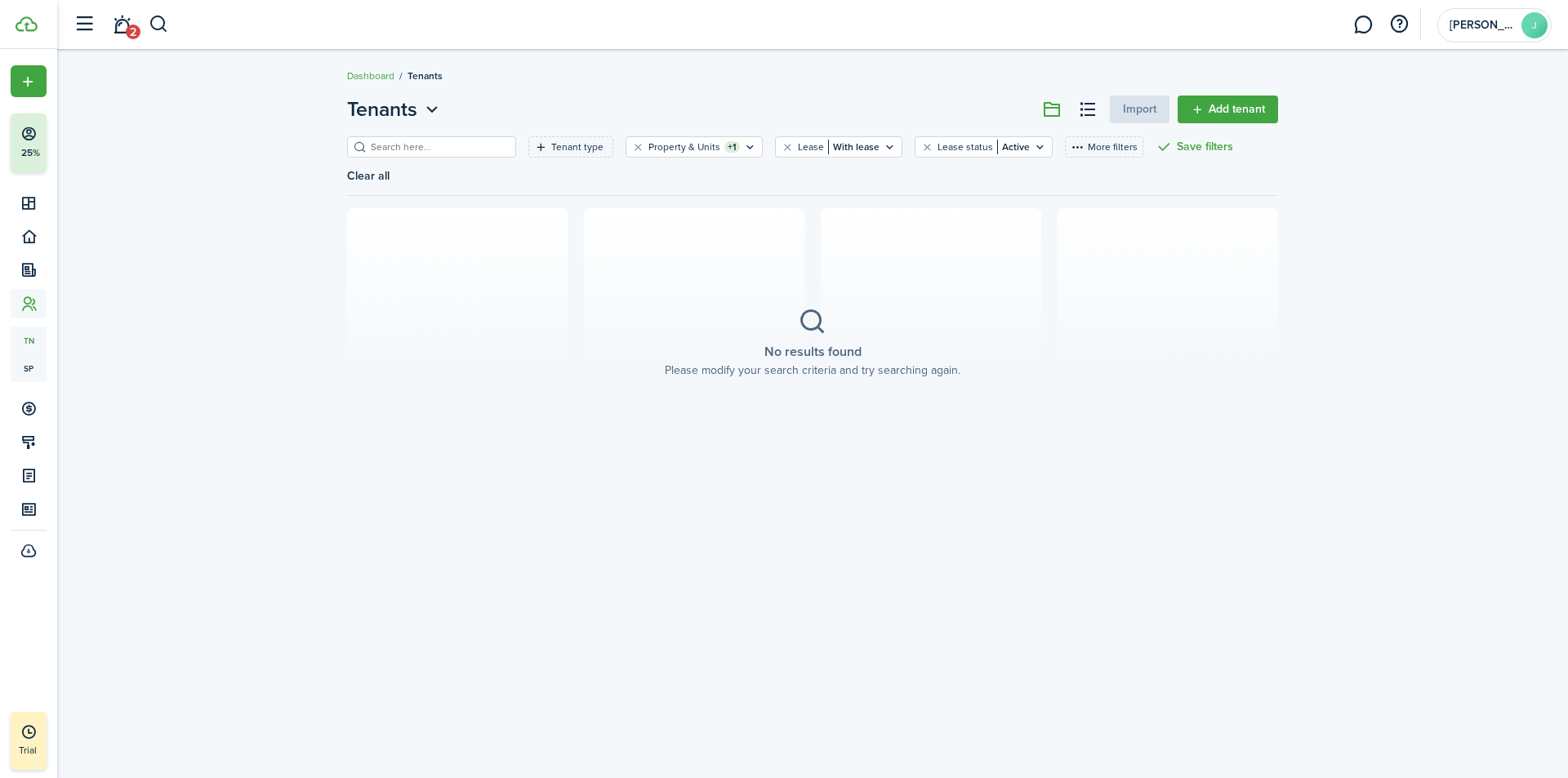
click at [1228, 109] on link "Add tenant" at bounding box center [1228, 109] width 101 height 27
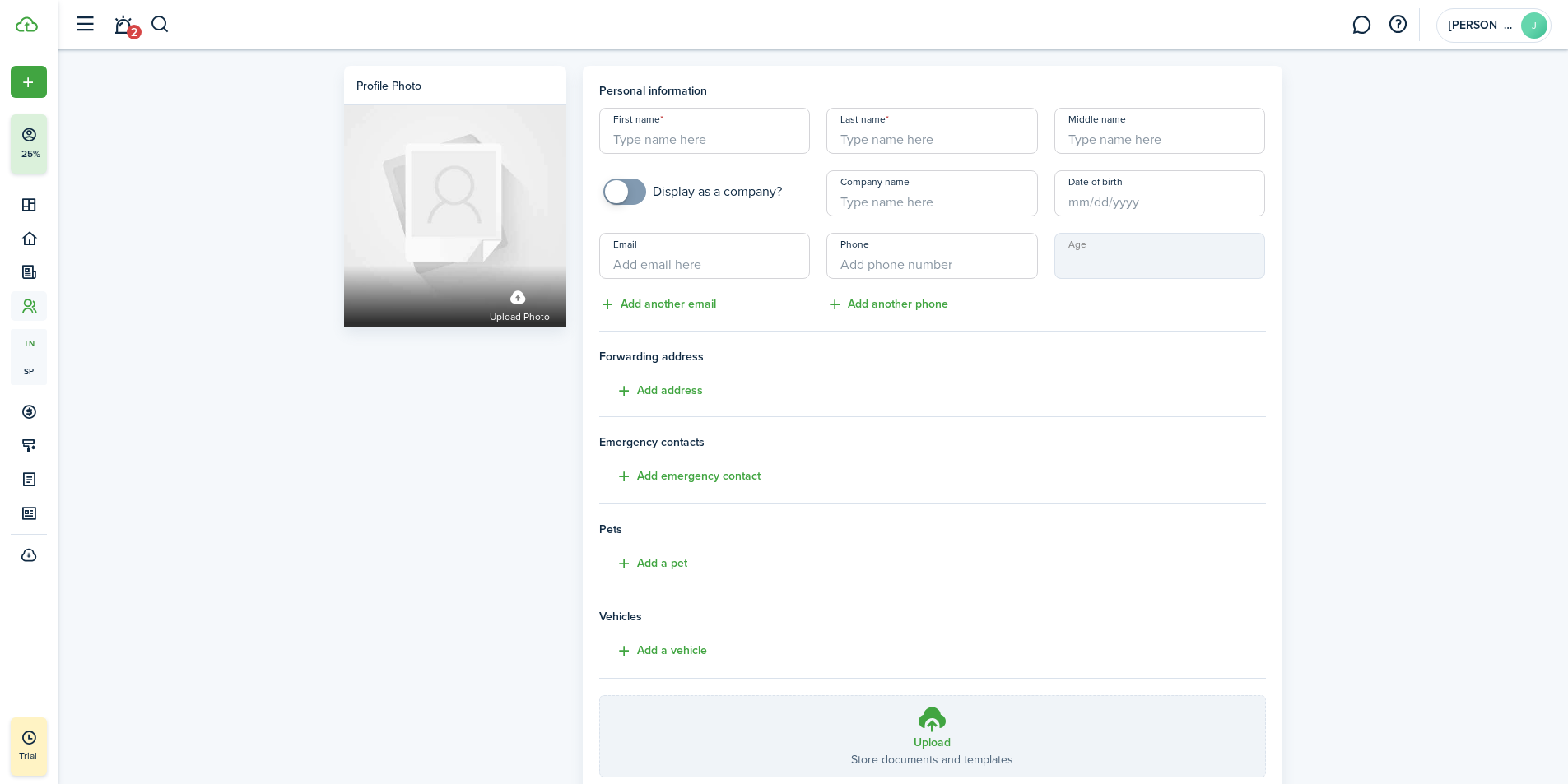
click at [249, 467] on div "Profile photo Upload photo Personal information First name Last name Middle nam…" at bounding box center [812, 456] width 1510 height 814
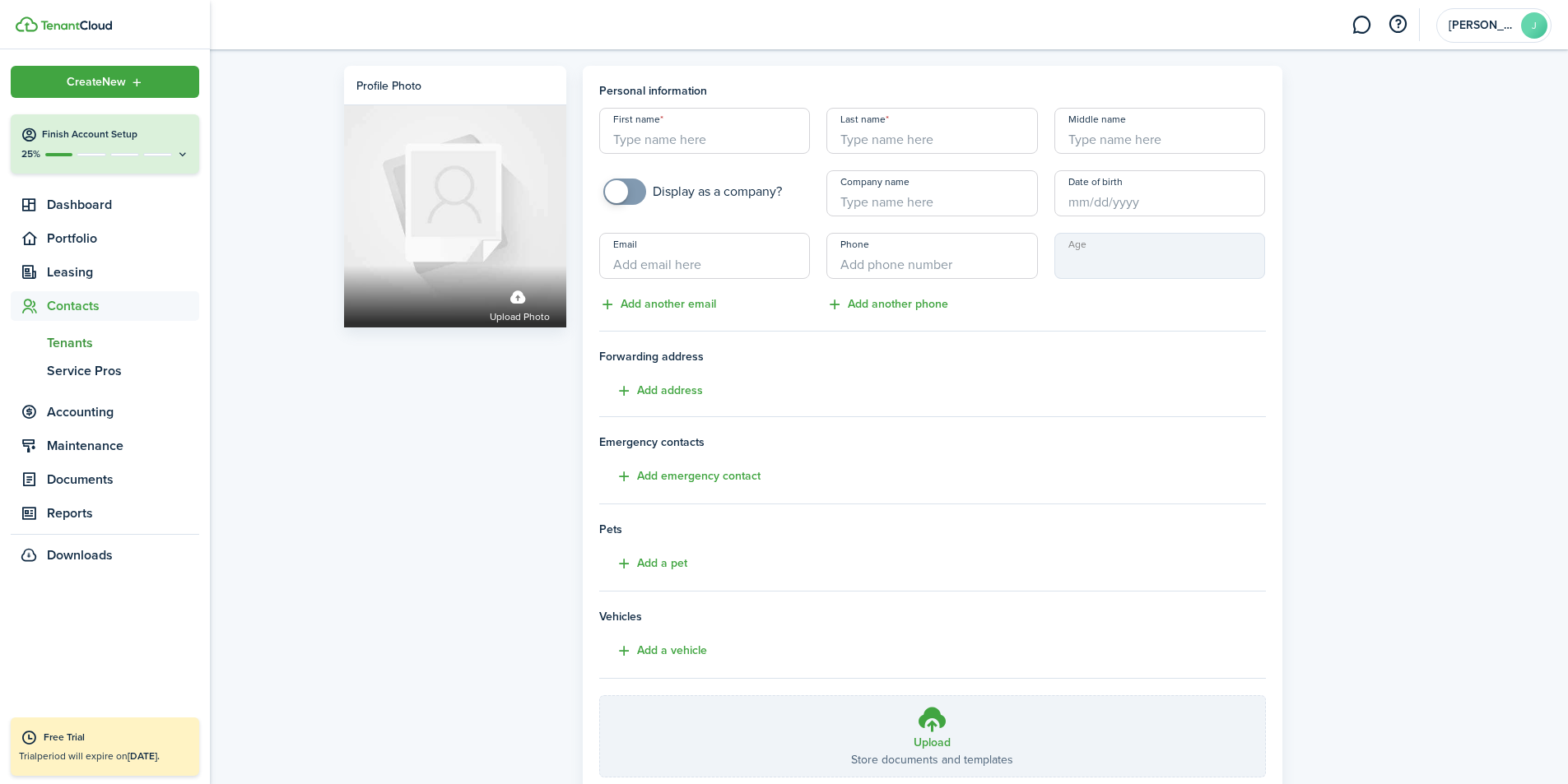
click at [63, 33] on sidebar-logo at bounding box center [104, 24] width 210 height 49
click at [64, 23] on img at bounding box center [76, 25] width 71 height 10
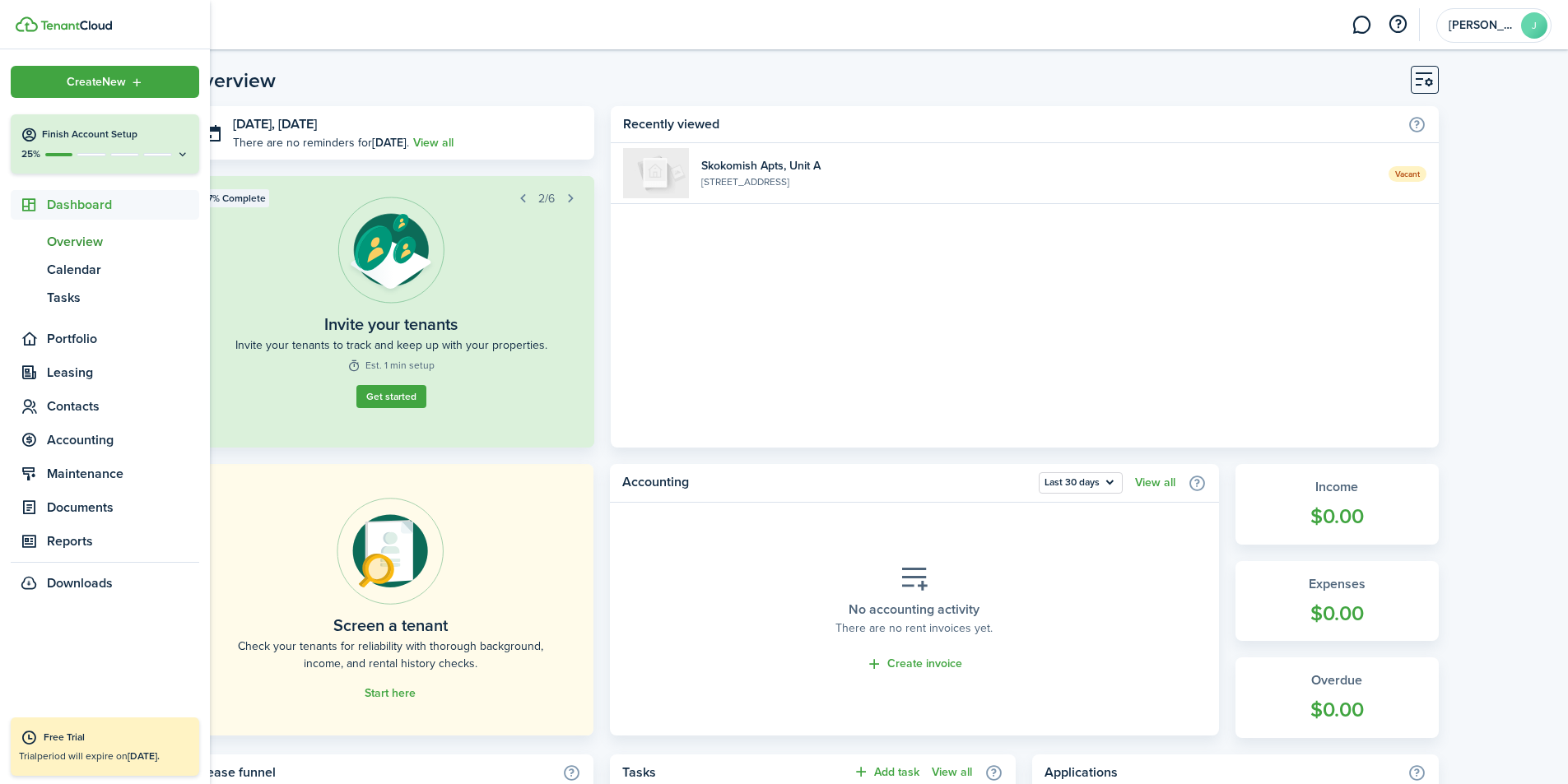
click at [79, 338] on span "Portfolio" at bounding box center [123, 338] width 152 height 19
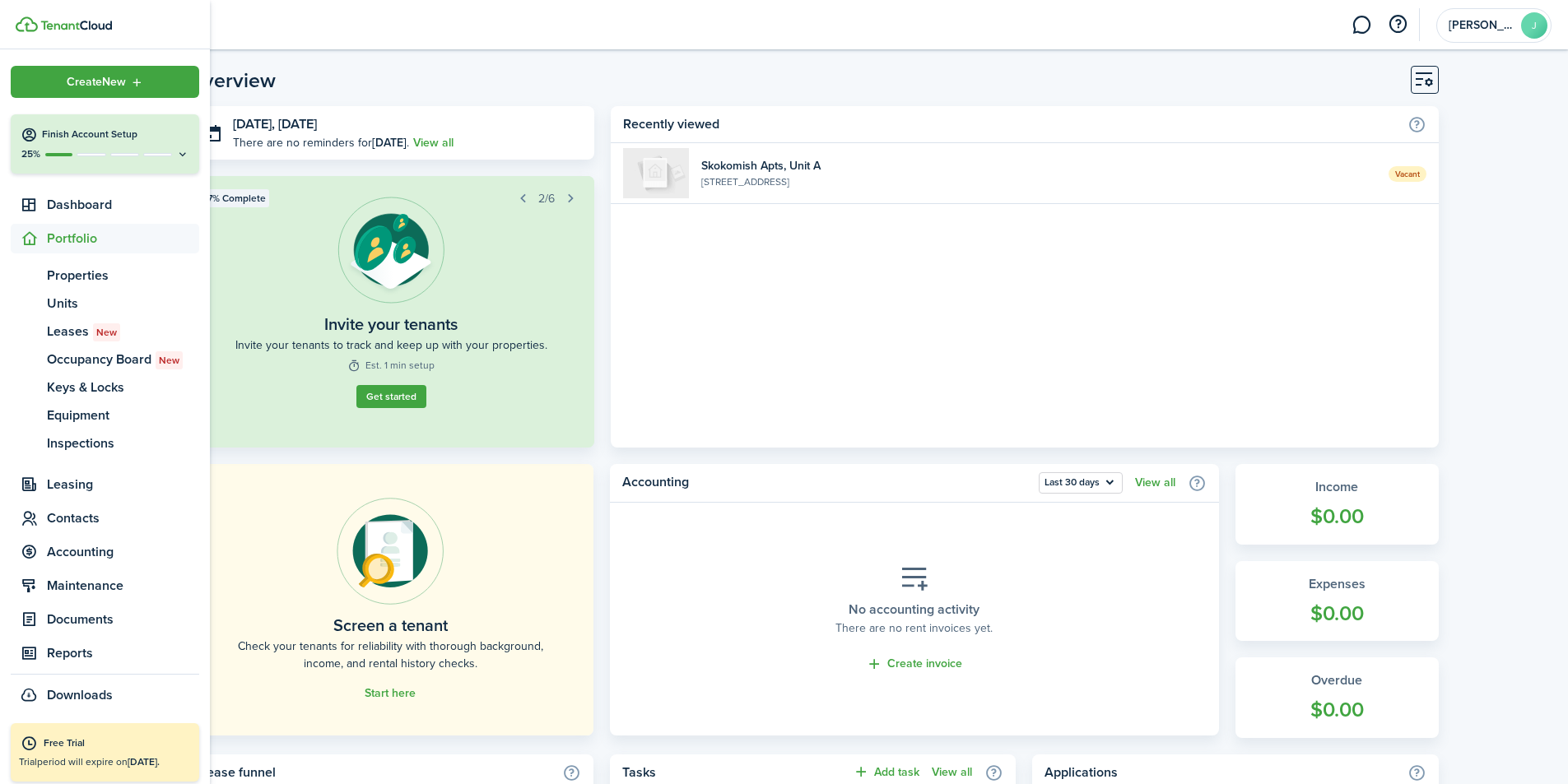
click at [84, 269] on span "Properties" at bounding box center [123, 275] width 152 height 19
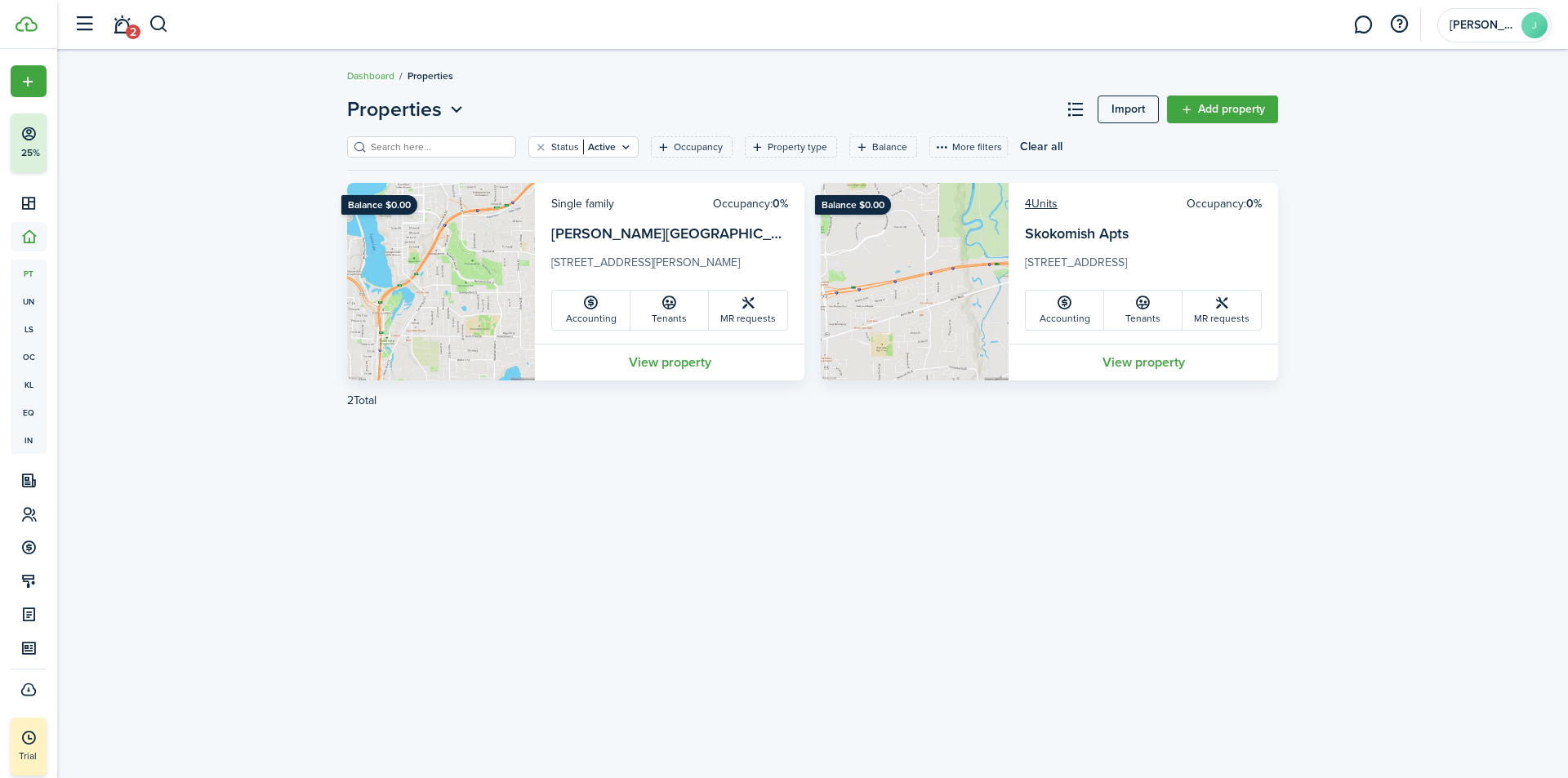
click at [657, 361] on link "View property" at bounding box center [669, 362] width 270 height 37
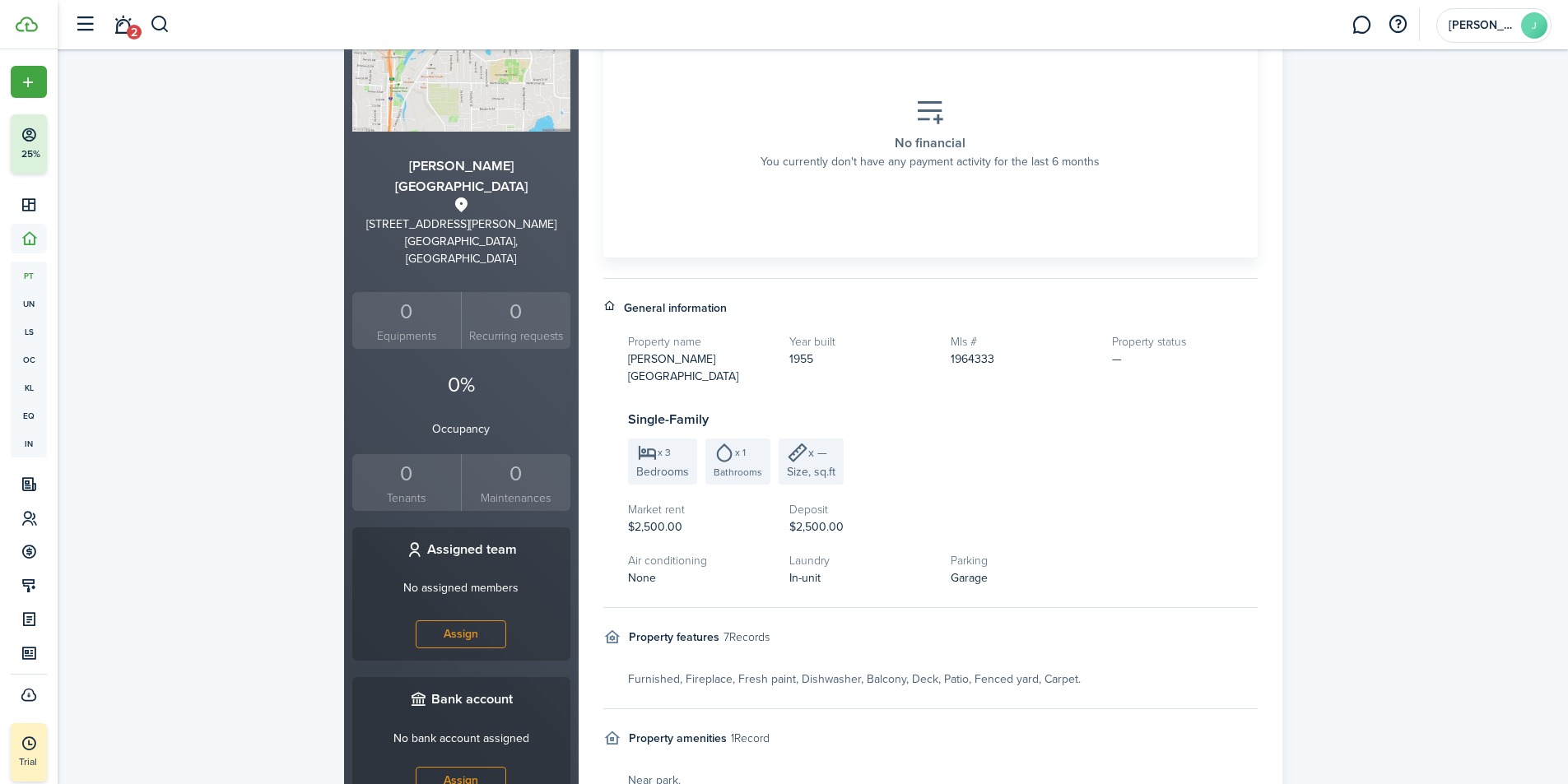
scroll to position [329, 0]
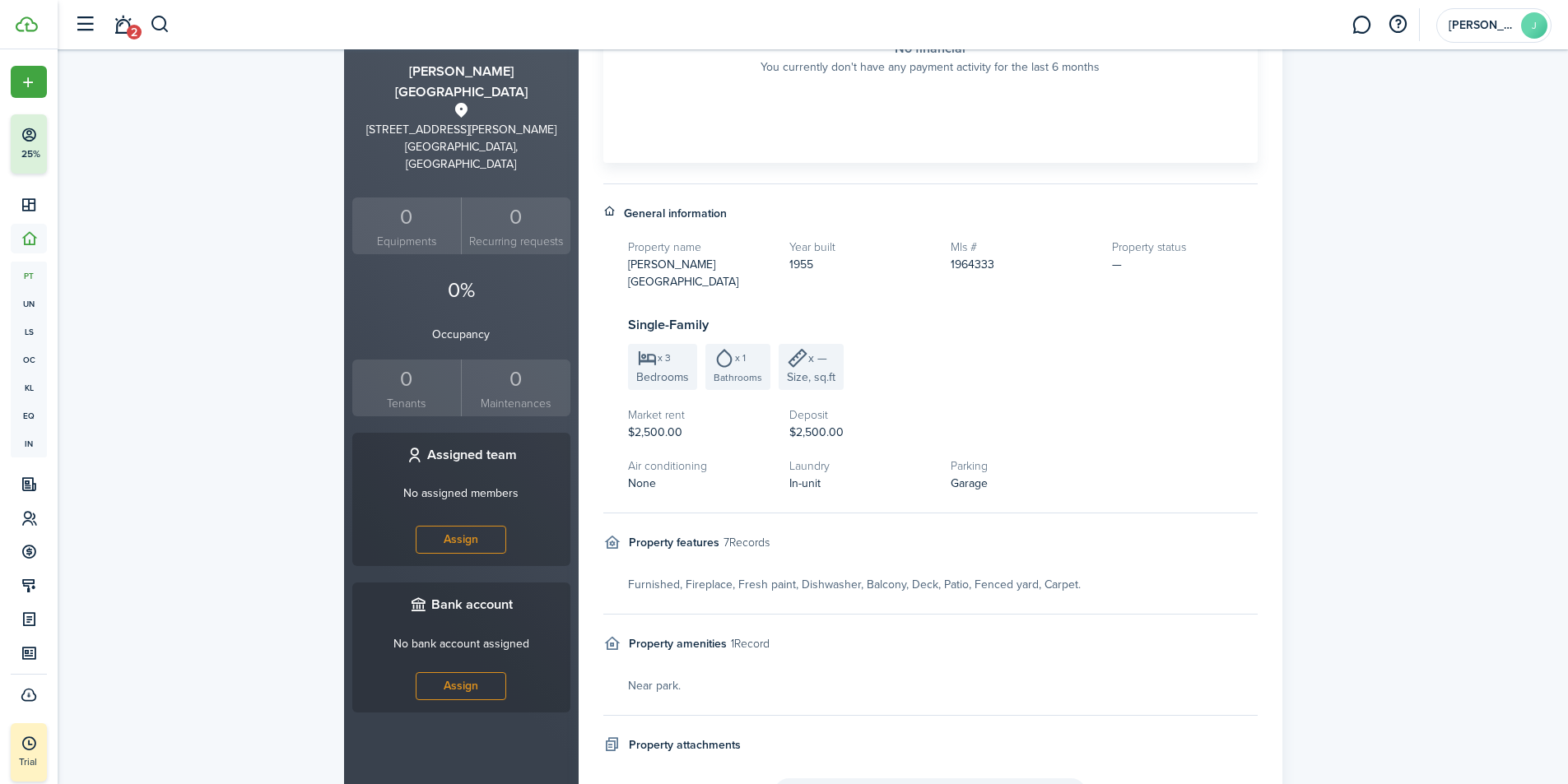
click at [117, 27] on link "2" at bounding box center [123, 24] width 31 height 42
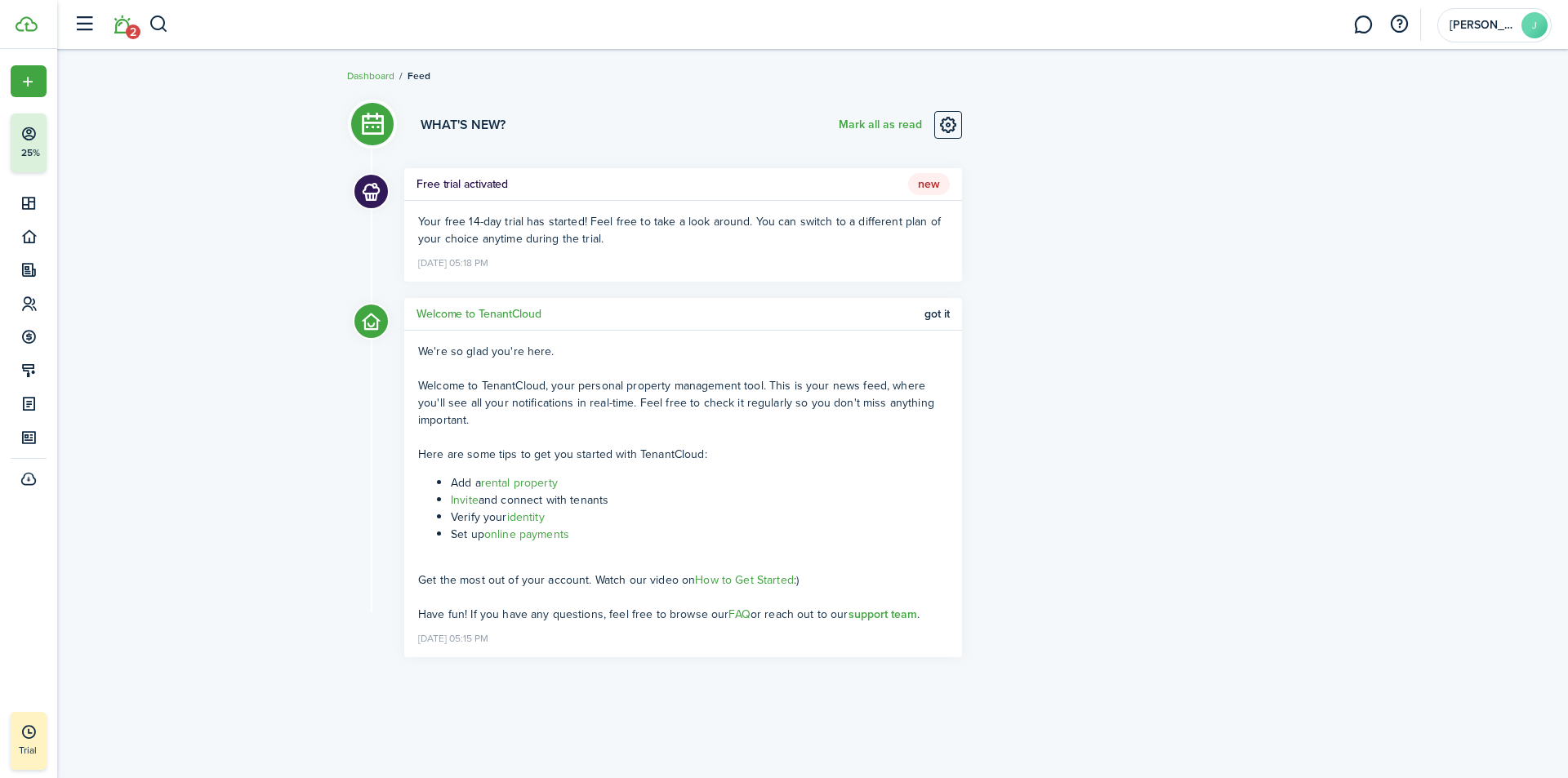
click at [754, 527] on li "Set up online payments" at bounding box center [700, 534] width 497 height 17
click at [540, 534] on link "online payments" at bounding box center [526, 534] width 85 height 17
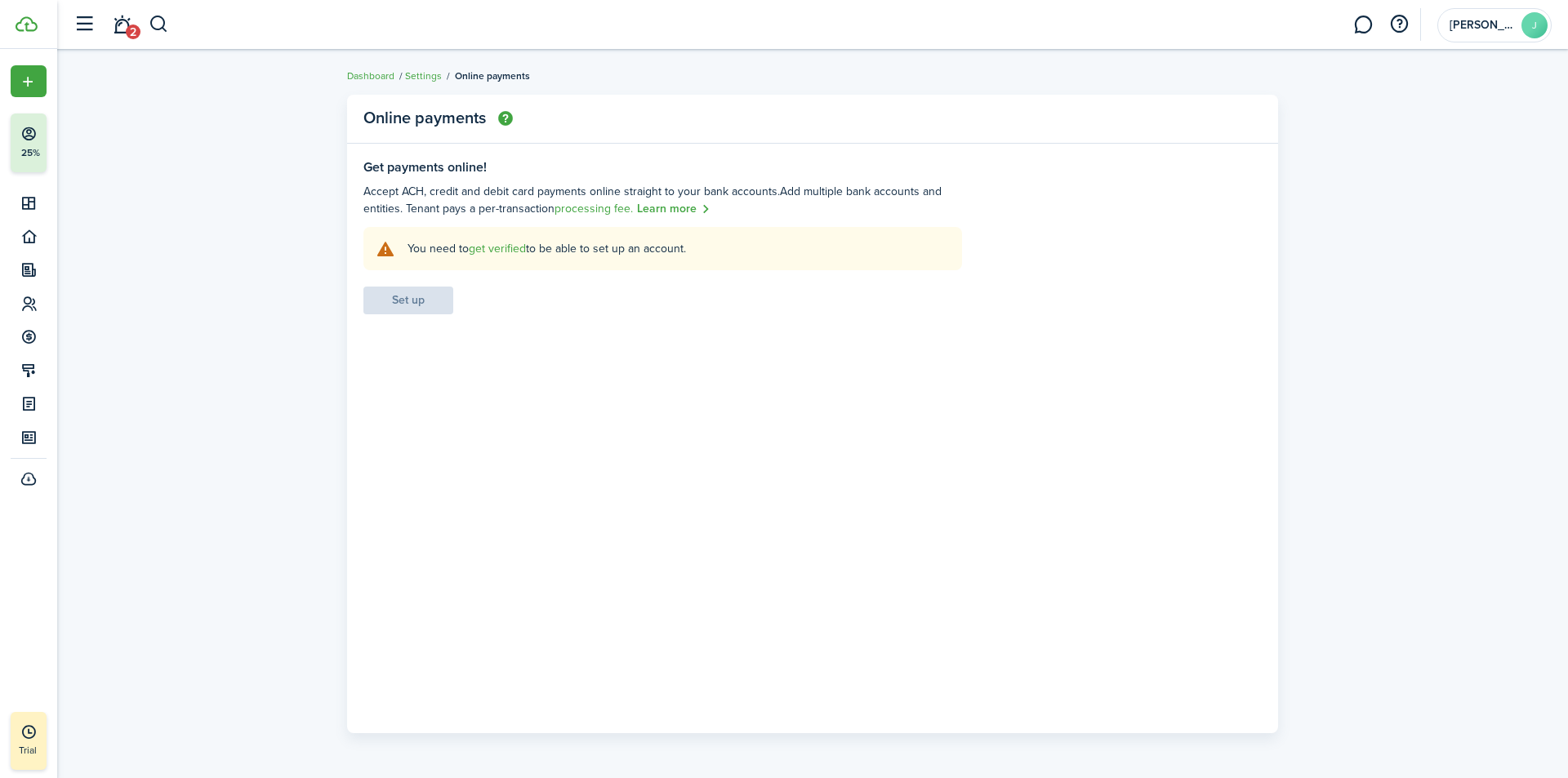
click at [505, 249] on link "get verified" at bounding box center [497, 248] width 57 height 17
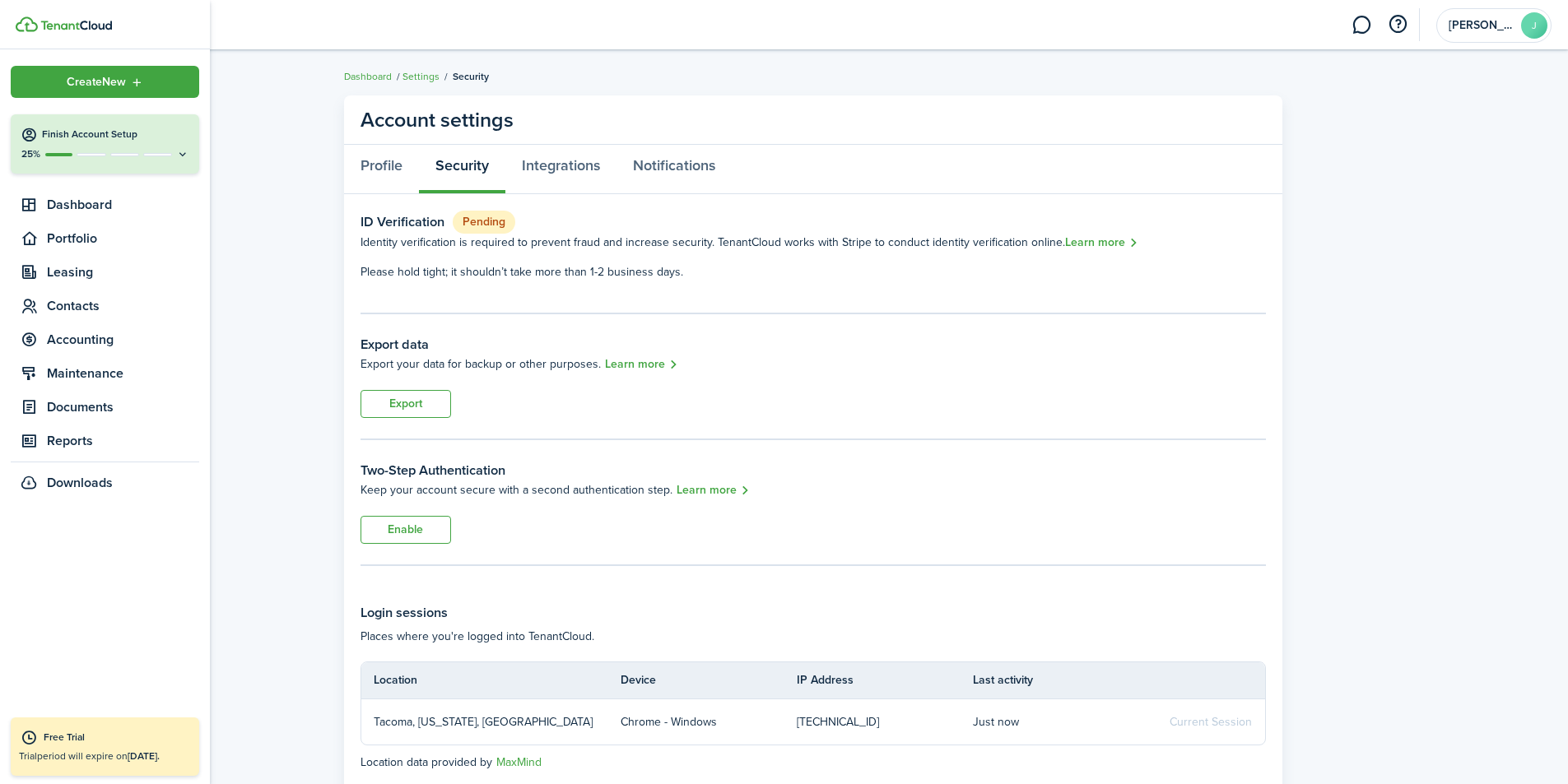
click at [58, 26] on img at bounding box center [76, 25] width 71 height 10
